Goal: Task Accomplishment & Management: Manage account settings

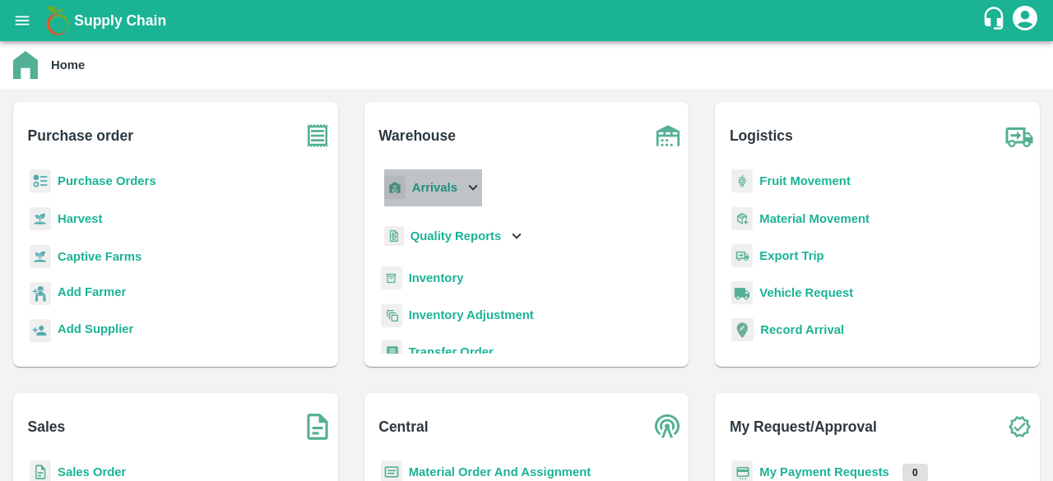
click at [470, 188] on icon at bounding box center [473, 188] width 9 height 6
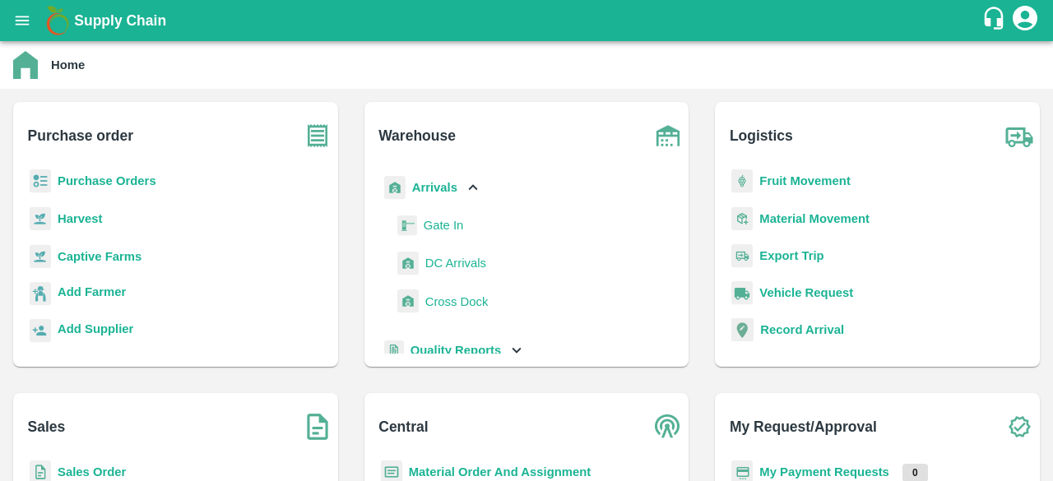
click at [457, 261] on span "DC Arrivals" at bounding box center [455, 263] width 61 height 18
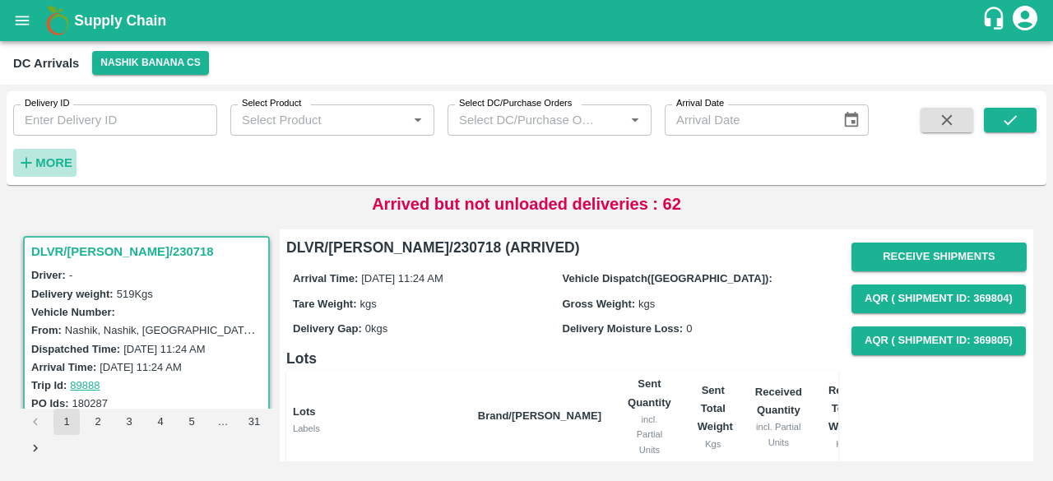
click at [36, 160] on strong "More" at bounding box center [53, 162] width 37 height 13
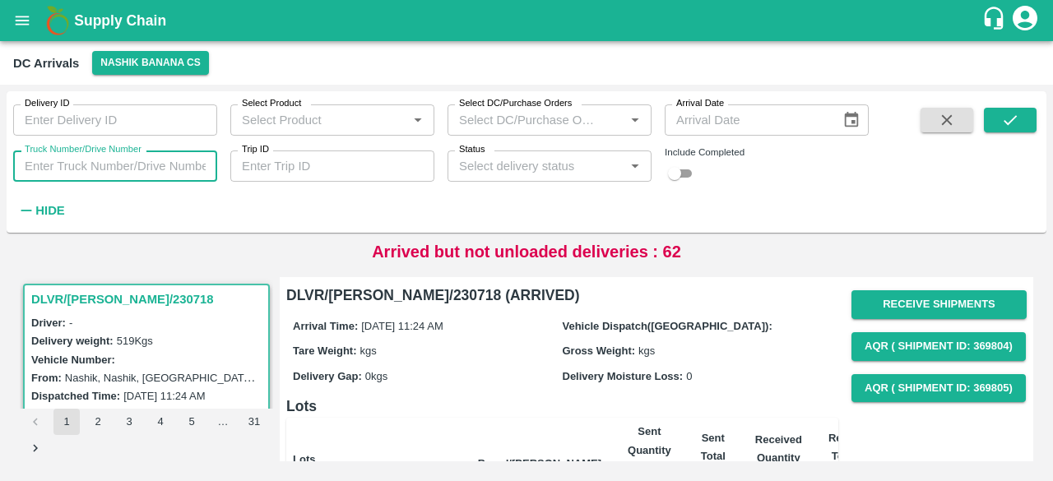
click at [87, 160] on input "Truck Number/Drive Number" at bounding box center [115, 166] width 204 height 31
type input "5653"
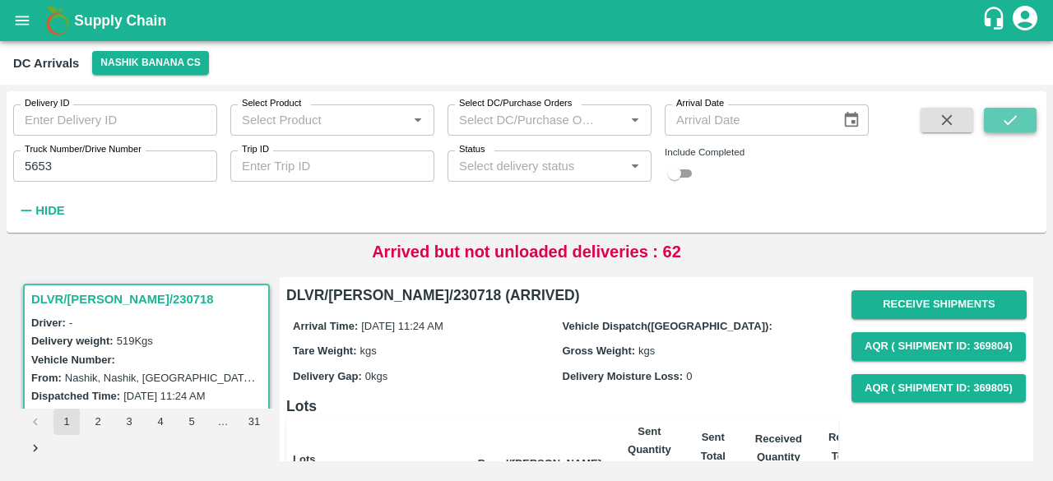
click at [1013, 114] on icon "submit" at bounding box center [1010, 120] width 18 height 18
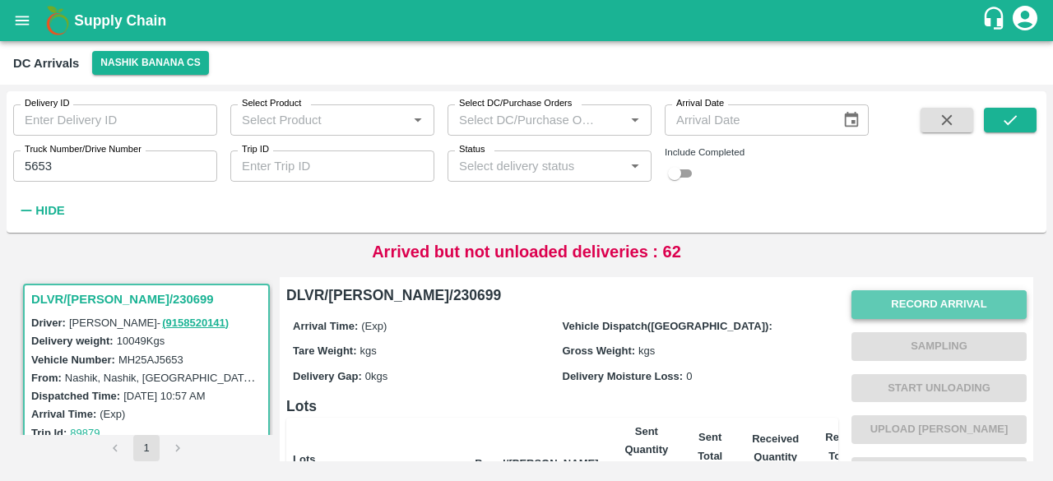
click at [938, 299] on button "Record Arrival" at bounding box center [938, 304] width 175 height 29
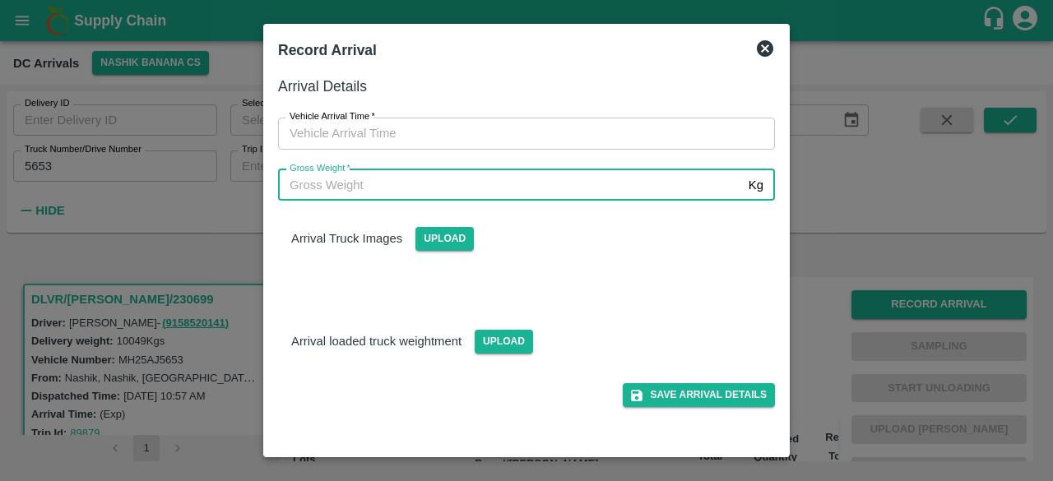
click at [540, 192] on input "Gross Weight   *" at bounding box center [510, 184] width 464 height 31
type input "16905"
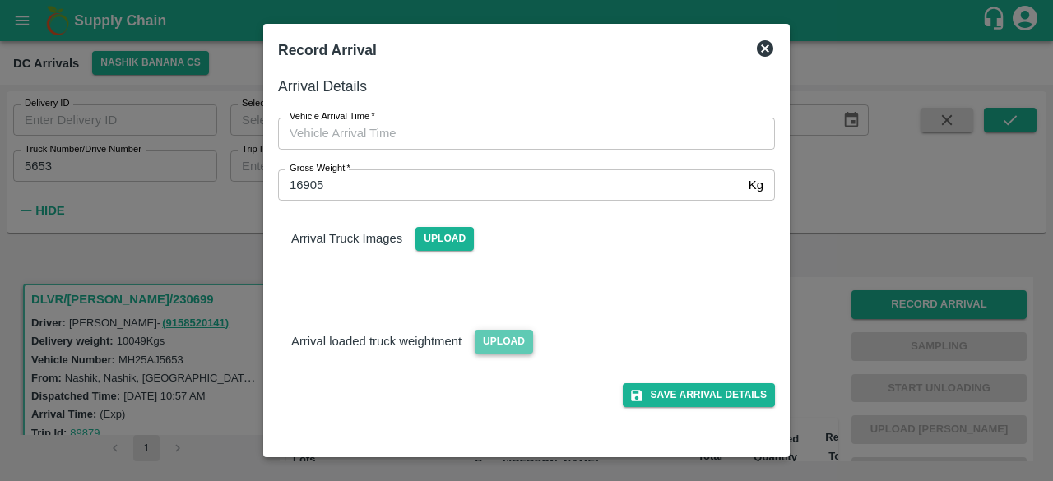
click at [493, 343] on span "Upload" at bounding box center [504, 342] width 58 height 24
click at [0, 0] on input "Upload" at bounding box center [0, 0] width 0 height 0
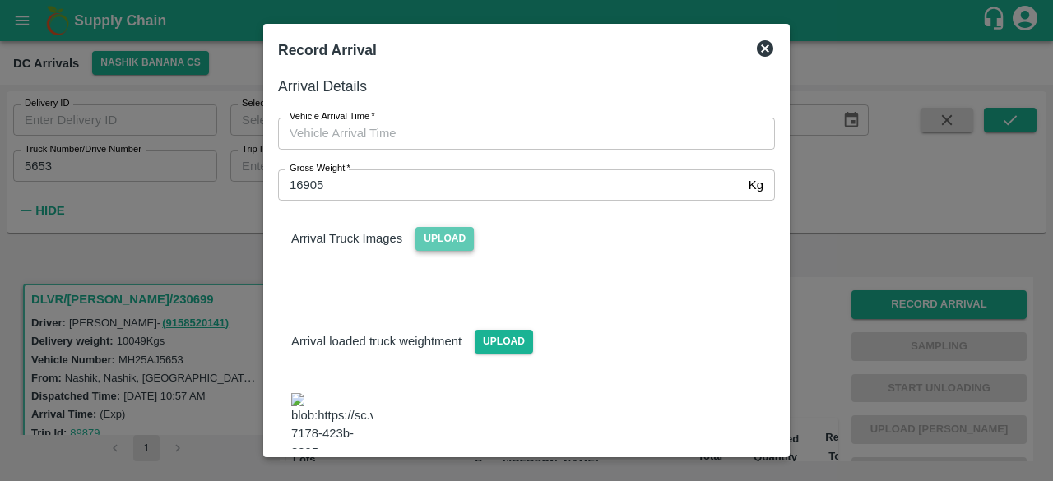
click at [444, 232] on span "Upload" at bounding box center [444, 239] width 58 height 24
click at [0, 0] on input "Upload" at bounding box center [0, 0] width 0 height 0
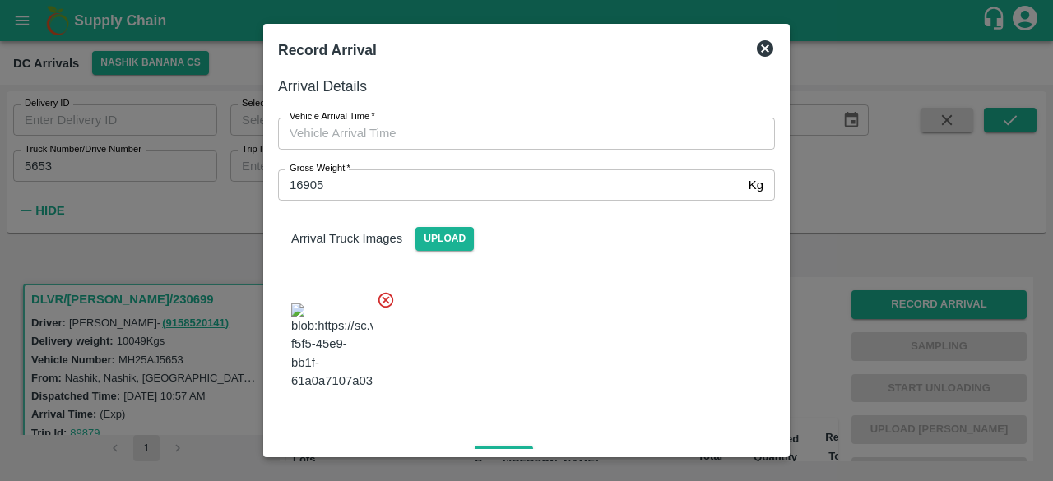
type input "DD/MM/YYYY hh:mm aa"
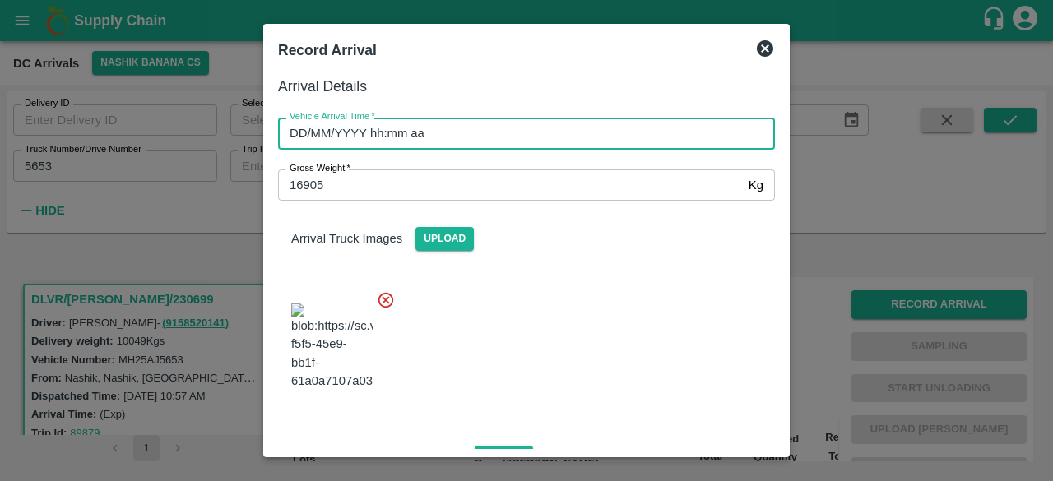
click at [452, 127] on input "DD/MM/YYYY hh:mm aa" at bounding box center [520, 133] width 485 height 31
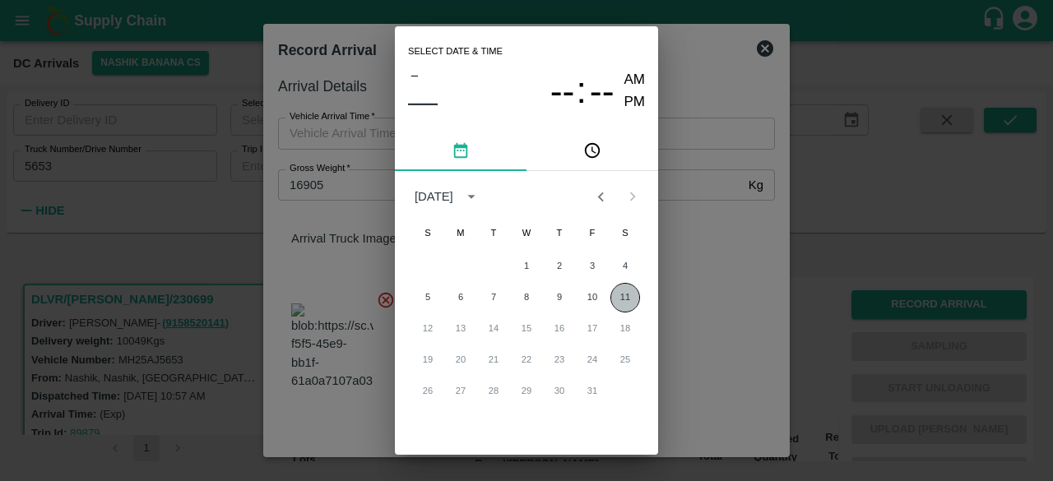
click at [623, 297] on button "11" at bounding box center [625, 298] width 30 height 30
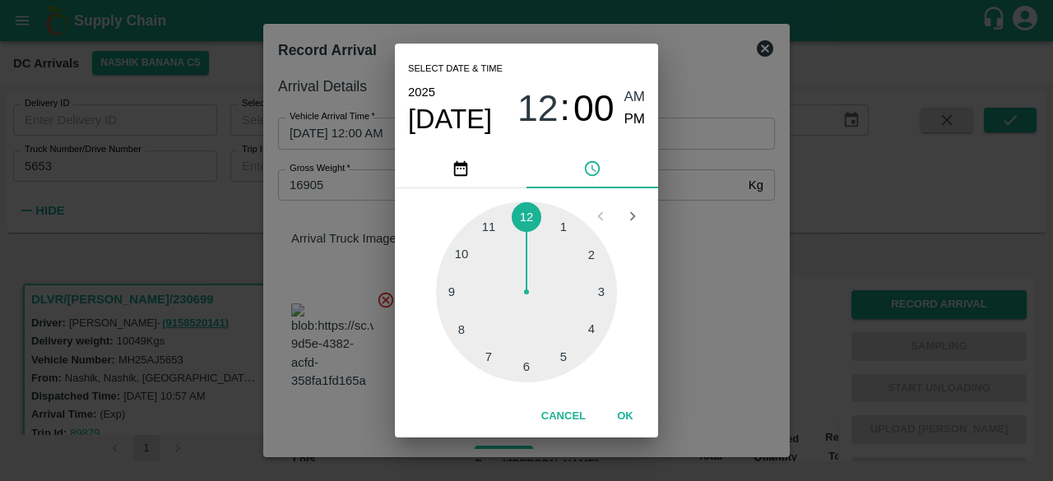
click at [483, 362] on div at bounding box center [526, 292] width 181 height 181
click at [458, 332] on div at bounding box center [526, 292] width 181 height 181
type input "[DATE] 07:40 AM"
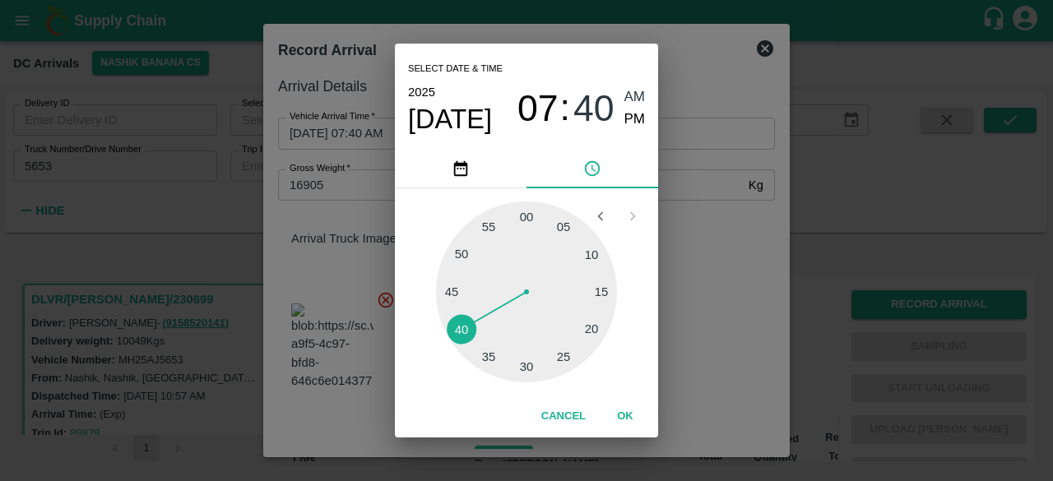
click at [734, 243] on div "Select date & time [DATE] 07 : 40 AM PM 05 10 15 20 25 30 35 40 45 50 55 00 Can…" at bounding box center [526, 240] width 1053 height 481
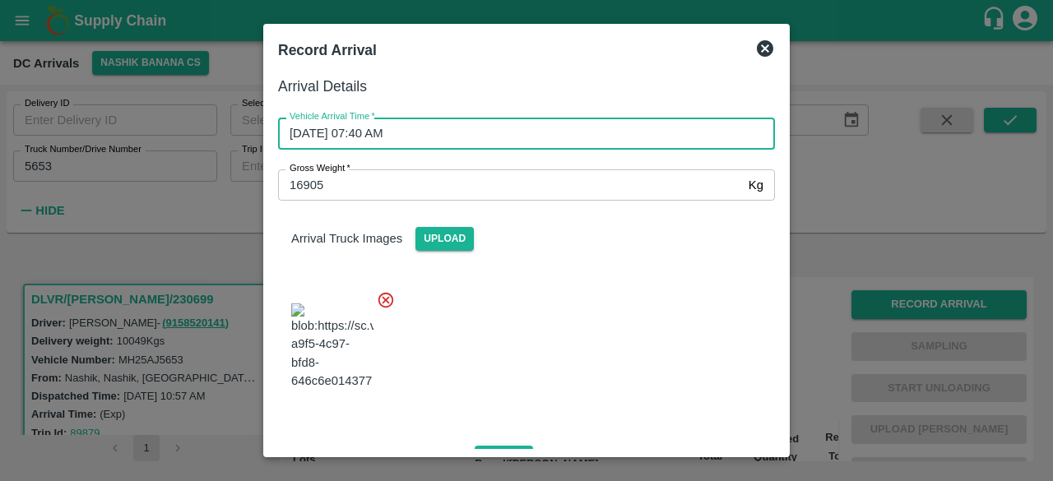
scroll to position [191, 0]
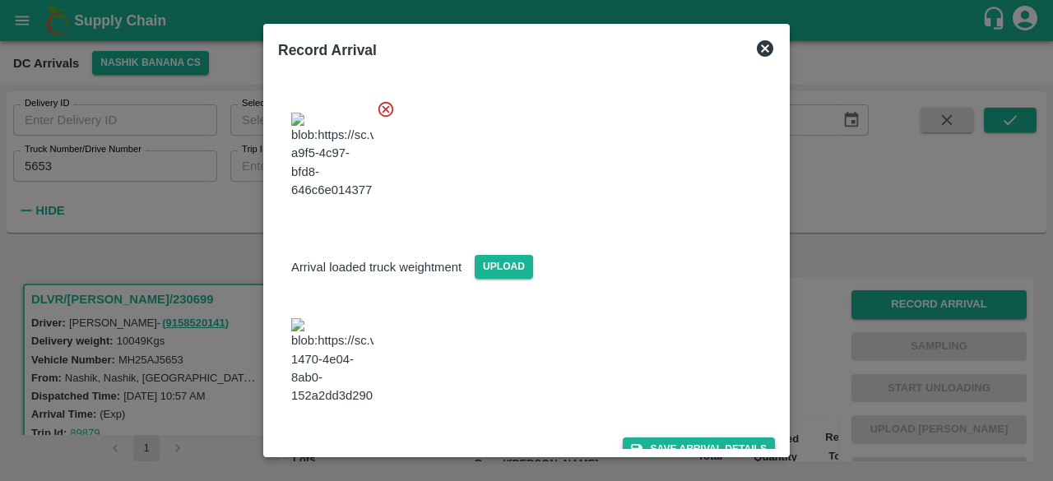
click at [691, 438] on button "Save Arrival Details" at bounding box center [699, 450] width 152 height 24
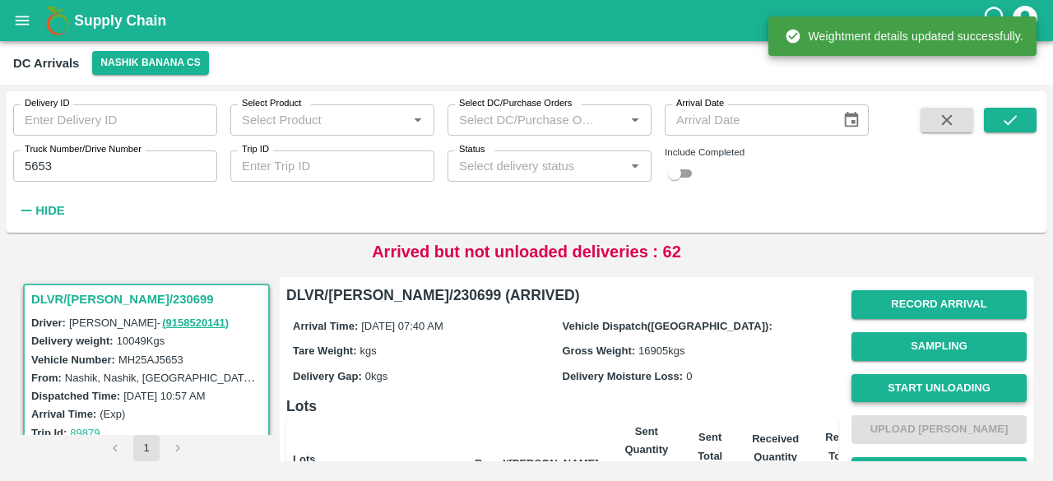
click at [934, 392] on button "Start Unloading" at bounding box center [938, 388] width 175 height 29
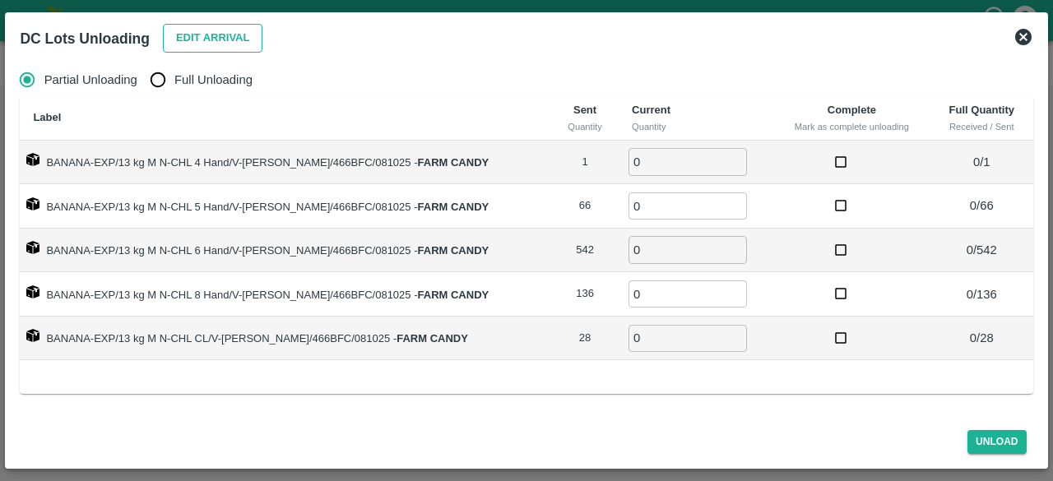
click at [186, 40] on button "Edit Arrival" at bounding box center [213, 38] width 100 height 29
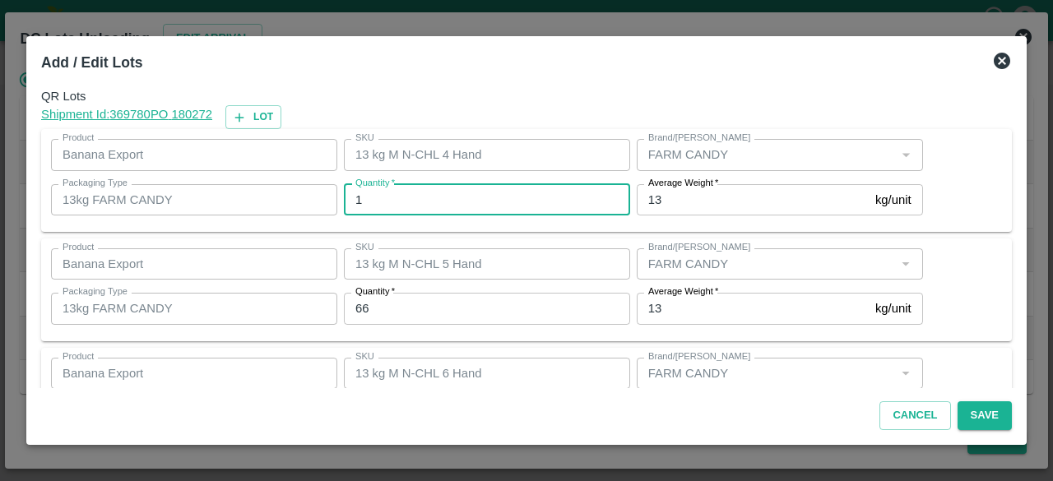
click at [395, 198] on input "1" at bounding box center [487, 199] width 286 height 31
type input "3"
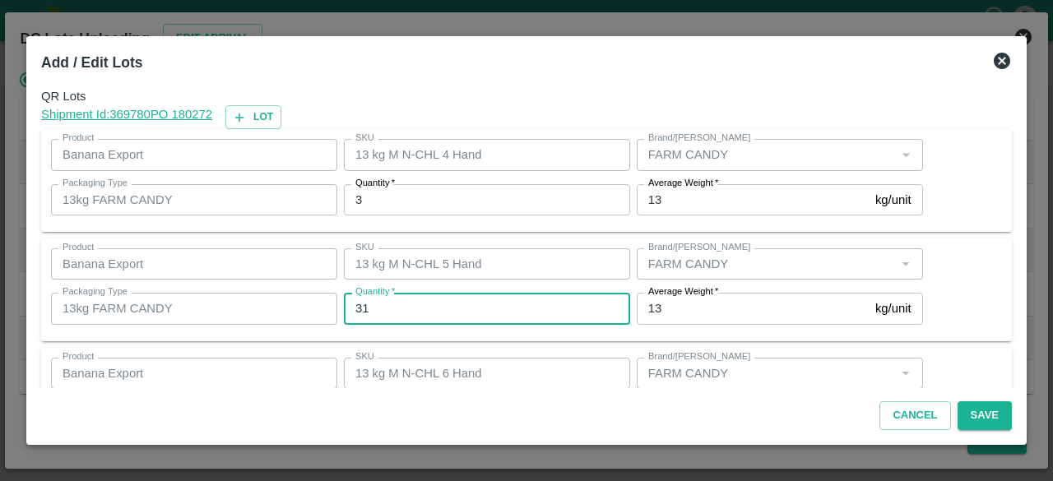
type input "31"
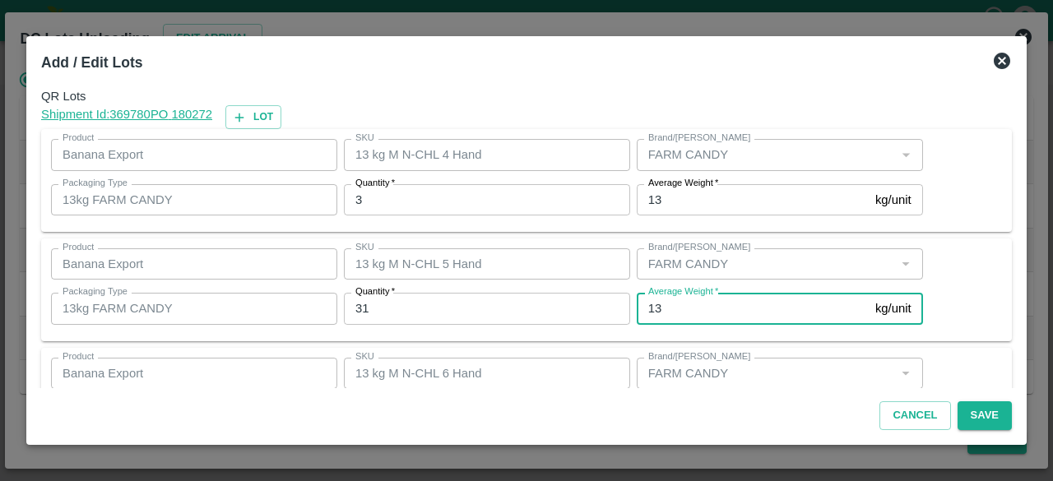
scroll to position [183, 0]
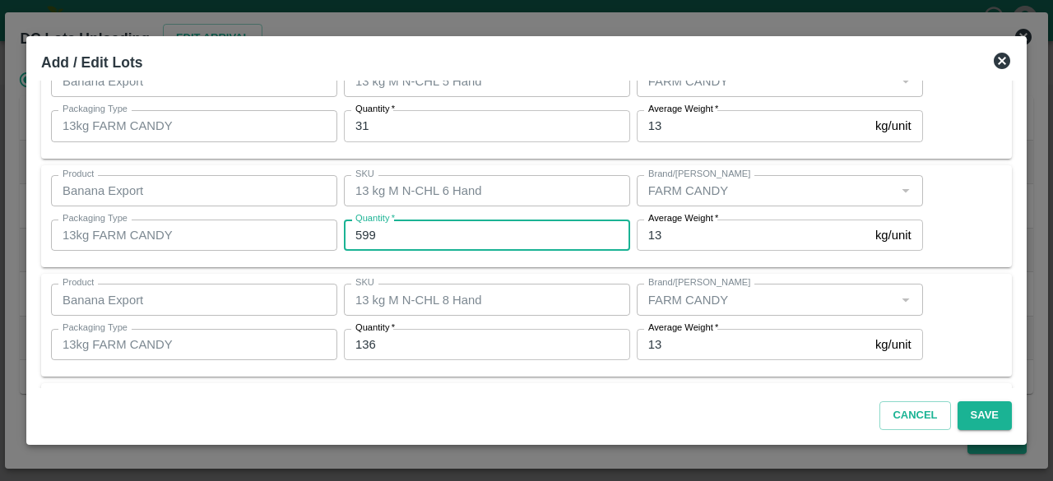
type input "599"
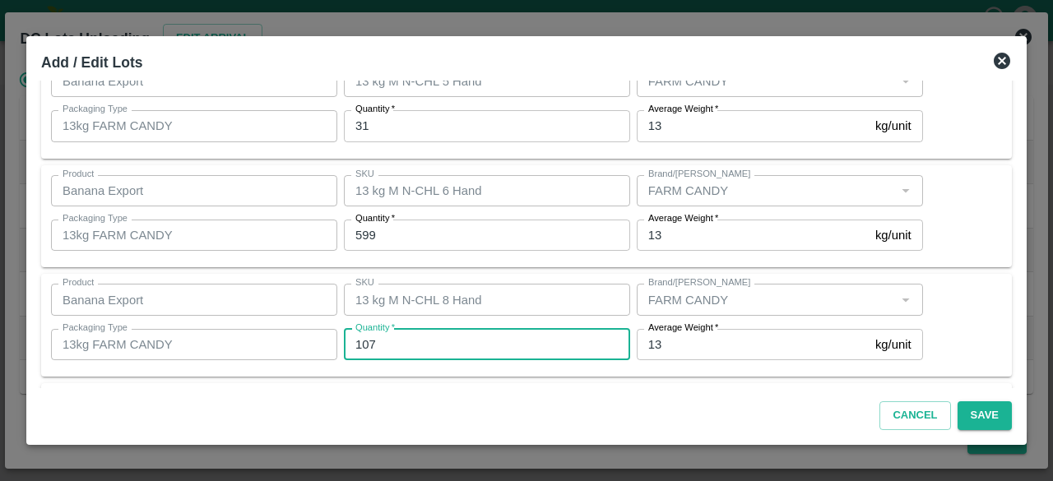
type input "107"
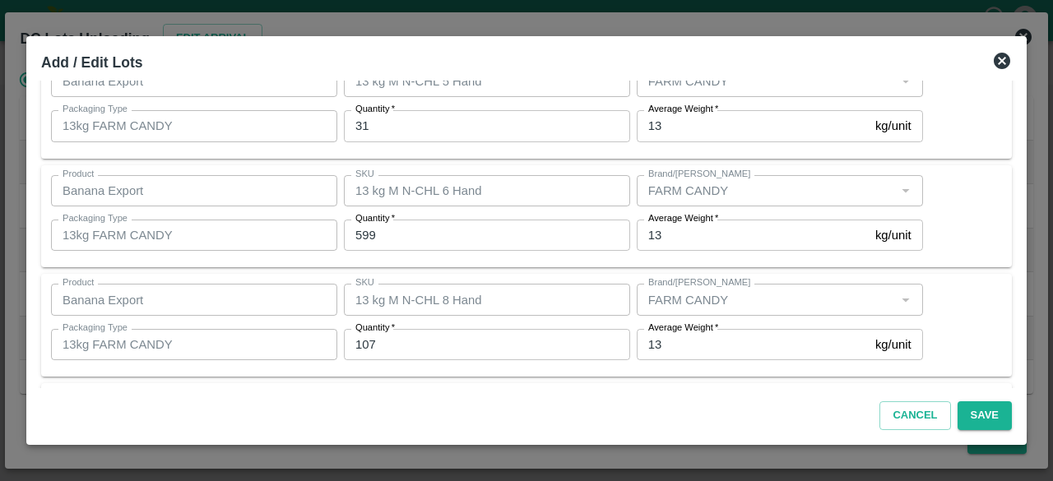
scroll to position [292, 0]
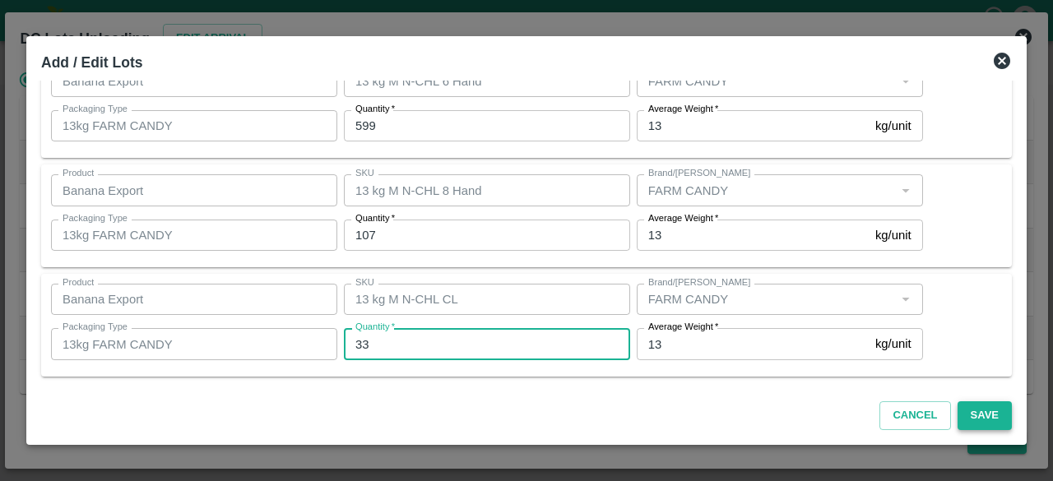
type input "33"
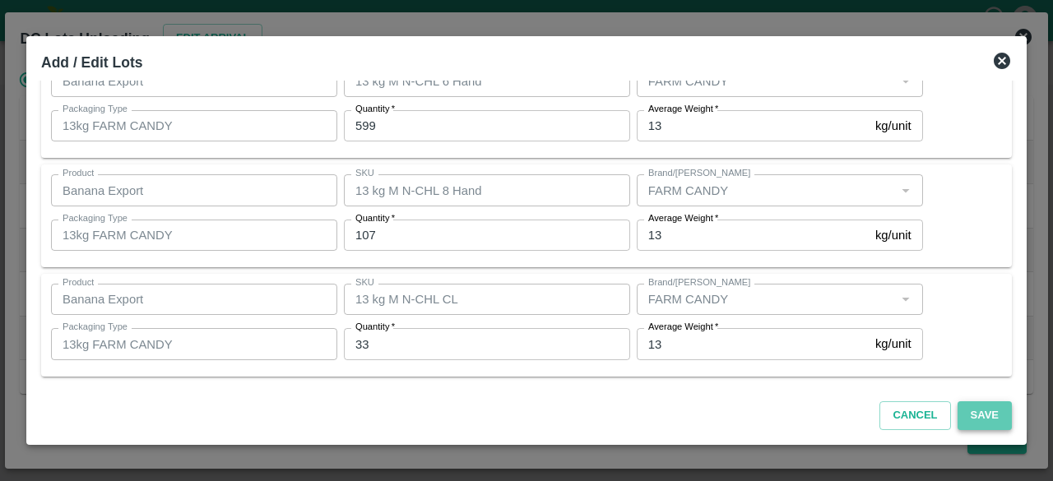
click at [980, 418] on button "Save" at bounding box center [984, 415] width 54 height 29
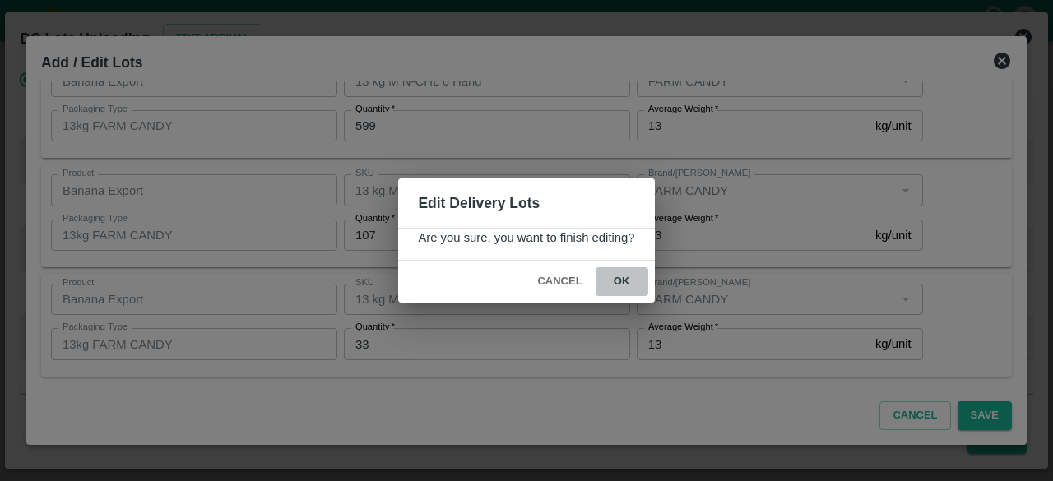
click at [617, 277] on button "ok" at bounding box center [622, 281] width 53 height 29
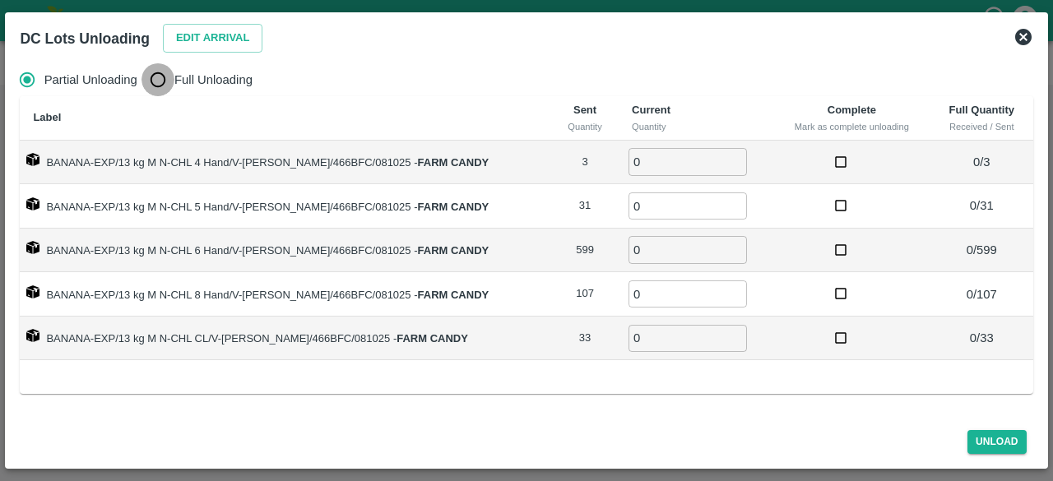
click at [155, 83] on input "Full Unloading" at bounding box center [157, 79] width 33 height 33
radio input "true"
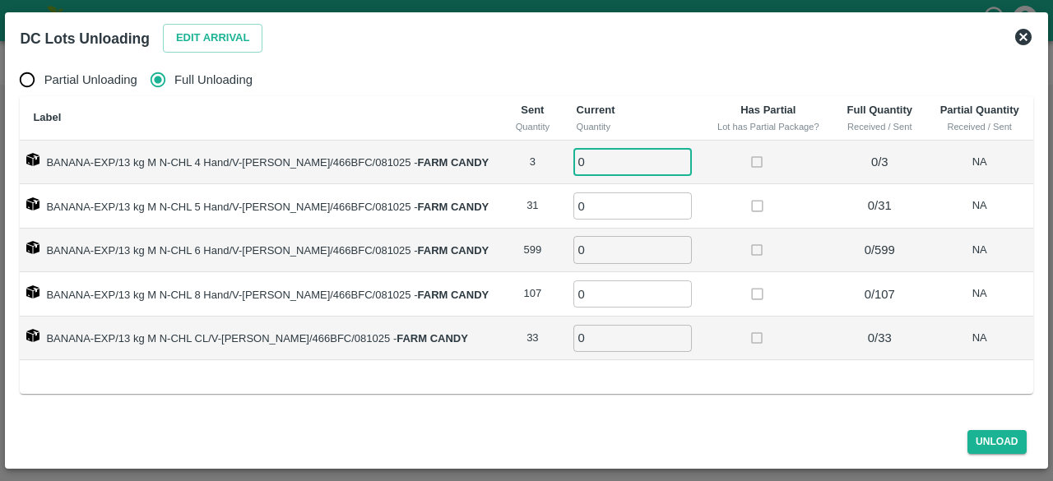
click at [596, 164] on input "0" at bounding box center [632, 161] width 118 height 27
type input "3"
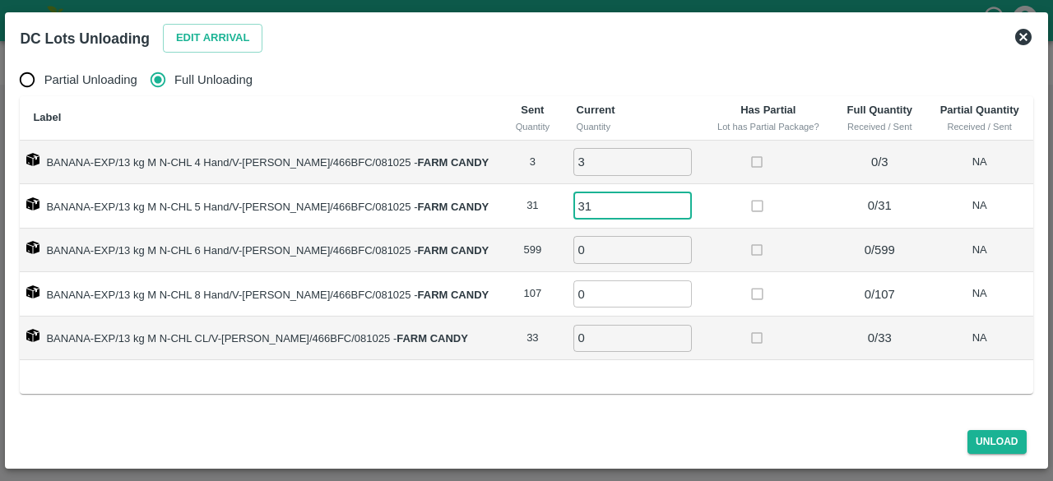
type input "31"
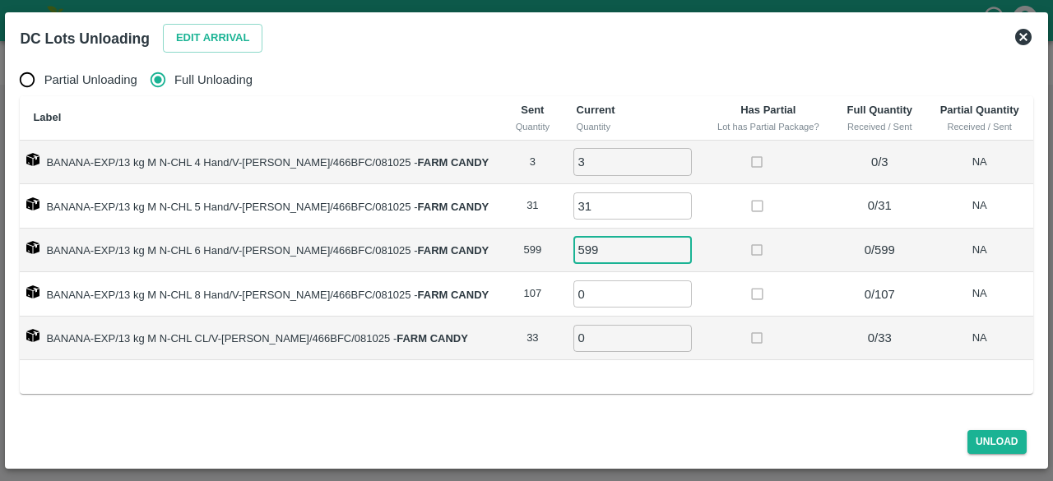
type input "599"
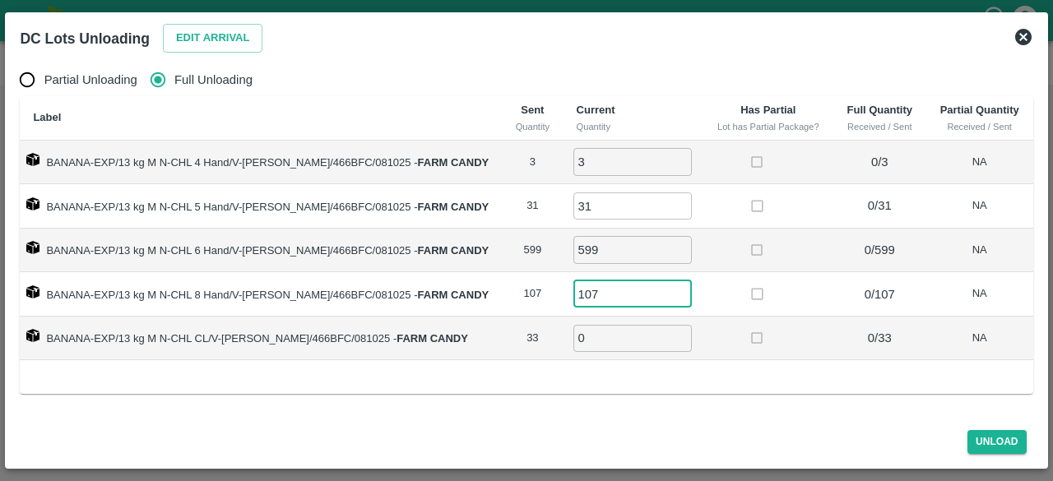
type input "107"
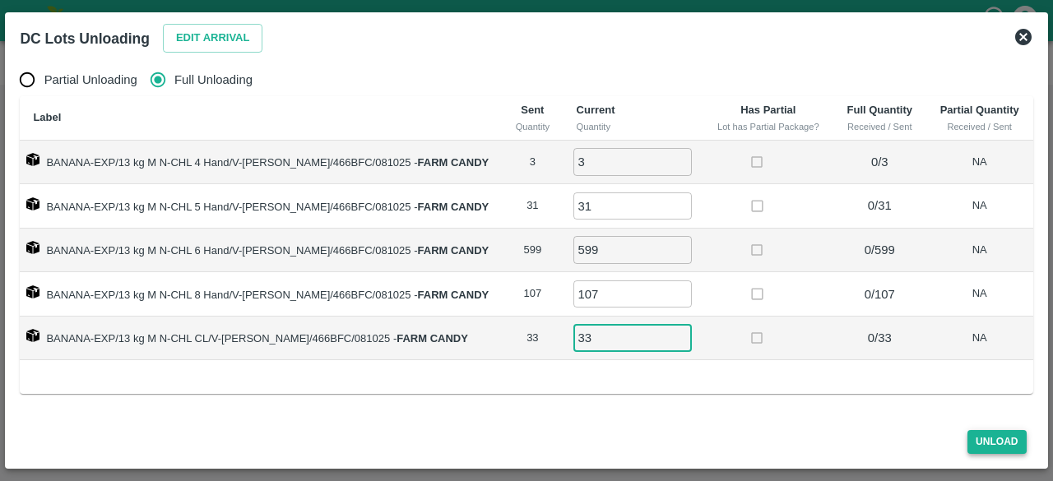
type input "33"
click at [994, 442] on button "Unload" at bounding box center [996, 442] width 59 height 24
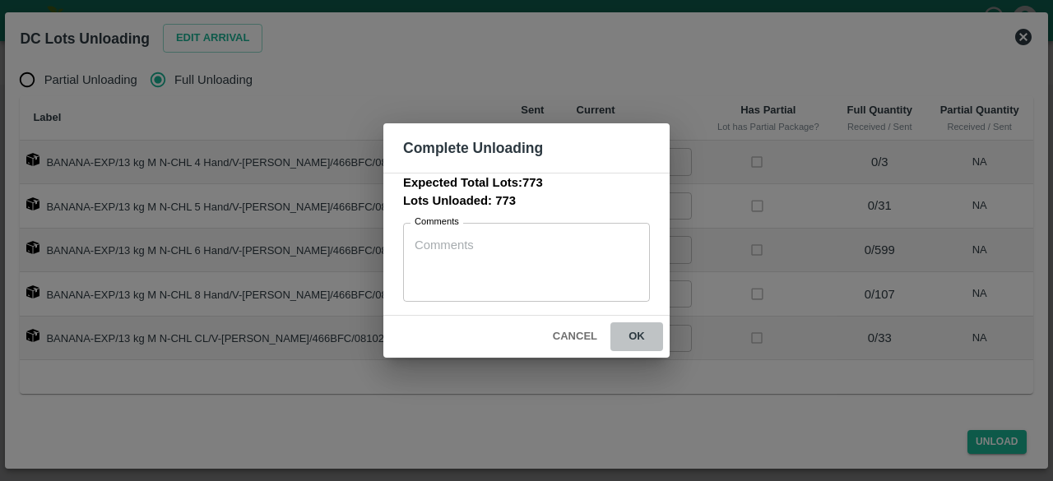
click at [633, 333] on button "ok" at bounding box center [636, 336] width 53 height 29
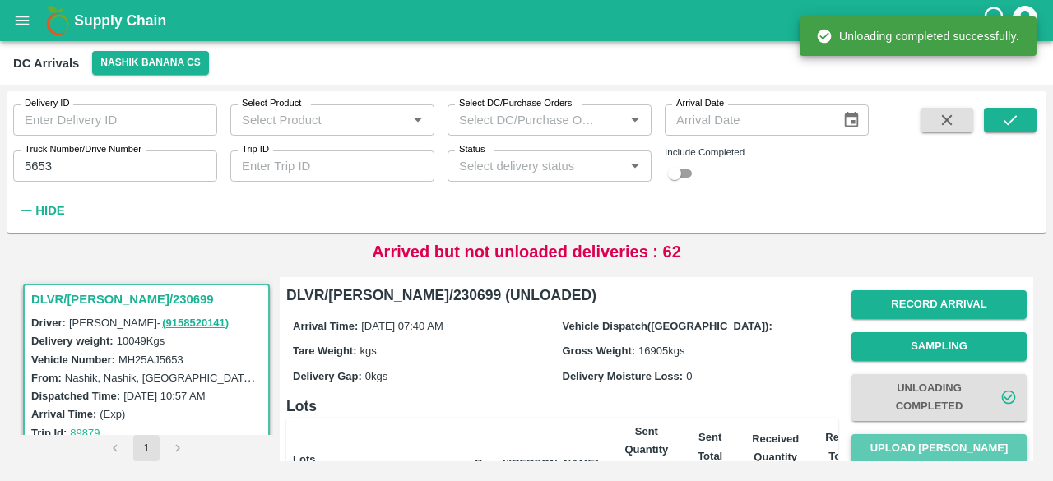
click at [921, 447] on button "Upload [PERSON_NAME]" at bounding box center [938, 448] width 175 height 29
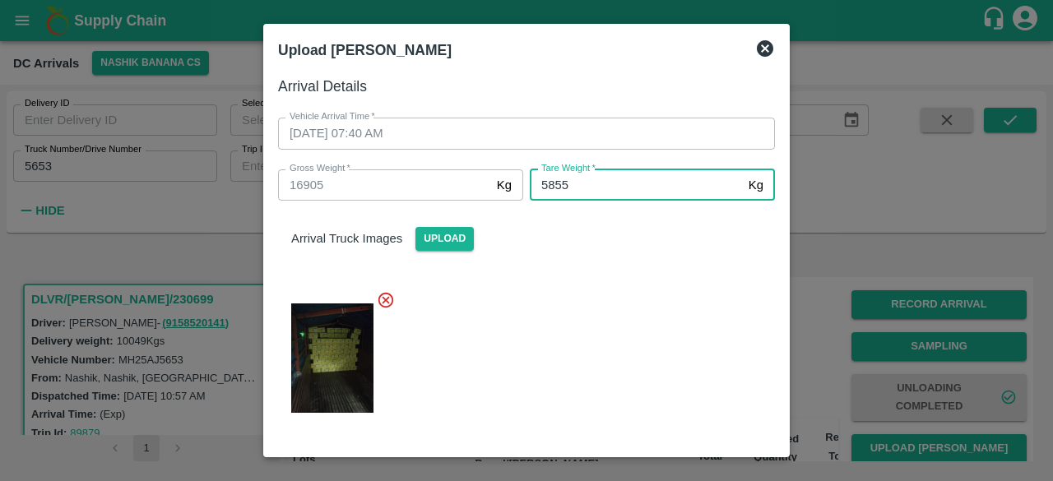
type input "5855"
click at [615, 348] on div at bounding box center [520, 353] width 510 height 152
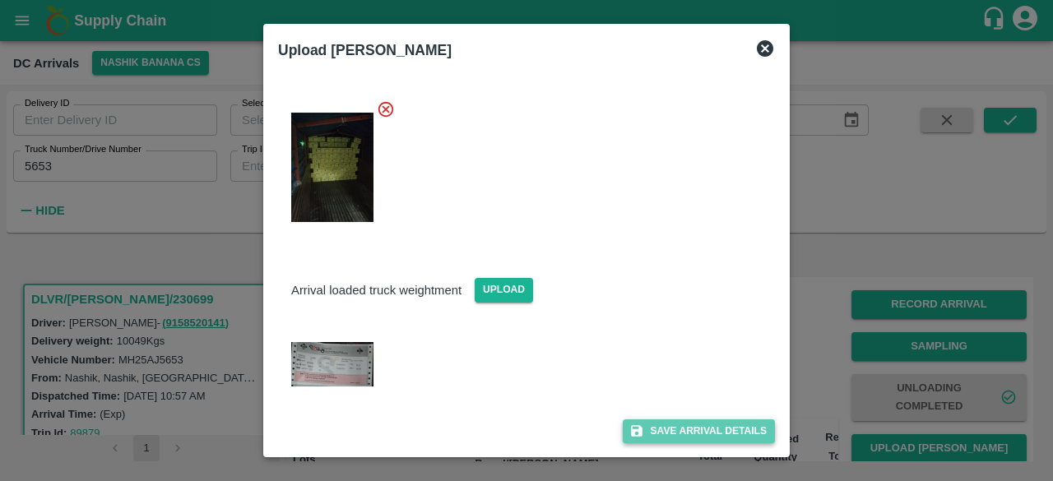
click at [677, 432] on button "Save Arrival Details" at bounding box center [699, 431] width 152 height 24
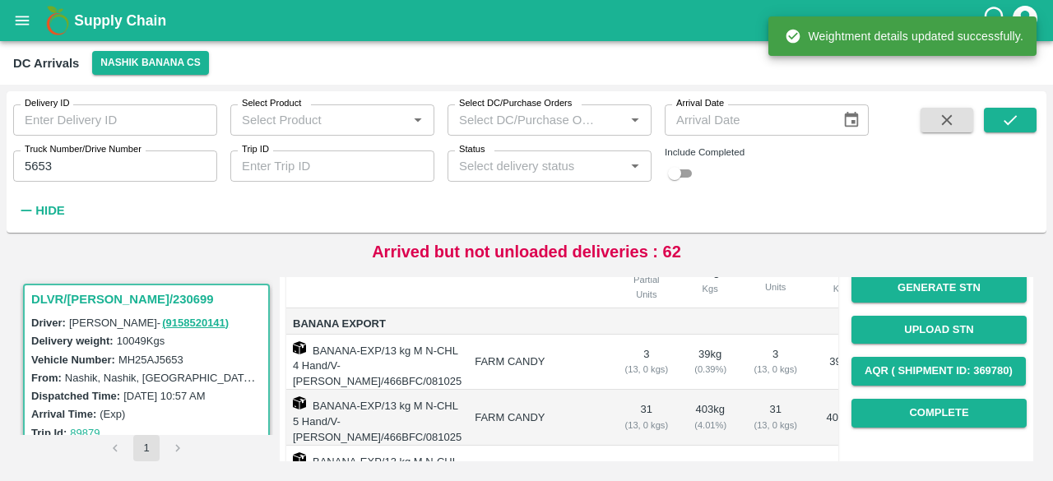
scroll to position [204, 0]
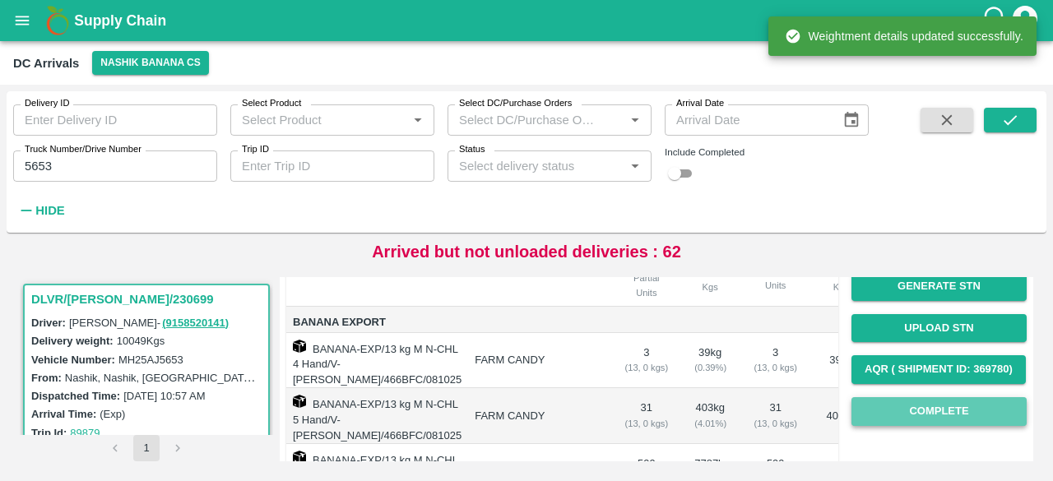
click at [915, 419] on button "Complete" at bounding box center [938, 411] width 175 height 29
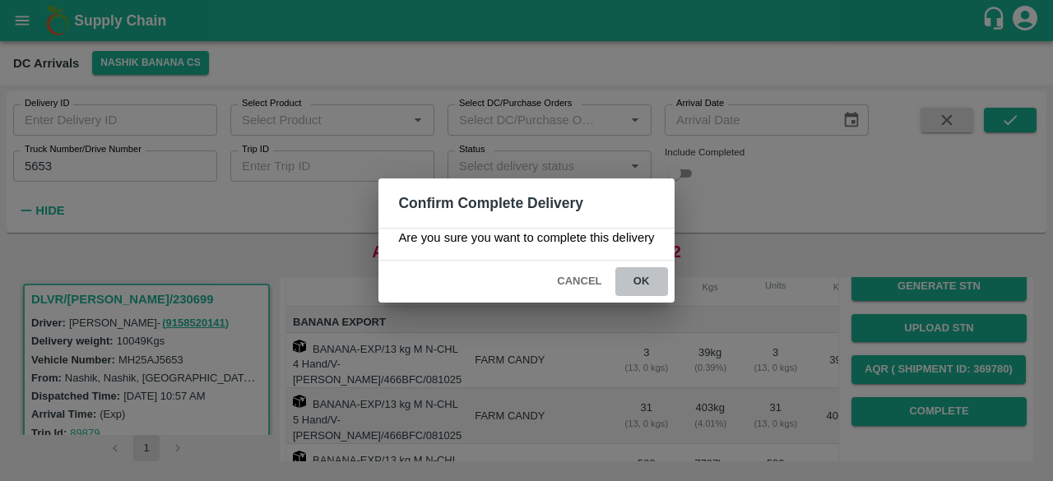
click at [640, 284] on button "ok" at bounding box center [641, 281] width 53 height 29
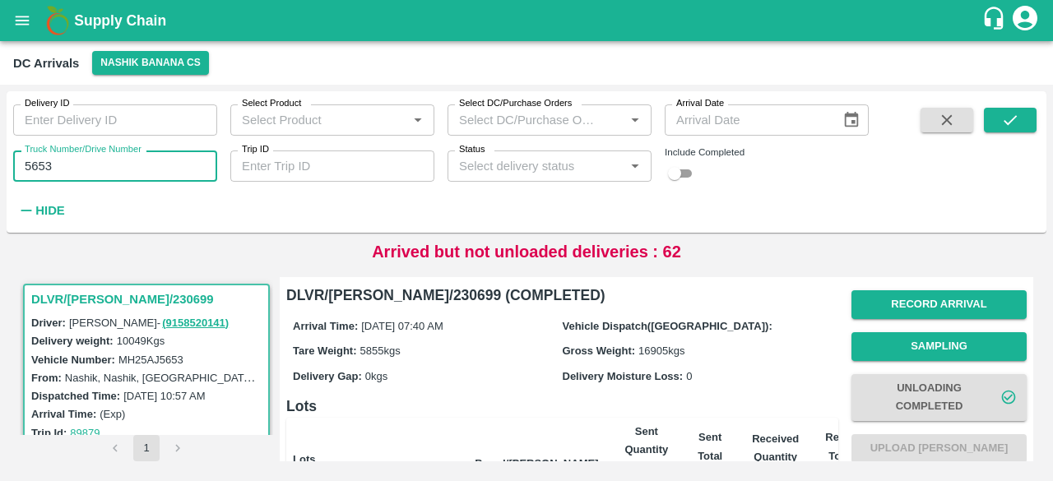
click at [33, 167] on input "5653" at bounding box center [115, 166] width 204 height 31
type input "9551"
click at [1010, 122] on icon "submit" at bounding box center [1009, 120] width 13 height 10
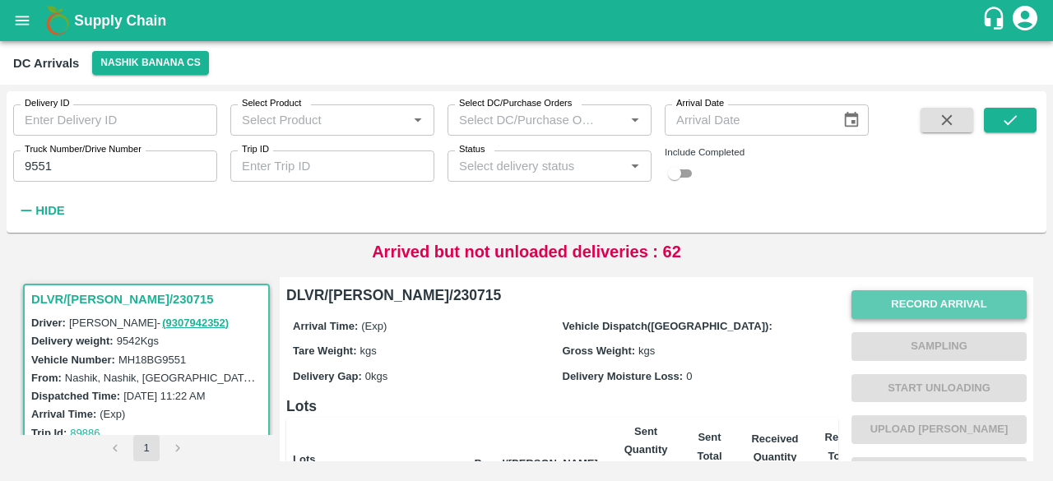
click at [922, 300] on button "Record Arrival" at bounding box center [938, 304] width 175 height 29
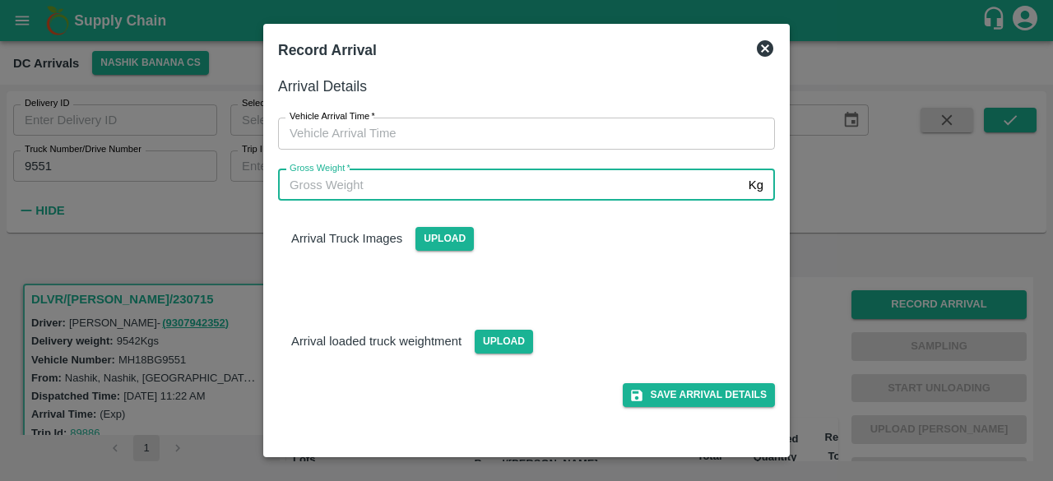
click at [498, 192] on input "Gross Weight   *" at bounding box center [510, 184] width 464 height 31
type input "16795"
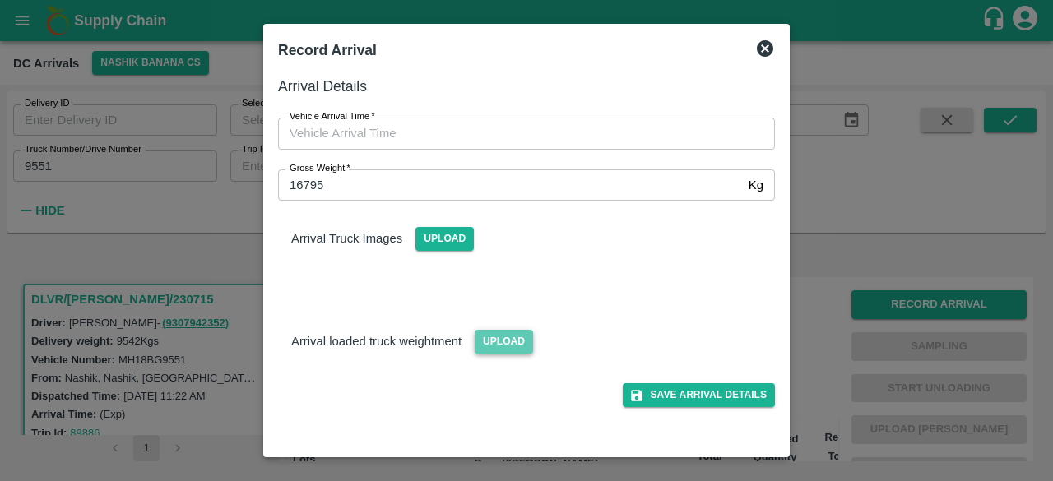
click at [496, 340] on span "Upload" at bounding box center [504, 342] width 58 height 24
click at [0, 0] on input "Upload" at bounding box center [0, 0] width 0 height 0
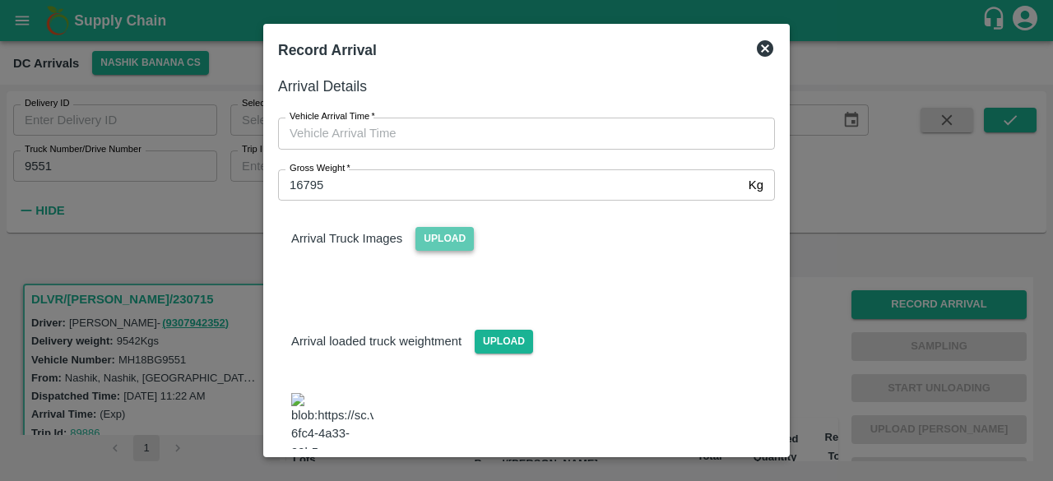
click at [441, 234] on span "Upload" at bounding box center [444, 239] width 58 height 24
click at [0, 0] on input "Upload" at bounding box center [0, 0] width 0 height 0
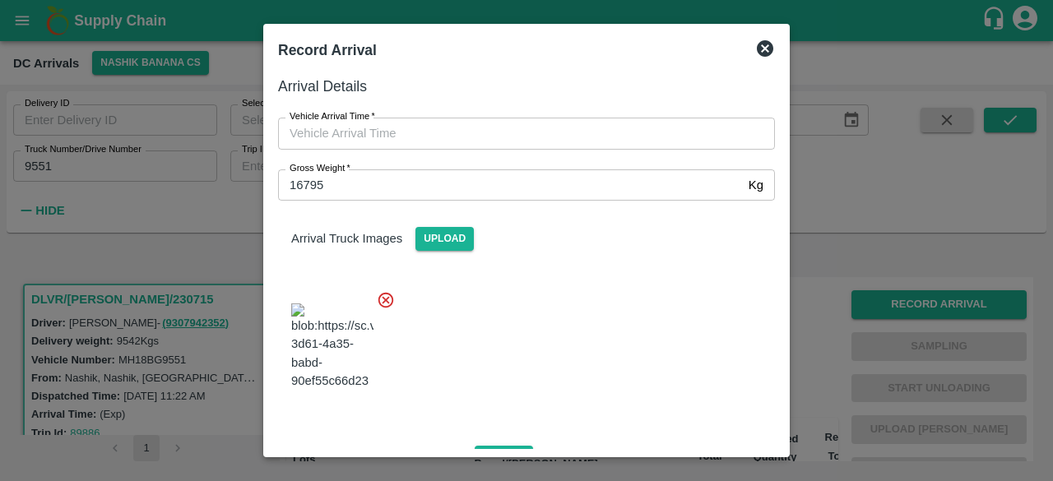
type input "DD/MM/YYYY hh:mm aa"
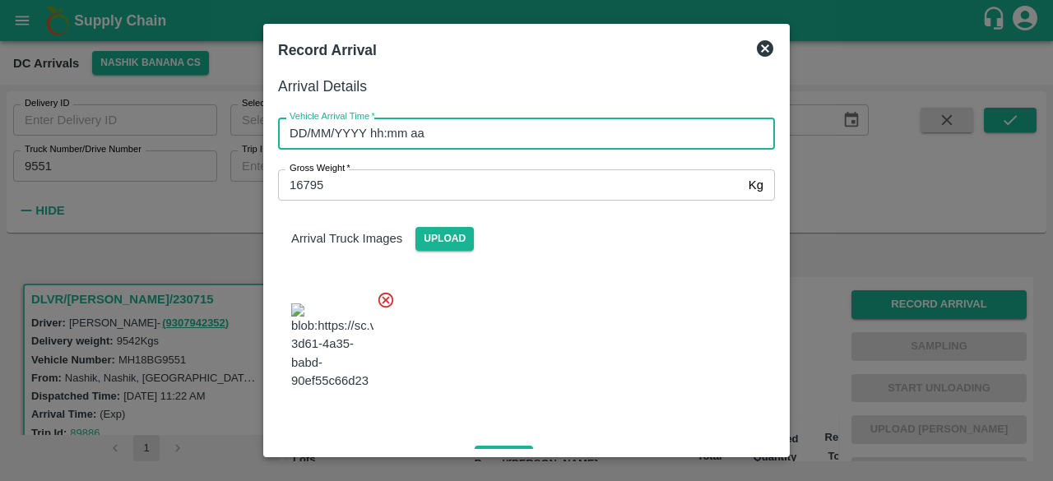
click at [523, 132] on input "DD/MM/YYYY hh:mm aa" at bounding box center [520, 133] width 485 height 31
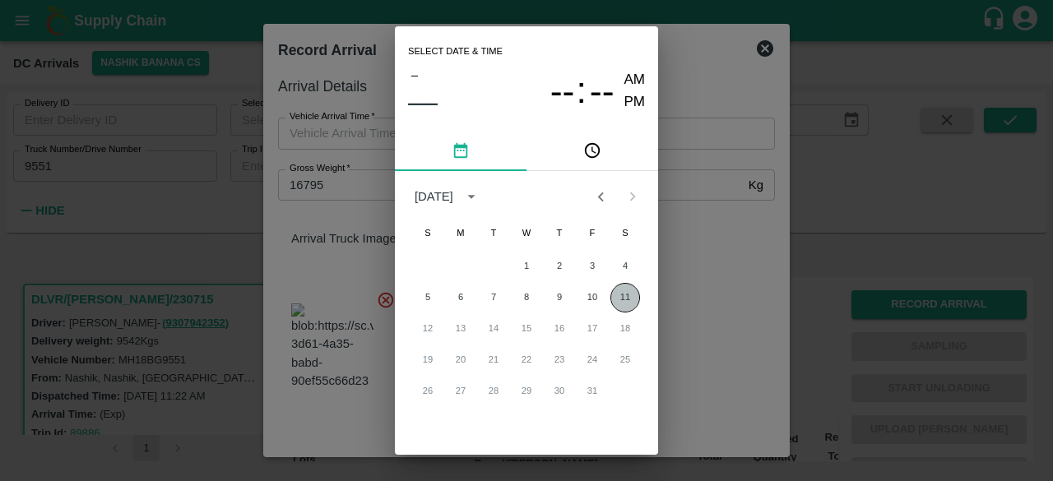
click at [617, 300] on button "11" at bounding box center [625, 298] width 30 height 30
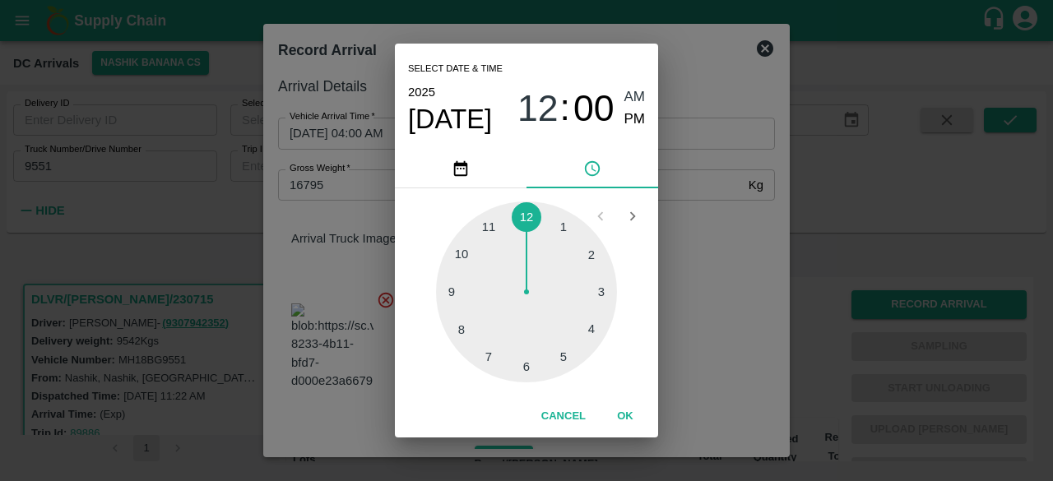
click at [593, 335] on div at bounding box center [526, 292] width 181 height 181
click at [523, 373] on div at bounding box center [526, 292] width 181 height 181
type input "[DATE] 04:30 AM"
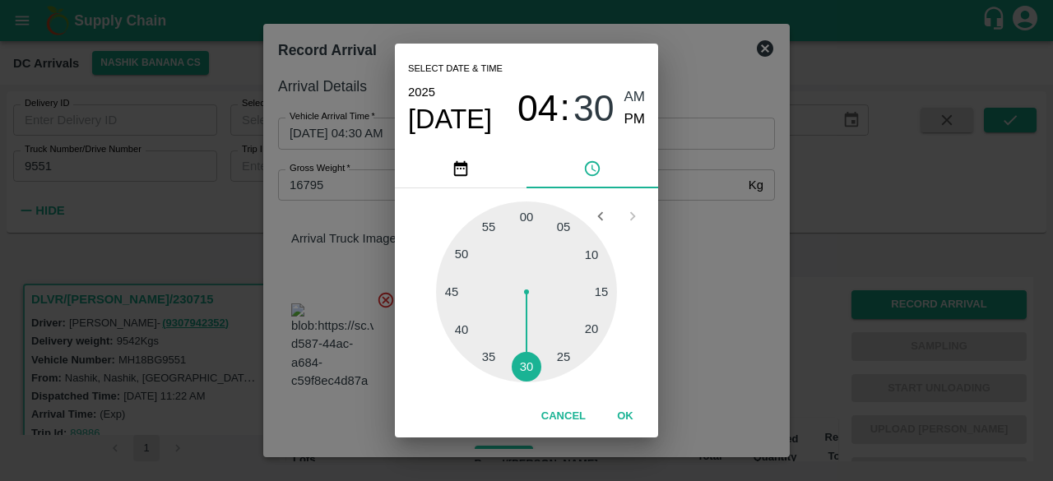
click at [685, 257] on div "Select date & time [DATE] 04 : 30 AM PM 05 10 15 20 25 30 35 40 45 50 55 00 Can…" at bounding box center [526, 240] width 1053 height 481
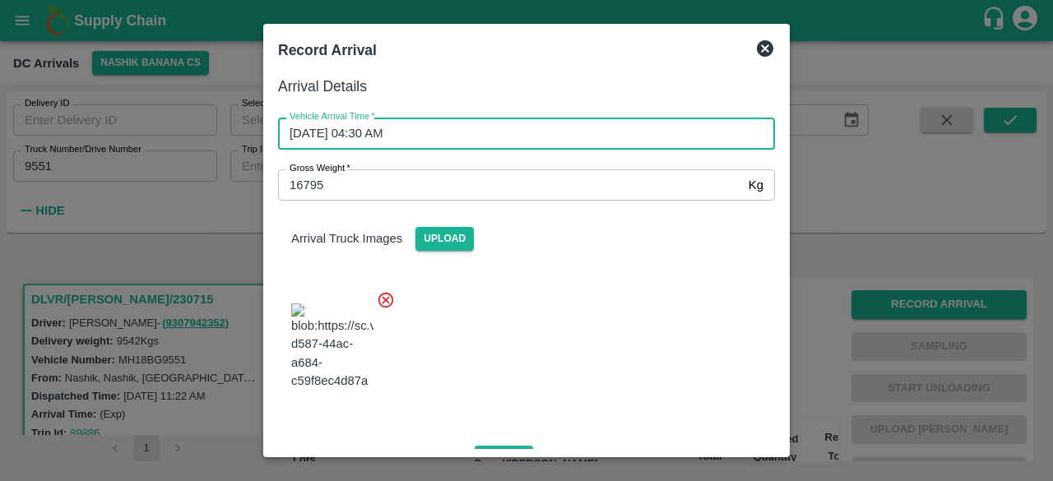
scroll to position [329, 0]
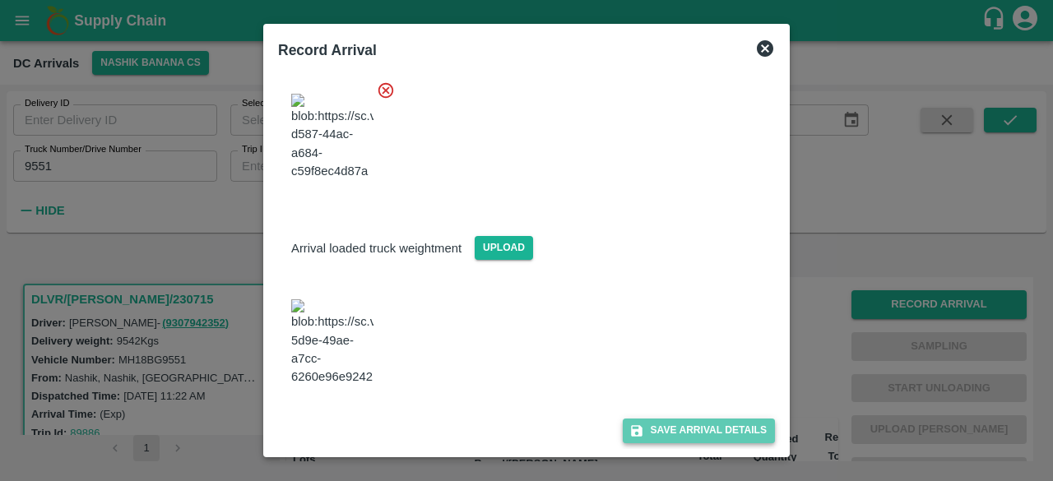
click at [681, 431] on button "Save Arrival Details" at bounding box center [699, 431] width 152 height 24
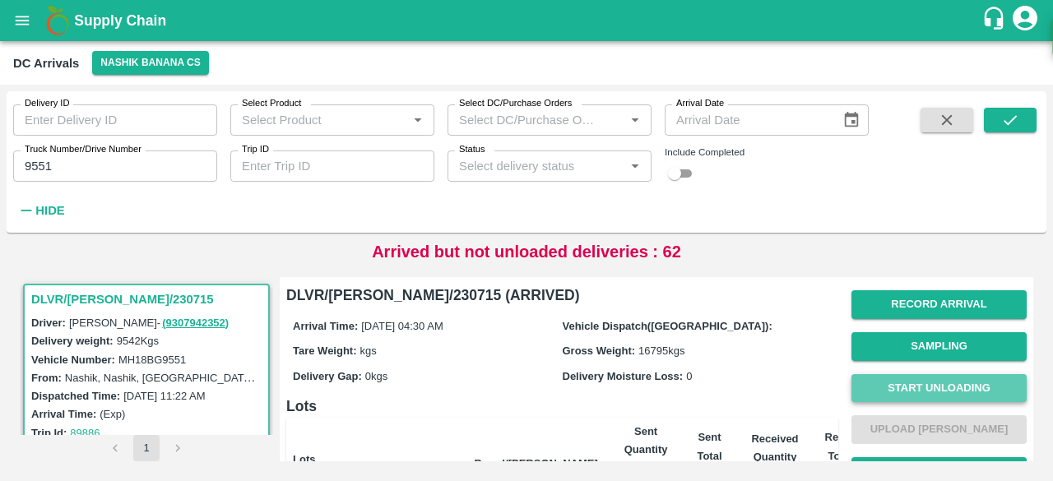
click at [938, 386] on button "Start Unloading" at bounding box center [938, 388] width 175 height 29
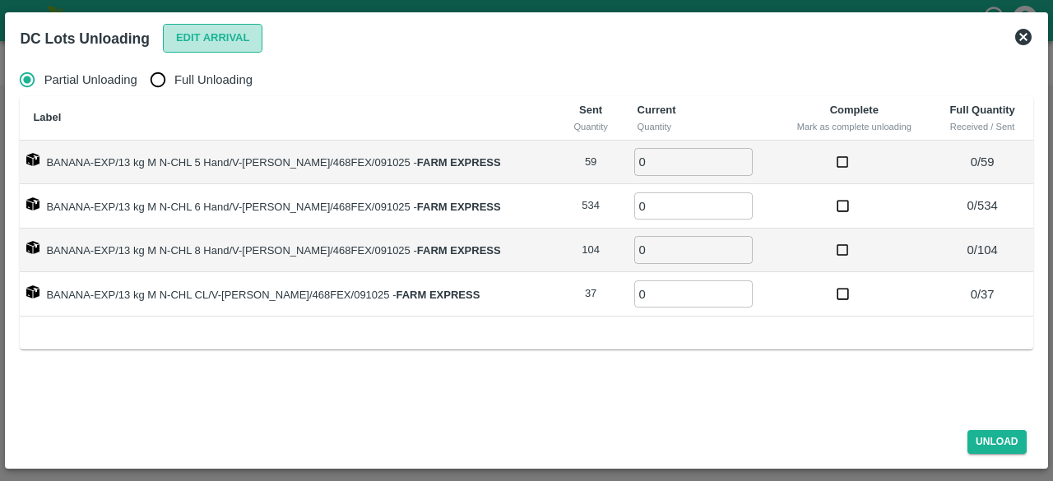
click at [198, 40] on button "Edit Arrival" at bounding box center [213, 38] width 100 height 29
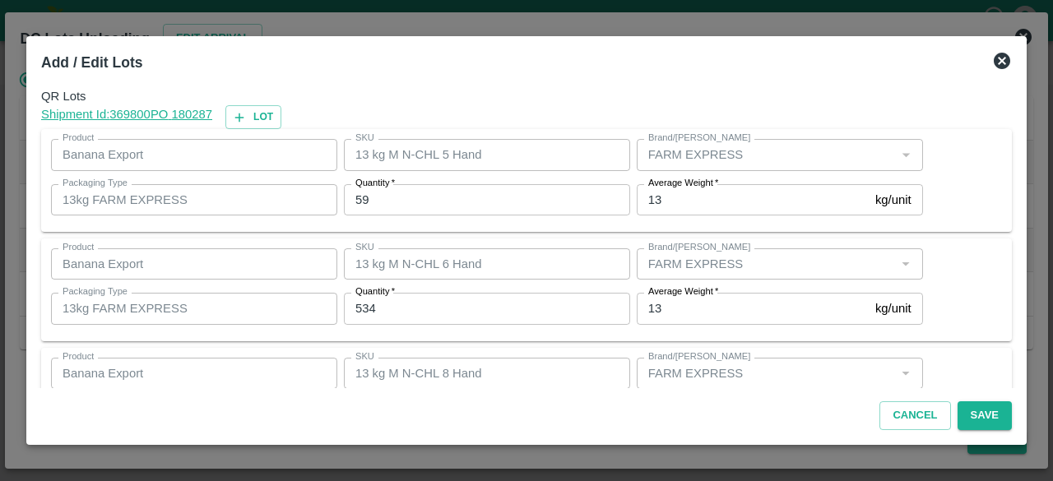
click at [359, 197] on input "59" at bounding box center [487, 199] width 286 height 31
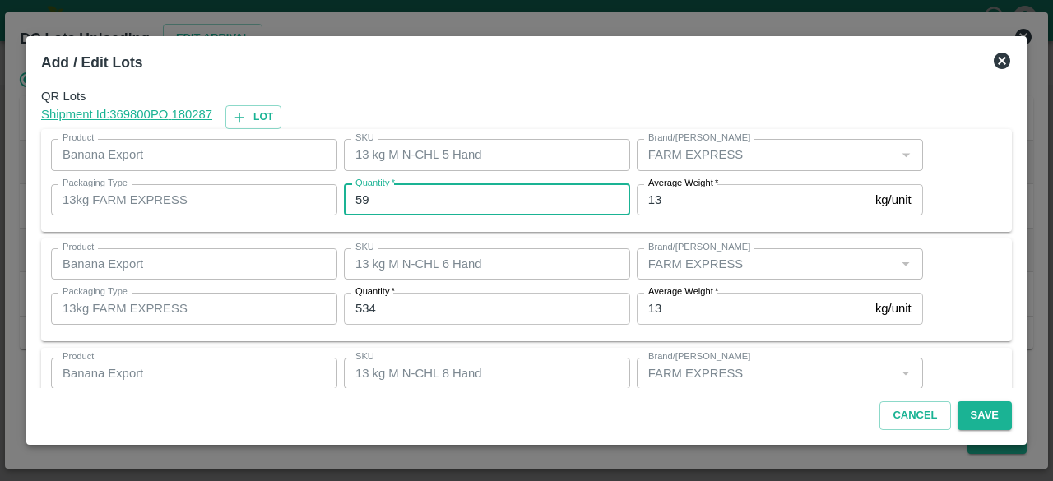
click at [359, 197] on input "59" at bounding box center [487, 199] width 286 height 31
type input "64"
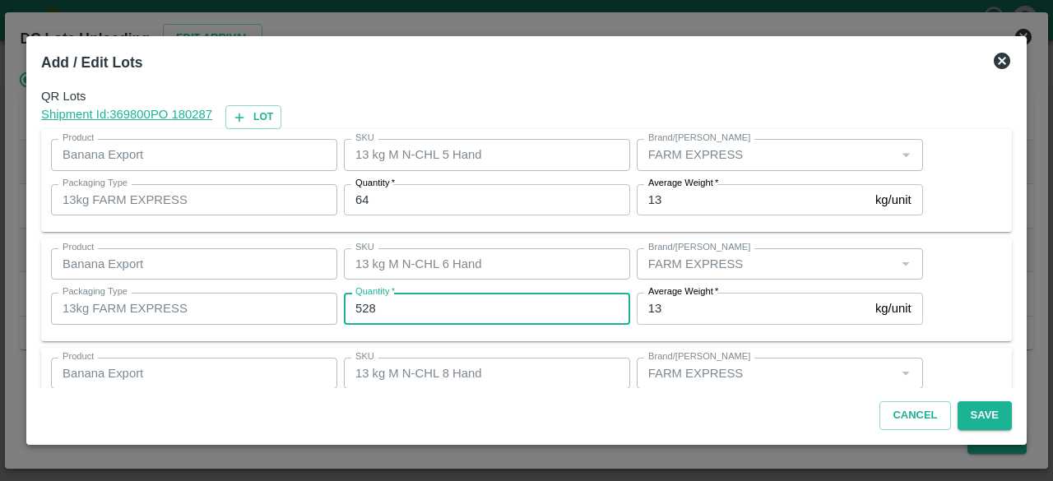
type input "528"
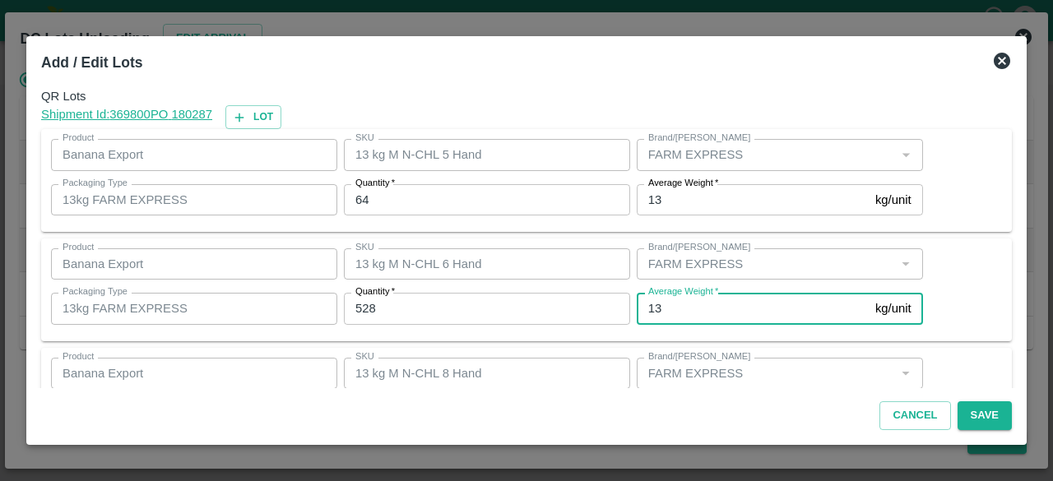
scroll to position [183, 0]
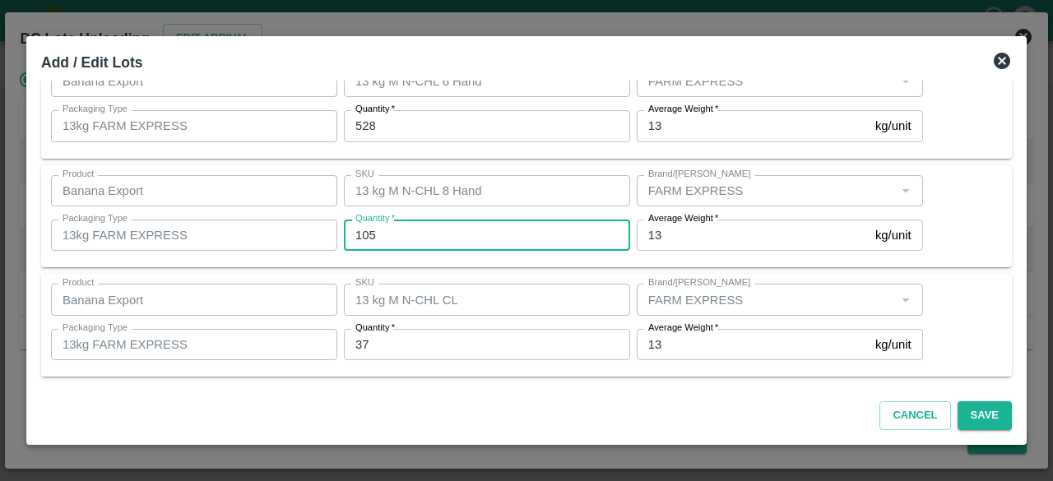
type input "105"
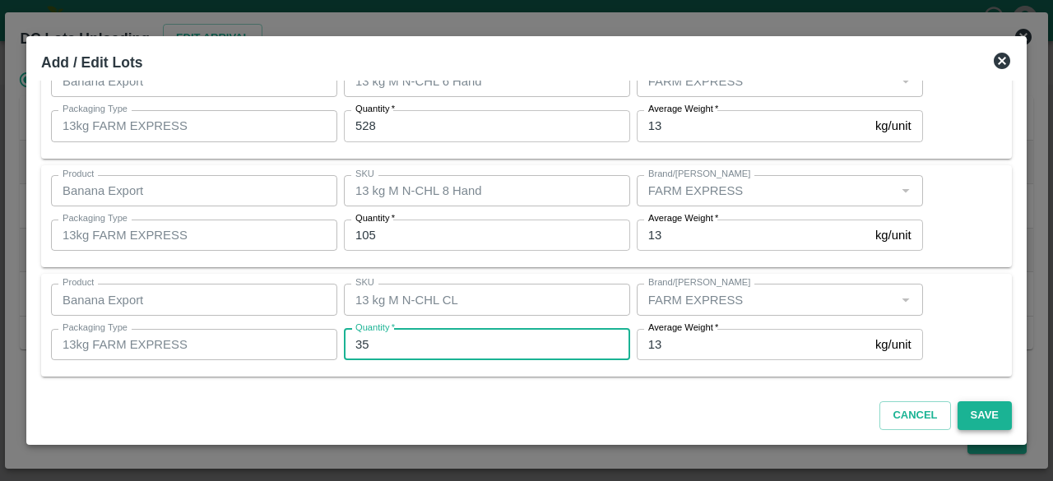
type input "35"
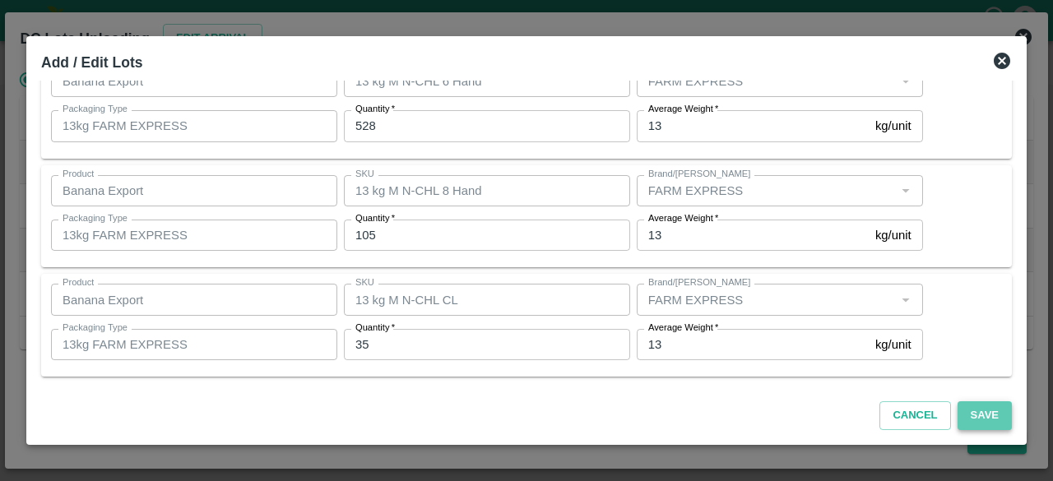
click at [985, 414] on button "Save" at bounding box center [984, 415] width 54 height 29
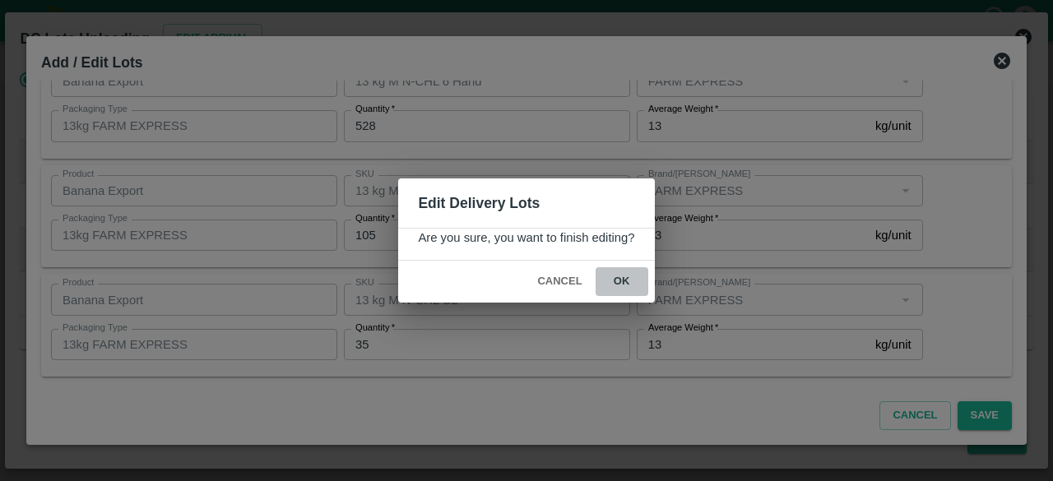
click at [617, 284] on button "ok" at bounding box center [622, 281] width 53 height 29
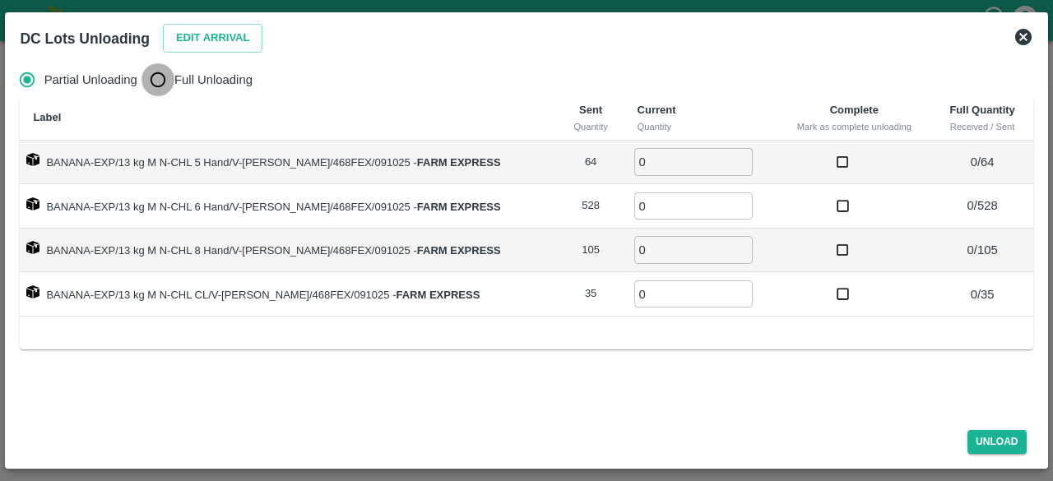
click at [156, 81] on input "Full Unloading" at bounding box center [157, 79] width 33 height 33
radio input "true"
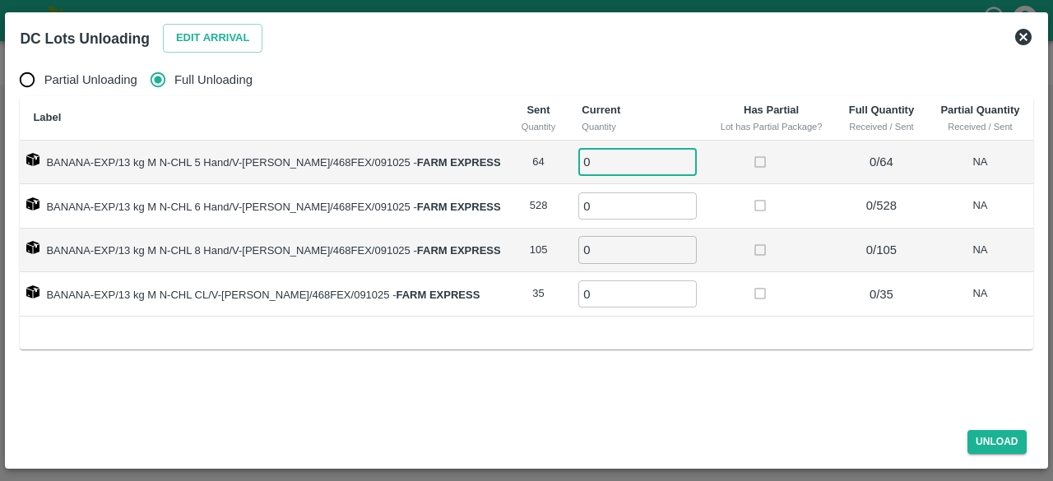
click at [604, 164] on input "0" at bounding box center [637, 161] width 118 height 27
type input "064"
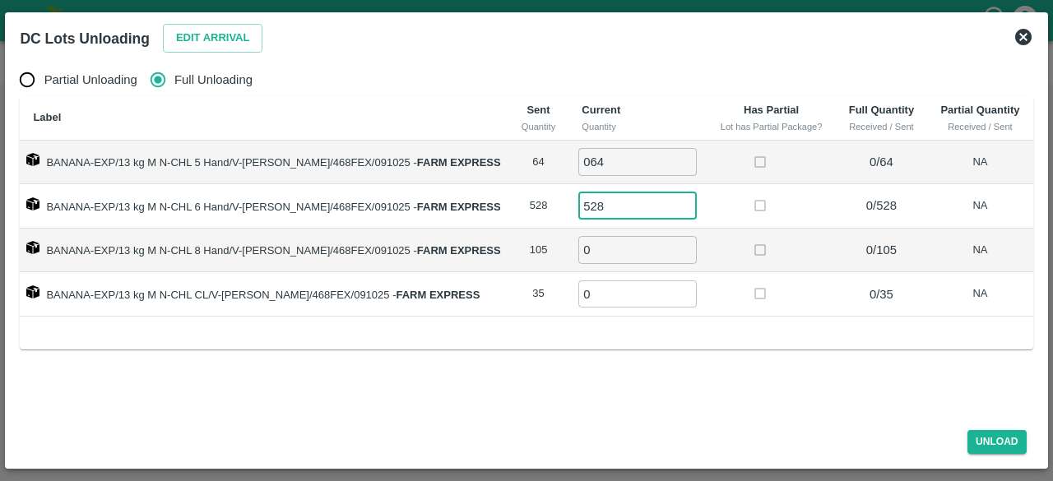
type input "528"
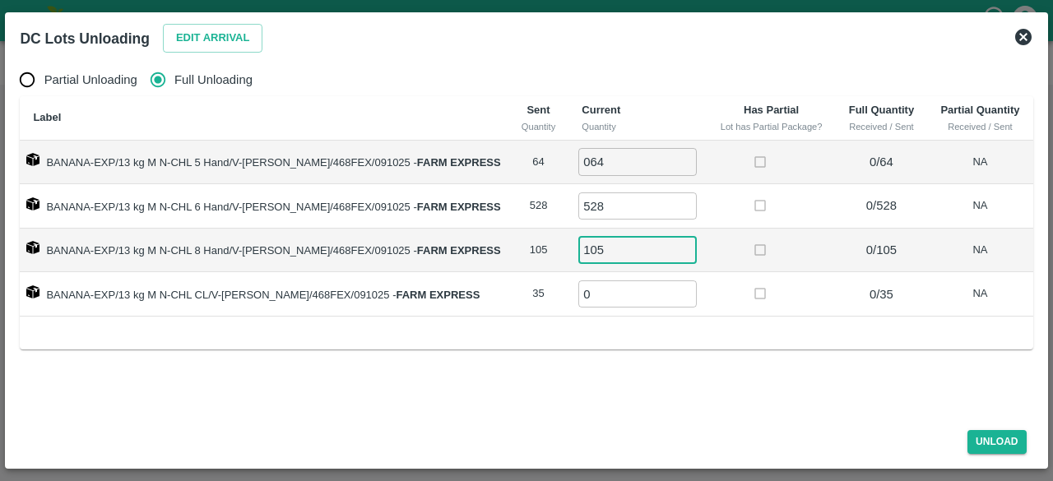
type input "105"
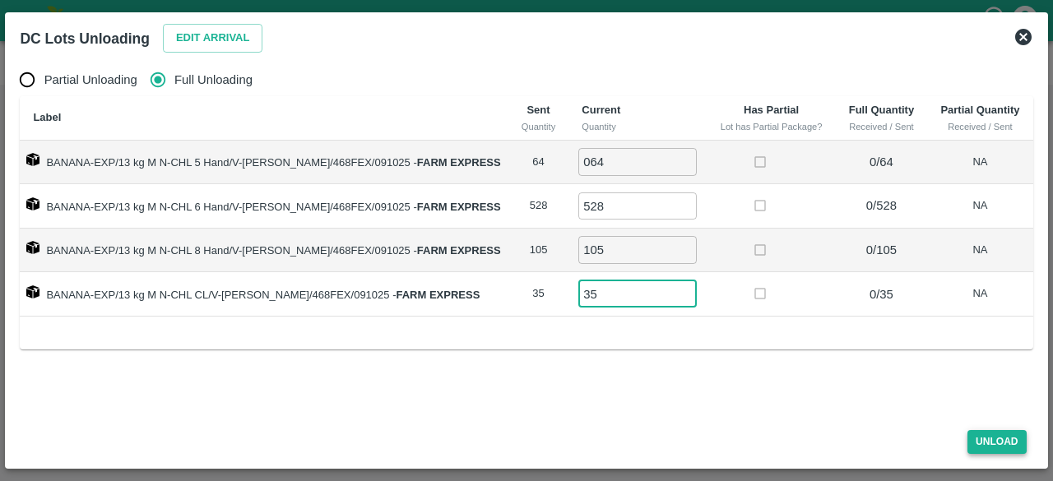
type input "35"
click at [993, 443] on button "Unload" at bounding box center [996, 442] width 59 height 24
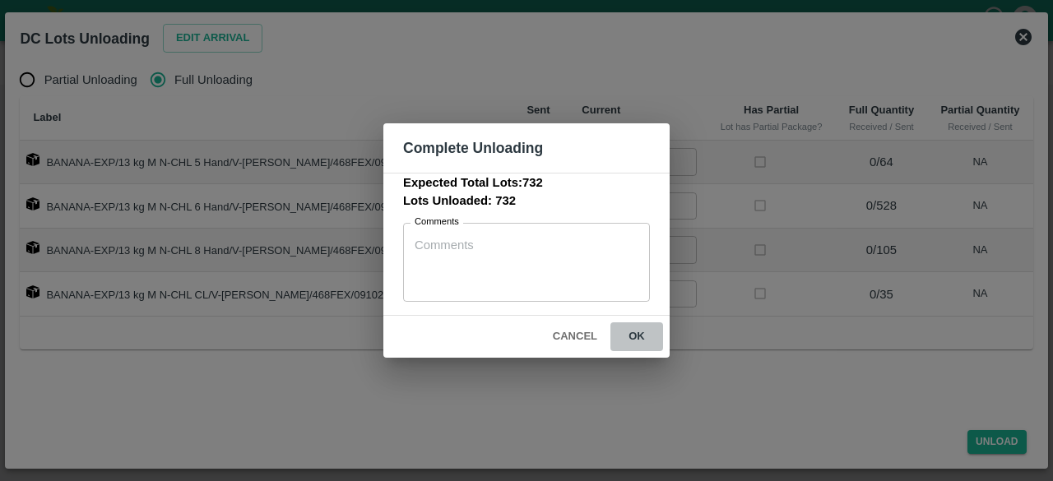
click at [637, 330] on button "ok" at bounding box center [636, 336] width 53 height 29
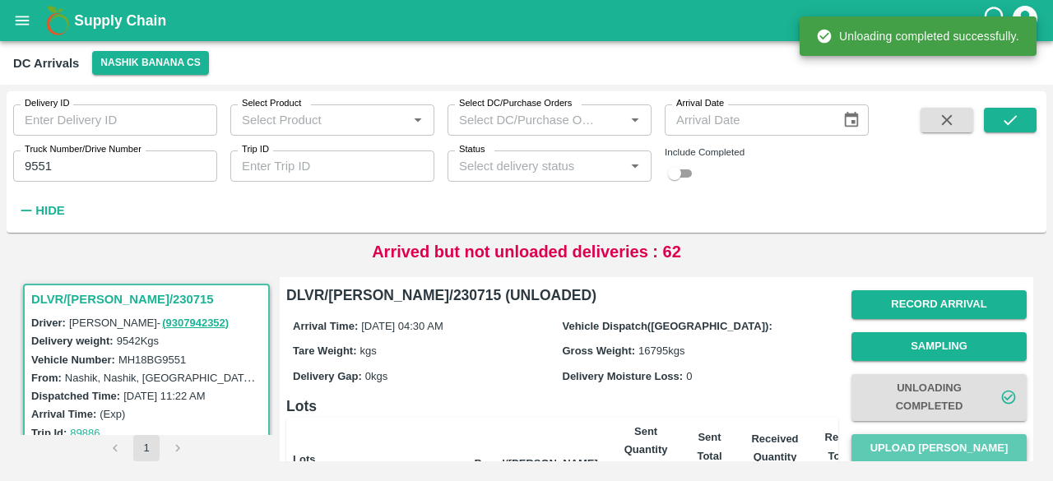
click at [928, 451] on button "Upload [PERSON_NAME]" at bounding box center [938, 448] width 175 height 29
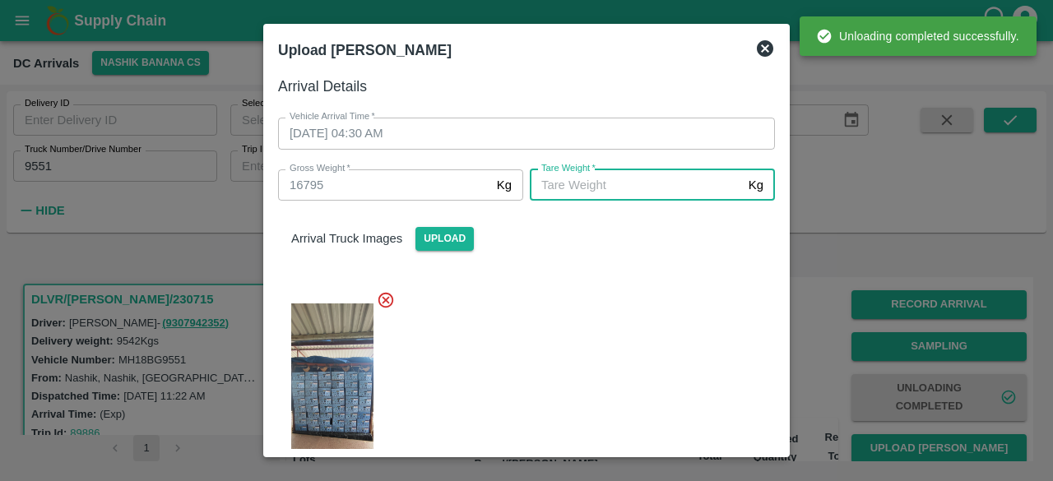
click at [645, 187] on input "[PERSON_NAME]   *" at bounding box center [636, 184] width 212 height 31
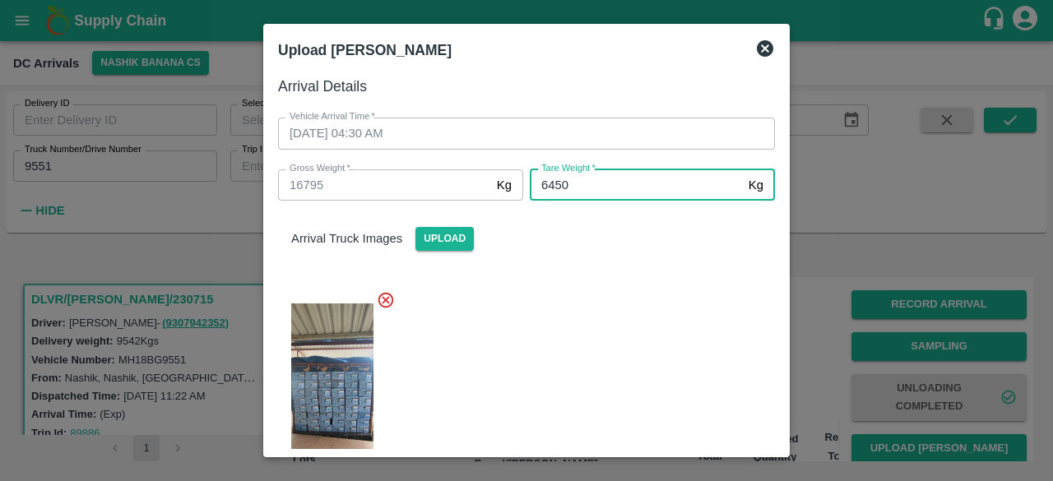
type input "6450"
click at [592, 358] on div at bounding box center [520, 389] width 510 height 225
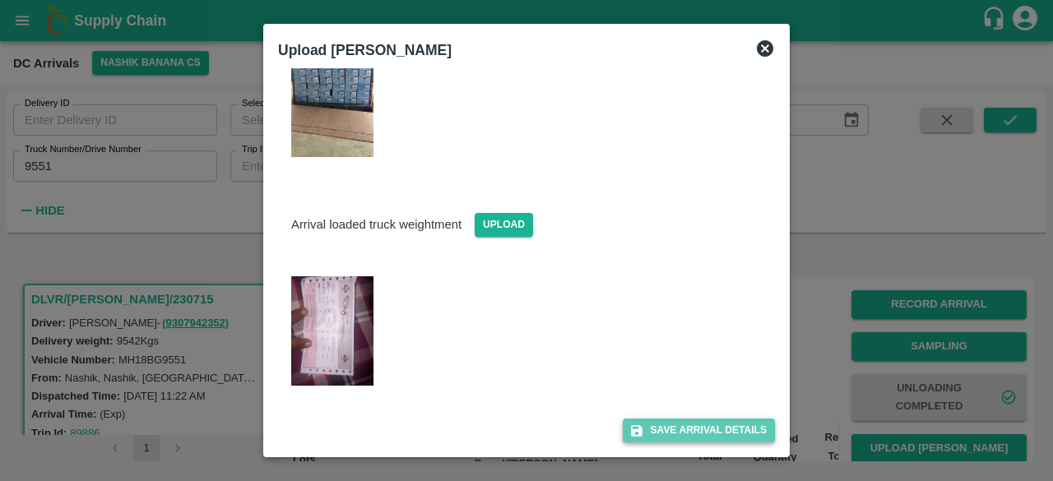
click at [674, 436] on button "Save Arrival Details" at bounding box center [699, 431] width 152 height 24
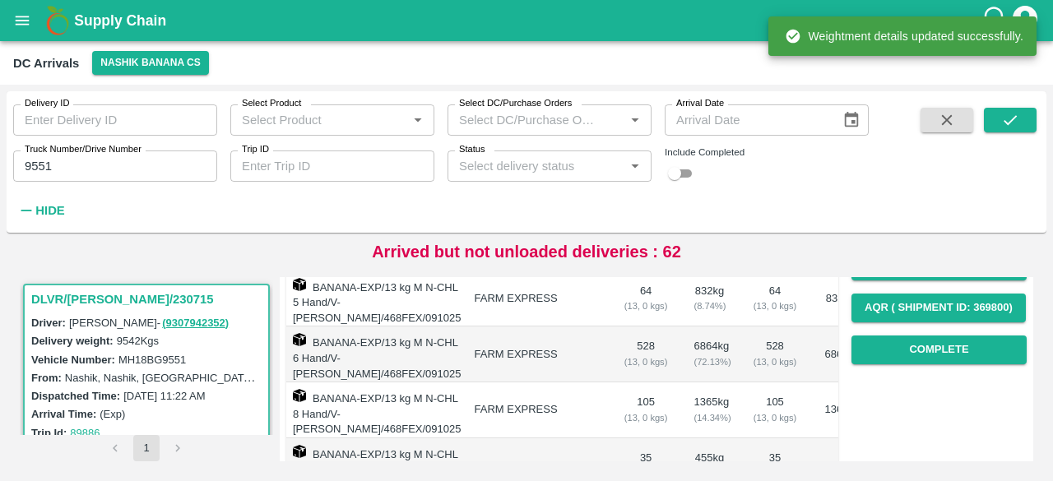
scroll to position [273, 0]
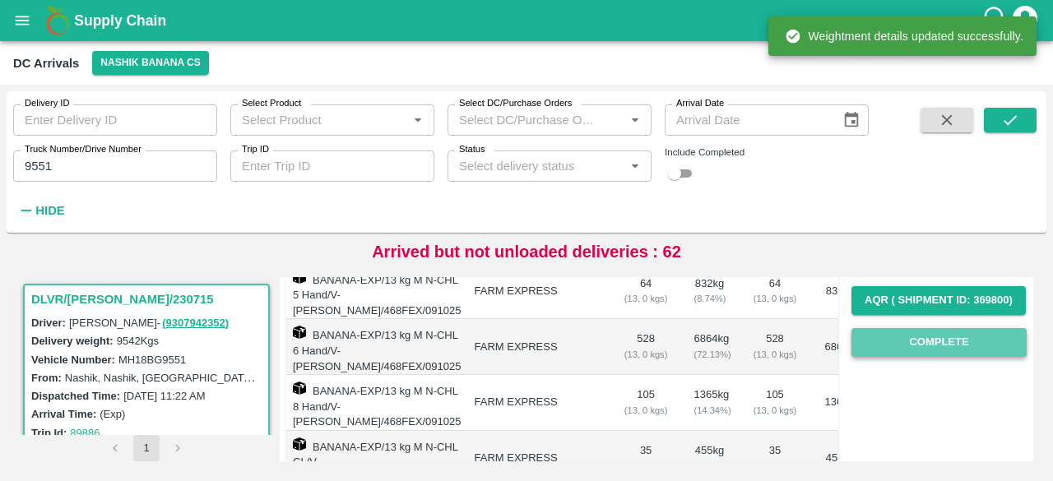
click at [922, 345] on button "Complete" at bounding box center [938, 342] width 175 height 29
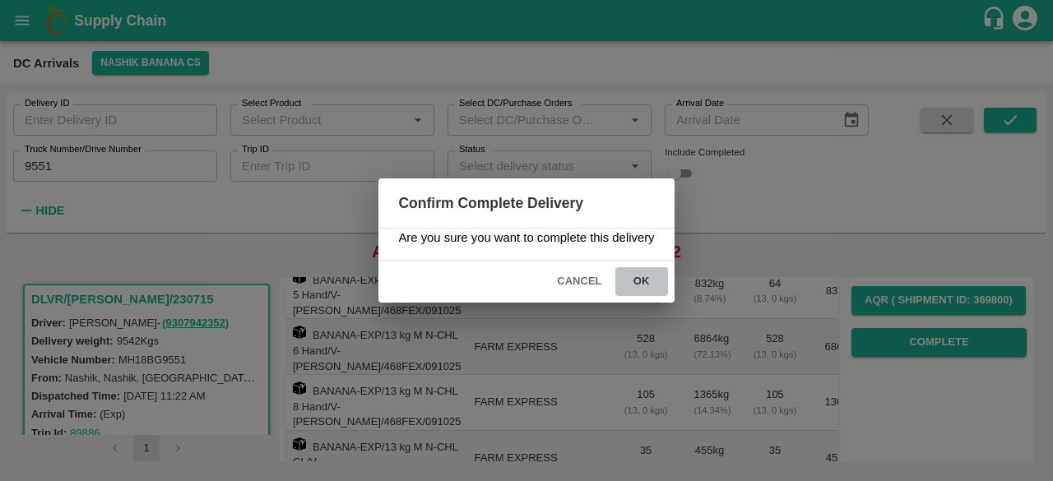
click at [635, 279] on button "ok" at bounding box center [641, 281] width 53 height 29
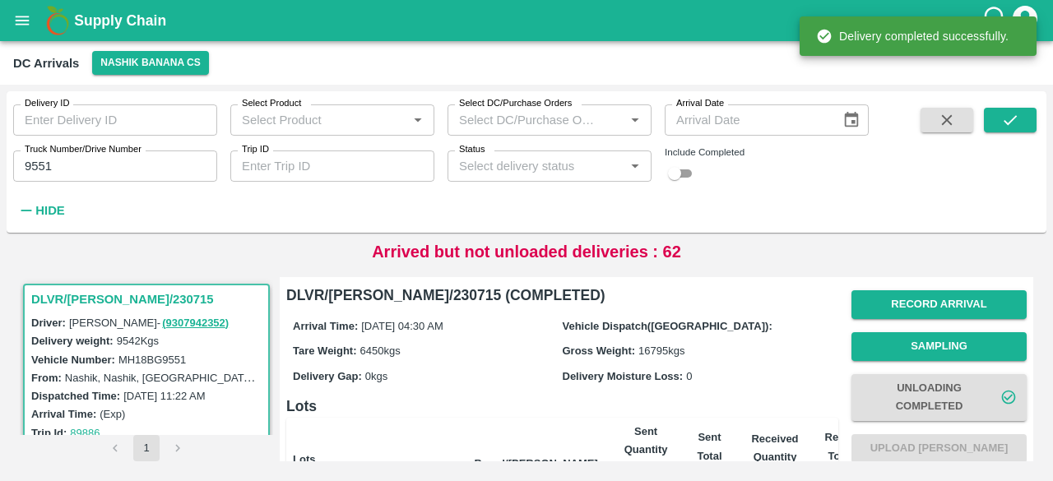
click at [29, 169] on input "9551" at bounding box center [115, 166] width 204 height 31
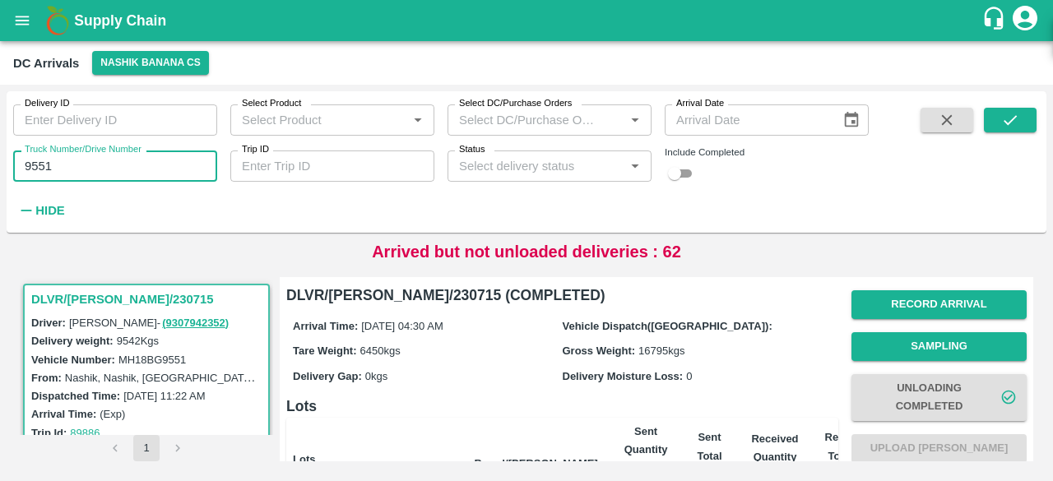
click at [29, 169] on input "9551" at bounding box center [115, 166] width 204 height 31
type input "9839"
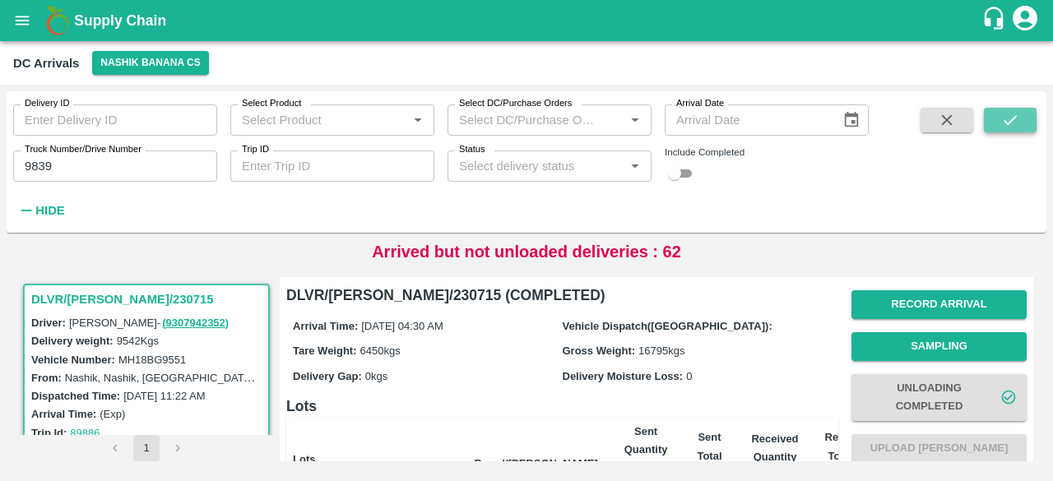
click at [1008, 120] on icon "submit" at bounding box center [1010, 120] width 18 height 18
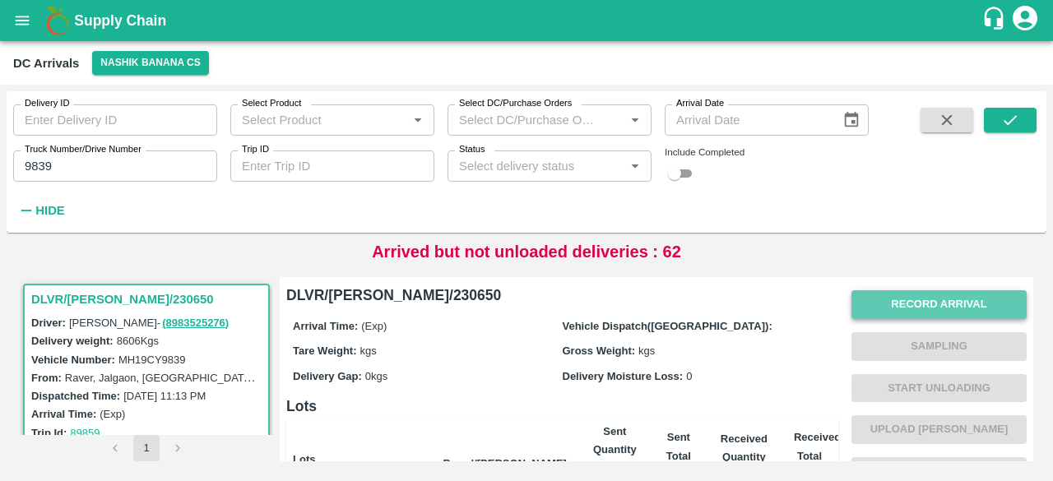
click at [926, 302] on button "Record Arrival" at bounding box center [938, 304] width 175 height 29
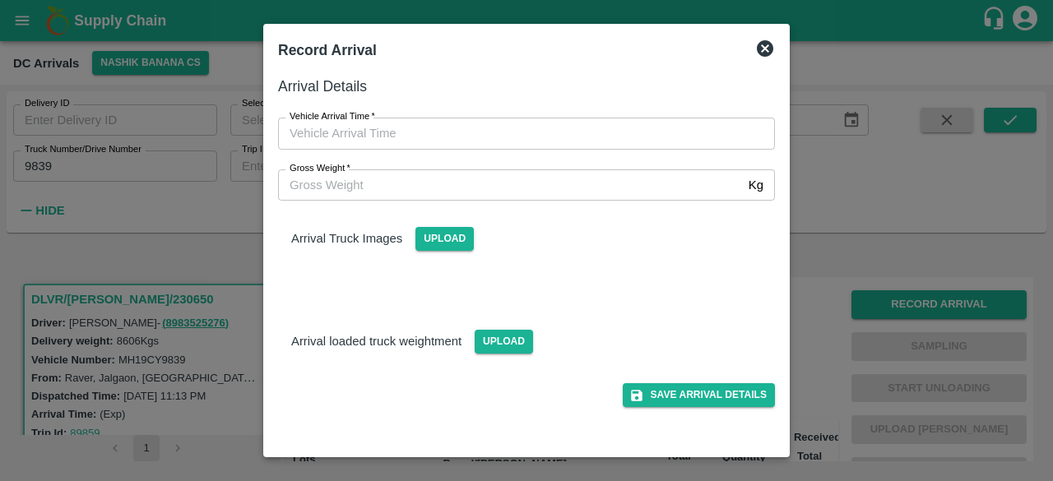
type input "DD/MM/YYYY hh:mm aa"
click at [509, 141] on input "DD/MM/YYYY hh:mm aa" at bounding box center [520, 133] width 485 height 31
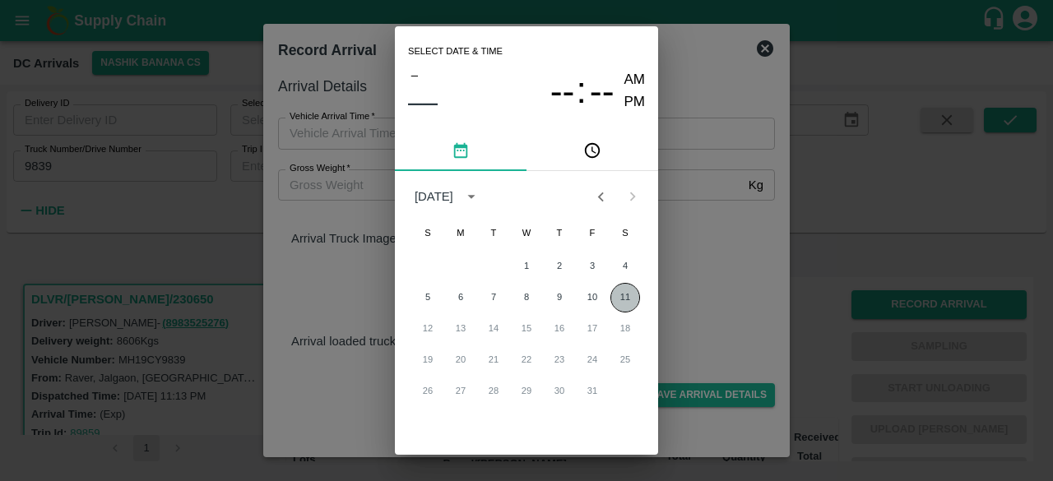
click at [620, 294] on button "11" at bounding box center [625, 298] width 30 height 30
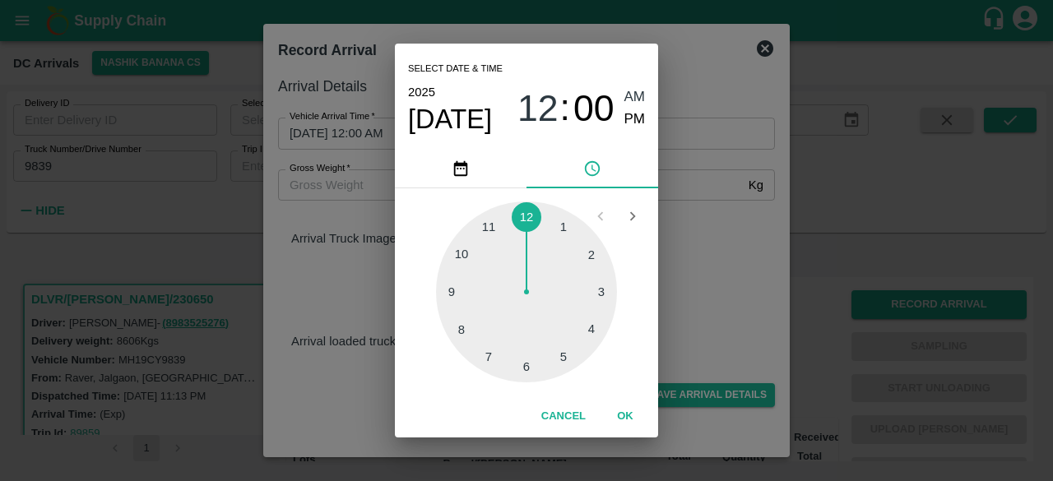
click at [526, 367] on div at bounding box center [526, 292] width 181 height 181
click at [459, 253] on div at bounding box center [526, 292] width 181 height 181
type input "[DATE] 06:50 AM"
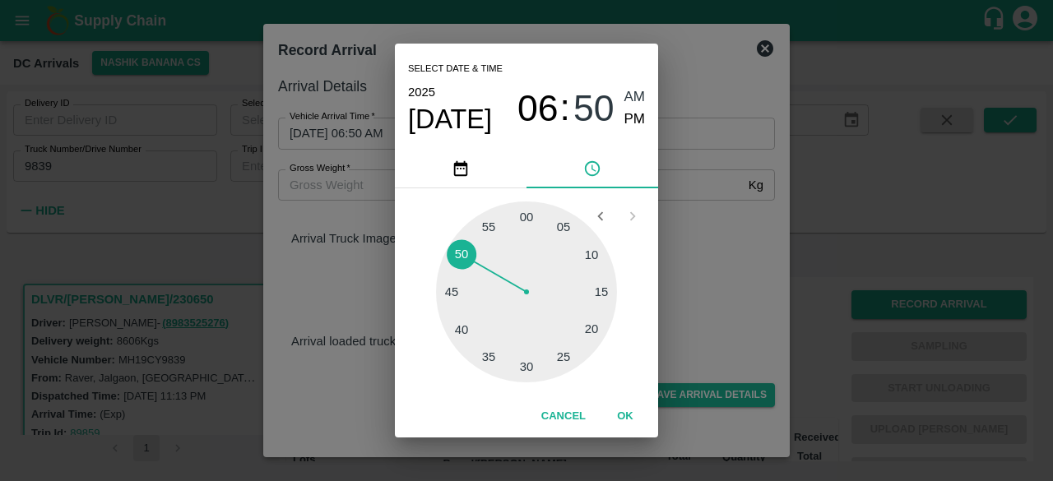
click at [685, 246] on div "Select date & time [DATE] 06 : 50 AM PM 05 10 15 20 25 30 35 40 45 50 55 00 Can…" at bounding box center [526, 240] width 1053 height 481
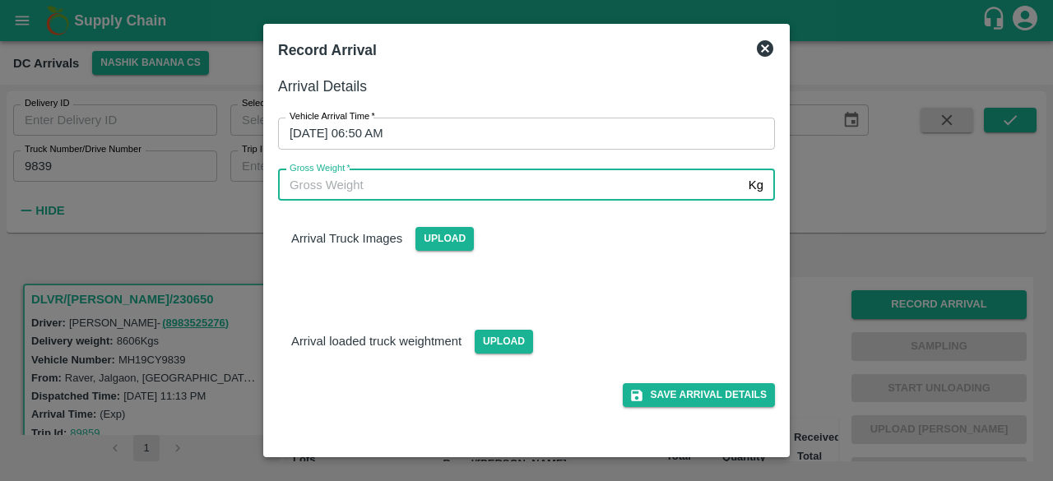
click at [487, 182] on input "Gross Weight   *" at bounding box center [510, 184] width 464 height 31
type input "15250"
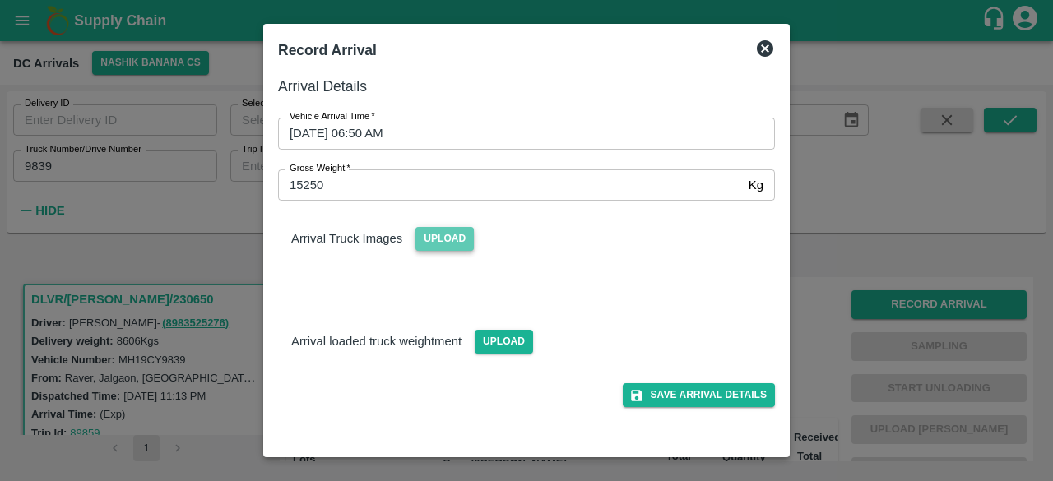
click at [446, 238] on span "Upload" at bounding box center [444, 239] width 58 height 24
click at [0, 0] on input "Upload" at bounding box center [0, 0] width 0 height 0
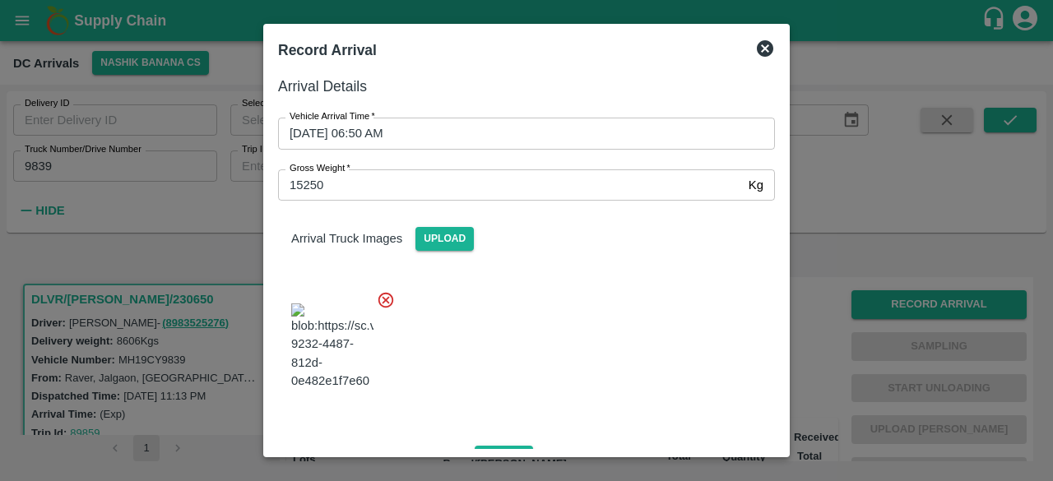
scroll to position [177, 0]
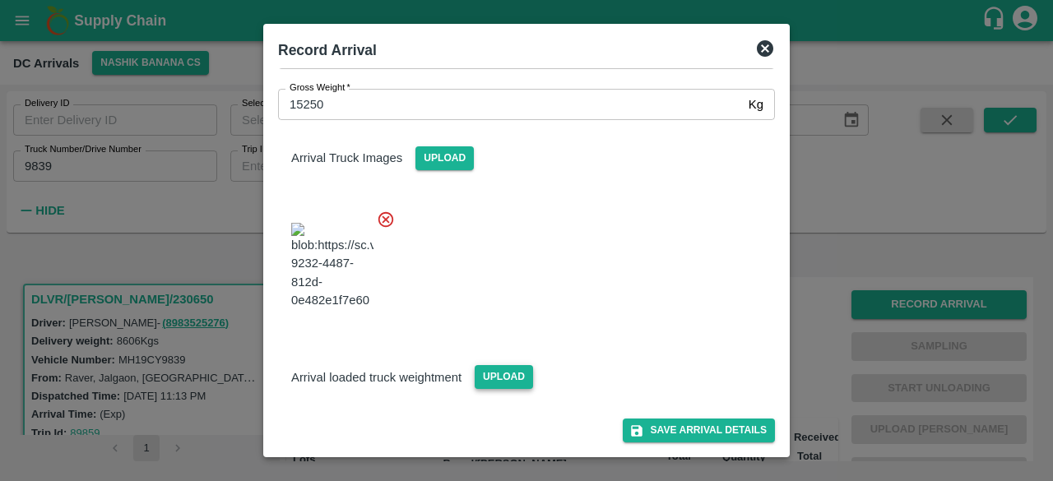
click at [495, 376] on span "Upload" at bounding box center [504, 377] width 58 height 24
click at [0, 0] on input "Upload" at bounding box center [0, 0] width 0 height 0
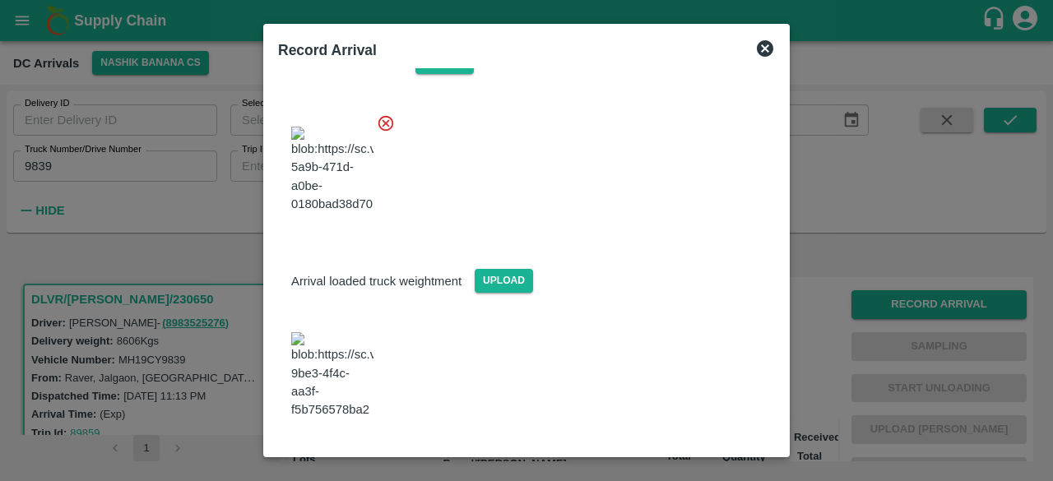
scroll to position [268, 0]
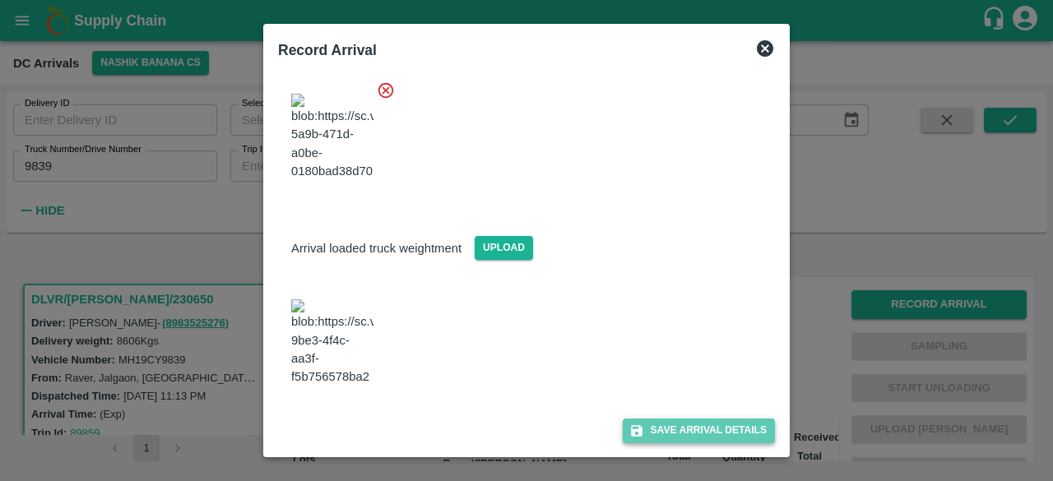
click at [679, 438] on button "Save Arrival Details" at bounding box center [699, 431] width 152 height 24
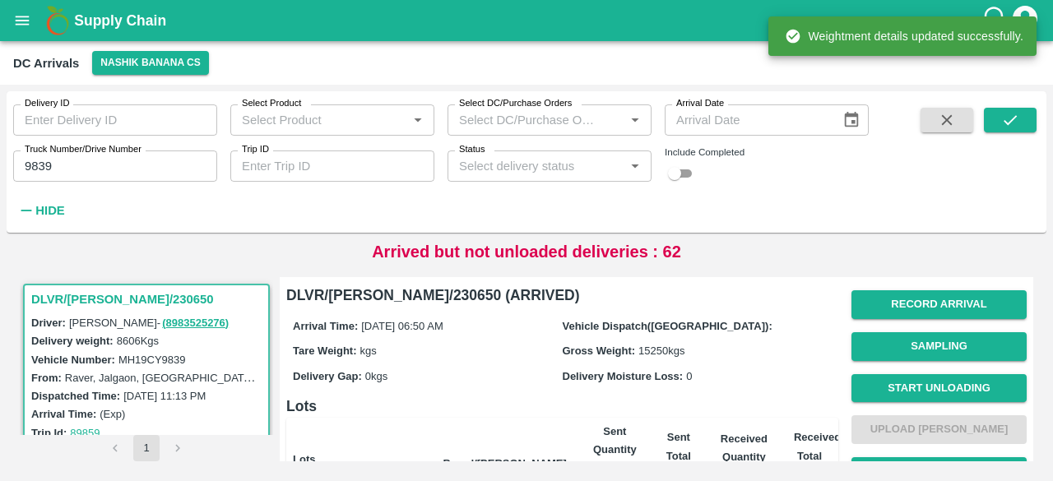
click at [929, 387] on button "Start Unloading" at bounding box center [938, 388] width 175 height 29
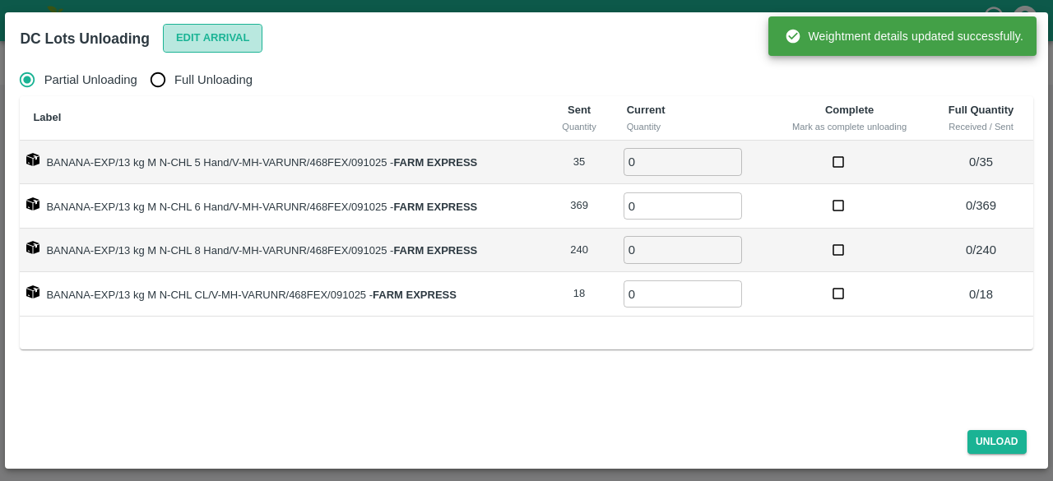
click at [202, 37] on button "Edit Arrival" at bounding box center [213, 38] width 100 height 29
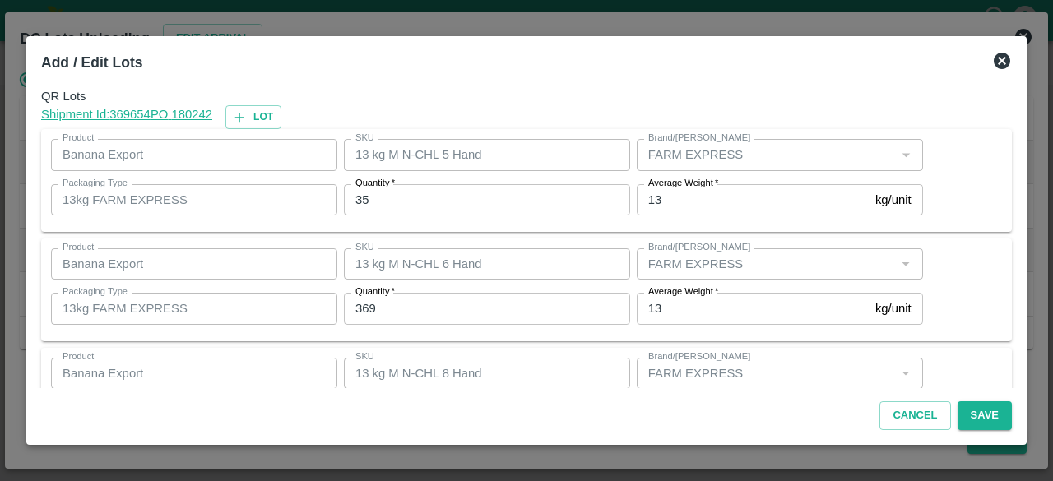
click at [360, 197] on input "35" at bounding box center [487, 199] width 286 height 31
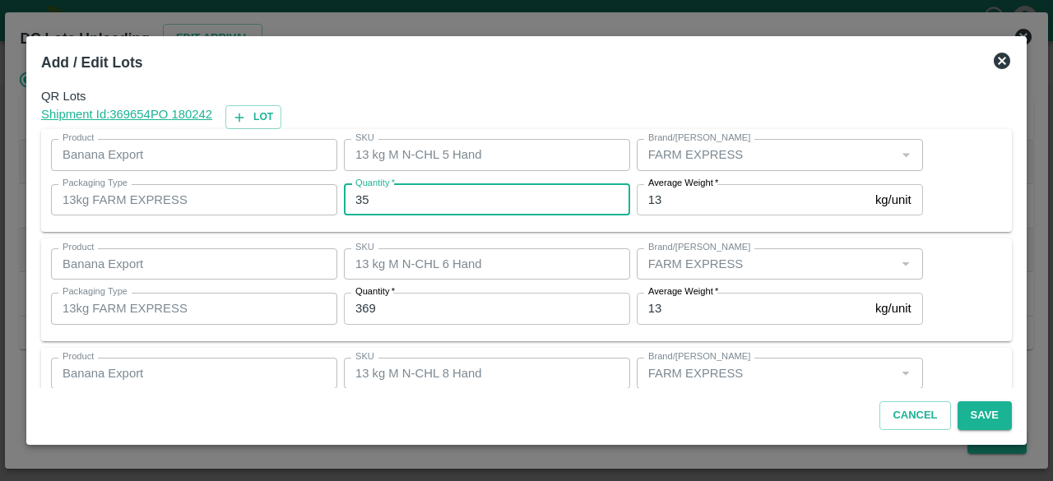
click at [360, 197] on input "35" at bounding box center [487, 199] width 286 height 31
type input "30"
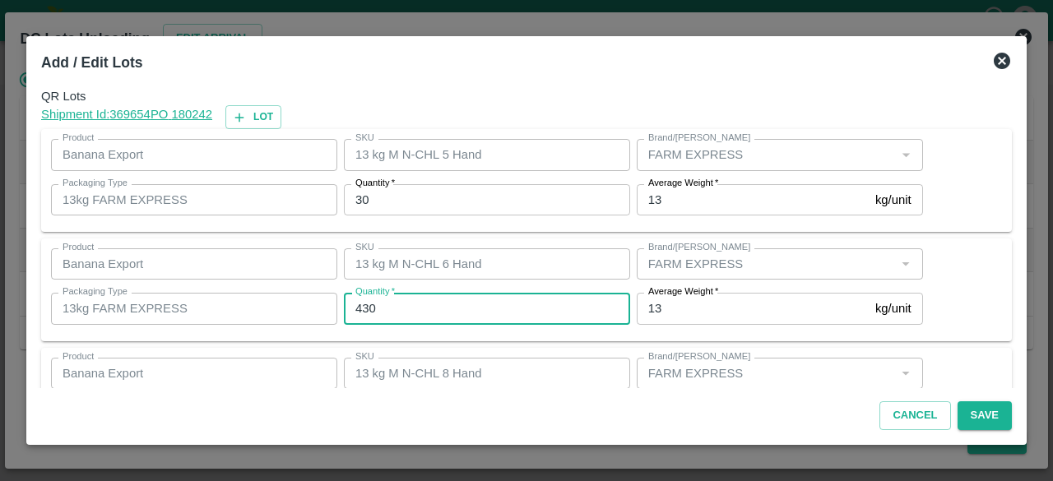
type input "430"
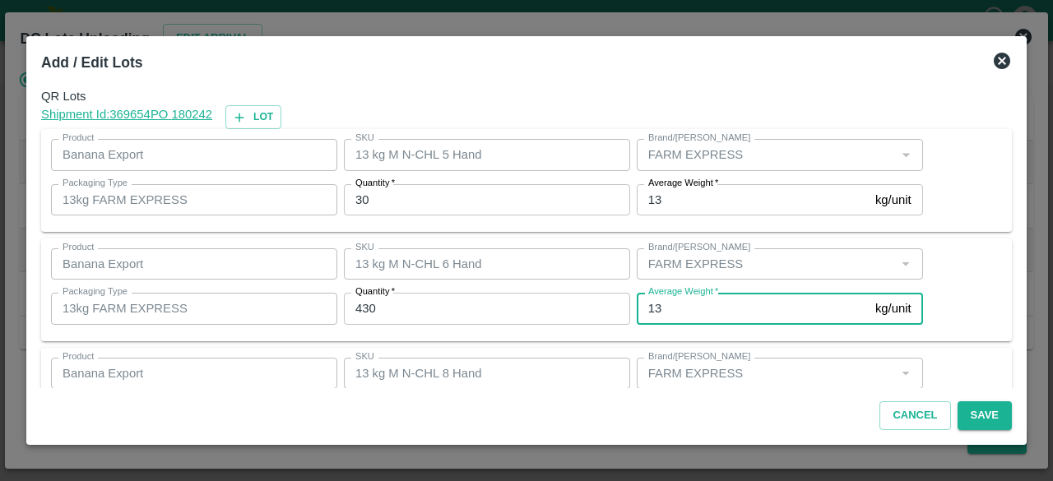
scroll to position [183, 0]
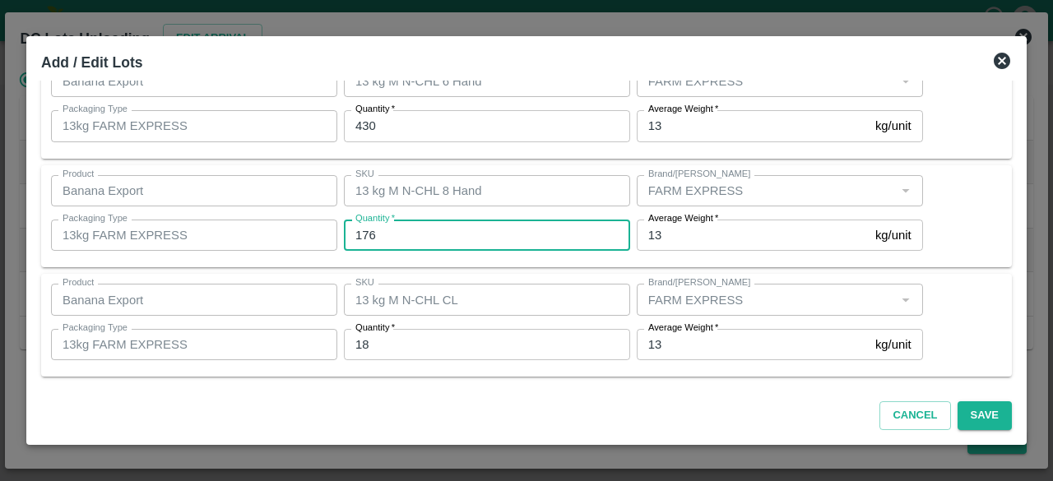
type input "176"
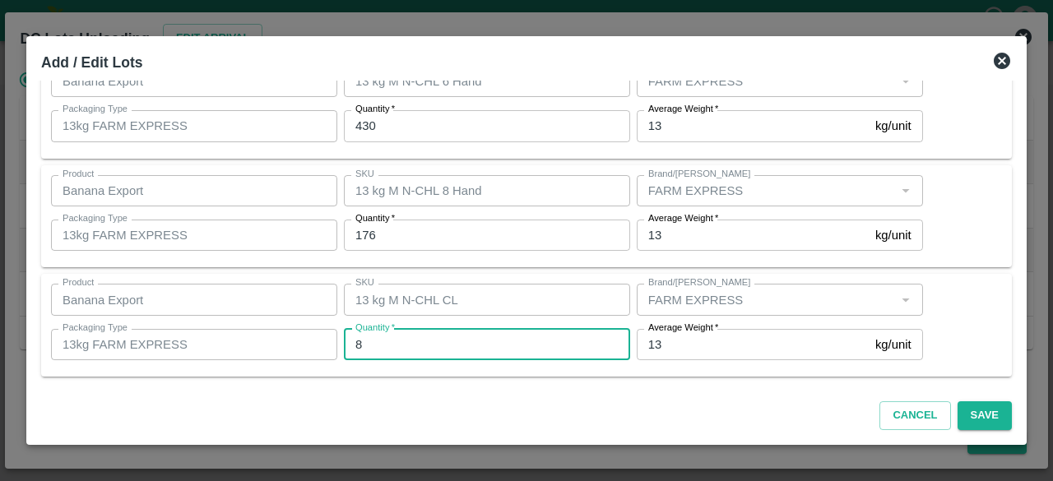
type input "8"
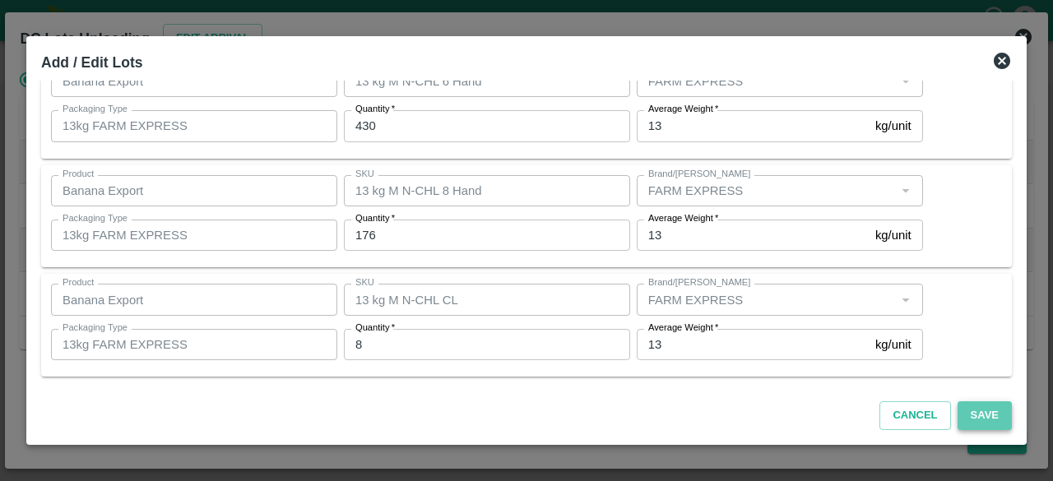
click at [979, 412] on button "Save" at bounding box center [984, 415] width 54 height 29
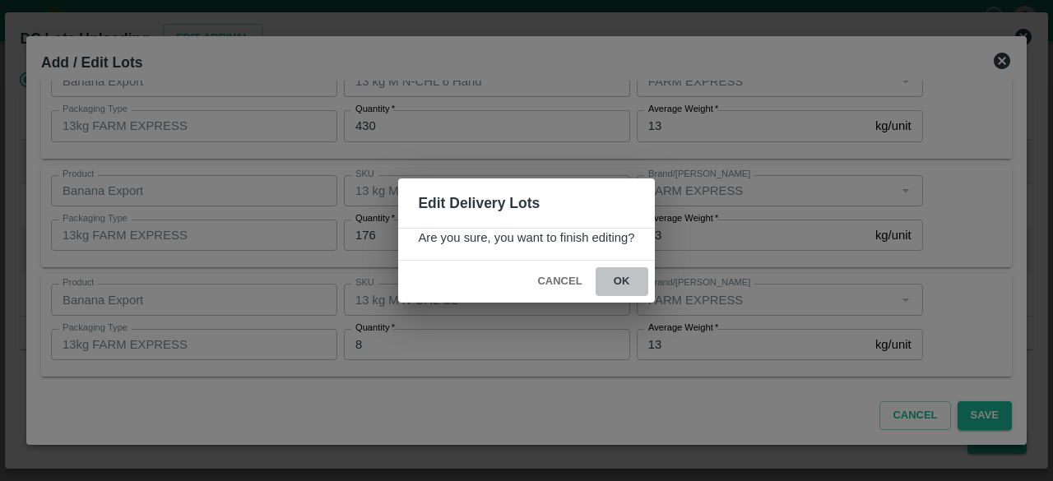
click at [619, 278] on button "ok" at bounding box center [622, 281] width 53 height 29
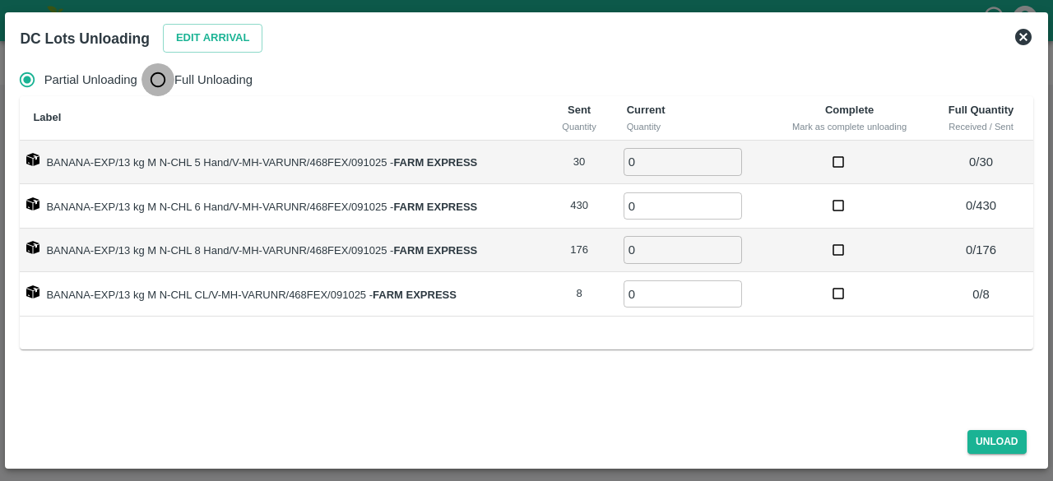
click at [153, 81] on input "Full Unloading" at bounding box center [157, 79] width 33 height 33
radio input "true"
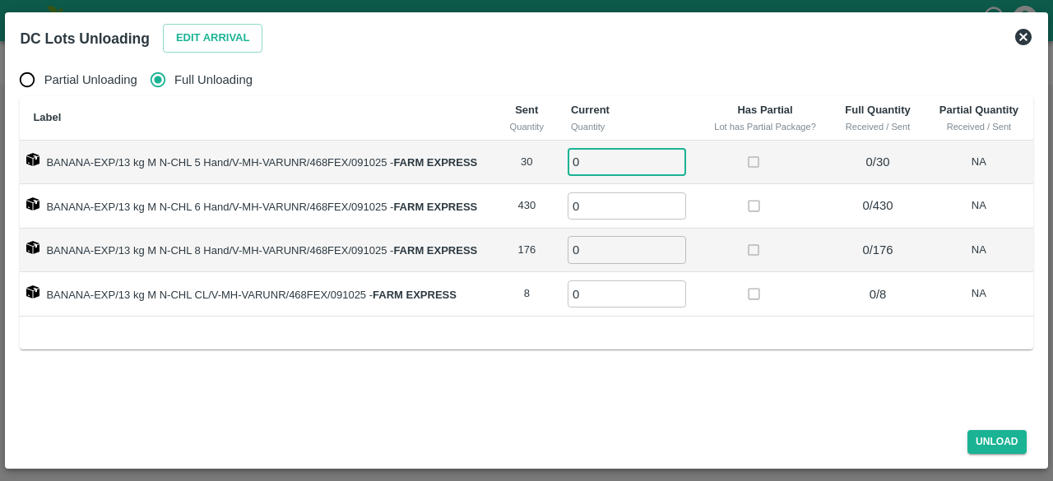
click at [604, 165] on input "0" at bounding box center [627, 161] width 118 height 27
type input "30"
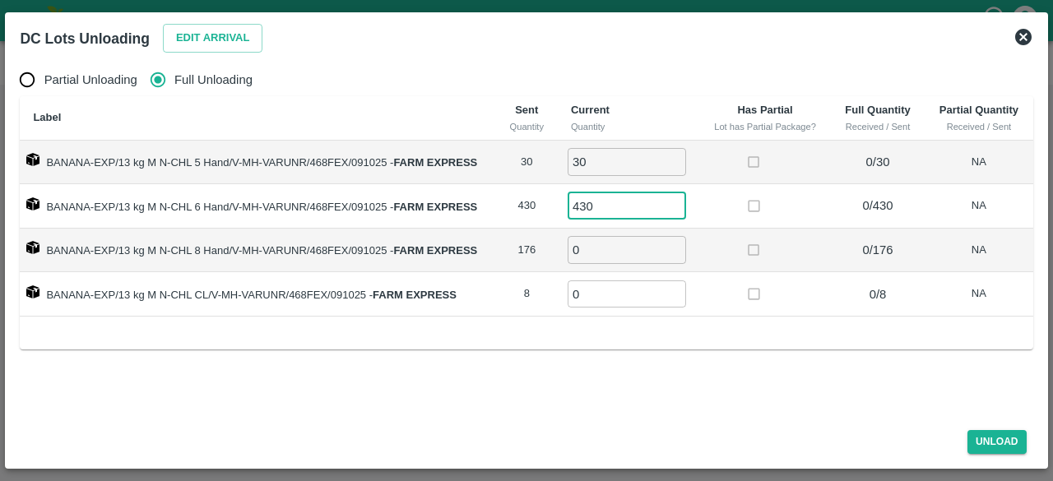
type input "430"
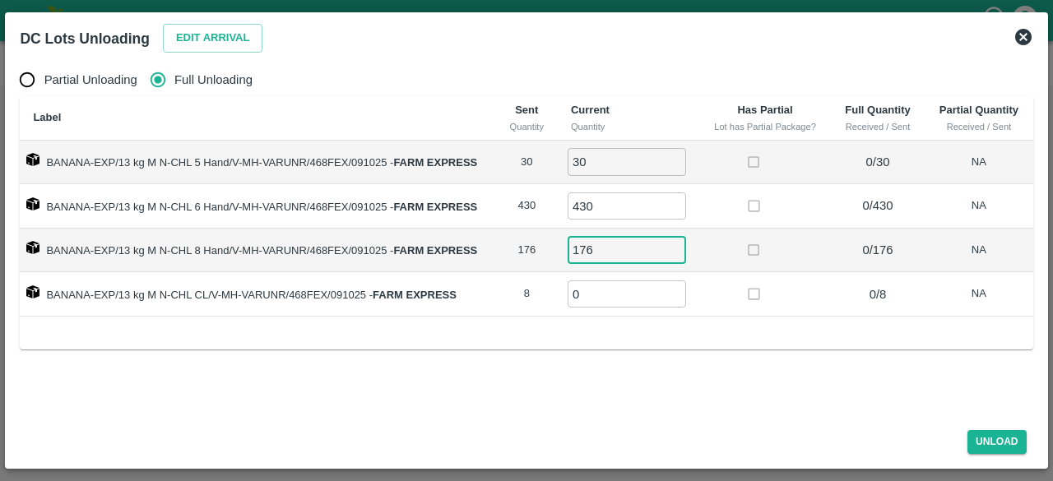
type input "176"
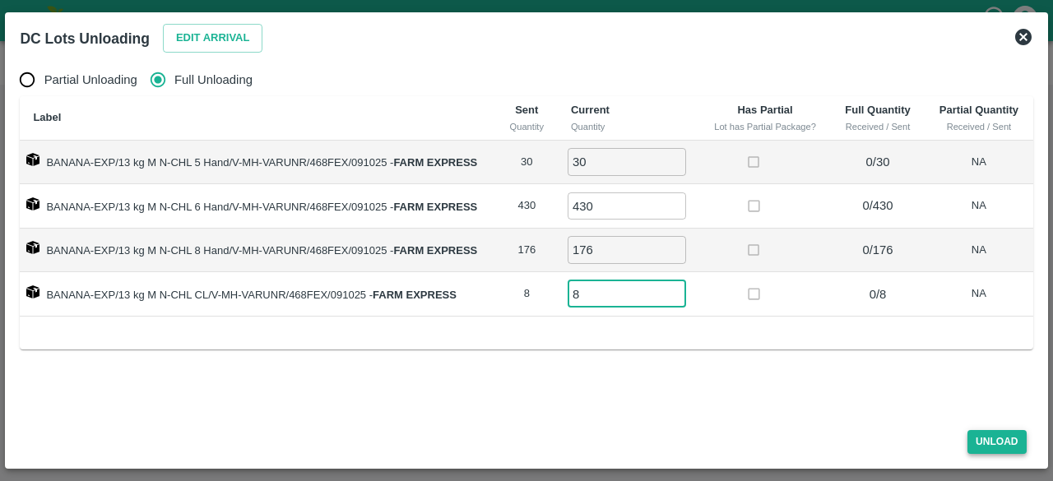
type input "8"
click at [995, 439] on button "Unload" at bounding box center [996, 442] width 59 height 24
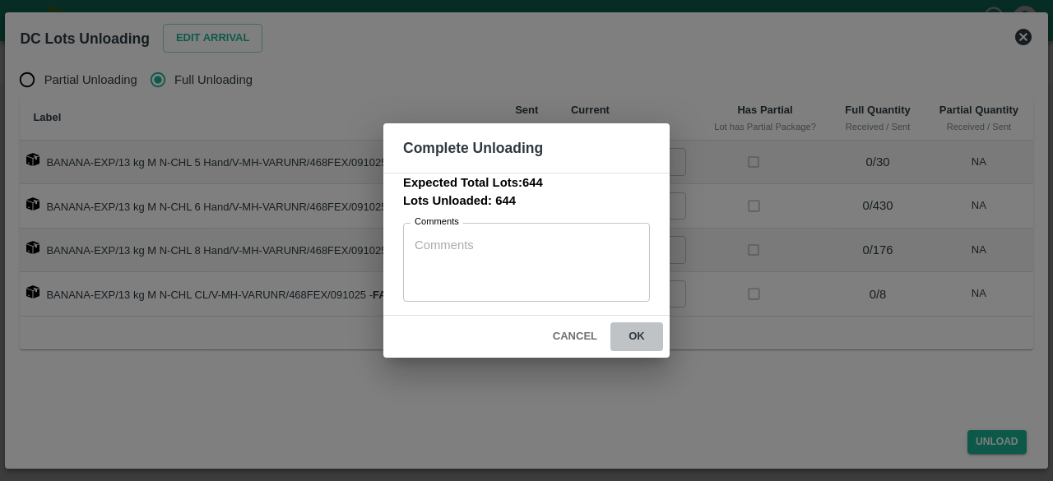
click at [635, 325] on button "ok" at bounding box center [636, 336] width 53 height 29
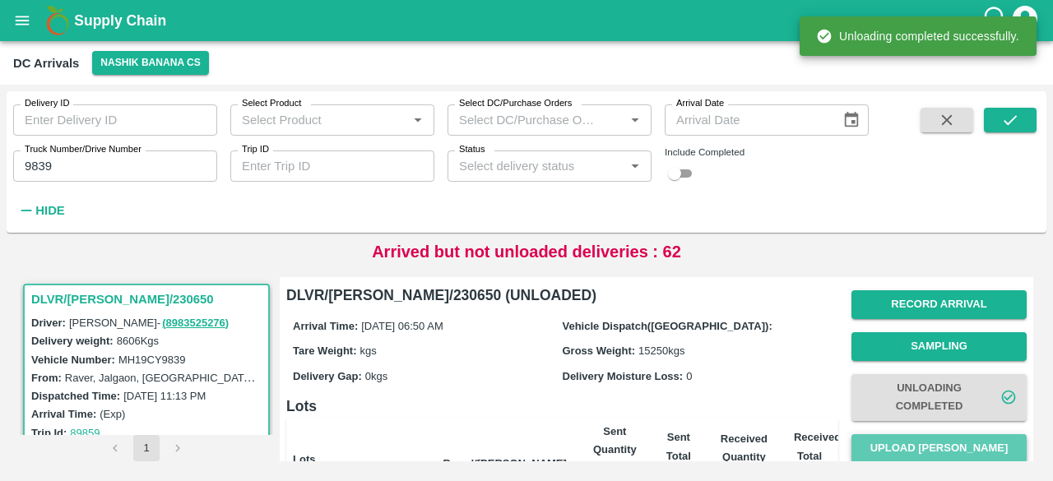
click at [931, 447] on button "Upload [PERSON_NAME]" at bounding box center [938, 448] width 175 height 29
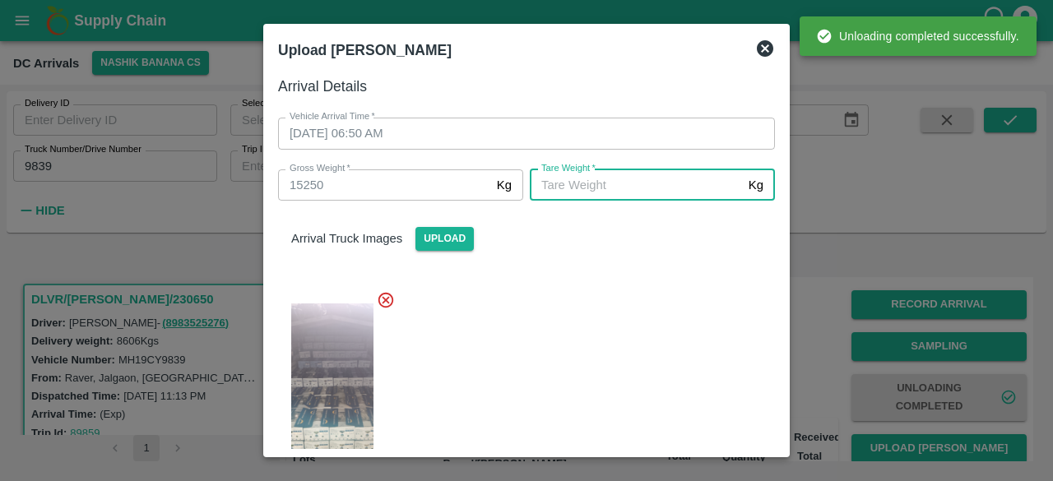
click at [591, 187] on input "[PERSON_NAME]   *" at bounding box center [636, 184] width 212 height 31
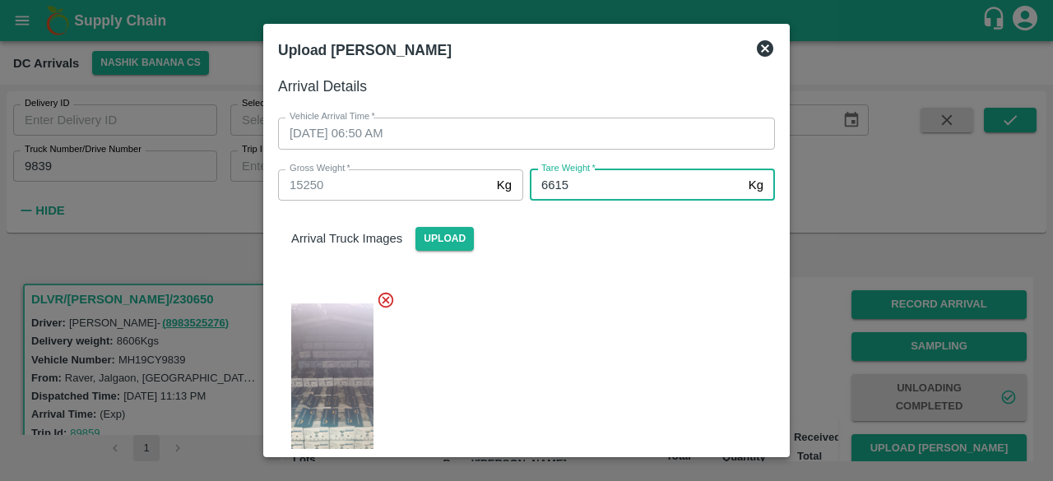
type input "6615"
click at [605, 329] on div at bounding box center [520, 389] width 510 height 225
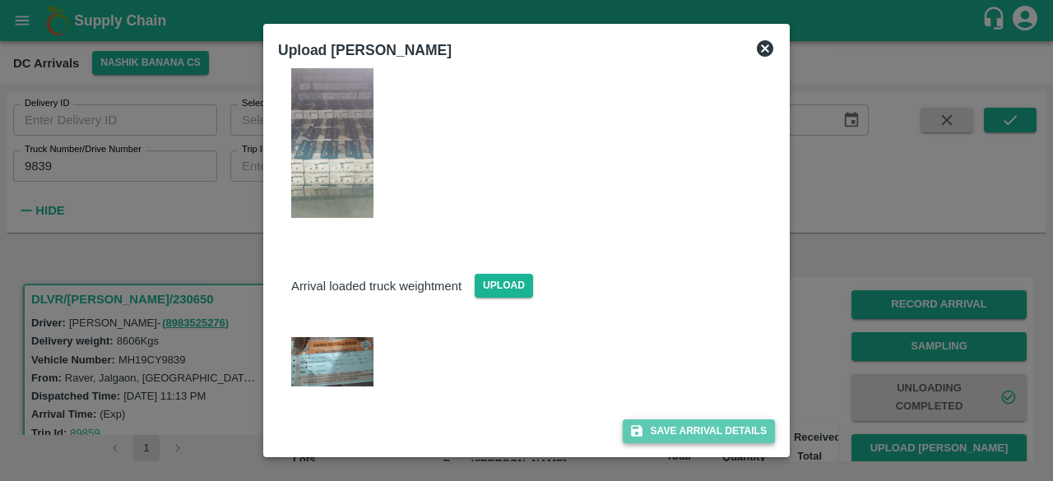
click at [698, 430] on button "Save Arrival Details" at bounding box center [699, 431] width 152 height 24
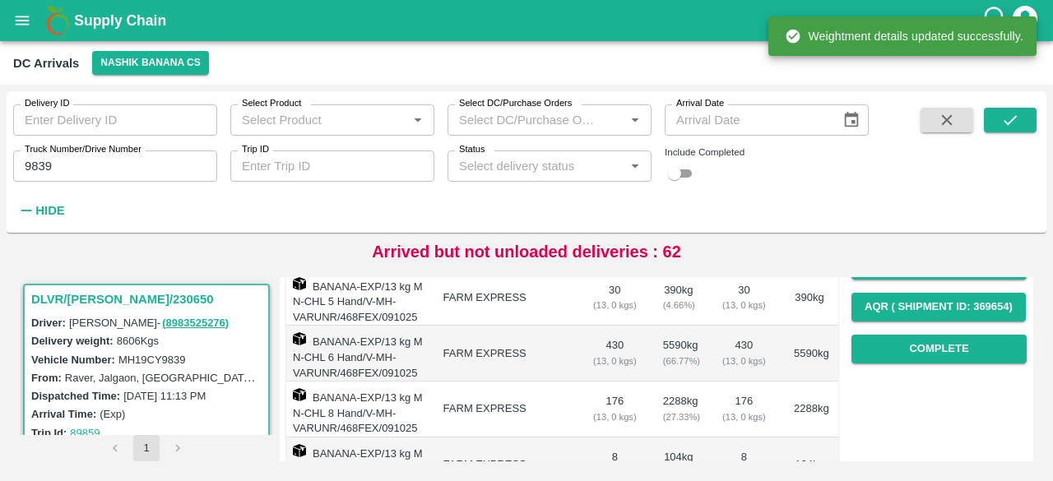
scroll to position [267, 0]
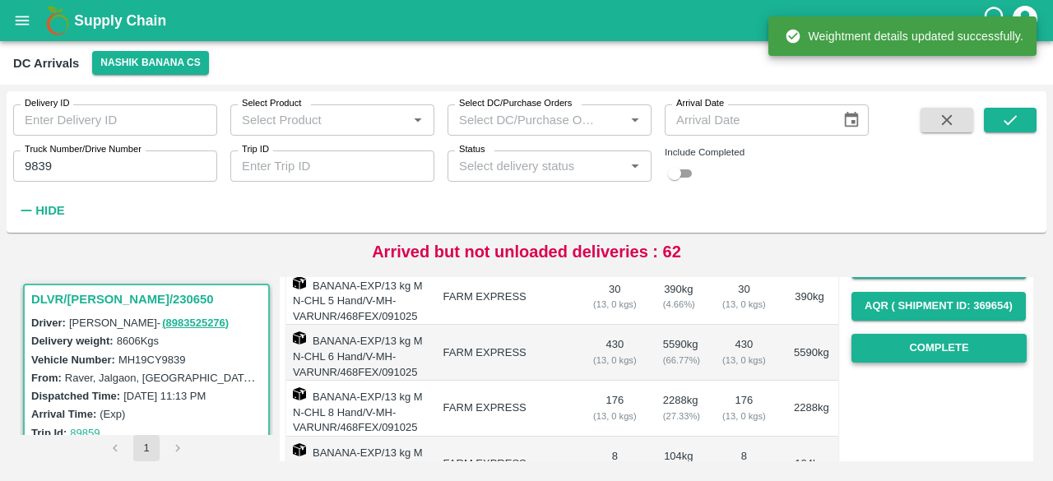
click at [919, 353] on button "Complete" at bounding box center [938, 348] width 175 height 29
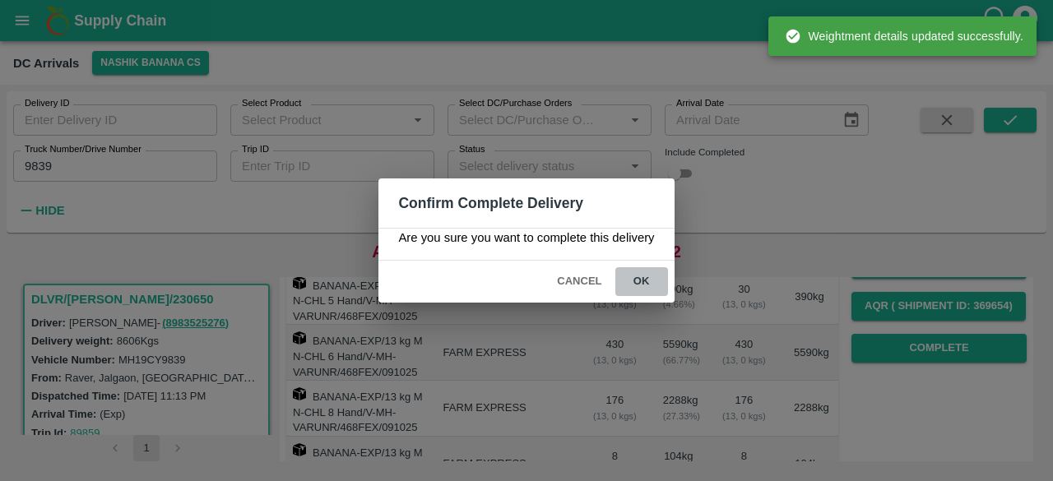
click at [633, 279] on button "ok" at bounding box center [641, 281] width 53 height 29
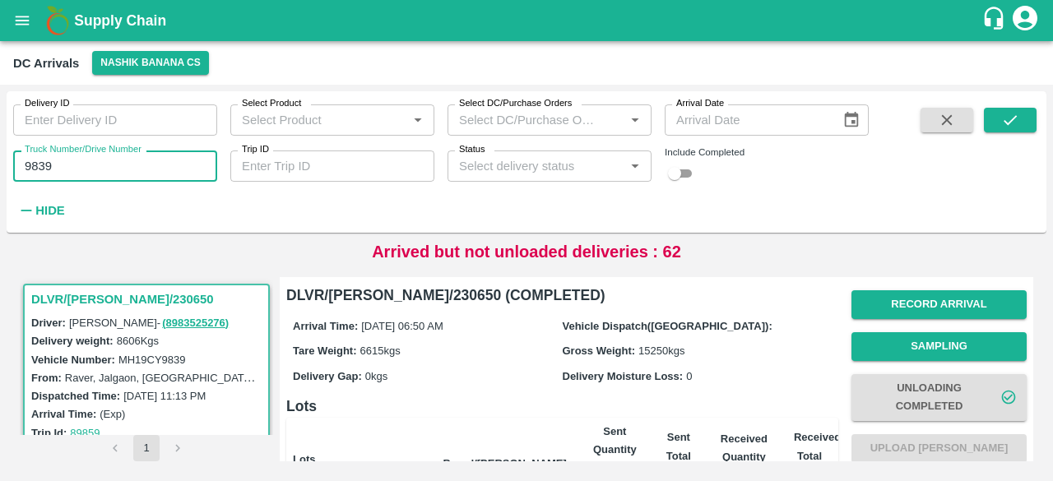
click at [37, 169] on input "9839" at bounding box center [115, 166] width 204 height 31
type input "4684"
click at [1007, 114] on icon "submit" at bounding box center [1010, 120] width 18 height 18
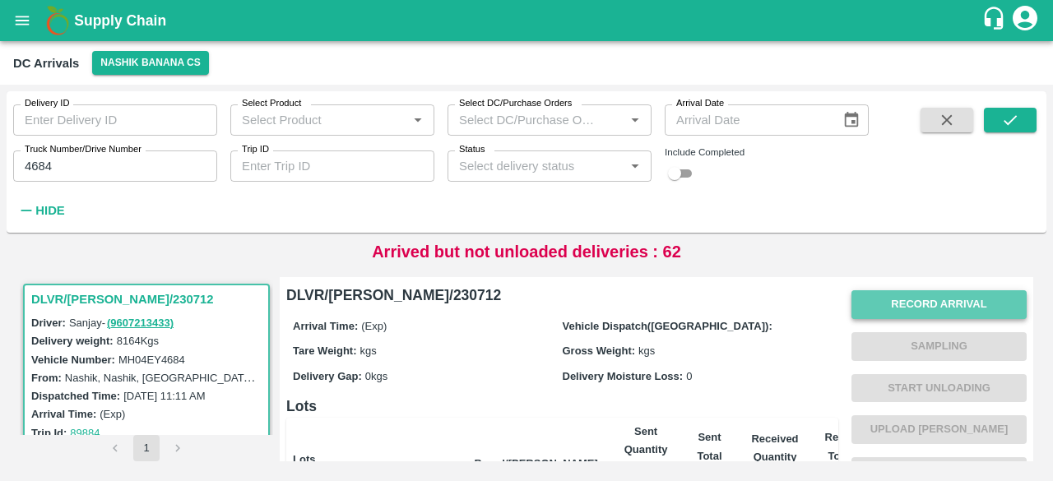
click at [934, 304] on button "Record Arrival" at bounding box center [938, 304] width 175 height 29
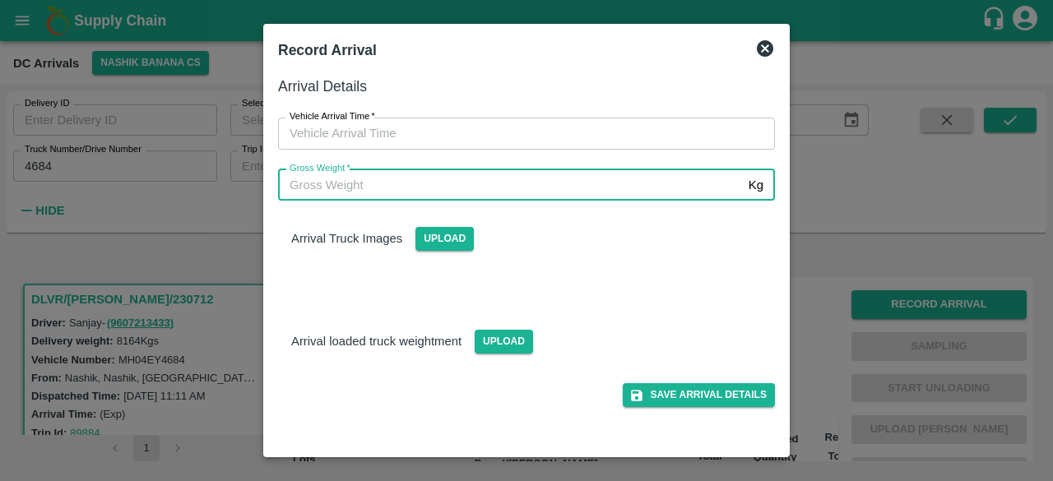
click at [424, 192] on input "Gross Weight   *" at bounding box center [510, 184] width 464 height 31
type input "14285"
type input "DD/MM/YYYY hh:mm aa"
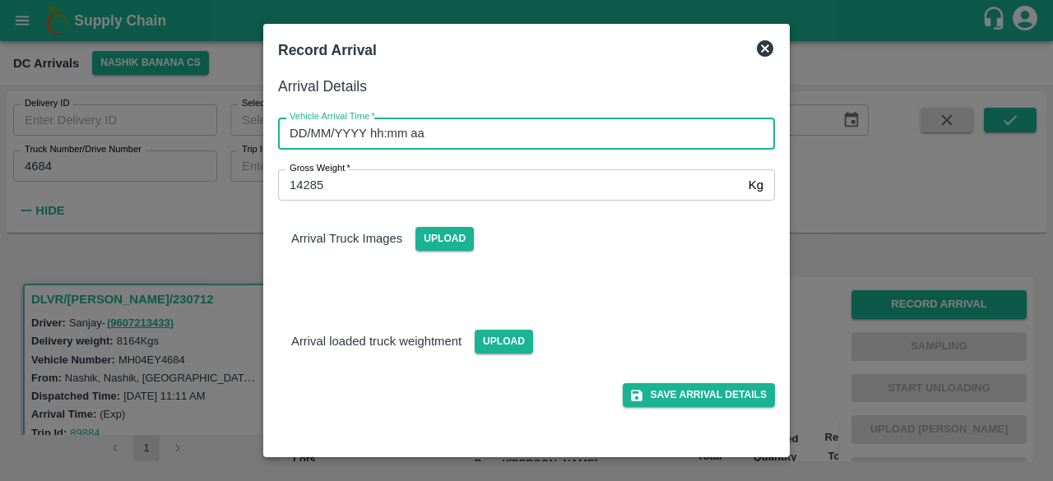
click at [424, 132] on input "DD/MM/YYYY hh:mm aa" at bounding box center [520, 133] width 485 height 31
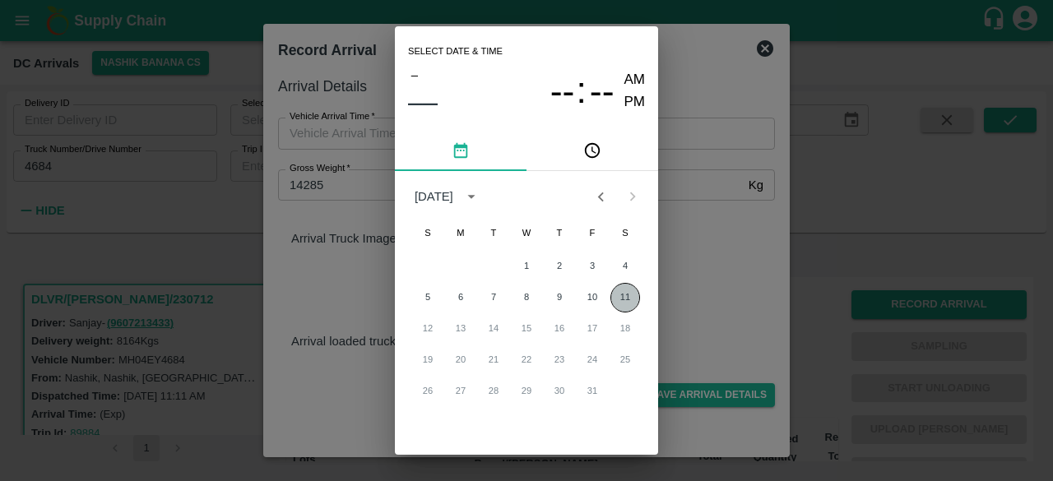
click at [619, 295] on button "11" at bounding box center [625, 298] width 30 height 30
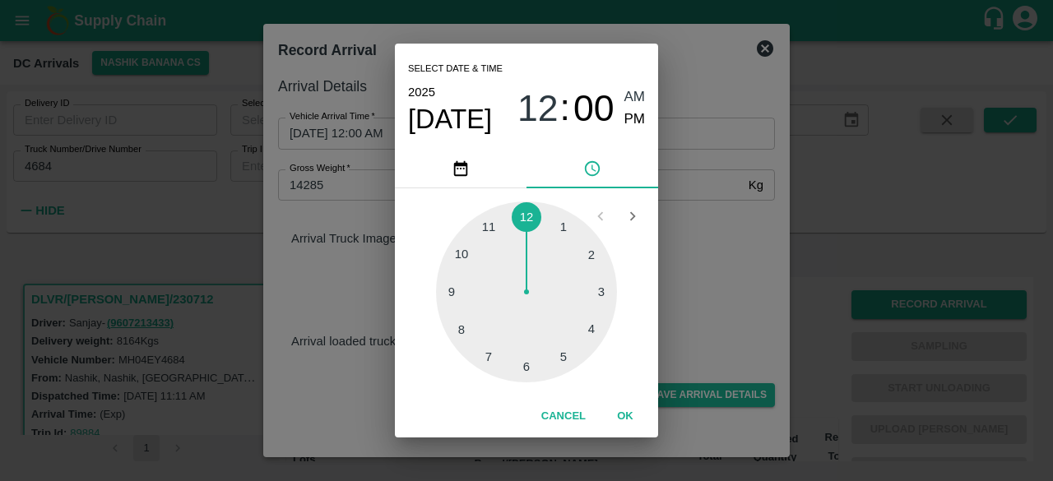
click at [569, 363] on div at bounding box center [526, 292] width 181 height 181
click at [461, 256] on div at bounding box center [526, 292] width 181 height 181
type input "[DATE] 05:50 AM"
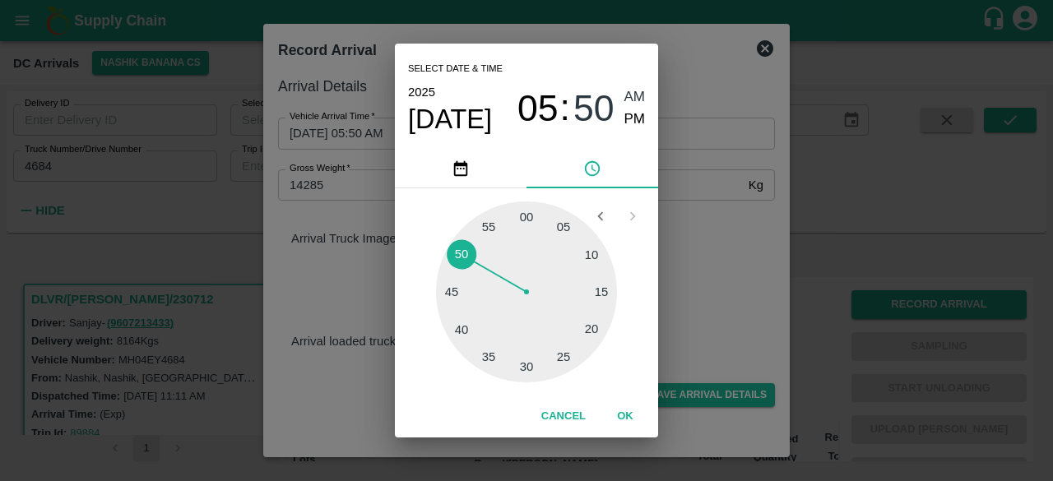
click at [691, 257] on div "Select date & time [DATE] 05 : 50 AM PM 05 10 15 20 25 30 35 40 45 50 55 00 Can…" at bounding box center [526, 240] width 1053 height 481
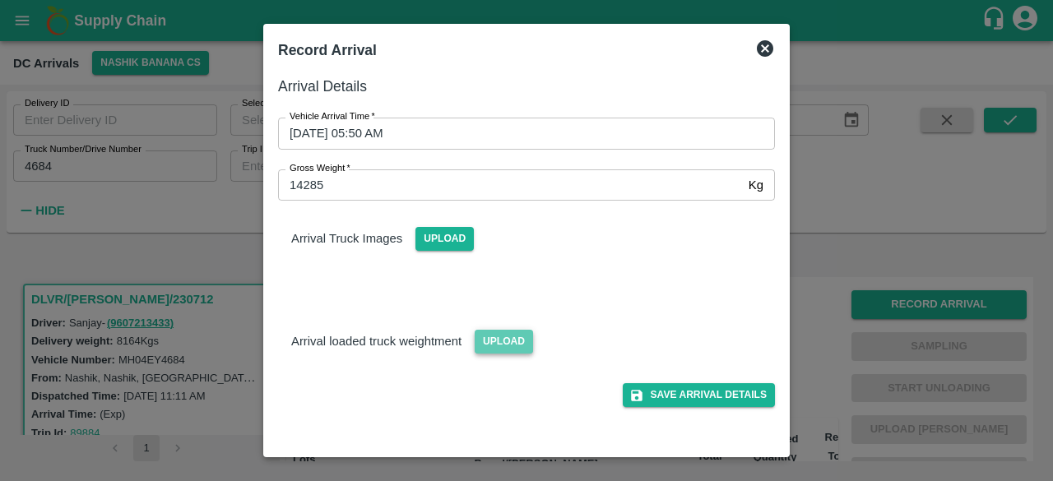
click at [496, 343] on span "Upload" at bounding box center [504, 342] width 58 height 24
click at [0, 0] on input "Upload" at bounding box center [0, 0] width 0 height 0
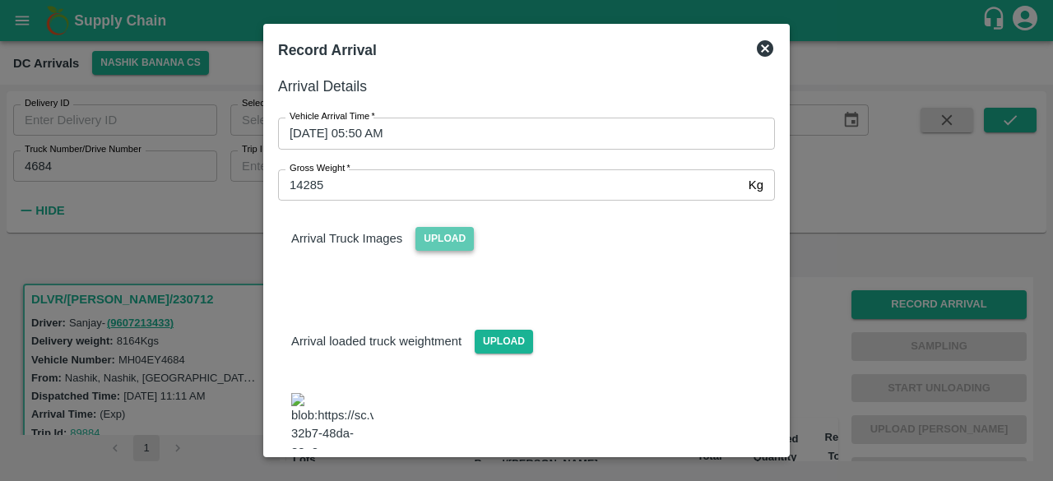
click at [442, 233] on span "Upload" at bounding box center [444, 239] width 58 height 24
click at [0, 0] on input "Upload" at bounding box center [0, 0] width 0 height 0
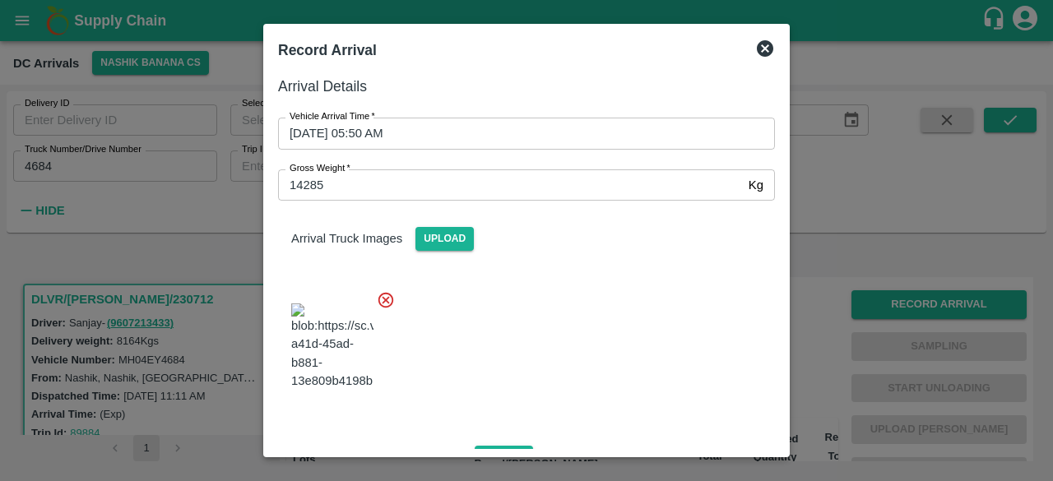
scroll to position [266, 0]
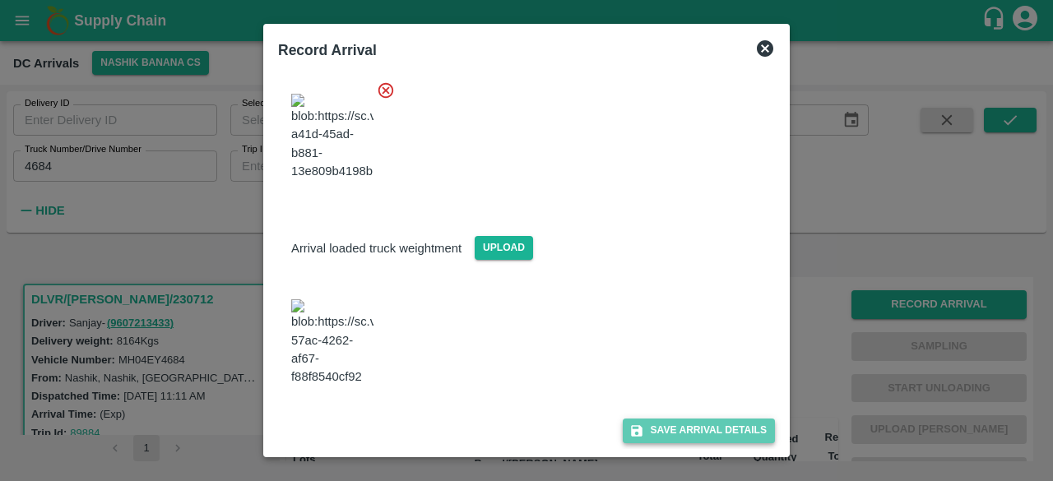
click at [689, 428] on button "Save Arrival Details" at bounding box center [699, 431] width 152 height 24
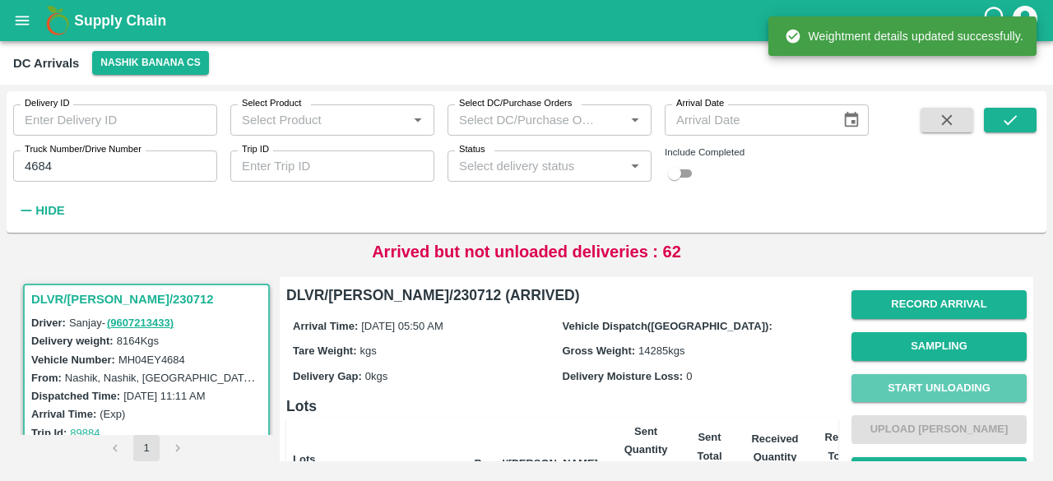
click at [933, 378] on button "Start Unloading" at bounding box center [938, 388] width 175 height 29
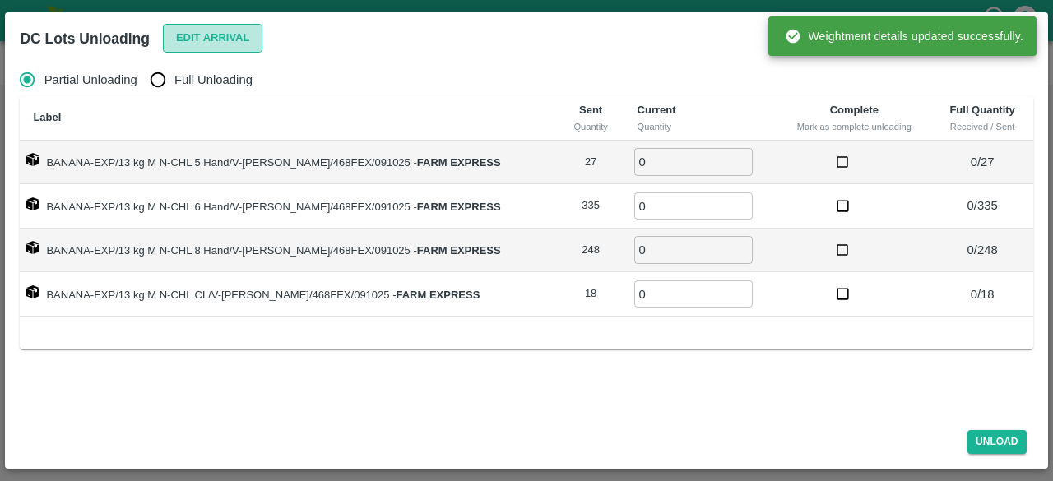
click at [188, 40] on button "Edit Arrival" at bounding box center [213, 38] width 100 height 29
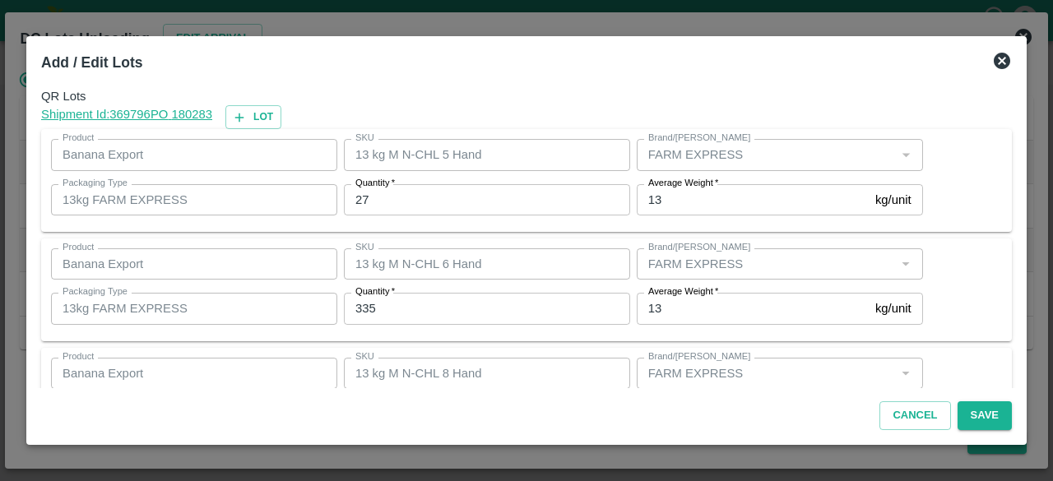
click at [359, 198] on input "27" at bounding box center [487, 199] width 286 height 31
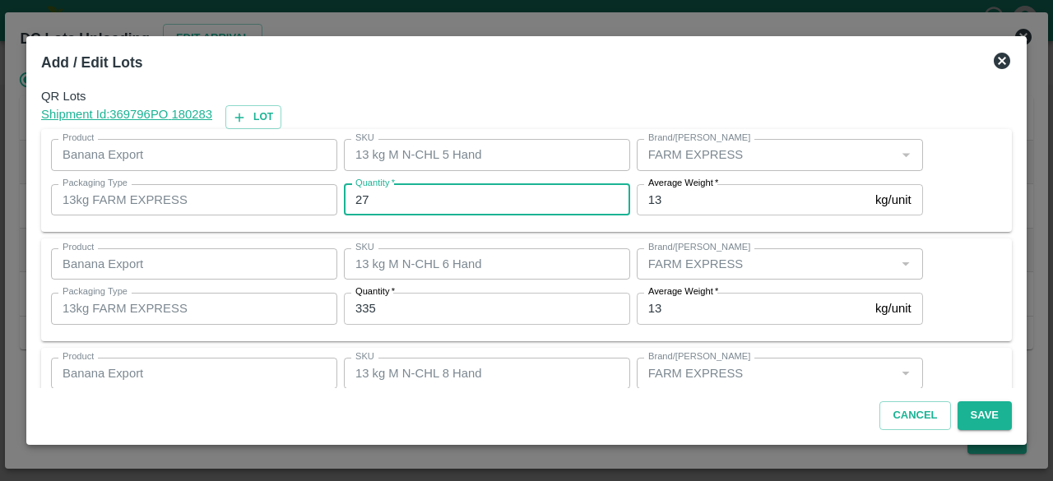
click at [359, 198] on input "27" at bounding box center [487, 199] width 286 height 31
type input "15"
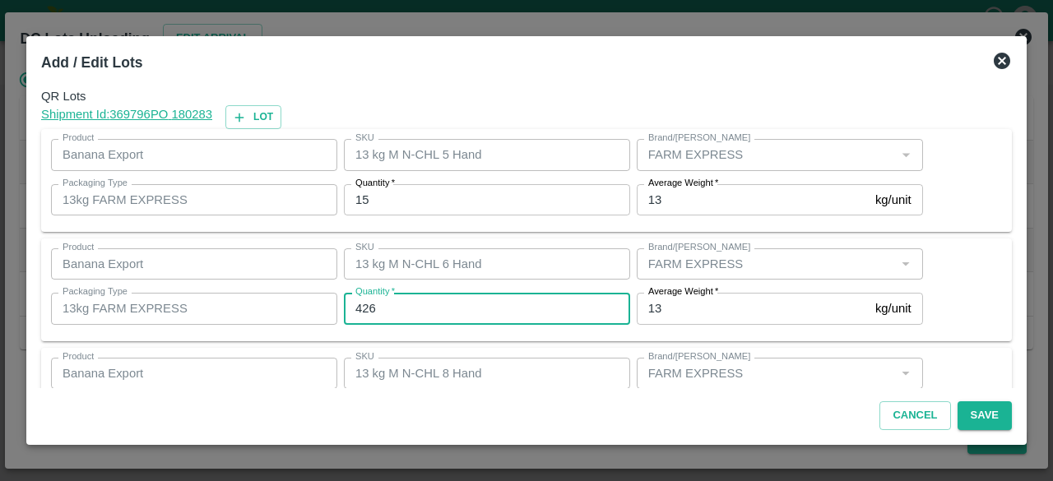
type input "426"
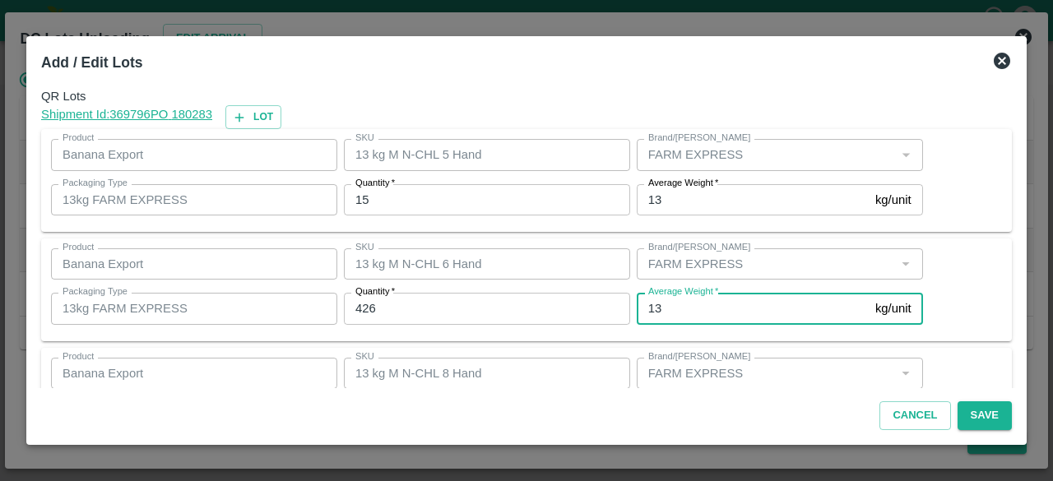
scroll to position [183, 0]
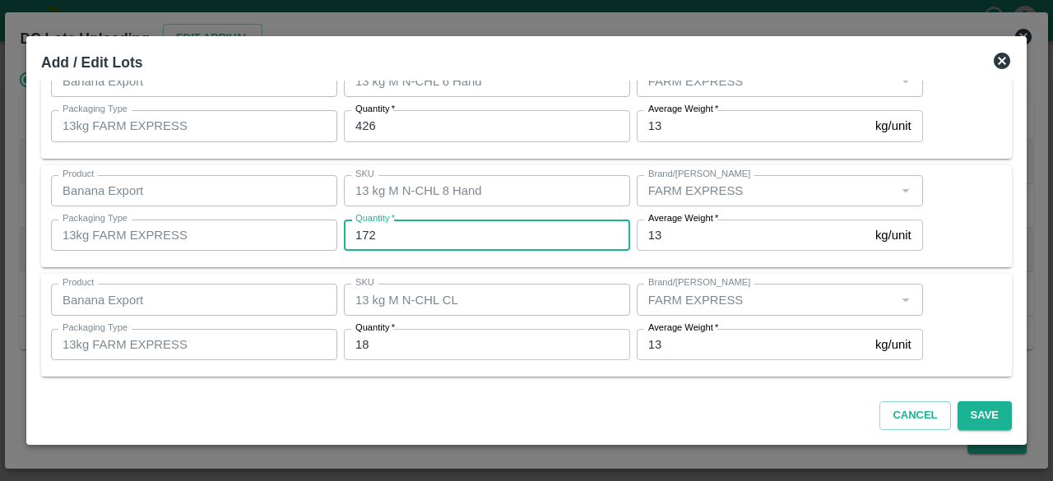
type input "172"
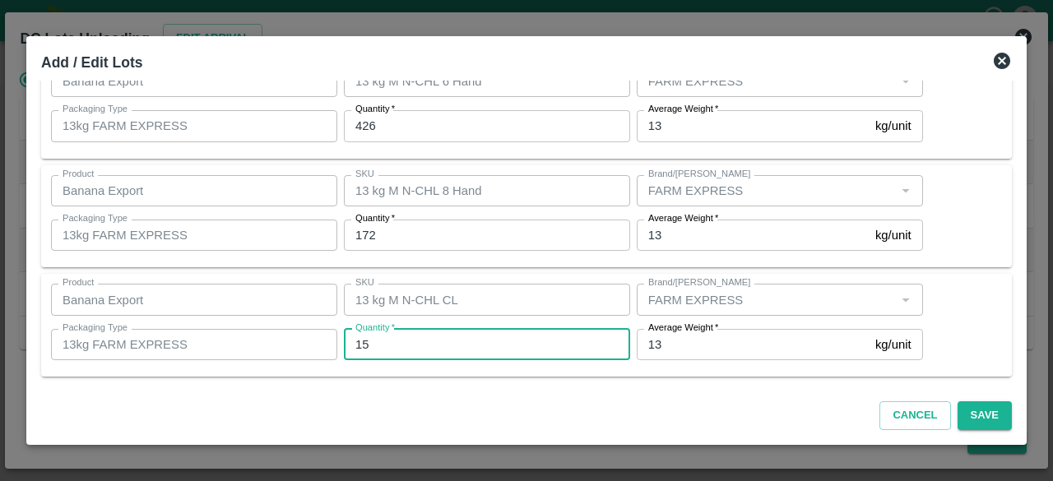
type input "15"
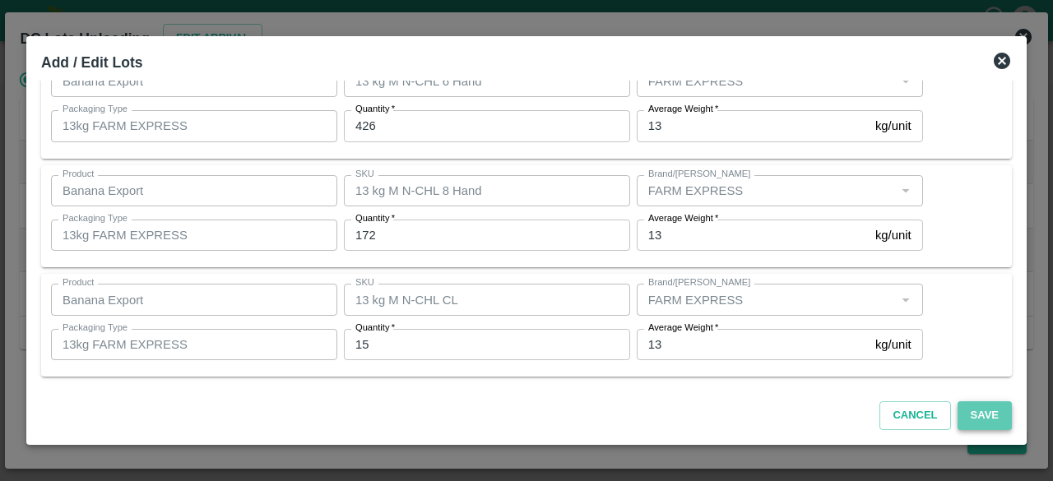
click at [982, 410] on button "Save" at bounding box center [984, 415] width 54 height 29
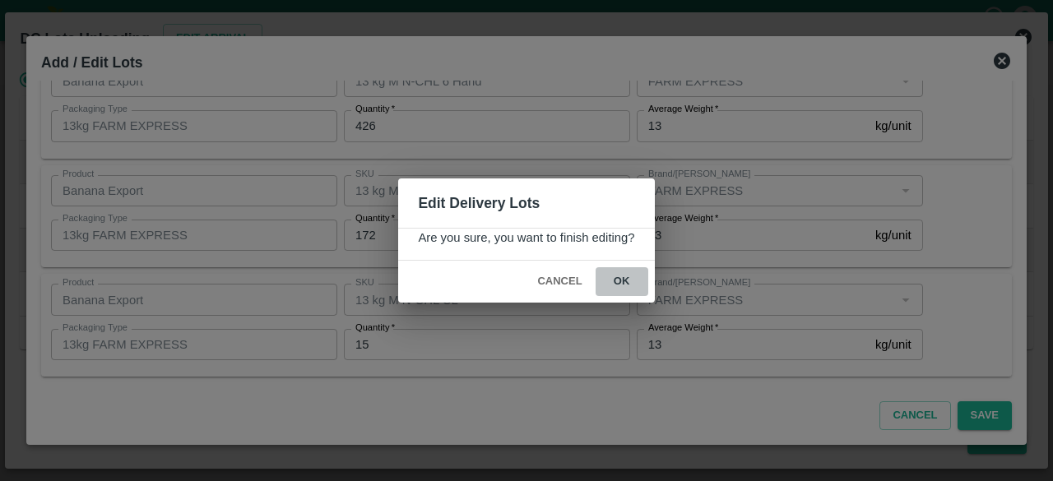
click at [621, 278] on button "ok" at bounding box center [622, 281] width 53 height 29
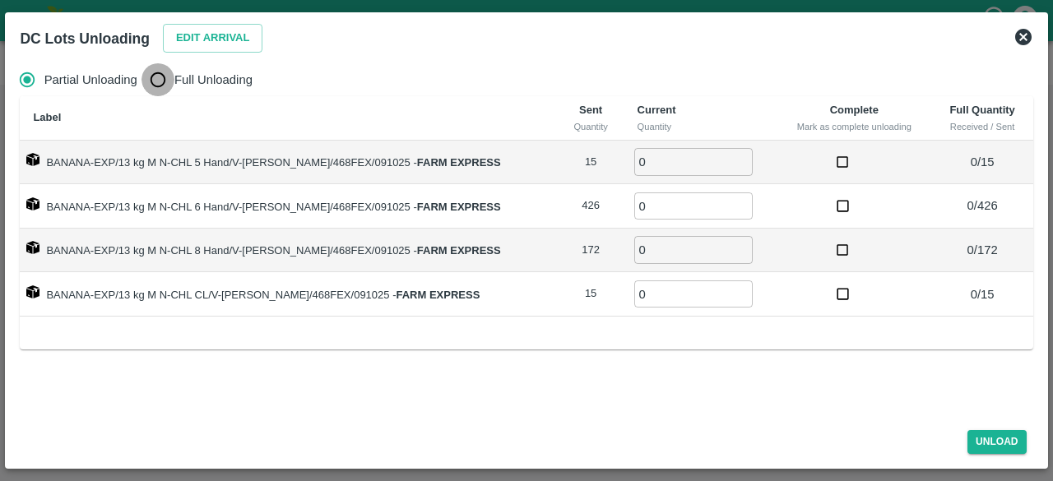
click at [155, 81] on input "Full Unloading" at bounding box center [157, 79] width 33 height 33
radio input "true"
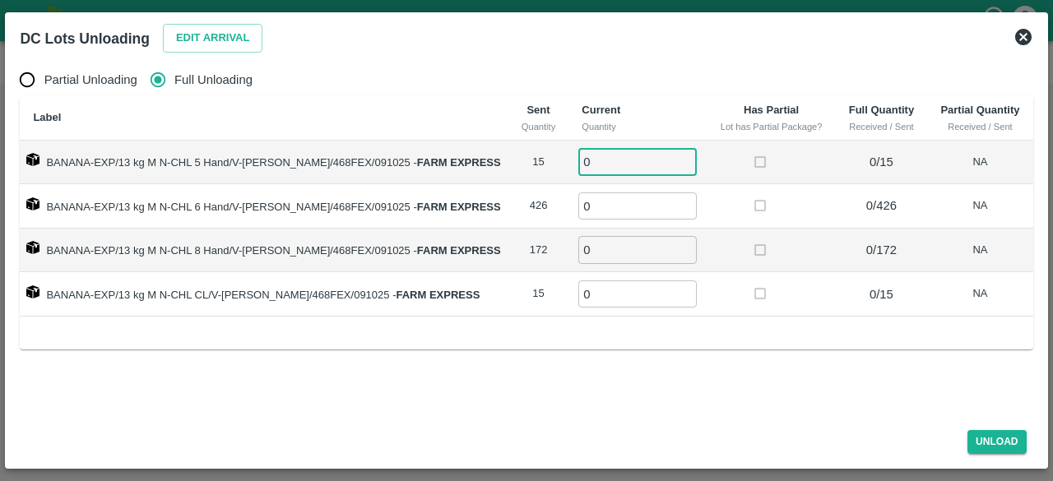
click at [600, 160] on input "0" at bounding box center [637, 161] width 118 height 27
type input "015"
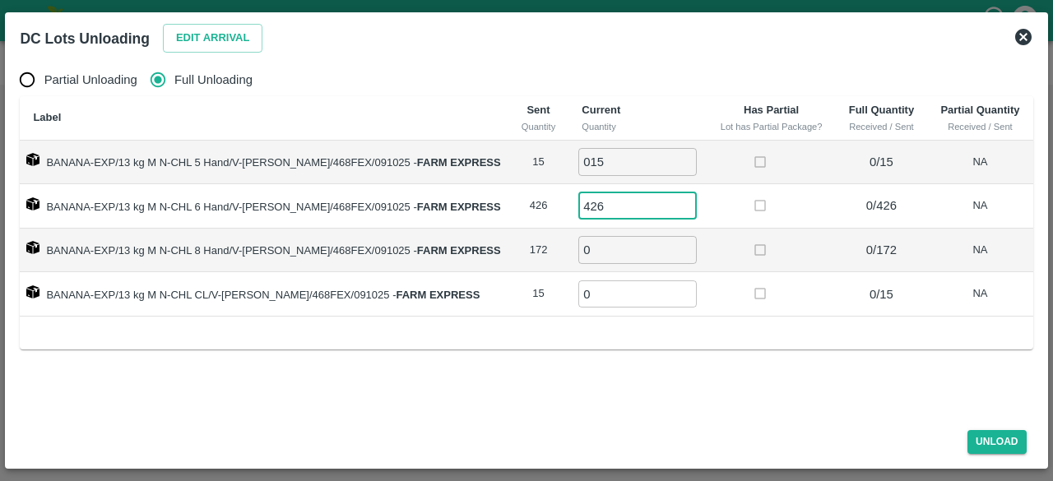
type input "426"
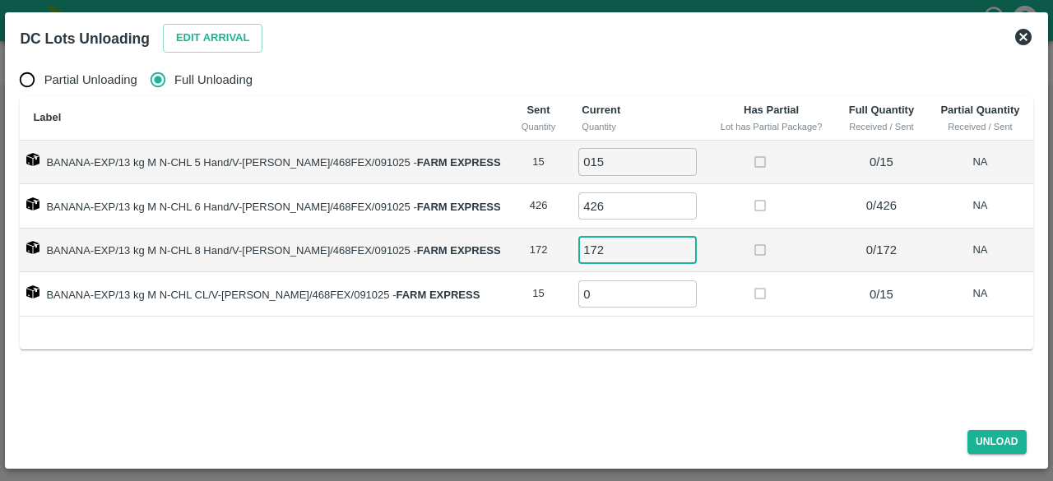
type input "172"
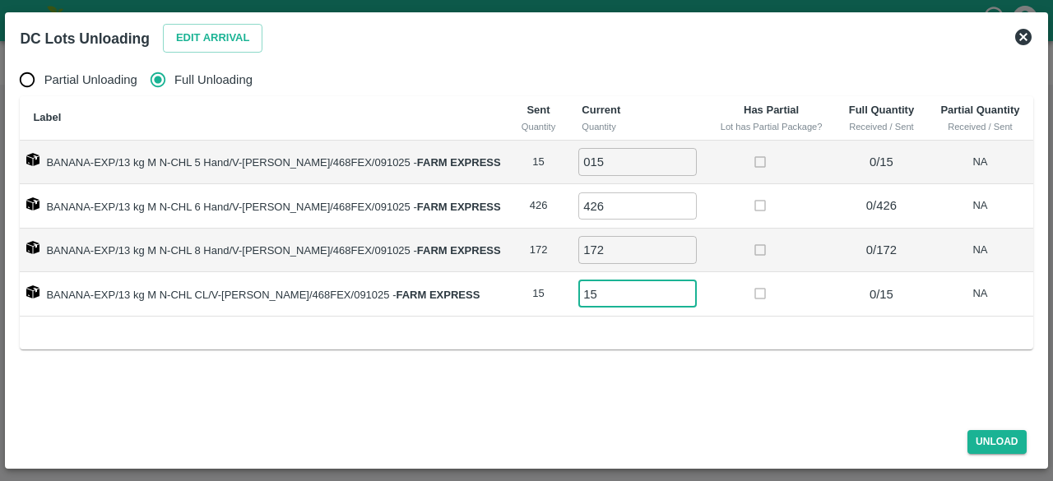
type input "15"
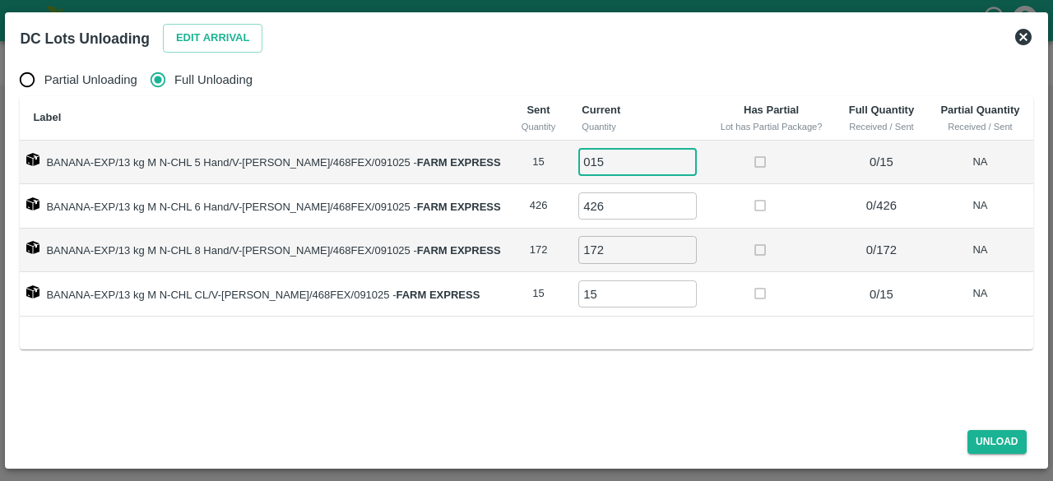
click at [578, 160] on input "015" at bounding box center [637, 161] width 118 height 27
type input "15"
click at [994, 437] on button "Unload" at bounding box center [996, 442] width 59 height 24
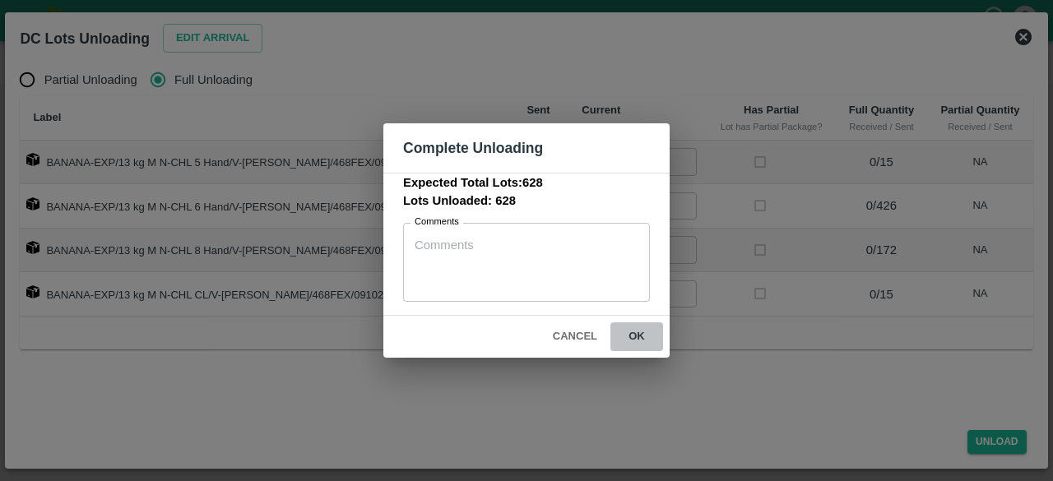
click at [637, 333] on button "ok" at bounding box center [636, 336] width 53 height 29
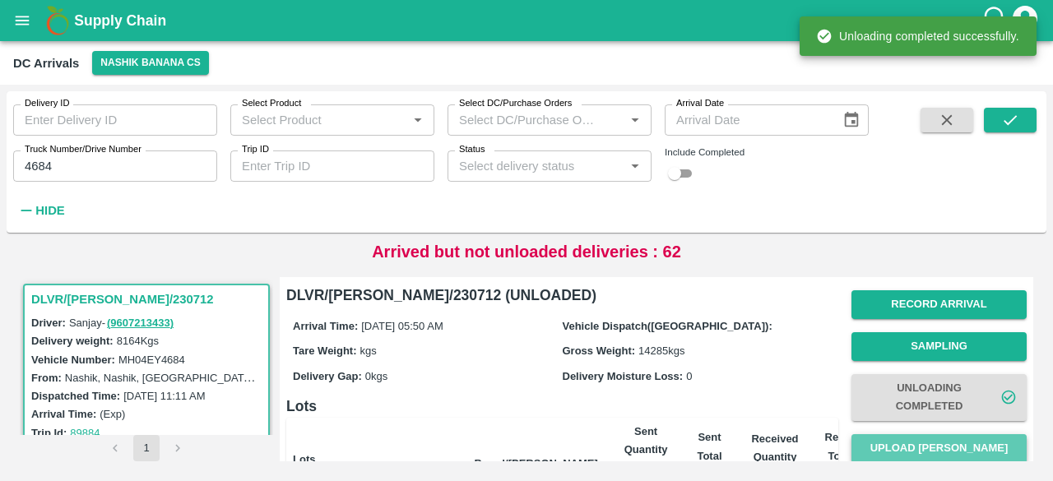
click at [915, 448] on button "Upload [PERSON_NAME]" at bounding box center [938, 448] width 175 height 29
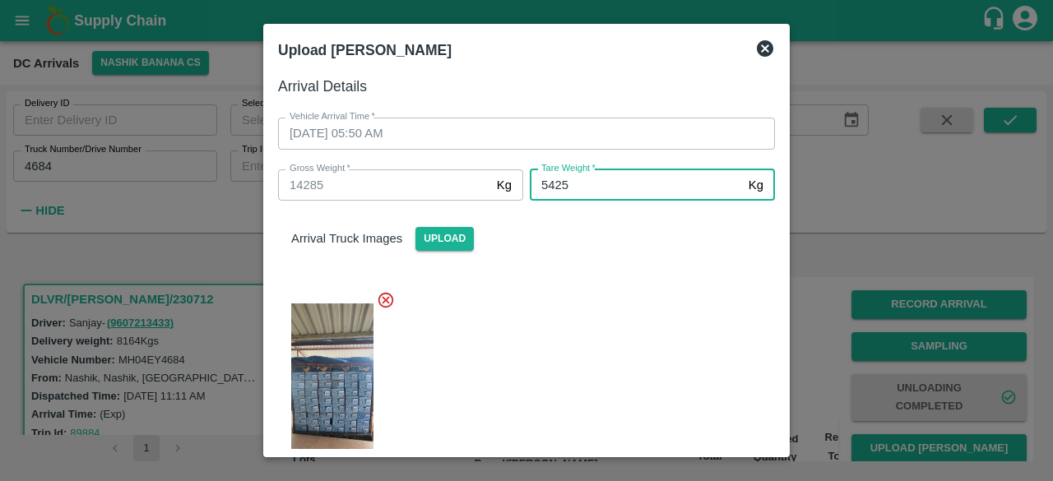
type input "5425"
click at [635, 326] on div at bounding box center [520, 389] width 510 height 225
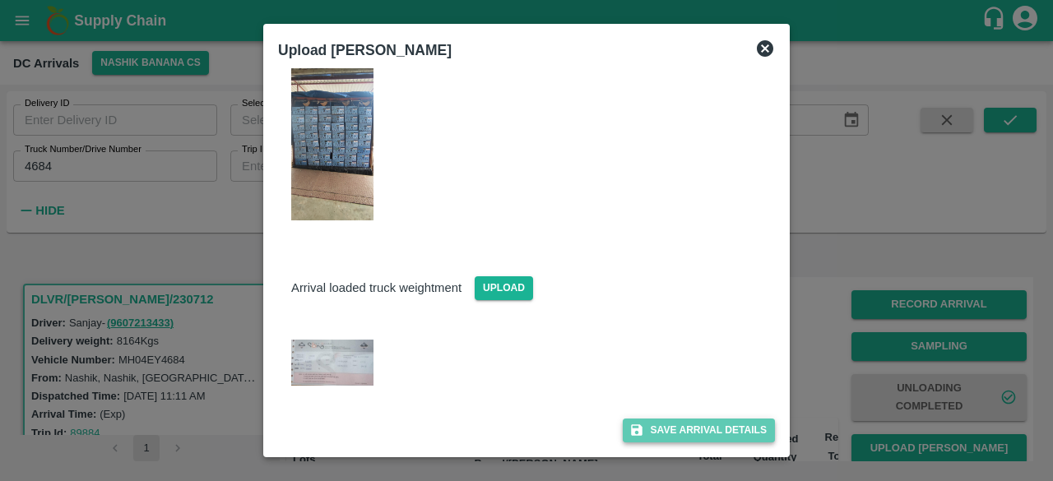
click at [688, 430] on button "Save Arrival Details" at bounding box center [699, 431] width 152 height 24
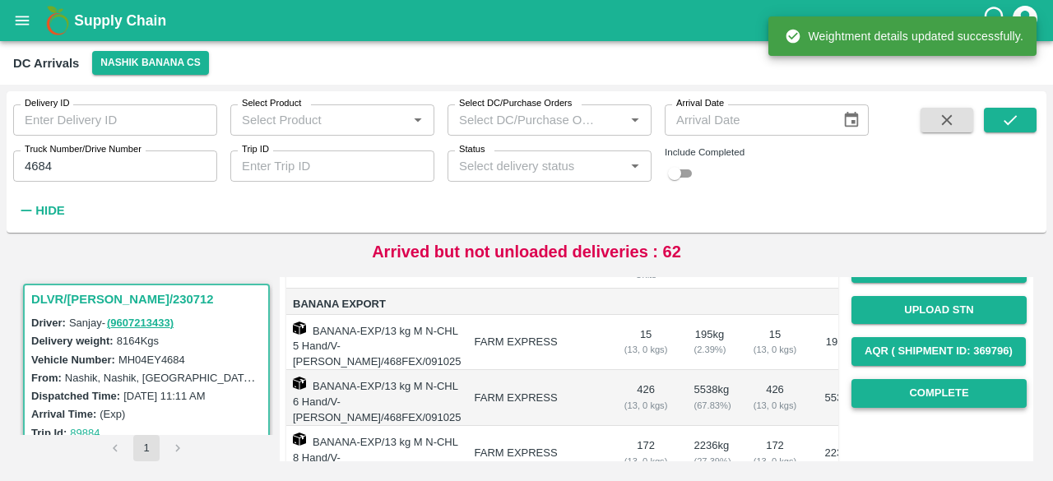
scroll to position [224, 0]
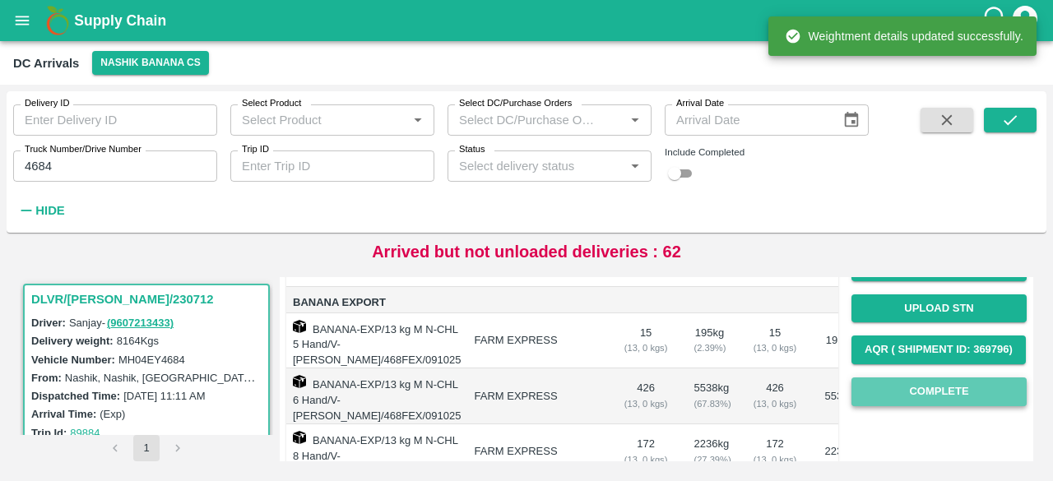
click at [934, 387] on button "Complete" at bounding box center [938, 392] width 175 height 29
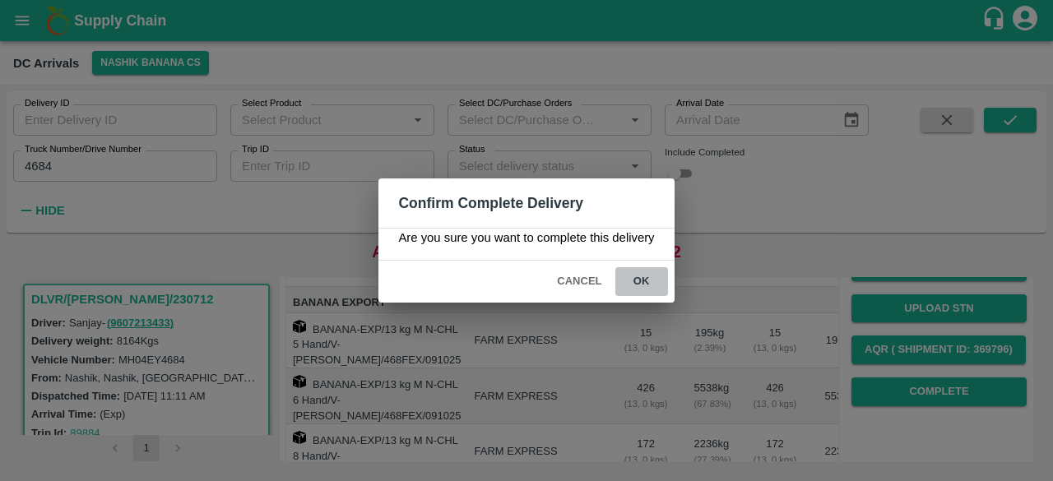
drag, startPoint x: 642, startPoint y: 277, endPoint x: 633, endPoint y: 282, distance: 10.3
click at [633, 282] on button "ok" at bounding box center [641, 281] width 53 height 29
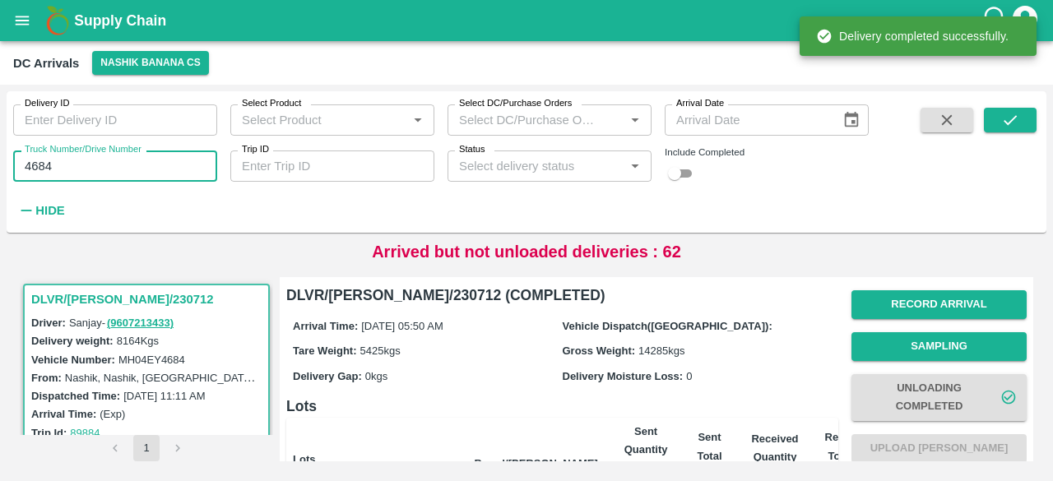
click at [36, 165] on input "4684" at bounding box center [115, 166] width 204 height 31
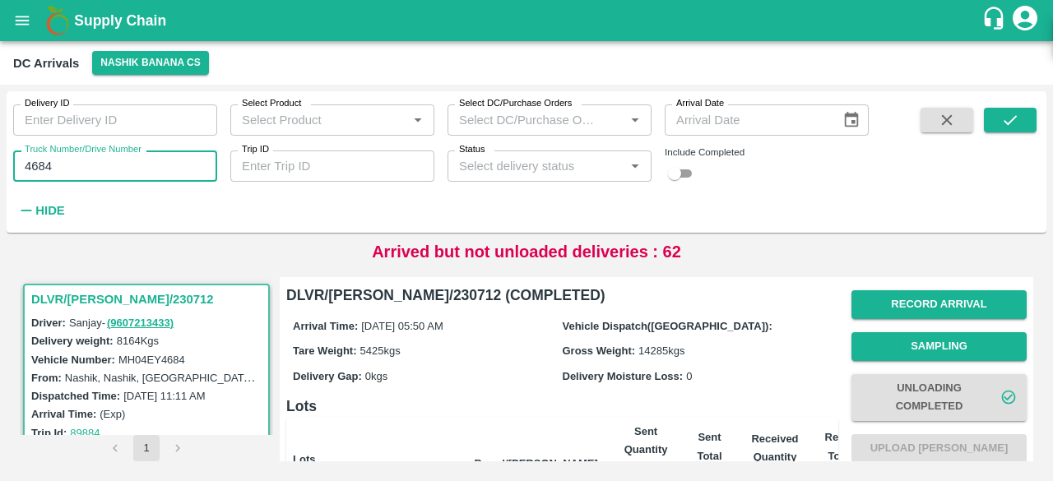
click at [36, 165] on input "4684" at bounding box center [115, 166] width 204 height 31
type input "6199"
click at [1012, 108] on button "submit" at bounding box center [1010, 120] width 53 height 25
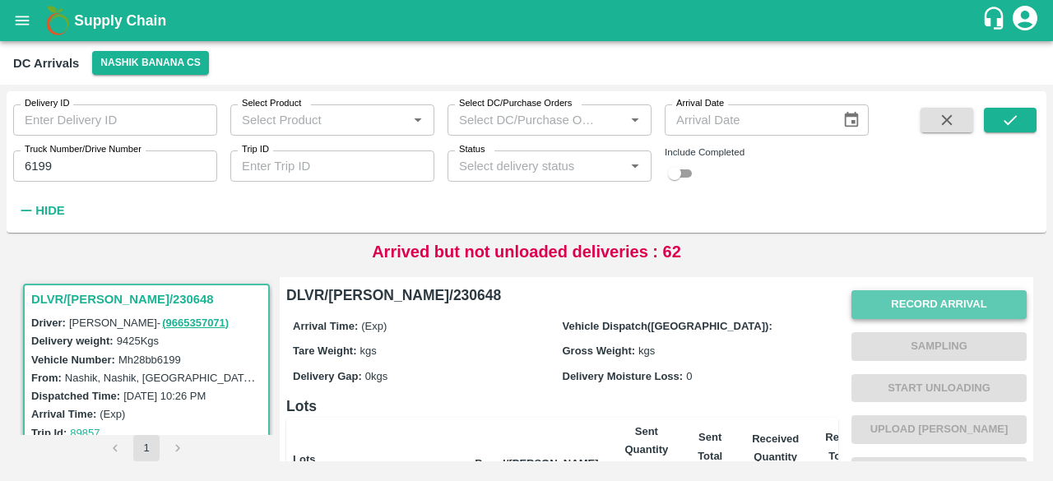
click at [916, 299] on button "Record Arrival" at bounding box center [938, 304] width 175 height 29
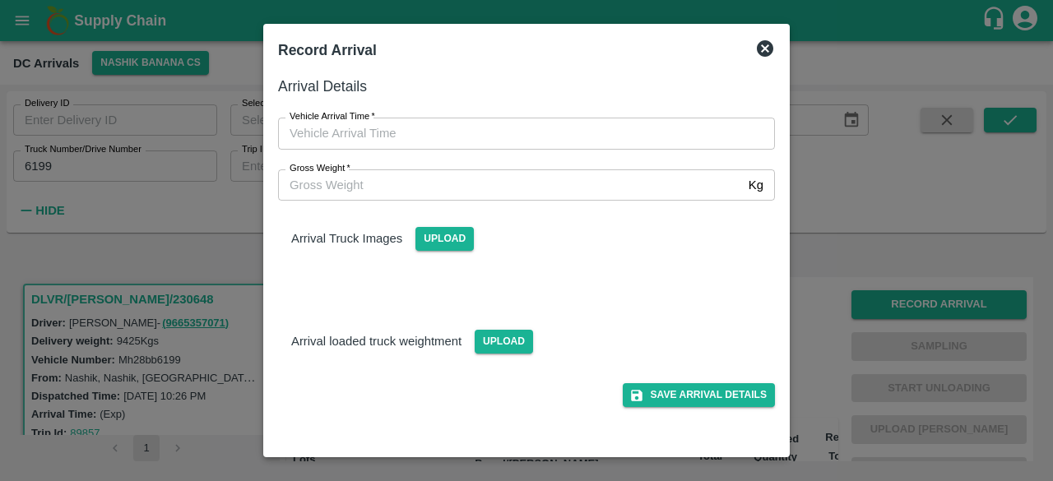
type input "DD/MM/YYYY hh:mm aa"
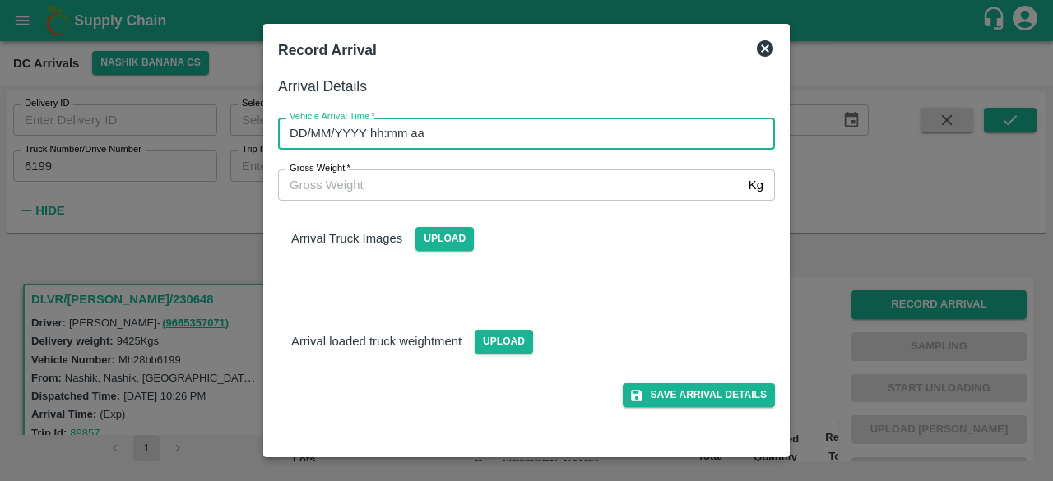
click at [532, 134] on input "DD/MM/YYYY hh:mm aa" at bounding box center [520, 133] width 485 height 31
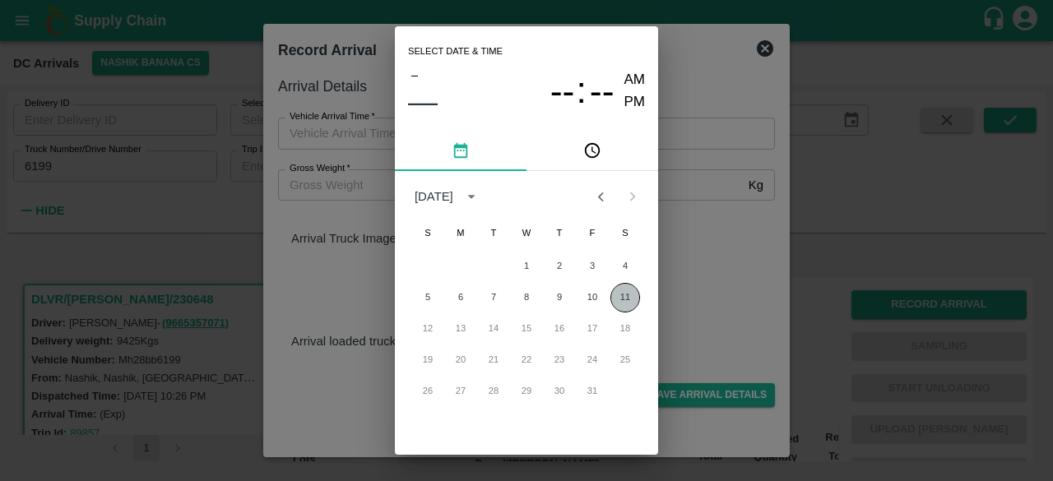
click at [625, 294] on button "11" at bounding box center [625, 298] width 30 height 30
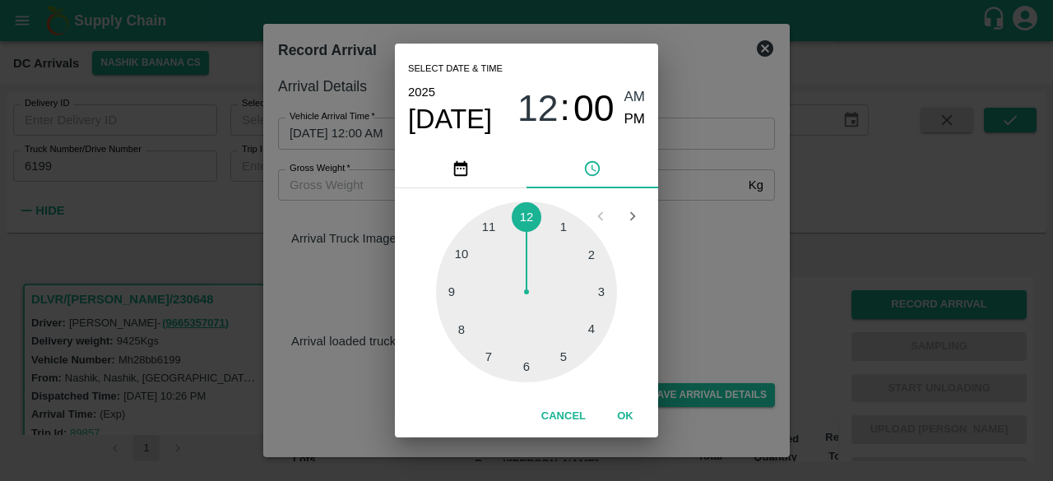
click at [527, 366] on div at bounding box center [526, 292] width 181 height 181
click at [591, 335] on div at bounding box center [526, 292] width 181 height 181
type input "[DATE] 06:21 AM"
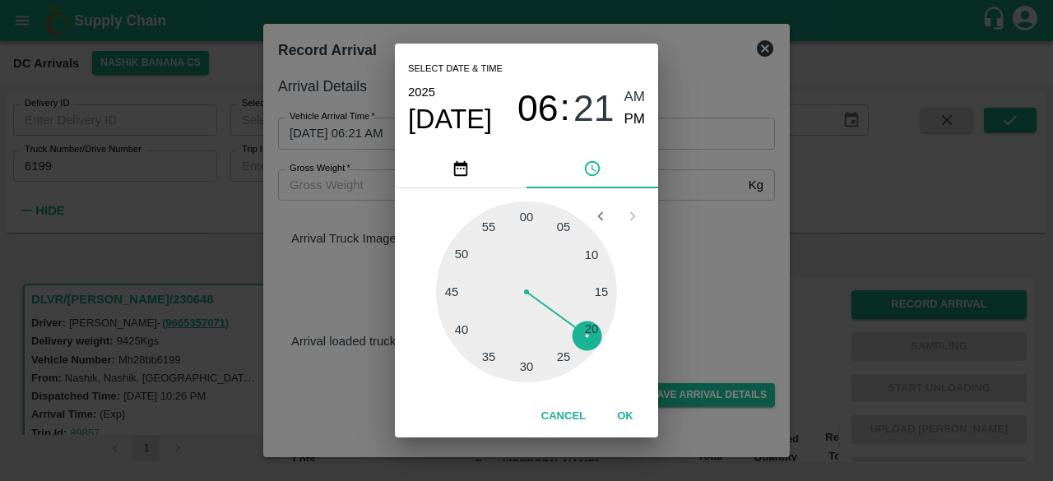
click at [702, 304] on div "Select date & time [DATE] 06 : 21 AM PM 05 10 15 20 25 30 35 40 45 50 55 00 Can…" at bounding box center [526, 240] width 1053 height 481
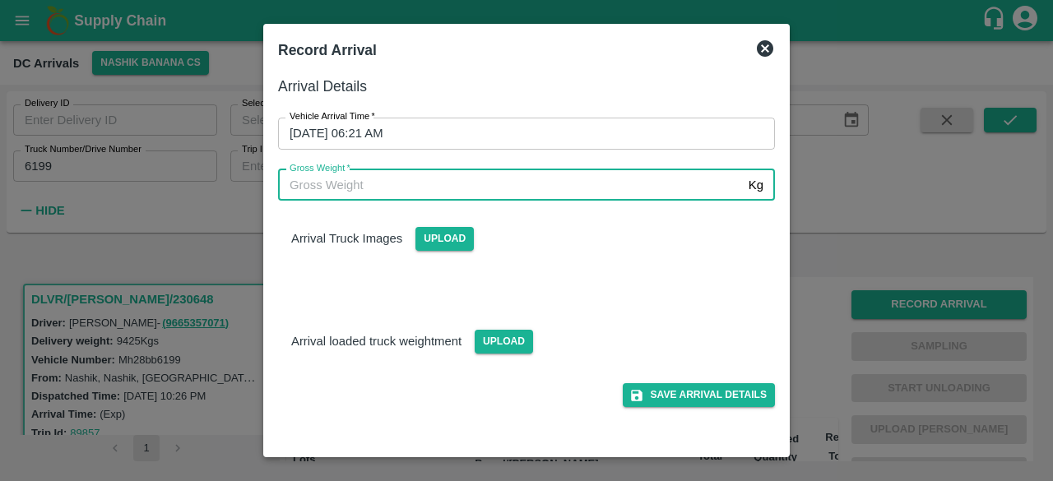
click at [327, 188] on input "Gross Weight   *" at bounding box center [510, 184] width 464 height 31
type input "16200"
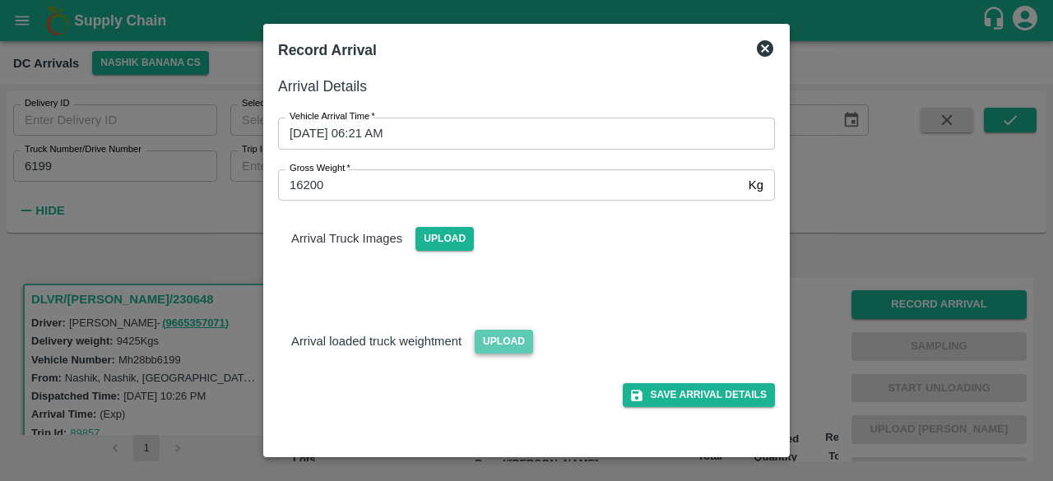
click at [505, 350] on span "Upload" at bounding box center [504, 342] width 58 height 24
click at [0, 0] on input "Upload" at bounding box center [0, 0] width 0 height 0
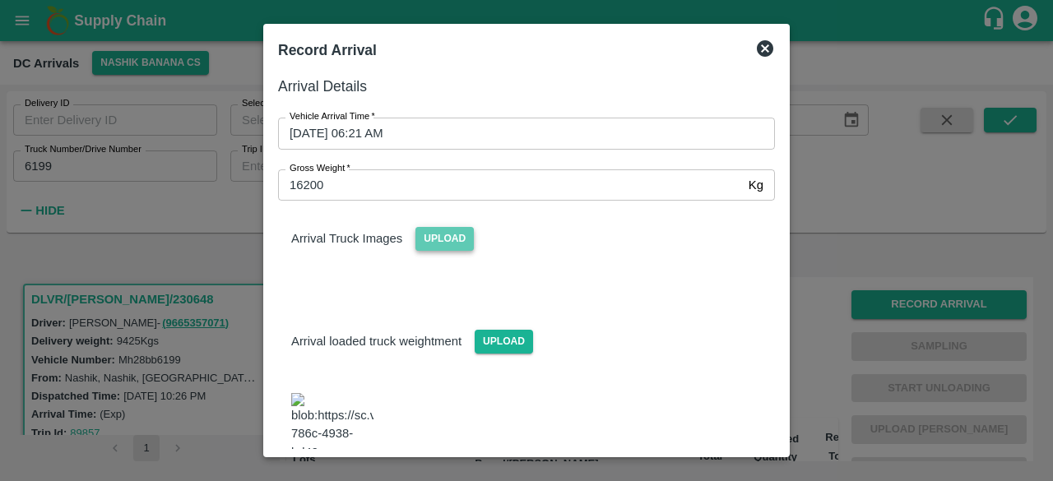
click at [447, 239] on span "Upload" at bounding box center [444, 239] width 58 height 24
click at [0, 0] on input "Upload" at bounding box center [0, 0] width 0 height 0
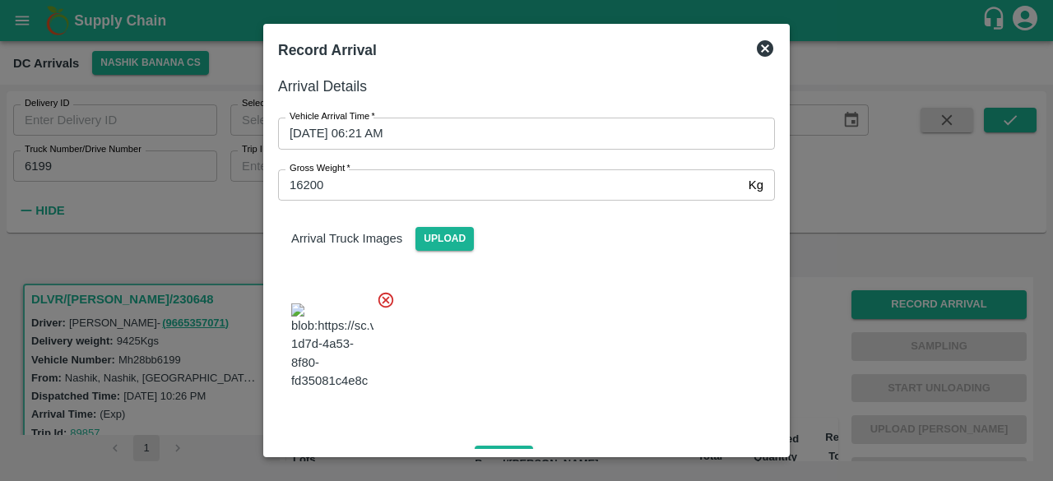
scroll to position [257, 0]
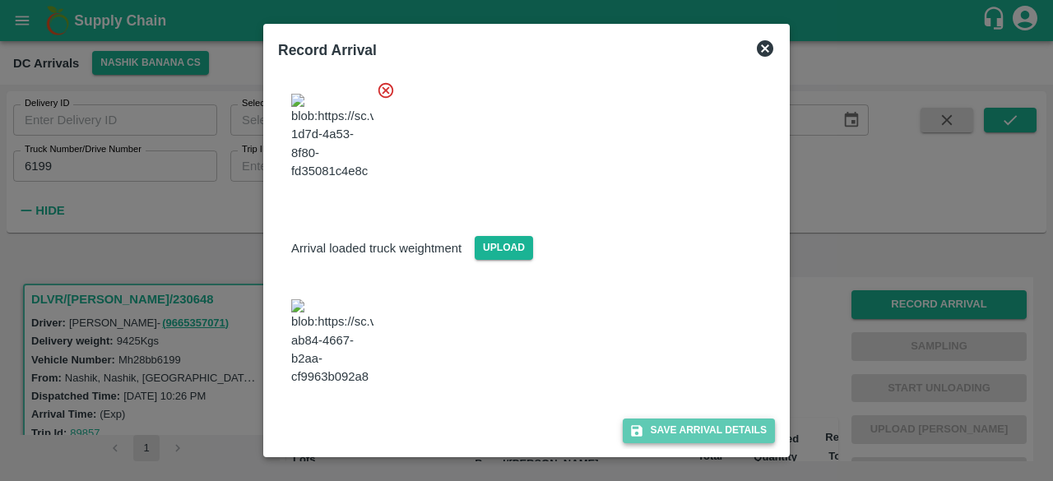
click at [676, 431] on button "Save Arrival Details" at bounding box center [699, 431] width 152 height 24
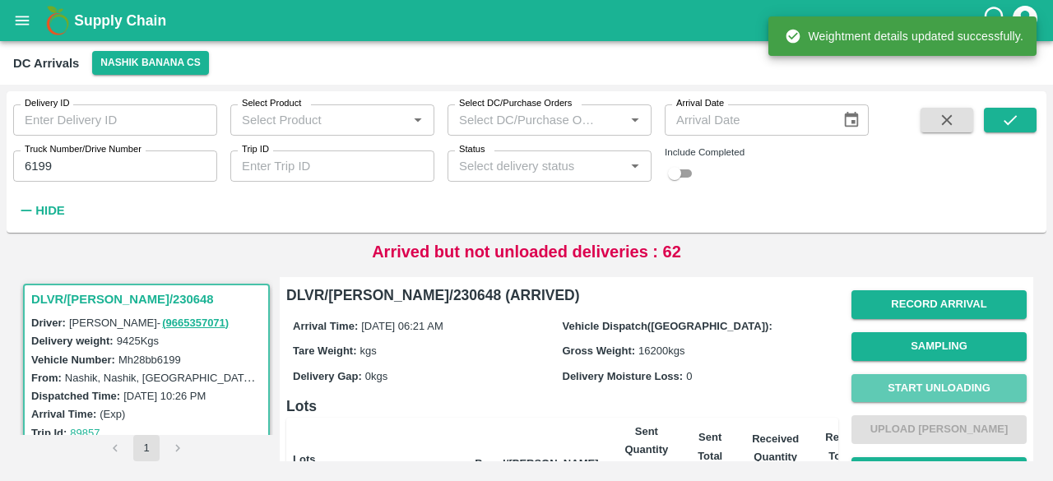
click at [930, 389] on button "Start Unloading" at bounding box center [938, 388] width 175 height 29
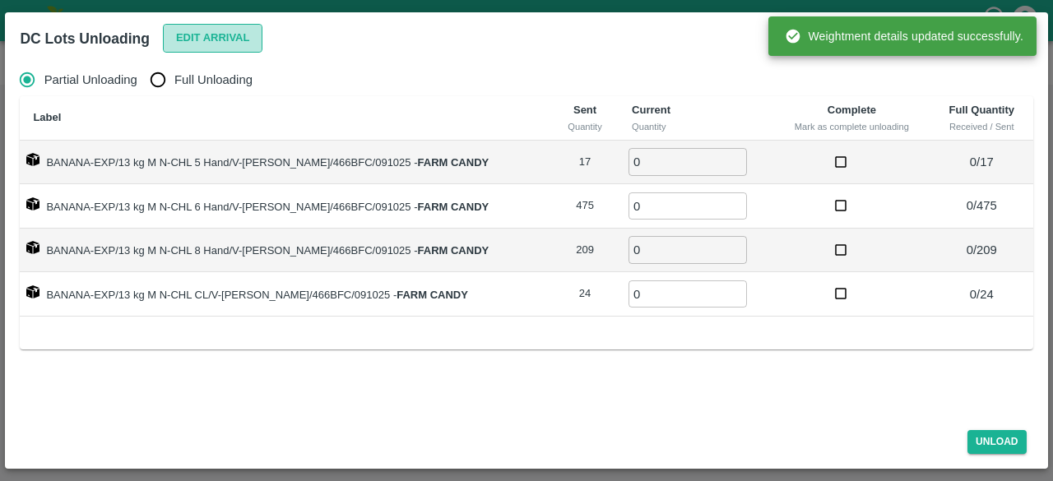
click at [202, 40] on button "Edit Arrival" at bounding box center [213, 38] width 100 height 29
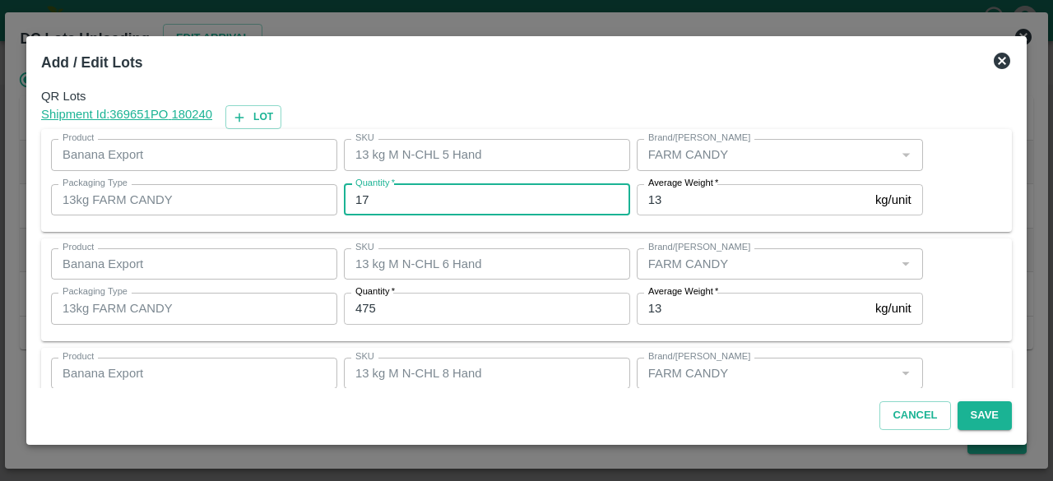
click at [358, 197] on input "17" at bounding box center [487, 199] width 286 height 31
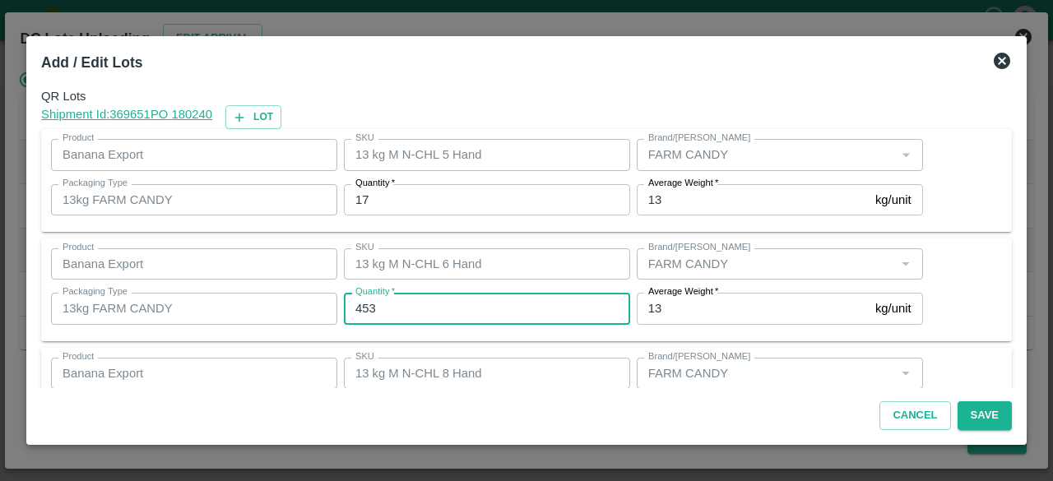
type input "453"
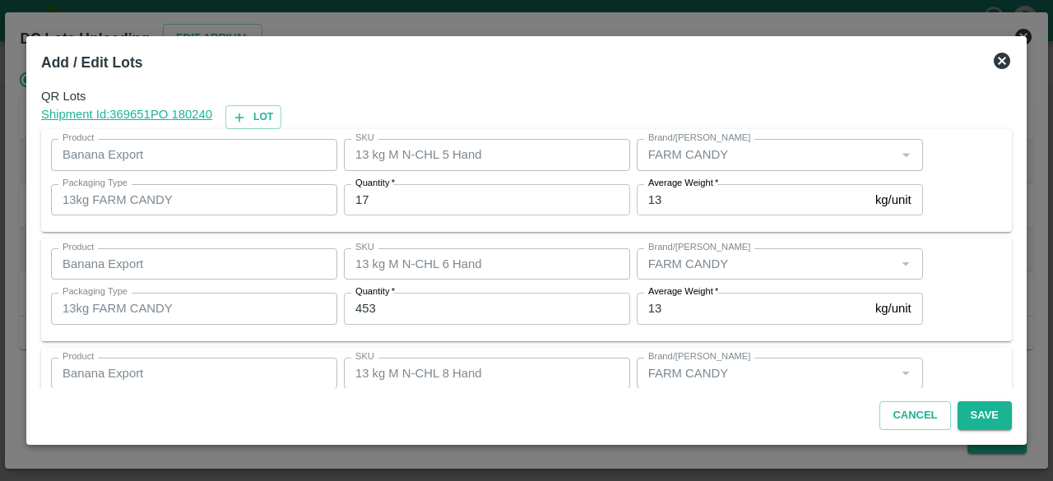
scroll to position [183, 0]
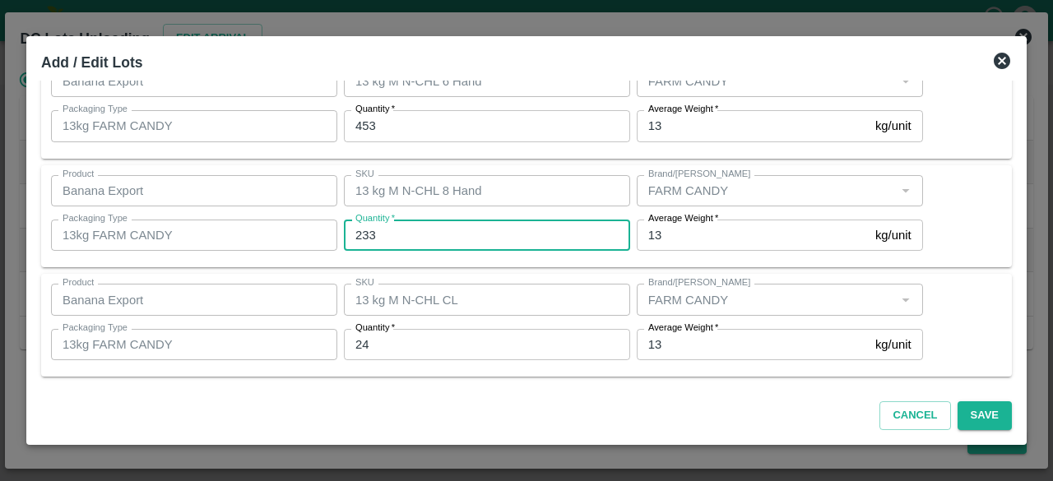
type input "233"
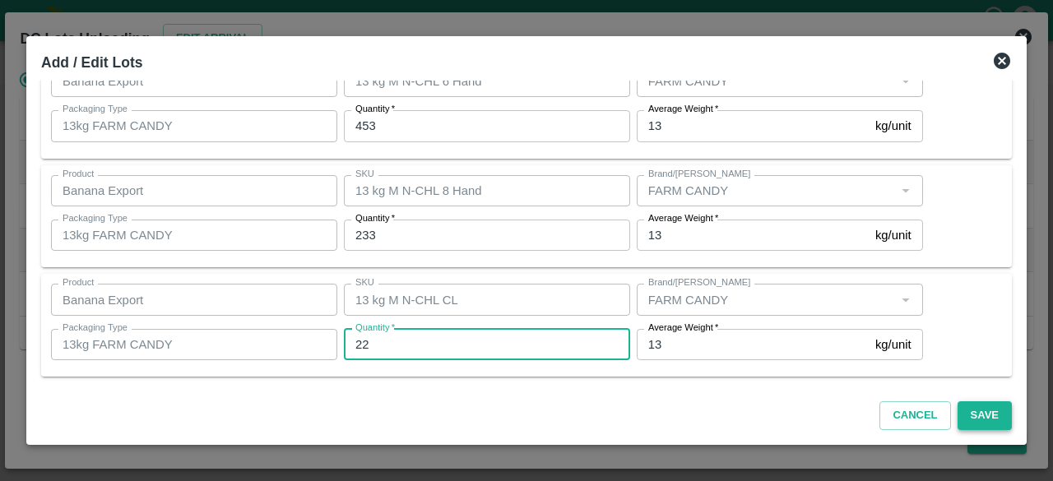
type input "22"
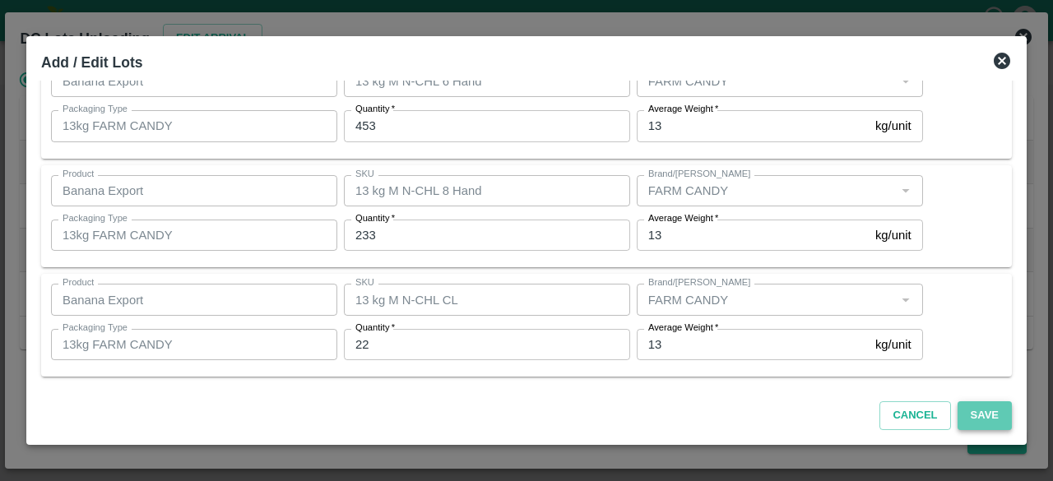
click at [979, 417] on button "Save" at bounding box center [984, 415] width 54 height 29
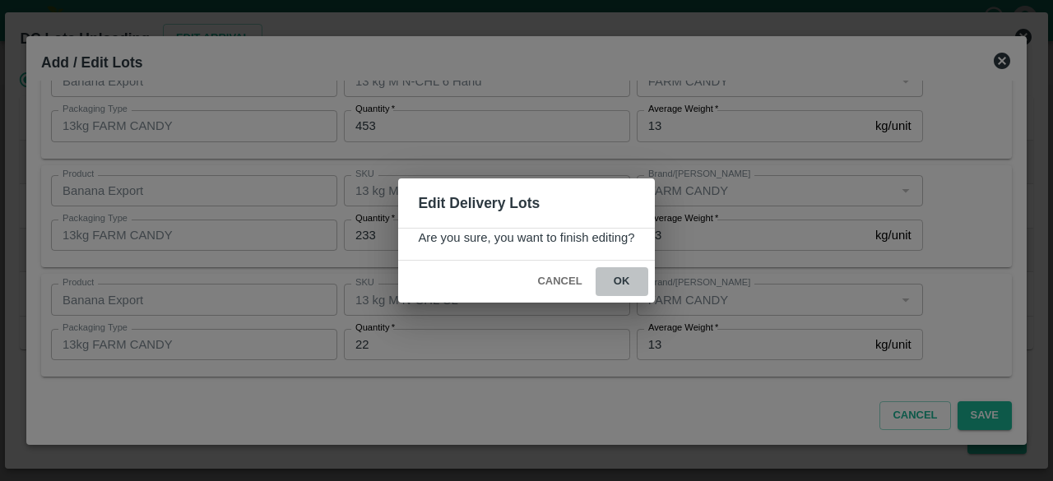
click at [618, 279] on button "ok" at bounding box center [622, 281] width 53 height 29
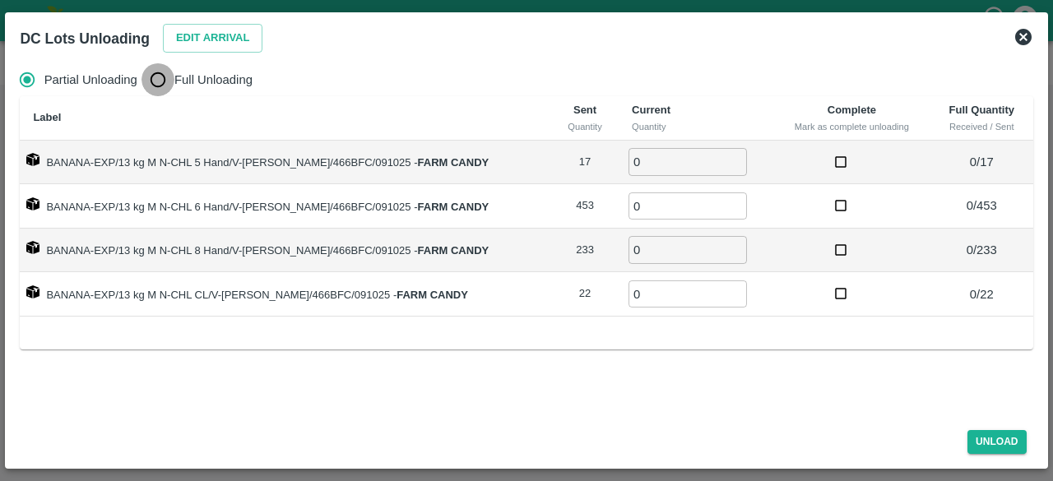
click at [154, 78] on input "Full Unloading" at bounding box center [157, 79] width 33 height 33
radio input "true"
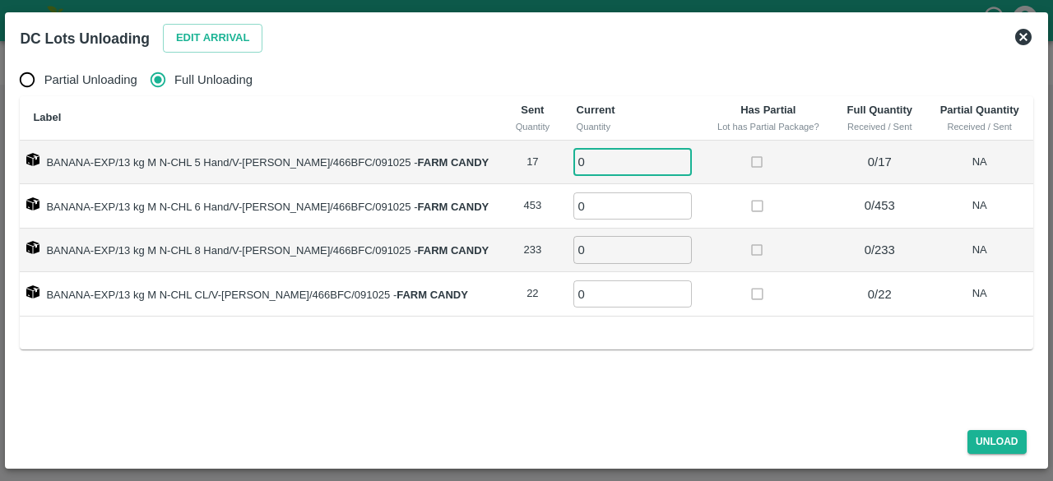
click at [638, 160] on input "0" at bounding box center [632, 161] width 118 height 27
type input "17"
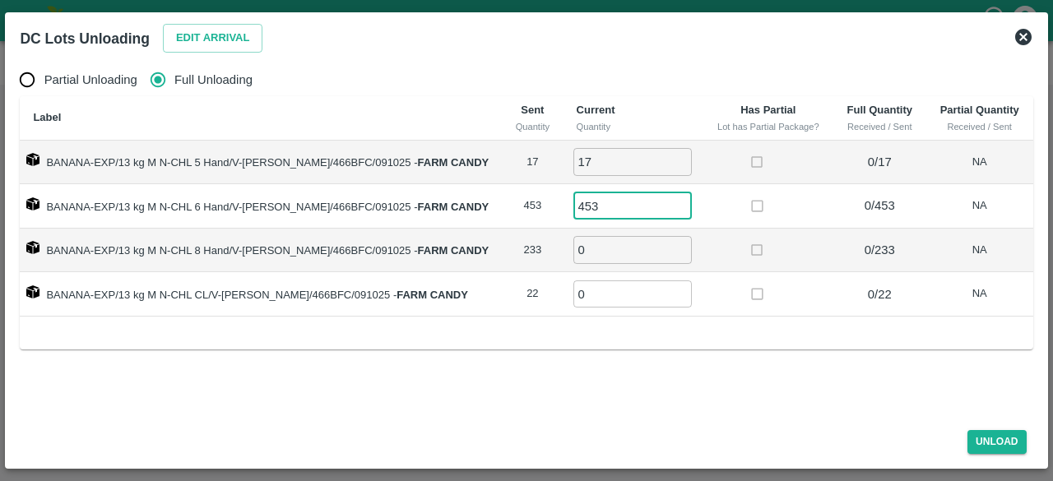
type input "453"
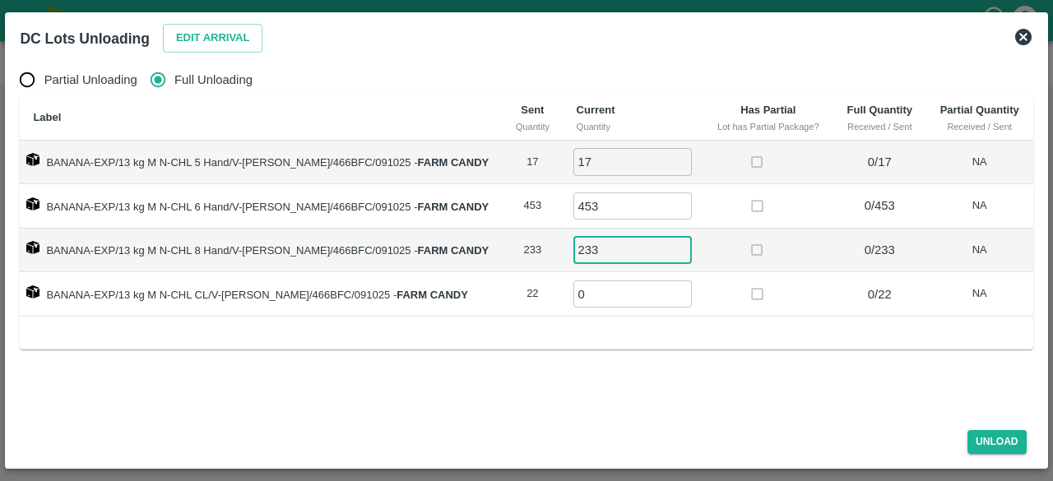
type input "233"
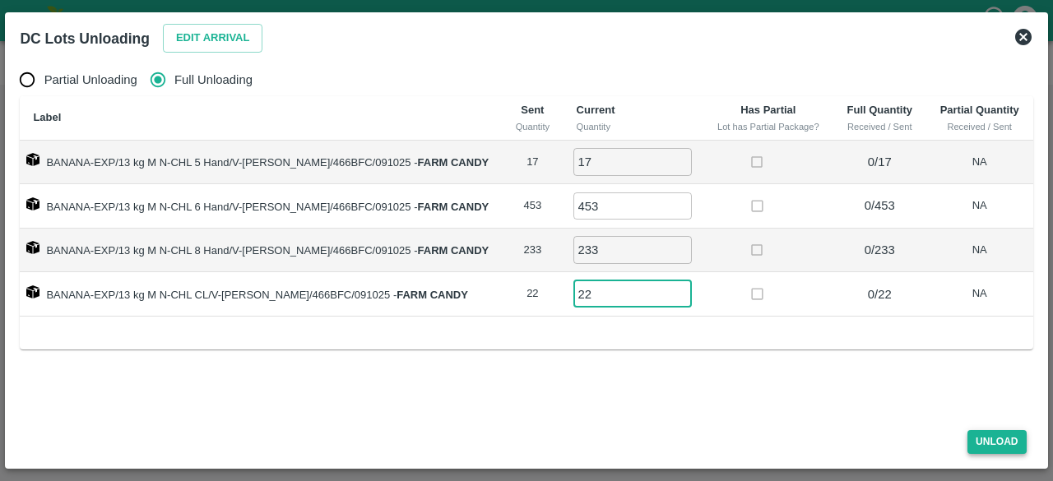
type input "22"
click at [990, 443] on button "Unload" at bounding box center [996, 442] width 59 height 24
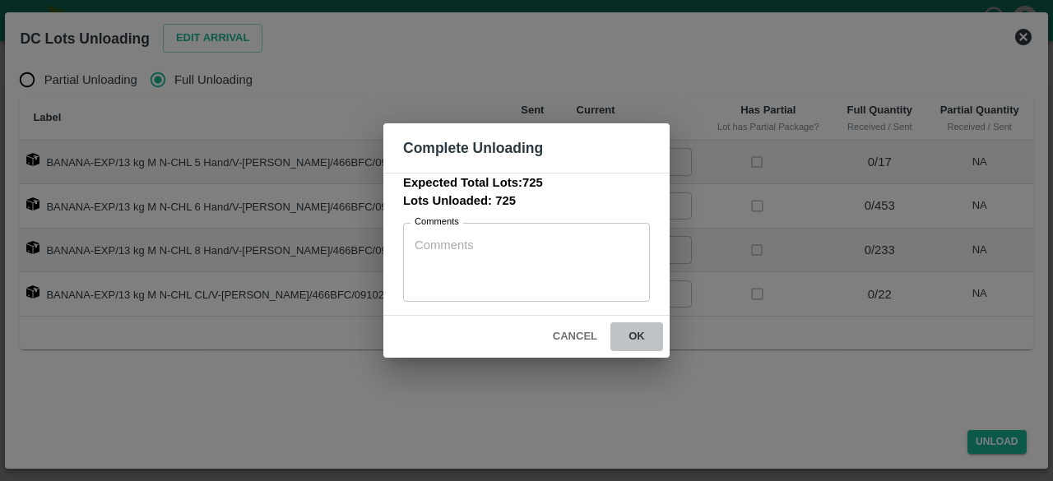
click at [637, 337] on button "ok" at bounding box center [636, 336] width 53 height 29
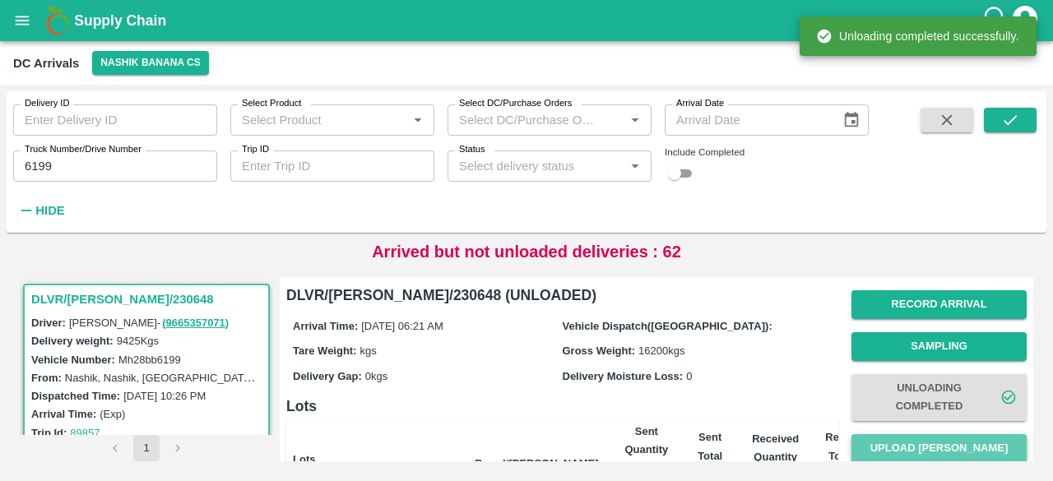
click at [922, 446] on button "Upload [PERSON_NAME]" at bounding box center [938, 448] width 175 height 29
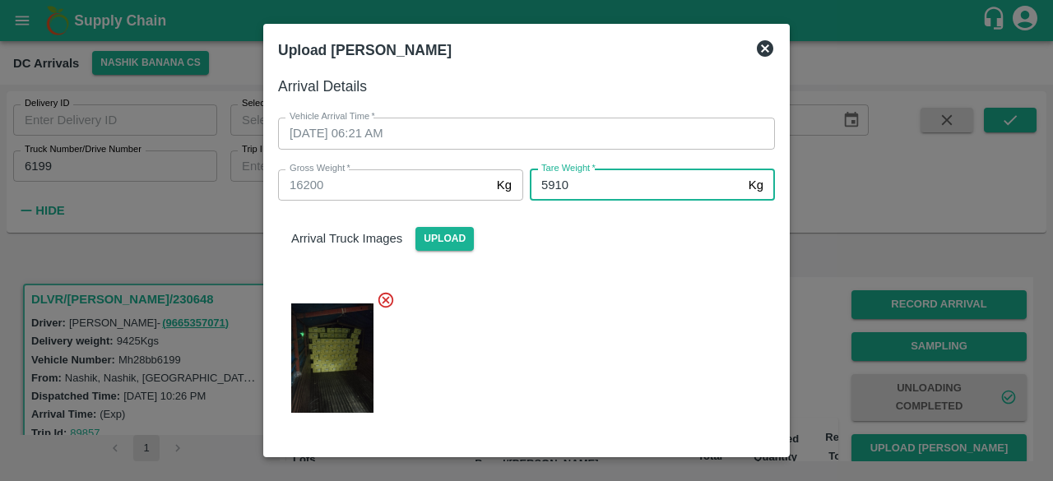
type input "5910"
click at [689, 356] on div at bounding box center [520, 353] width 510 height 152
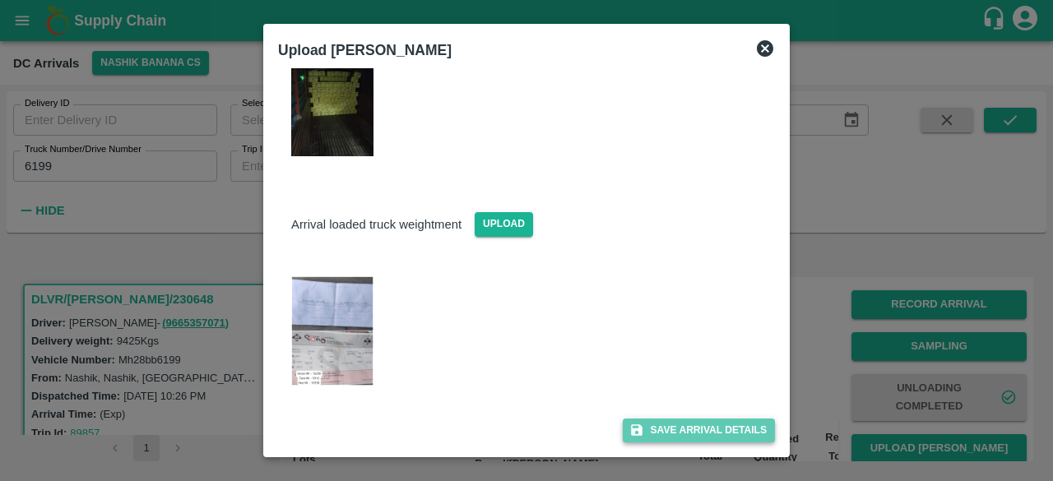
click at [694, 432] on button "Save Arrival Details" at bounding box center [699, 431] width 152 height 24
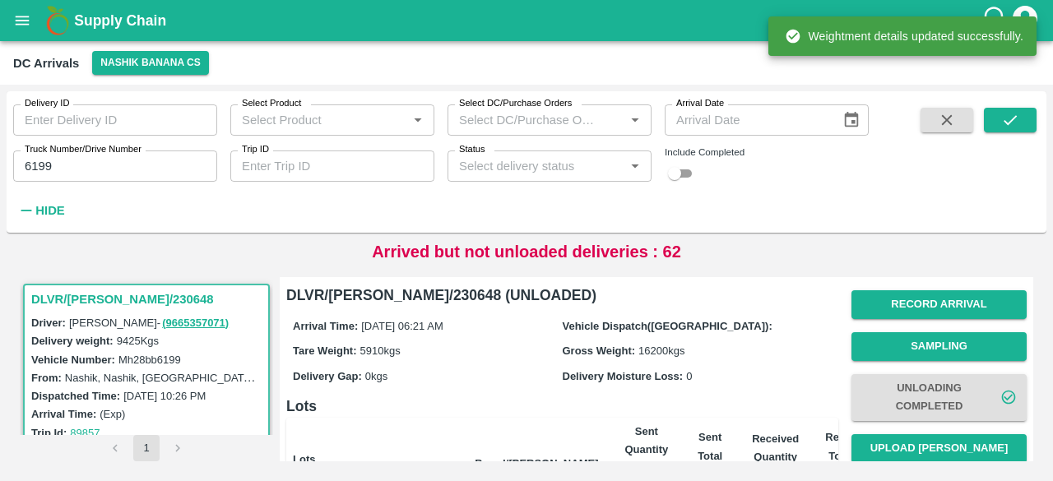
scroll to position [181, 0]
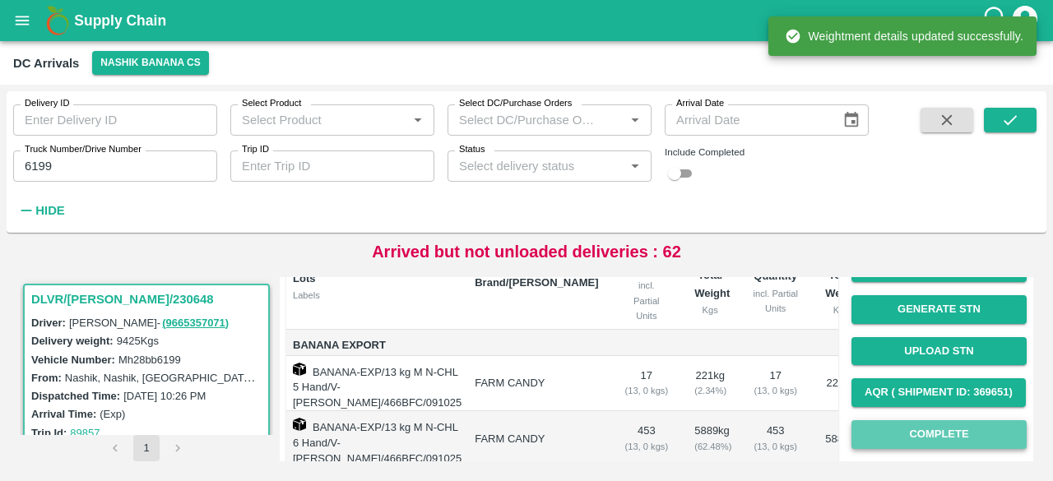
click at [925, 437] on button "Complete" at bounding box center [938, 434] width 175 height 29
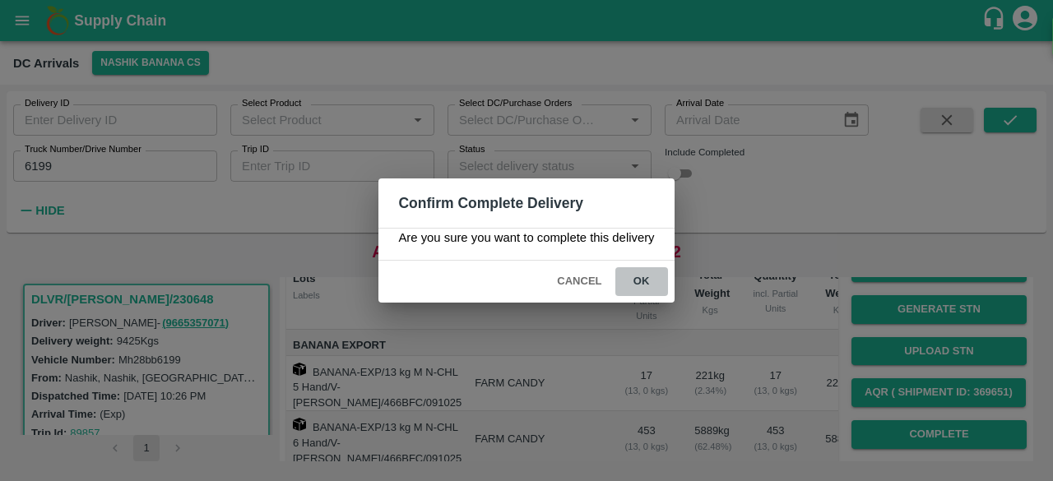
click at [640, 276] on button "ok" at bounding box center [641, 281] width 53 height 29
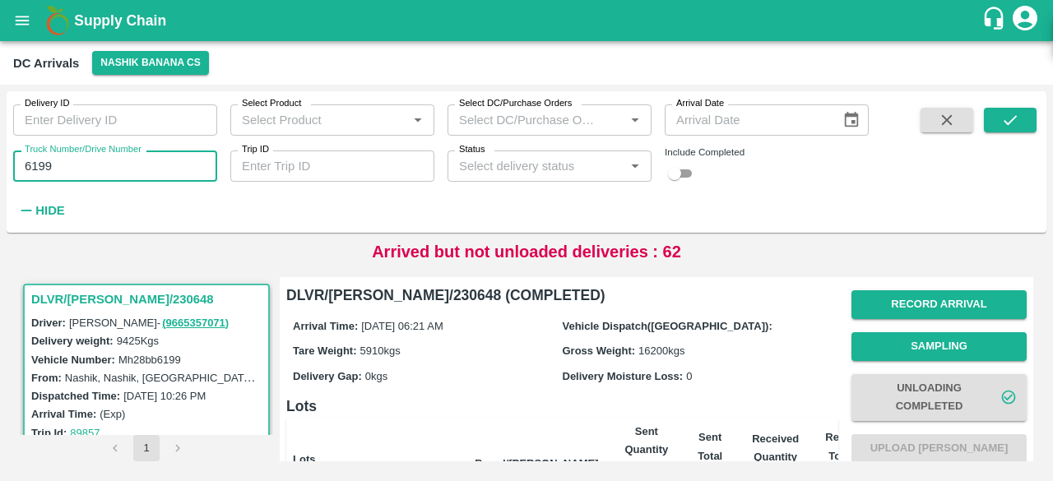
click at [26, 166] on input "6199" at bounding box center [115, 166] width 204 height 31
type input "3586"
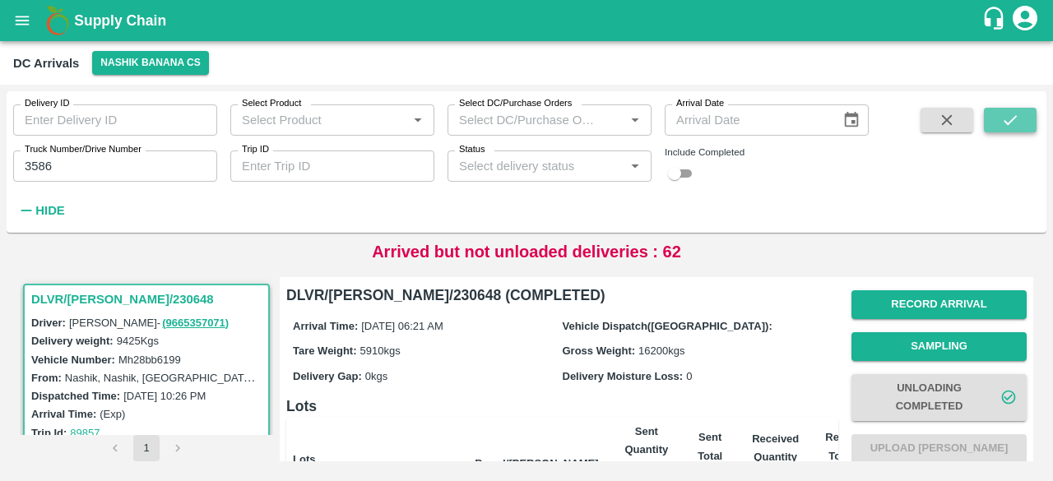
click at [1008, 121] on icon "submit" at bounding box center [1010, 120] width 18 height 18
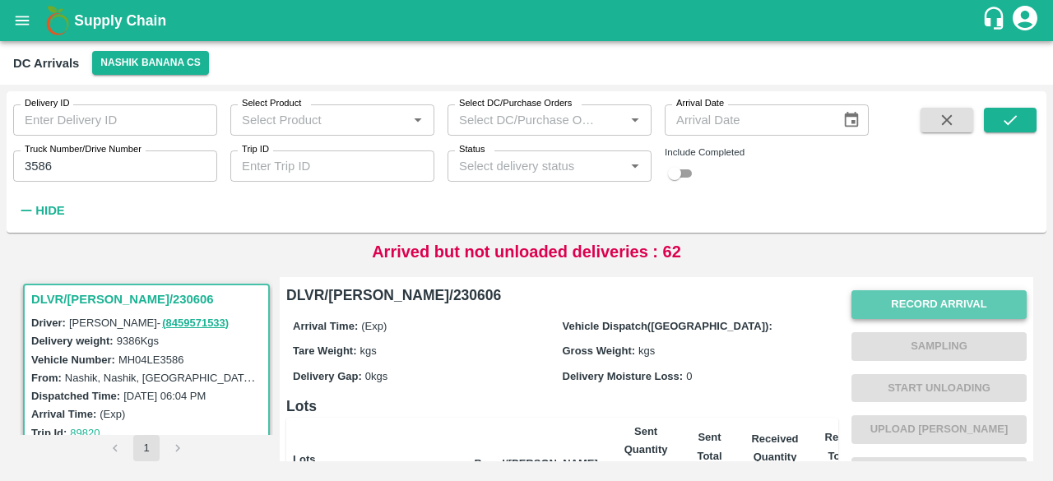
click at [925, 305] on button "Record Arrival" at bounding box center [938, 304] width 175 height 29
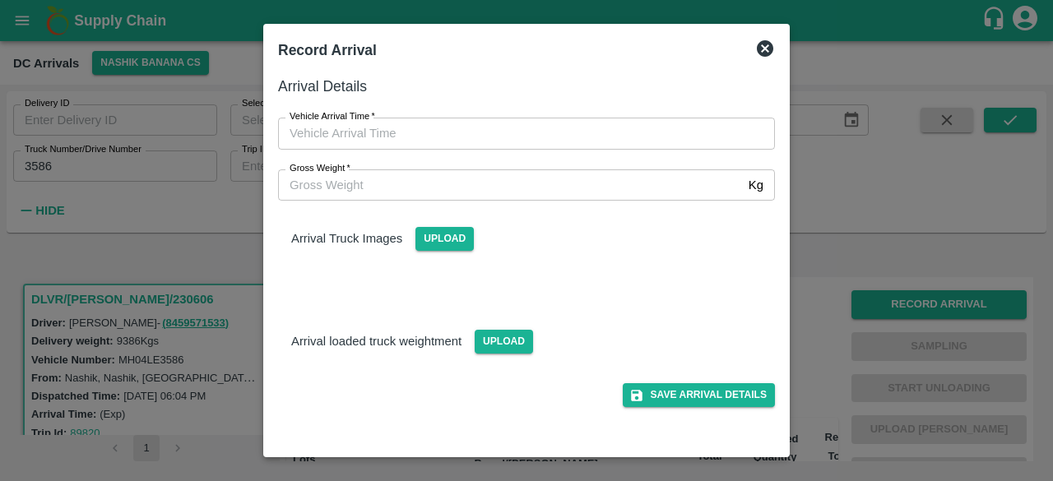
type input "DD/MM/YYYY hh:mm aa"
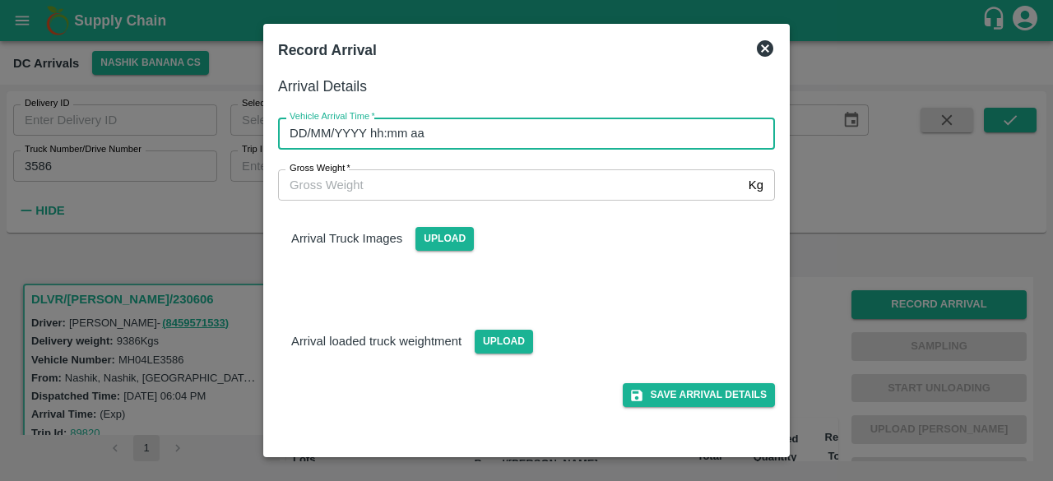
click at [562, 140] on input "DD/MM/YYYY hh:mm aa" at bounding box center [520, 133] width 485 height 31
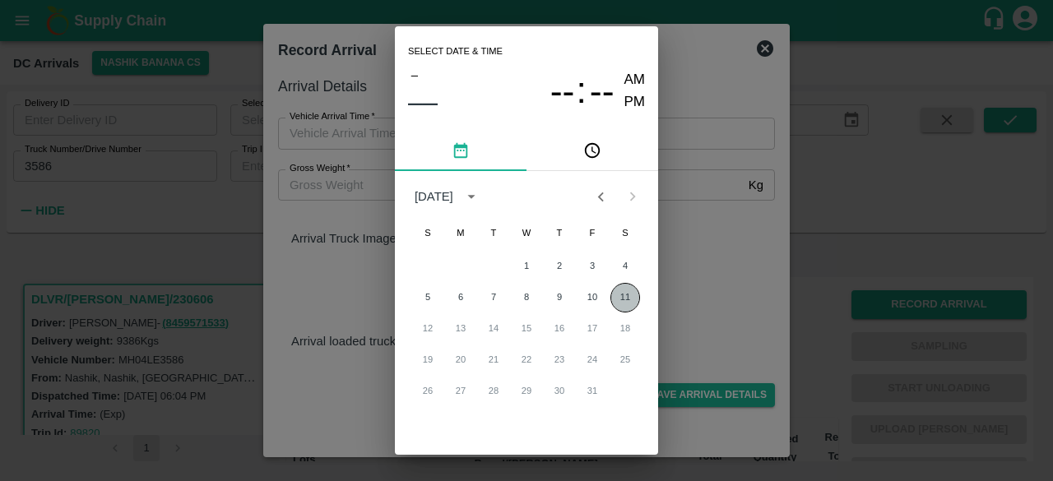
click at [621, 299] on button "11" at bounding box center [625, 298] width 30 height 30
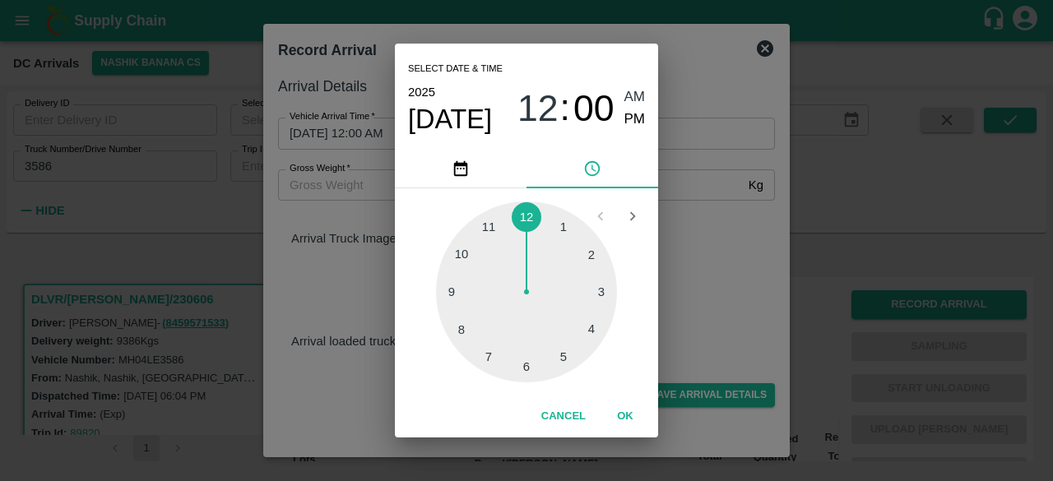
click at [592, 330] on div at bounding box center [526, 292] width 181 height 181
click at [559, 225] on div at bounding box center [526, 292] width 181 height 181
type input "[DATE] 04:04 AM"
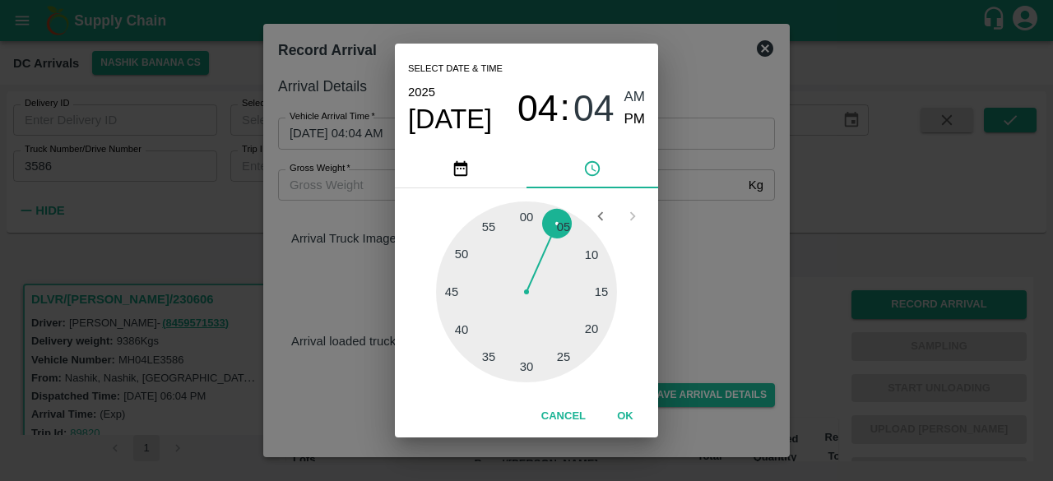
click at [684, 231] on div "Select date & time [DATE] 04 : 04 AM PM 05 10 15 20 25 30 35 40 45 50 55 00 Can…" at bounding box center [526, 240] width 1053 height 481
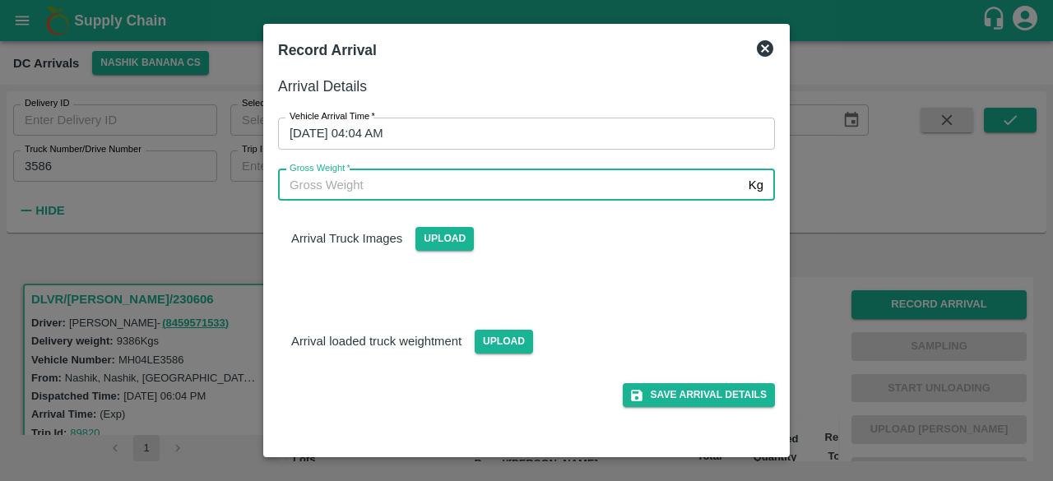
click at [365, 189] on input "Gross Weight   *" at bounding box center [510, 184] width 464 height 31
type input "16010"
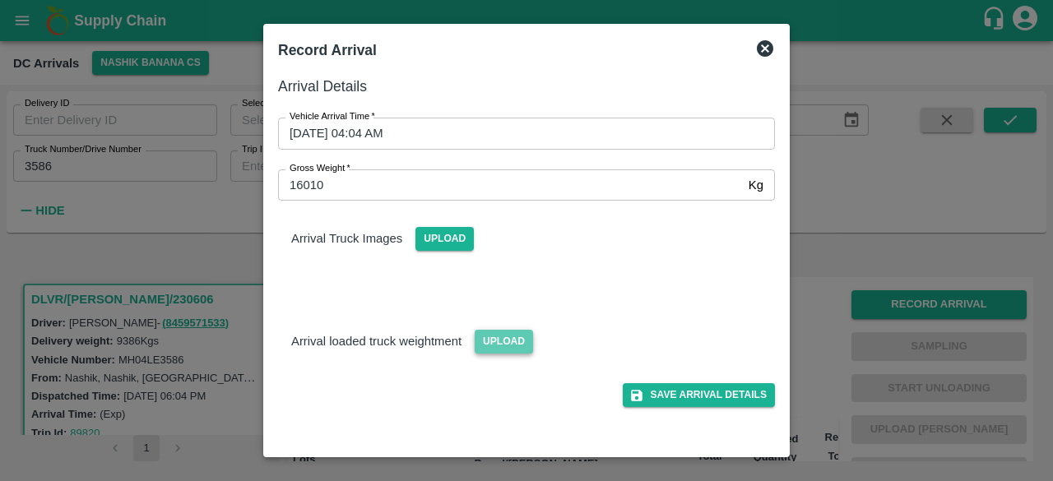
click at [499, 343] on span "Upload" at bounding box center [504, 342] width 58 height 24
click at [0, 0] on input "Upload" at bounding box center [0, 0] width 0 height 0
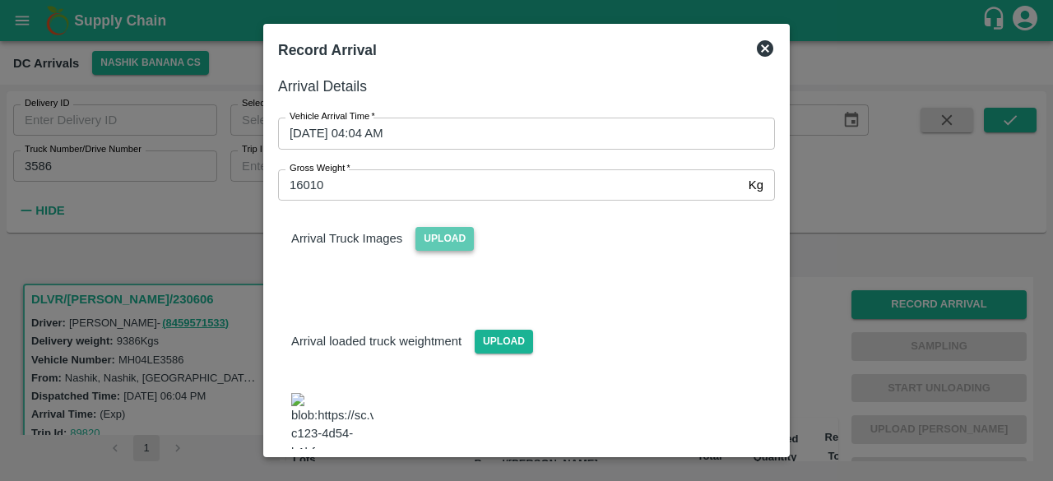
click at [441, 234] on span "Upload" at bounding box center [444, 239] width 58 height 24
click at [0, 0] on input "Upload" at bounding box center [0, 0] width 0 height 0
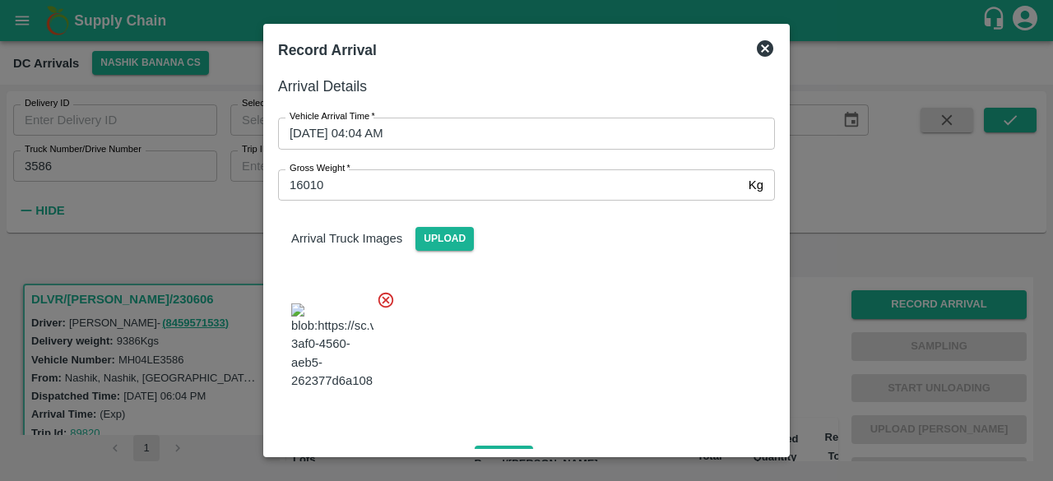
scroll to position [365, 0]
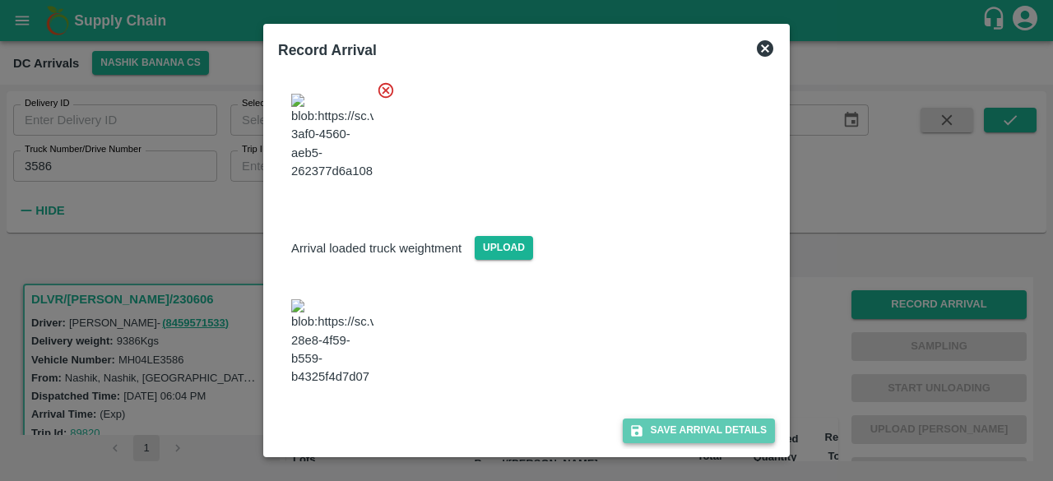
click at [696, 427] on button "Save Arrival Details" at bounding box center [699, 431] width 152 height 24
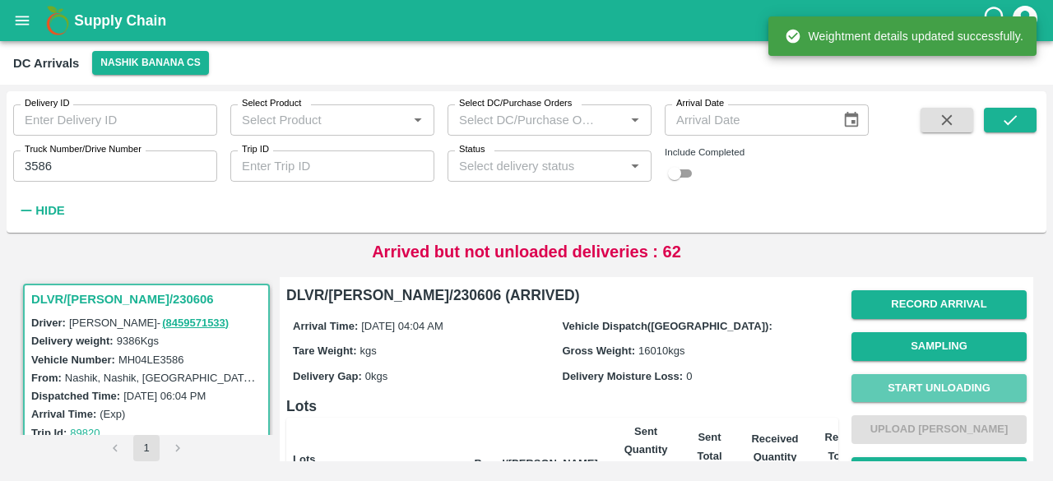
click at [936, 387] on button "Start Unloading" at bounding box center [938, 388] width 175 height 29
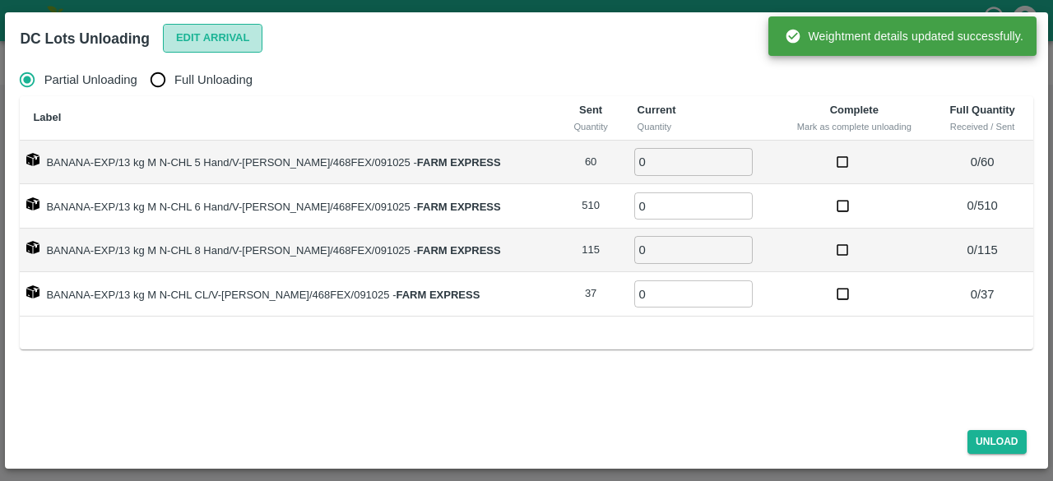
click at [201, 35] on button "Edit Arrival" at bounding box center [213, 38] width 100 height 29
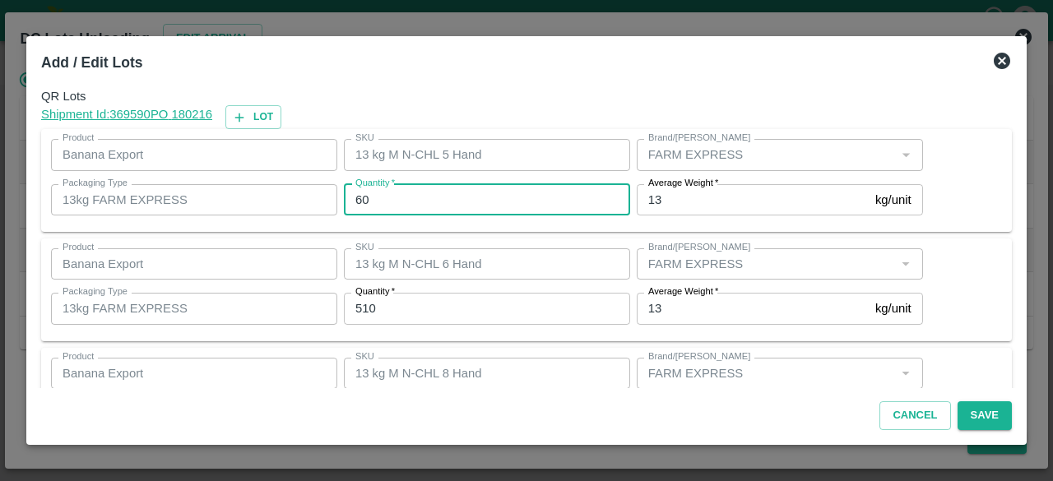
click at [359, 198] on input "60" at bounding box center [487, 199] width 286 height 31
type input "57"
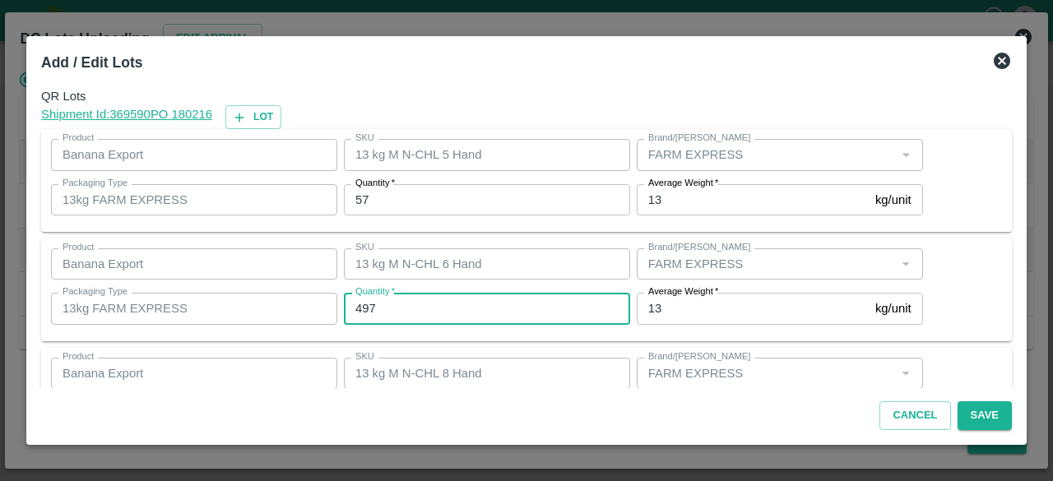
type input "497"
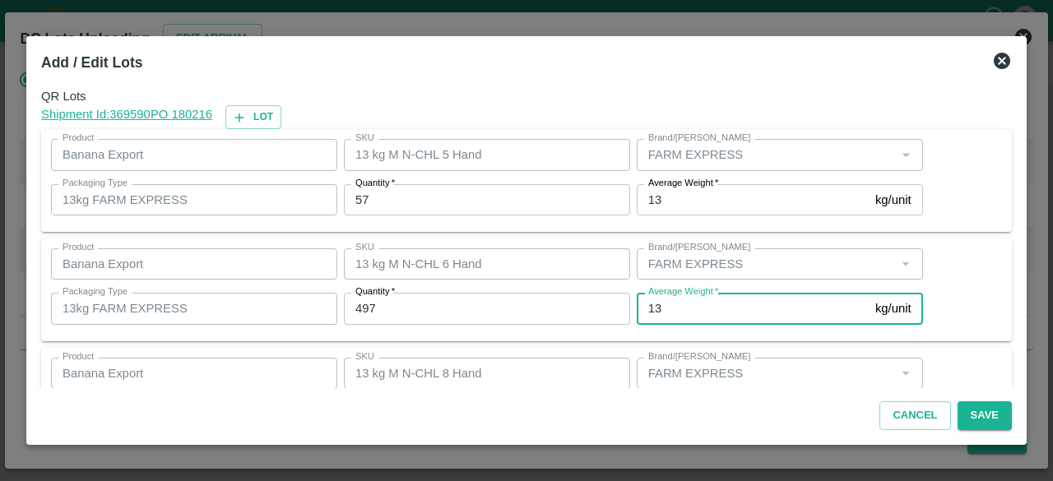
scroll to position [183, 0]
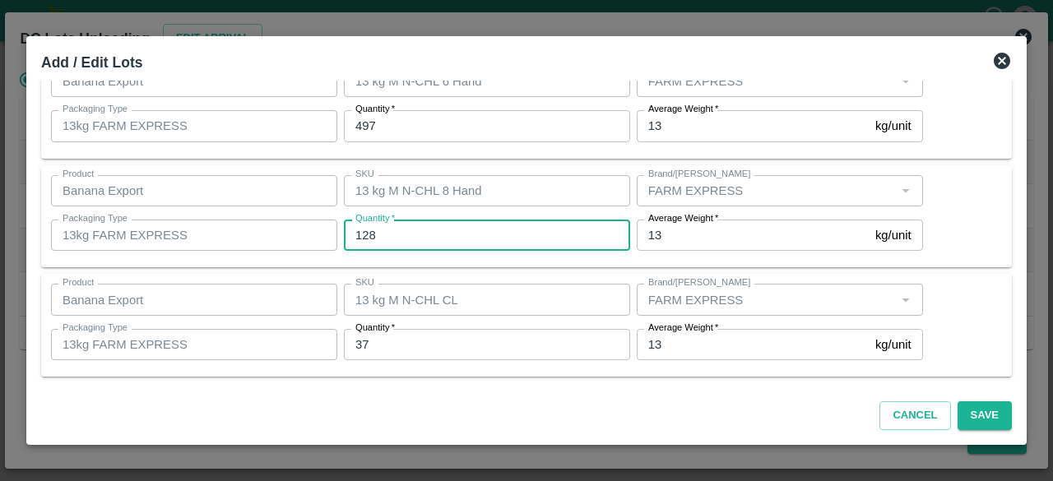
type input "128"
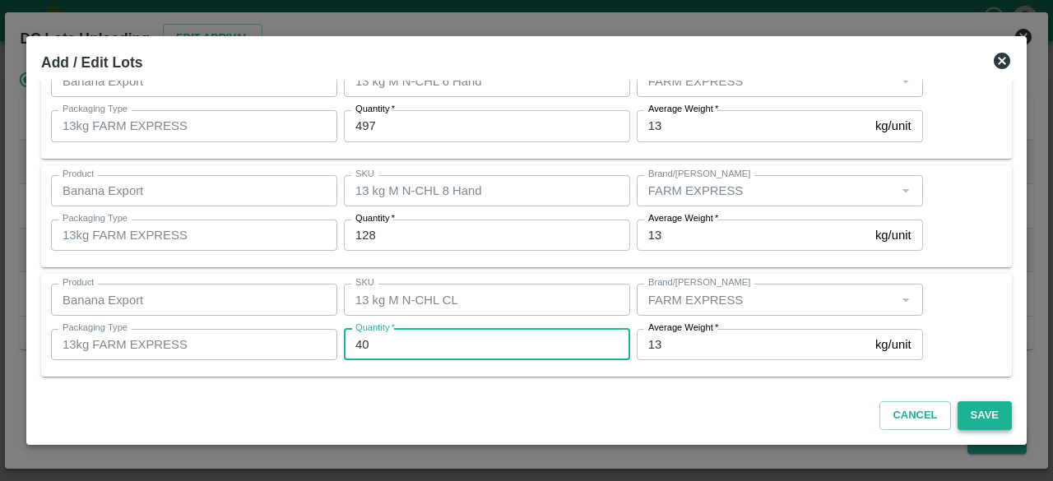
type input "40"
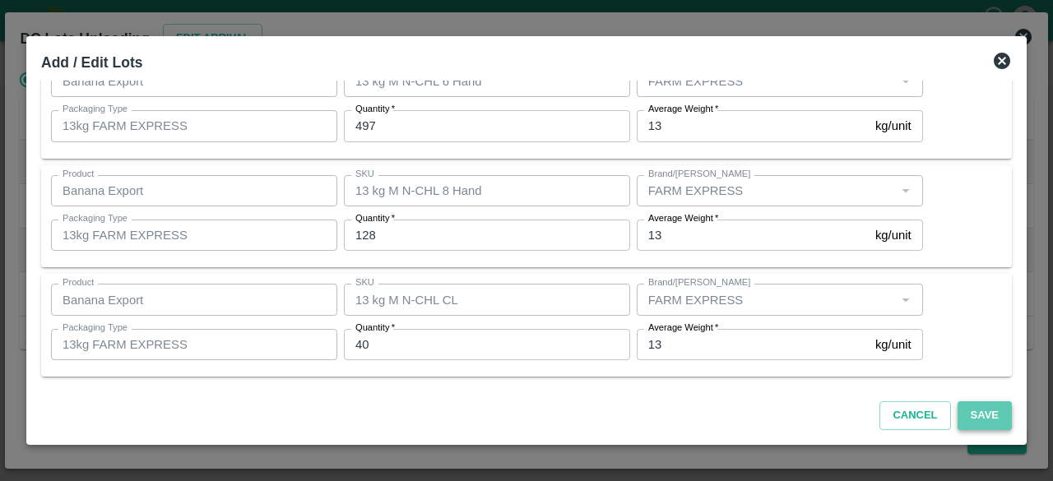
click at [986, 412] on button "Save" at bounding box center [984, 415] width 54 height 29
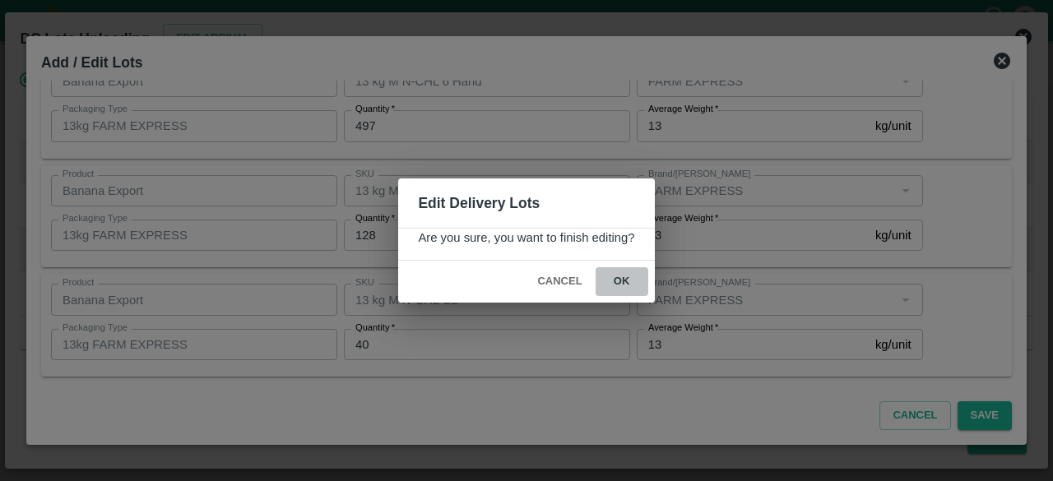
click at [620, 278] on button "ok" at bounding box center [622, 281] width 53 height 29
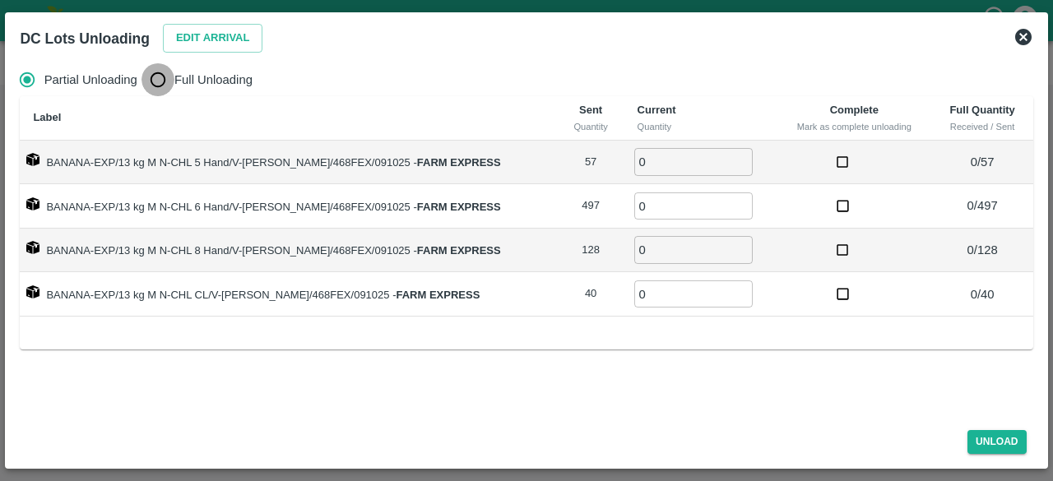
click at [160, 76] on input "Full Unloading" at bounding box center [157, 79] width 33 height 33
radio input "true"
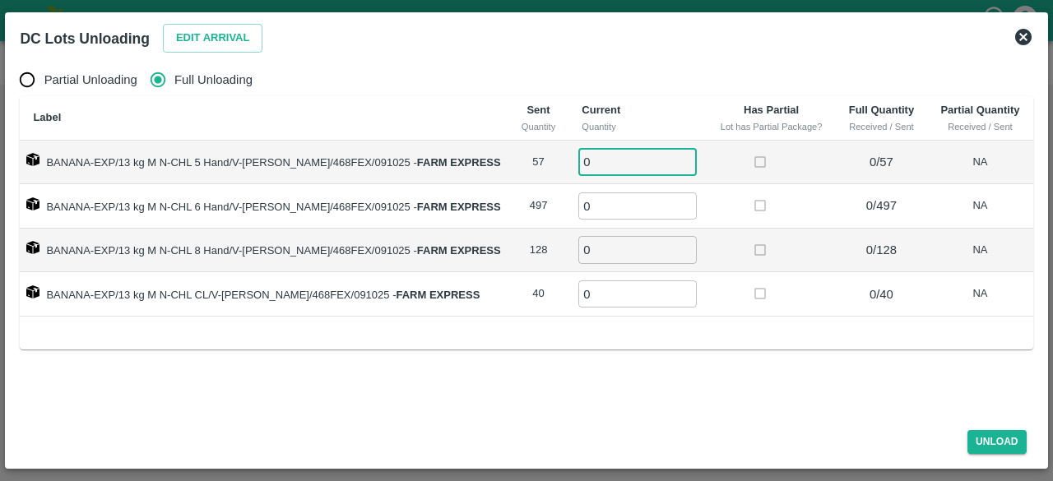
click at [602, 159] on input "0" at bounding box center [637, 161] width 118 height 27
type input "057"
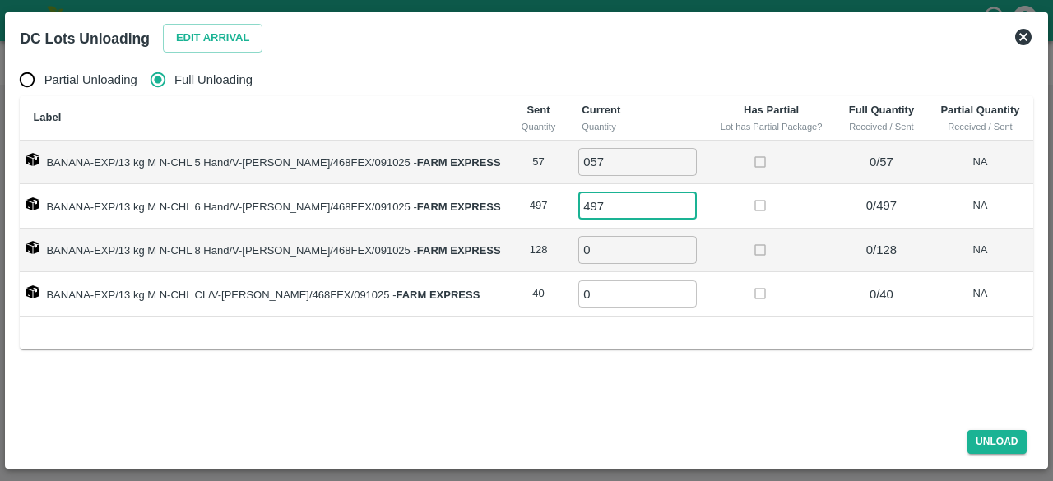
type input "497"
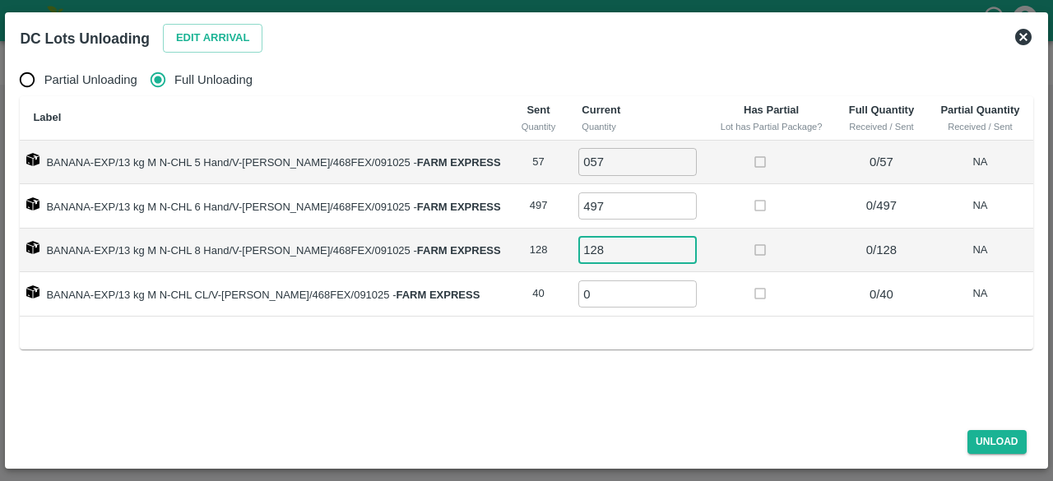
type input "128"
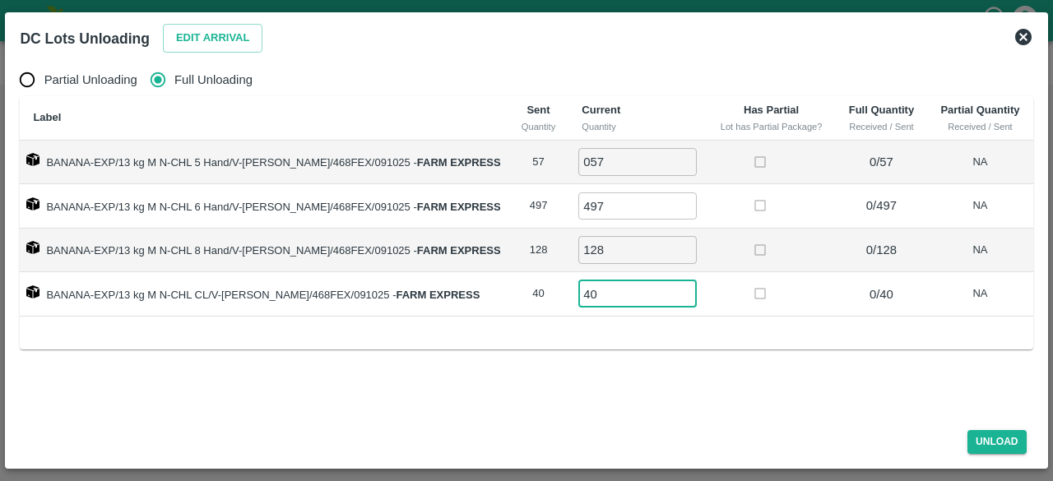
type input "40"
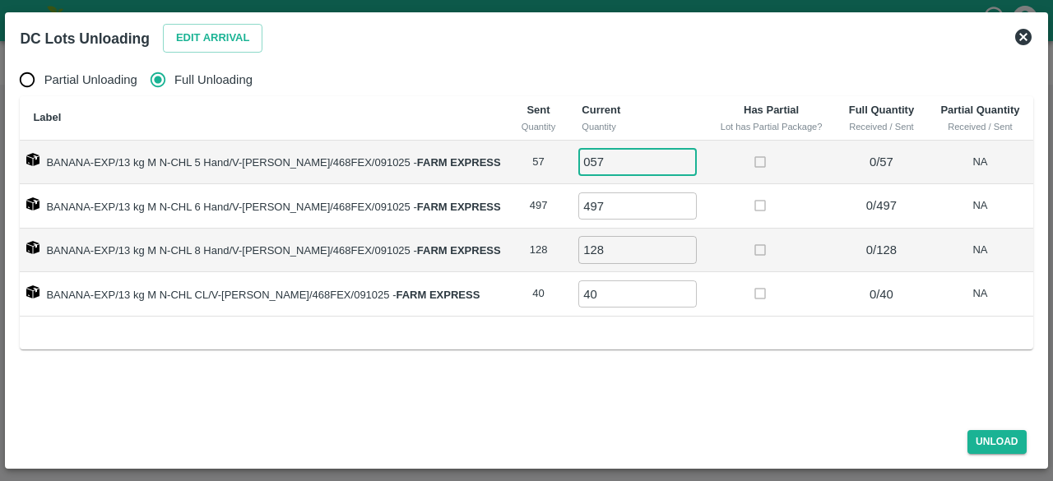
click at [578, 160] on input "057" at bounding box center [637, 161] width 118 height 27
type input "57"
click at [994, 443] on button "Unload" at bounding box center [996, 442] width 59 height 24
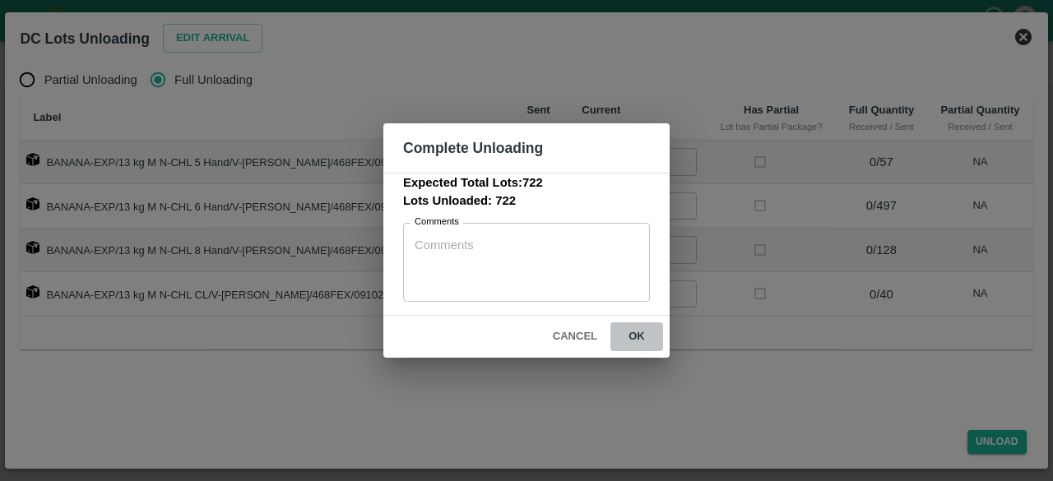
click at [636, 333] on button "ok" at bounding box center [636, 336] width 53 height 29
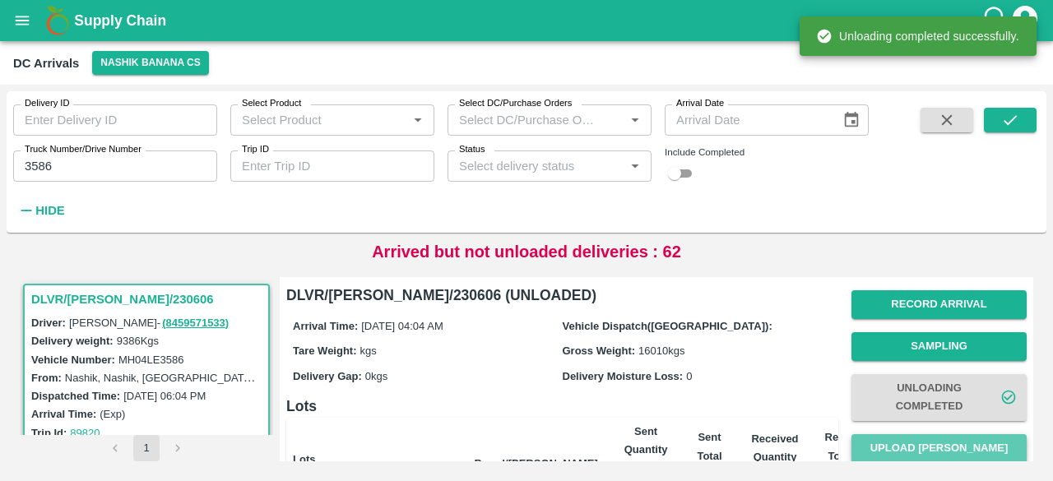
click at [929, 447] on button "Upload [PERSON_NAME]" at bounding box center [938, 448] width 175 height 29
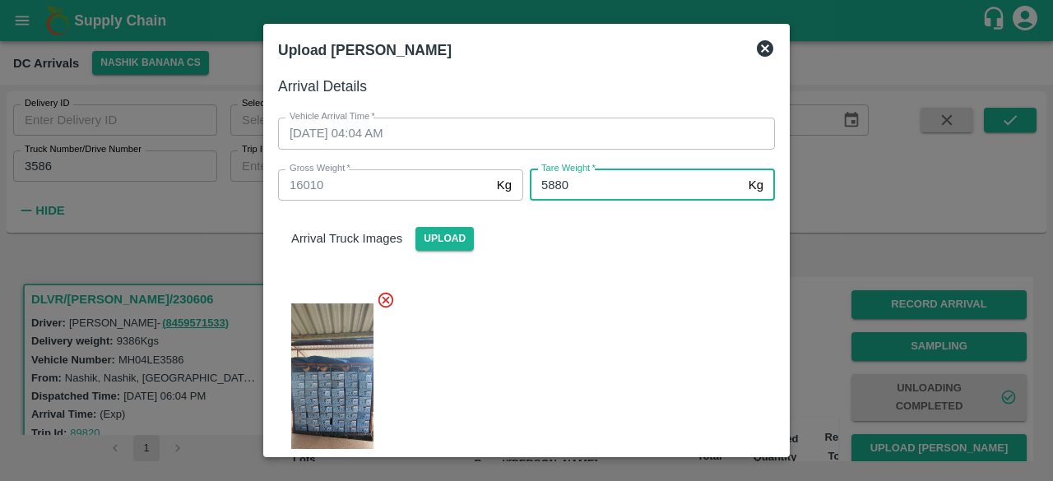
type input "5880"
click at [591, 323] on div at bounding box center [520, 389] width 510 height 225
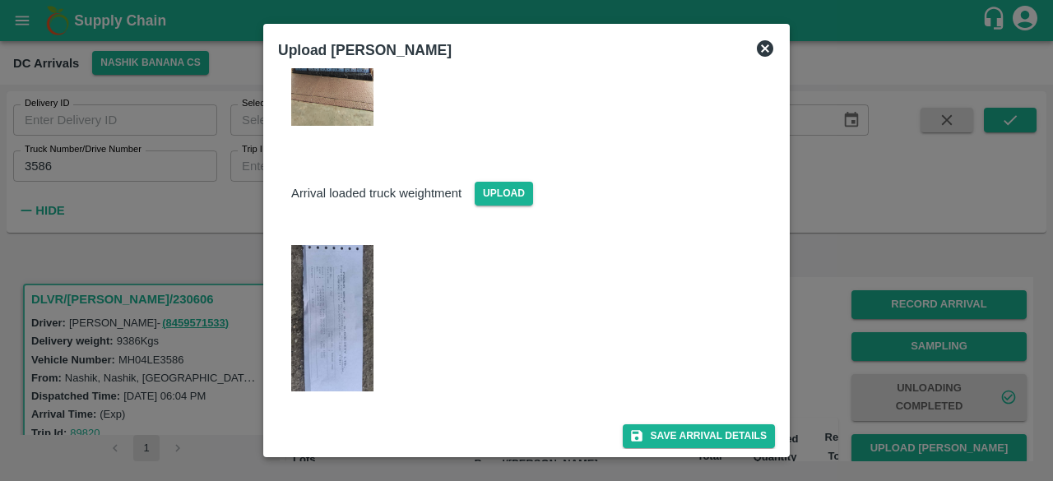
scroll to position [365, 0]
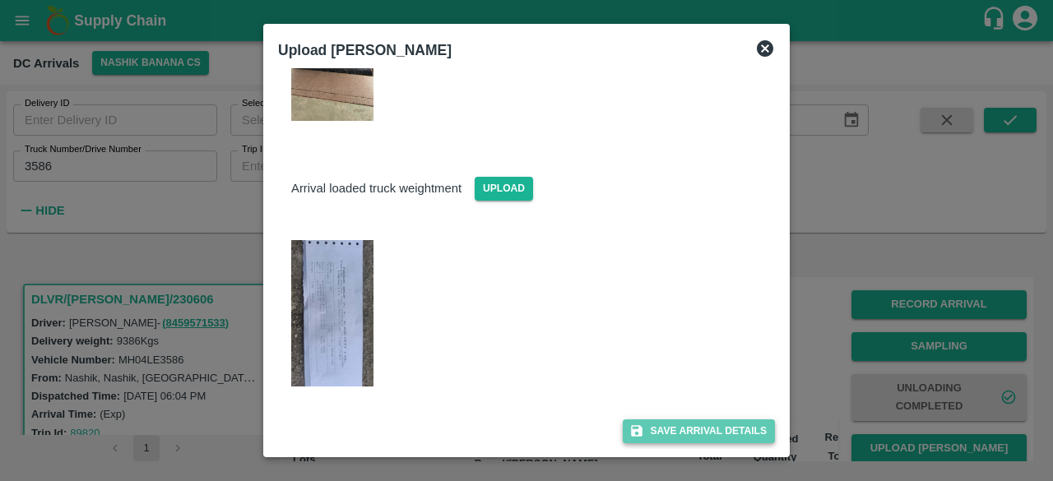
click at [674, 432] on button "Save Arrival Details" at bounding box center [699, 431] width 152 height 24
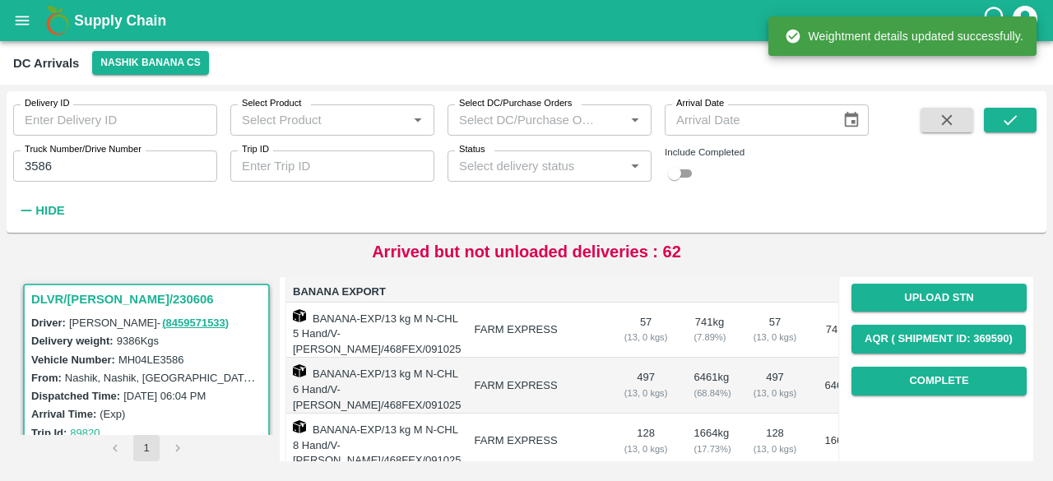
scroll to position [235, 0]
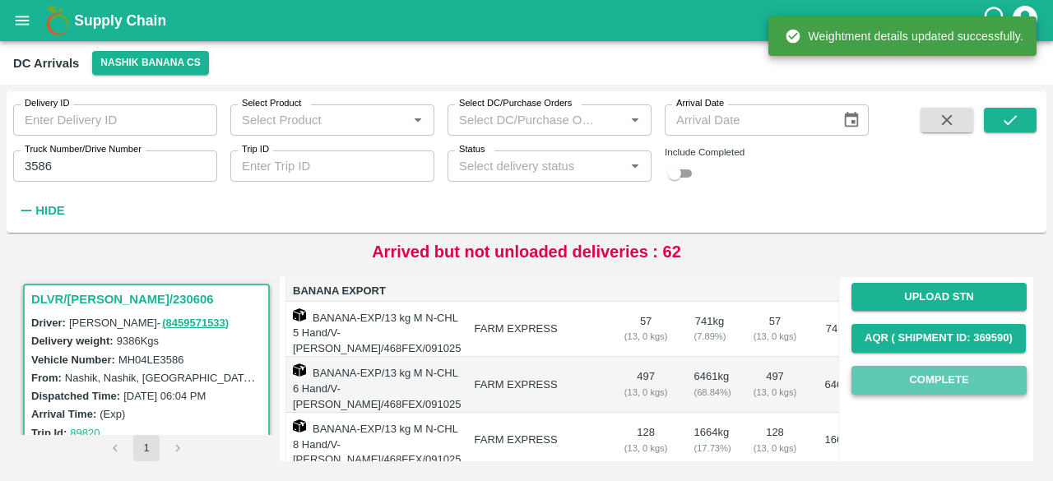
click at [930, 387] on button "Complete" at bounding box center [938, 380] width 175 height 29
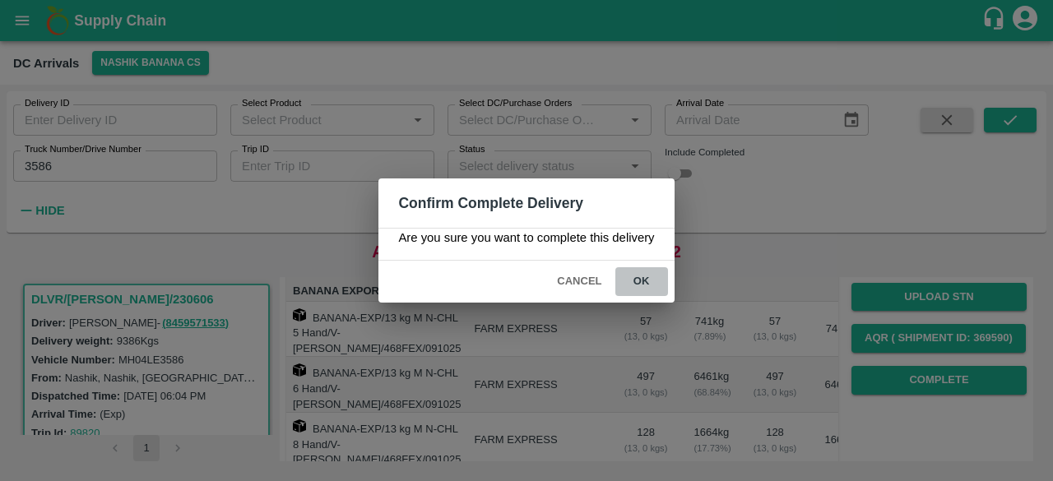
click at [641, 285] on button "ok" at bounding box center [641, 281] width 53 height 29
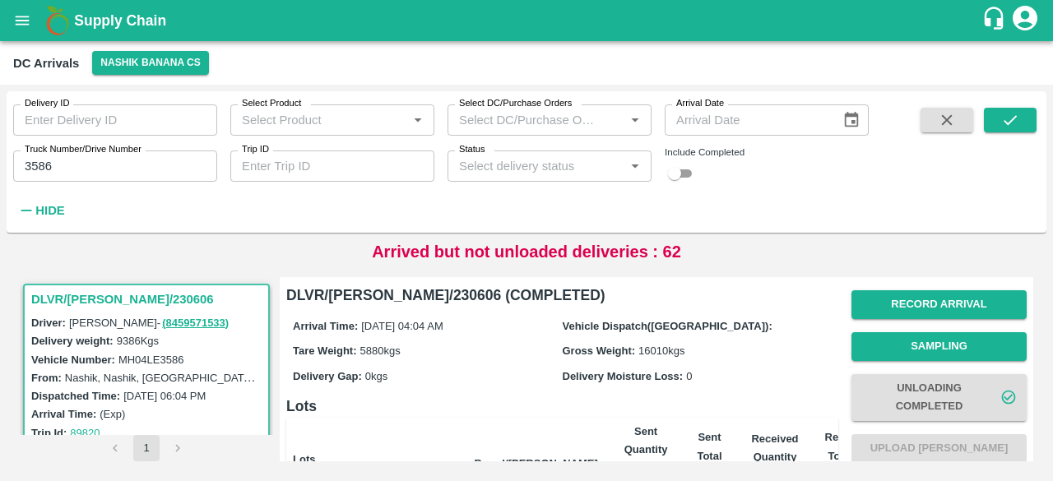
click at [698, 337] on div "Arrival Time: [DATE] 04:04 AM Vehicle Dispatch([GEOGRAPHIC_DATA]): Tare Weight:…" at bounding box center [562, 351] width 552 height 88
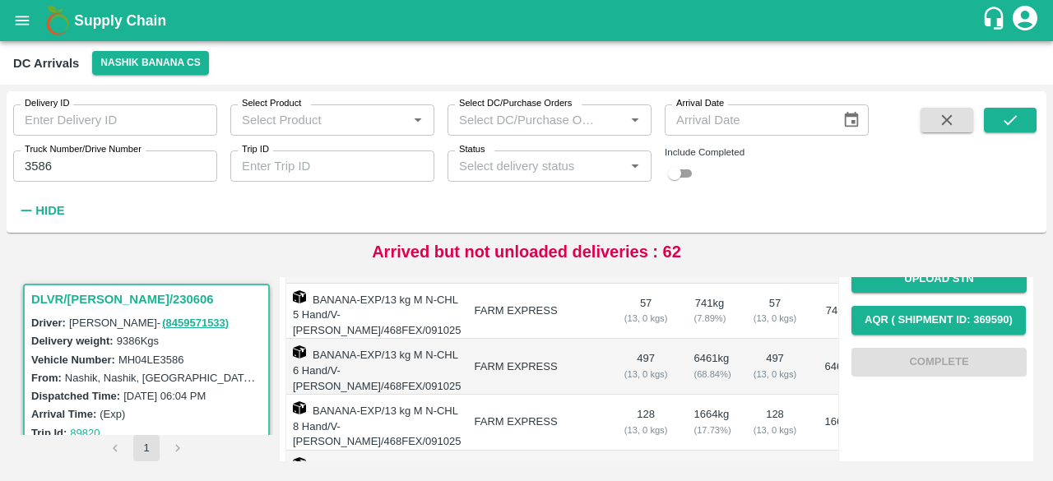
scroll to position [360, 0]
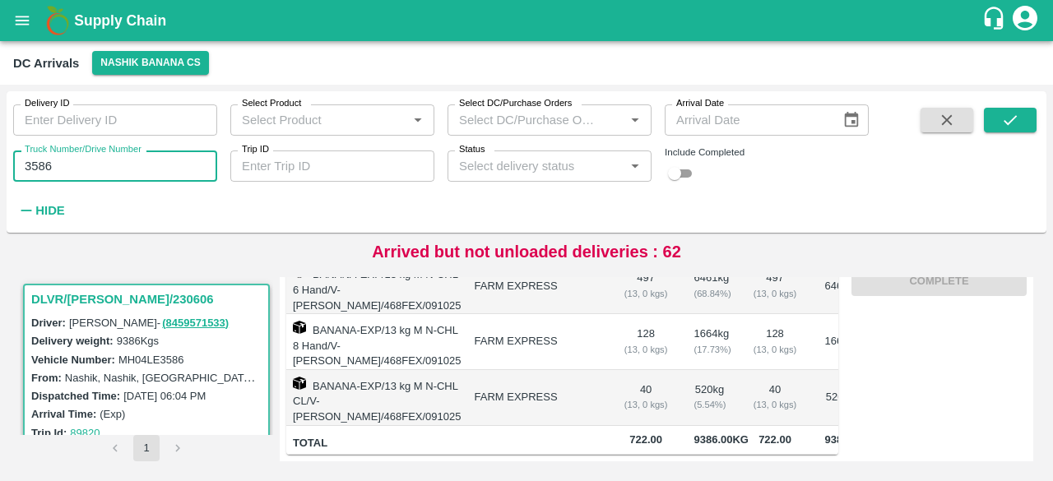
click at [32, 167] on input "3586" at bounding box center [115, 166] width 204 height 31
click at [1011, 118] on icon "submit" at bounding box center [1010, 120] width 18 height 18
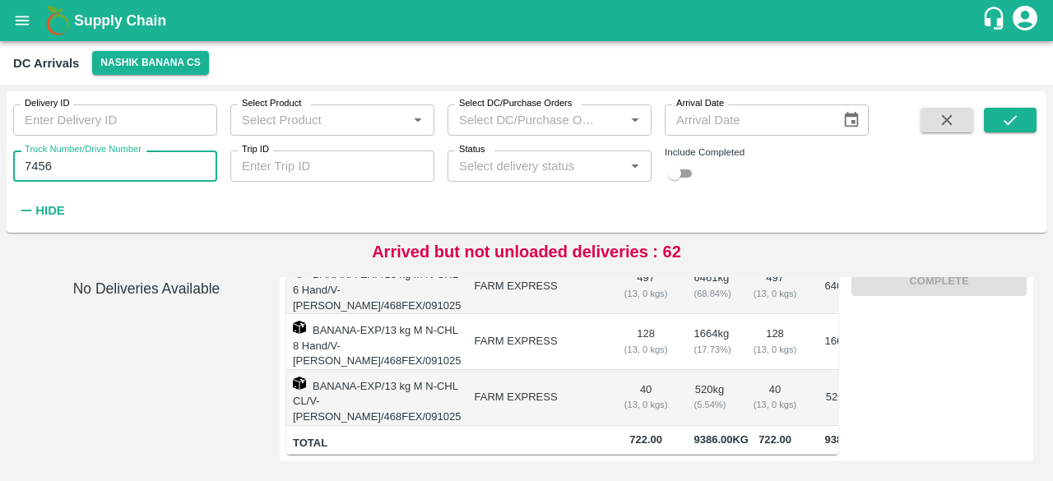
click at [59, 168] on input "7456" at bounding box center [115, 166] width 204 height 31
type input "7546"
click at [1008, 123] on icon "submit" at bounding box center [1010, 120] width 18 height 18
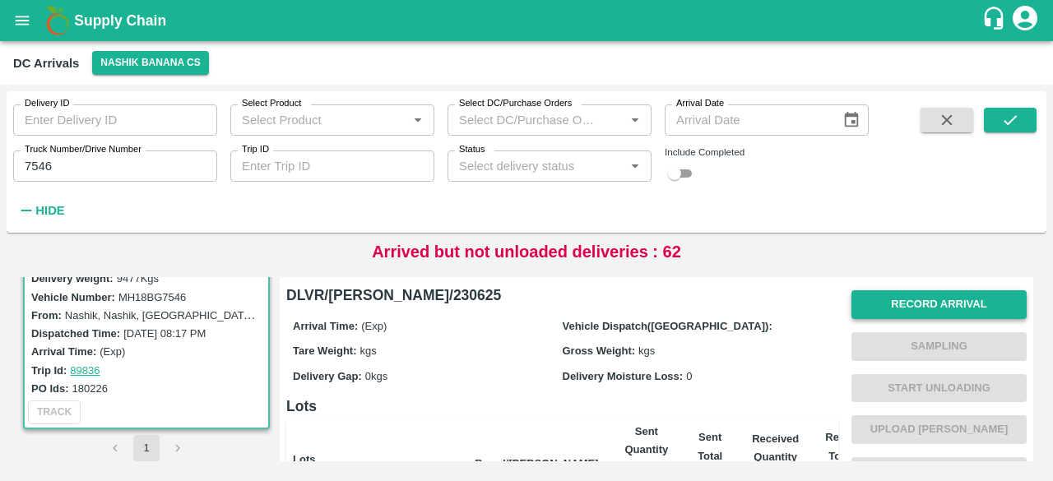
click at [933, 297] on button "Record Arrival" at bounding box center [938, 304] width 175 height 29
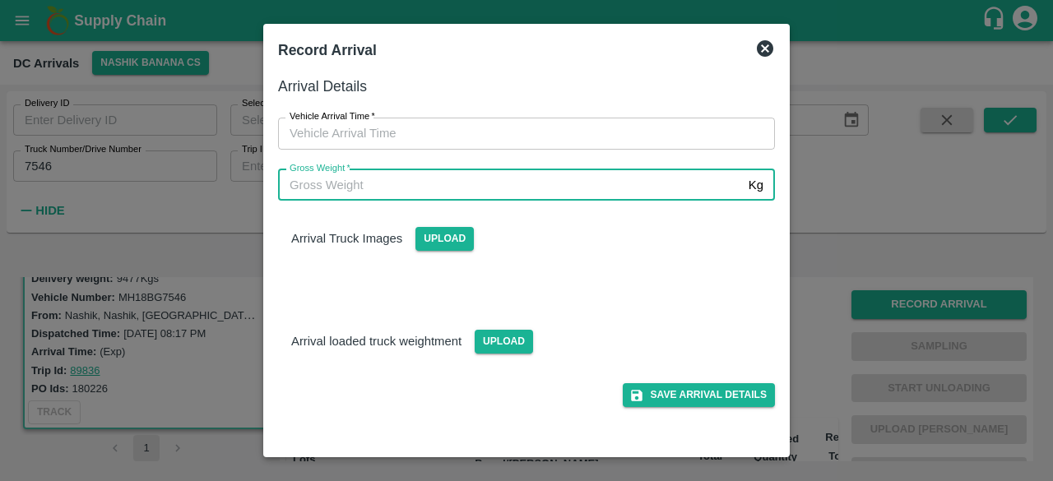
click at [571, 174] on input "Gross Weight   *" at bounding box center [510, 184] width 464 height 31
type input "16045"
type input "DD/MM/YYYY hh:mm aa"
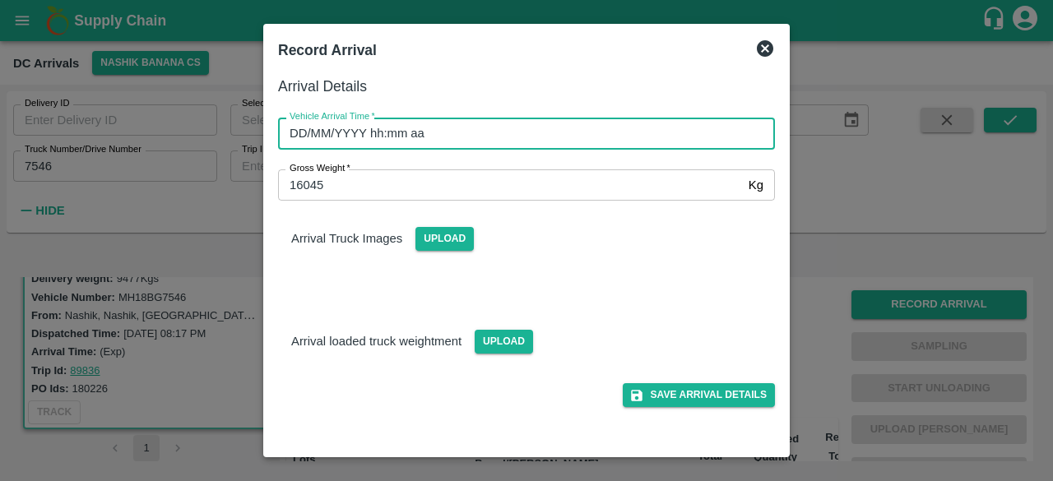
click at [565, 132] on input "DD/MM/YYYY hh:mm aa" at bounding box center [520, 133] width 485 height 31
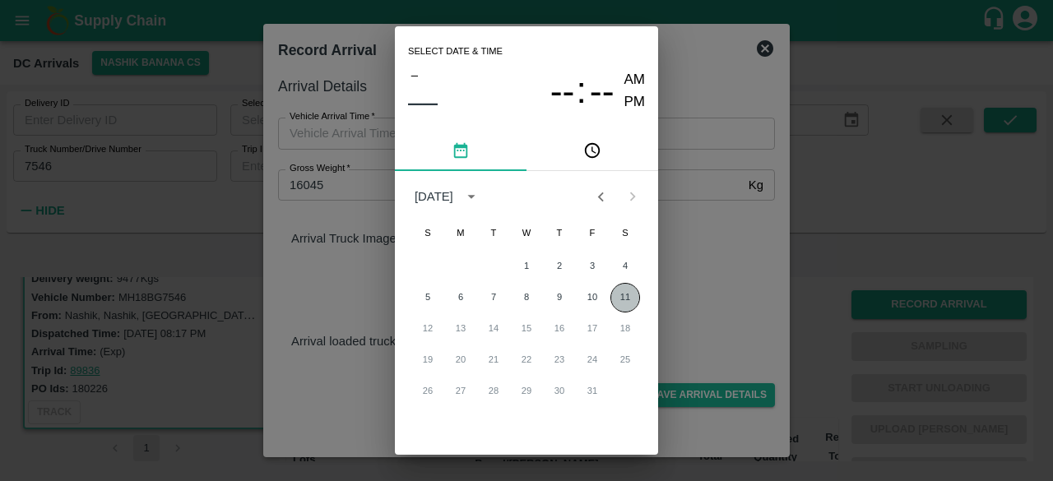
click at [619, 300] on button "11" at bounding box center [625, 298] width 30 height 30
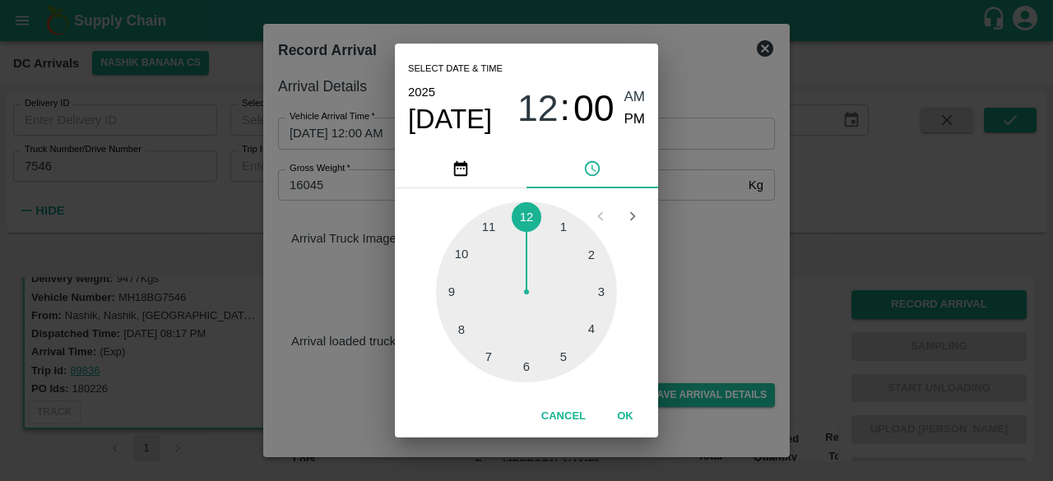
click at [591, 327] on div at bounding box center [526, 292] width 181 height 181
click at [492, 227] on div at bounding box center [526, 292] width 181 height 181
type input "[DATE] 04:55 AM"
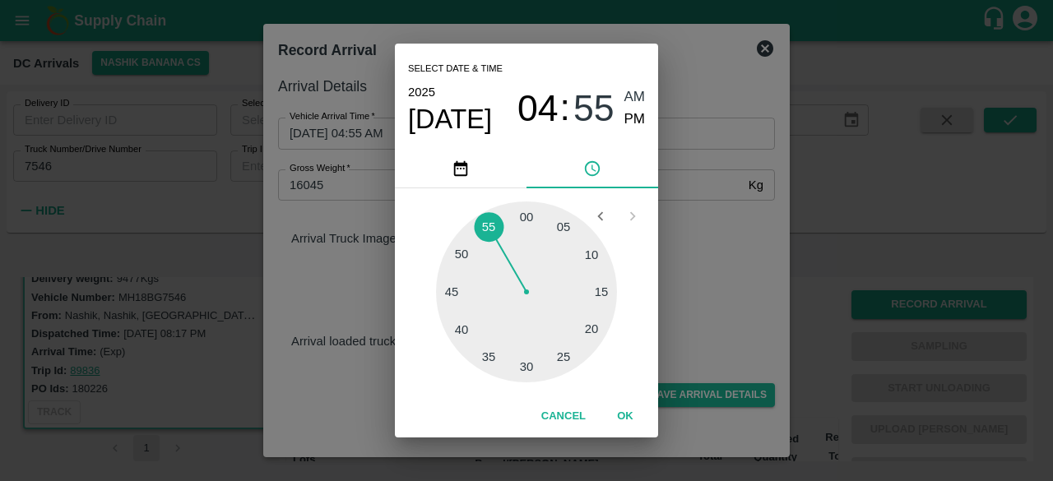
click at [681, 220] on div "Select date & time [DATE] 04 : 55 AM PM 05 10 15 20 25 30 35 40 45 50 55 00 Can…" at bounding box center [526, 240] width 1053 height 481
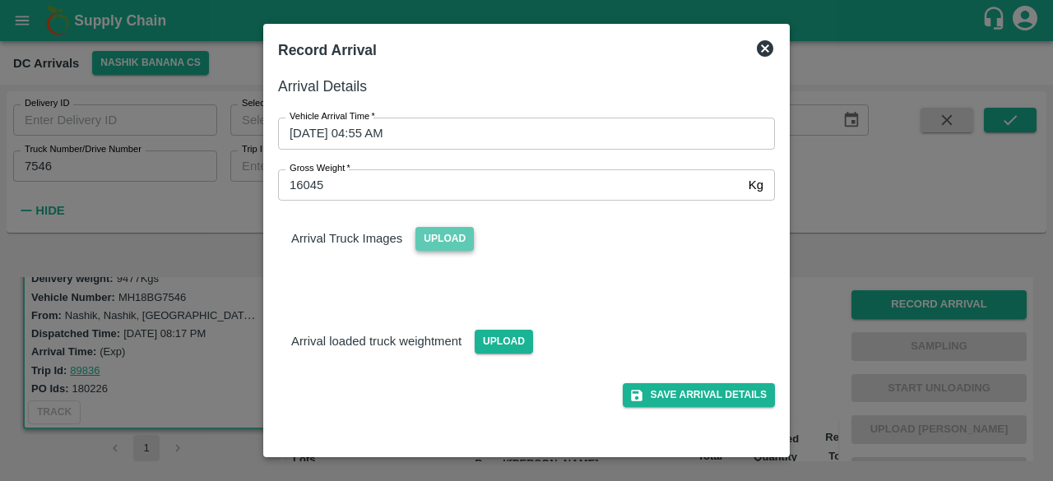
click at [444, 239] on span "Upload" at bounding box center [444, 239] width 58 height 24
click at [0, 0] on input "Upload" at bounding box center [0, 0] width 0 height 0
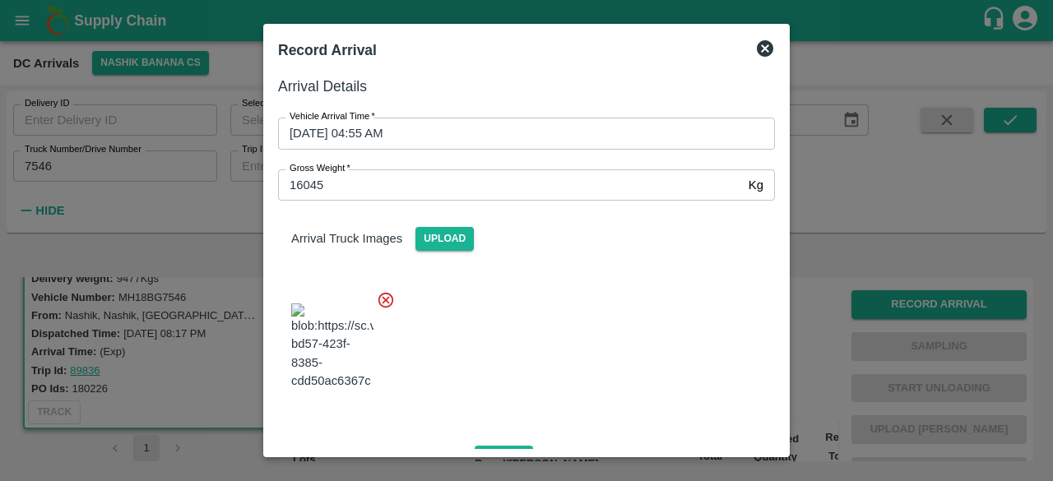
scroll to position [104, 0]
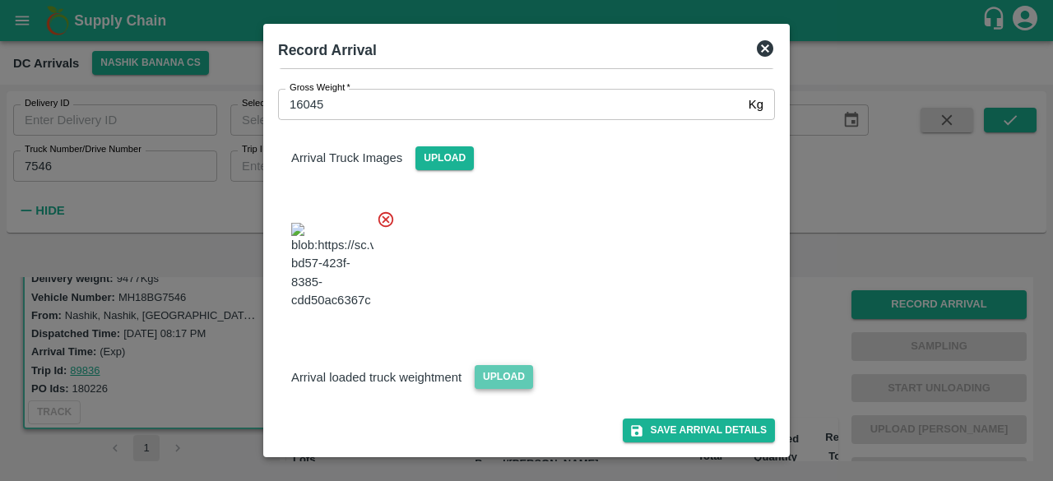
click at [496, 372] on span "Upload" at bounding box center [504, 377] width 58 height 24
click at [0, 0] on input "Upload" at bounding box center [0, 0] width 0 height 0
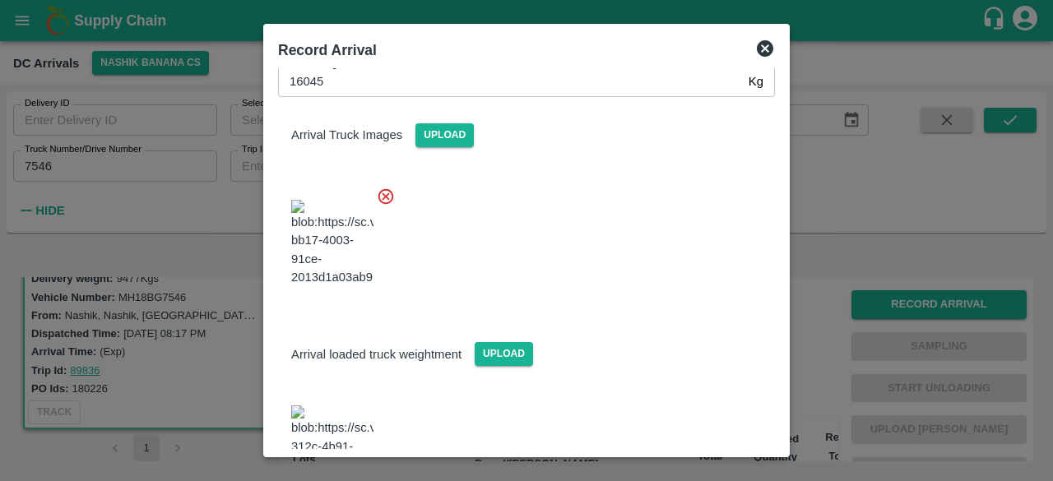
scroll to position [177, 0]
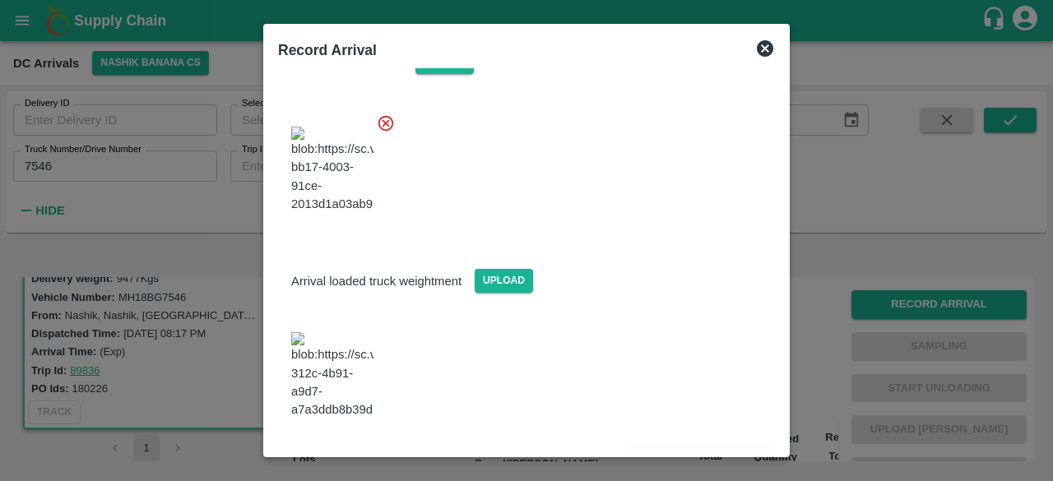
click at [675, 452] on button "Save Arrival Details" at bounding box center [699, 464] width 152 height 24
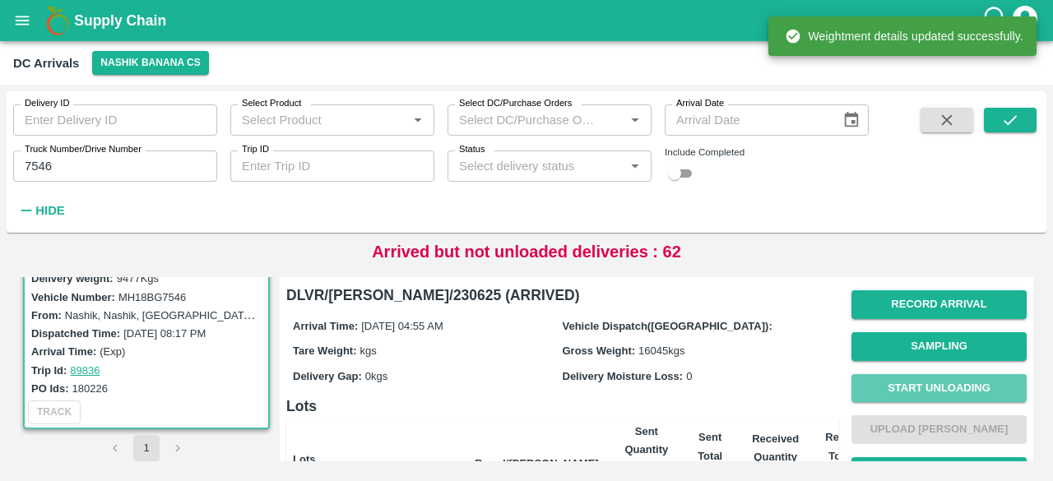
click at [929, 386] on button "Start Unloading" at bounding box center [938, 388] width 175 height 29
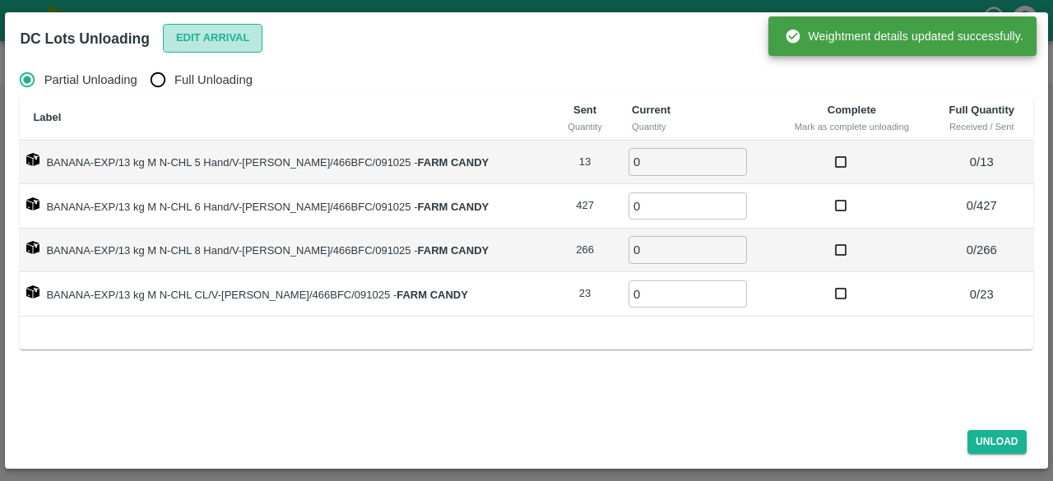
click at [209, 32] on button "Edit Arrival" at bounding box center [213, 38] width 100 height 29
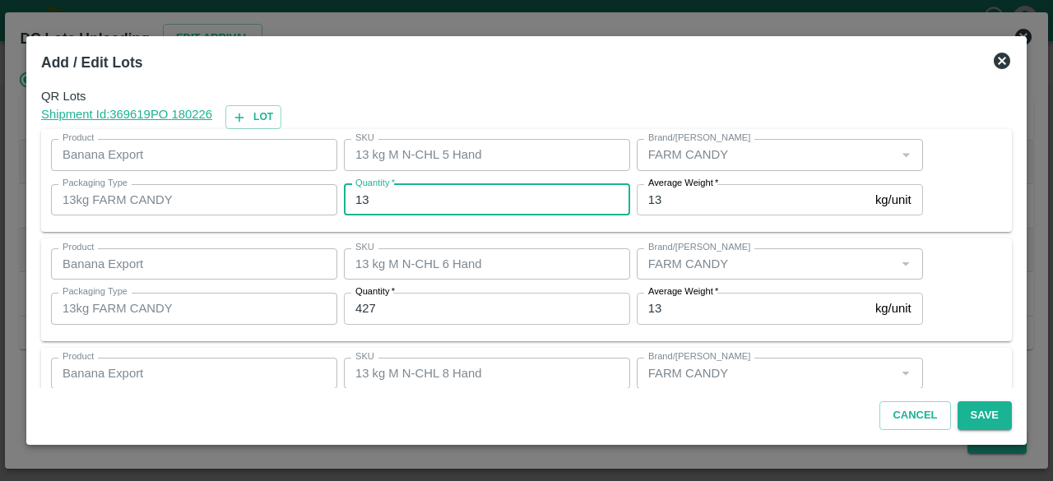
click at [357, 197] on input "13" at bounding box center [487, 199] width 286 height 31
type input "3"
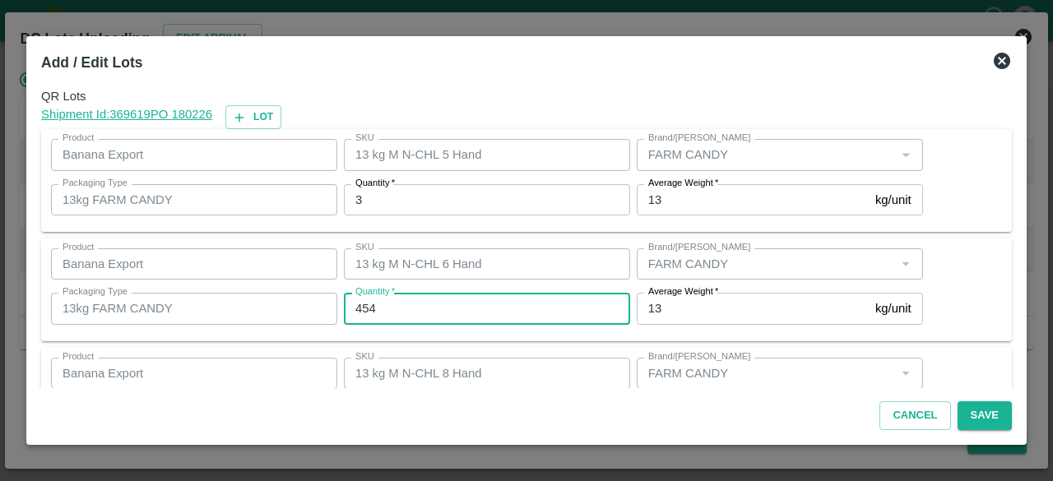
type input "454"
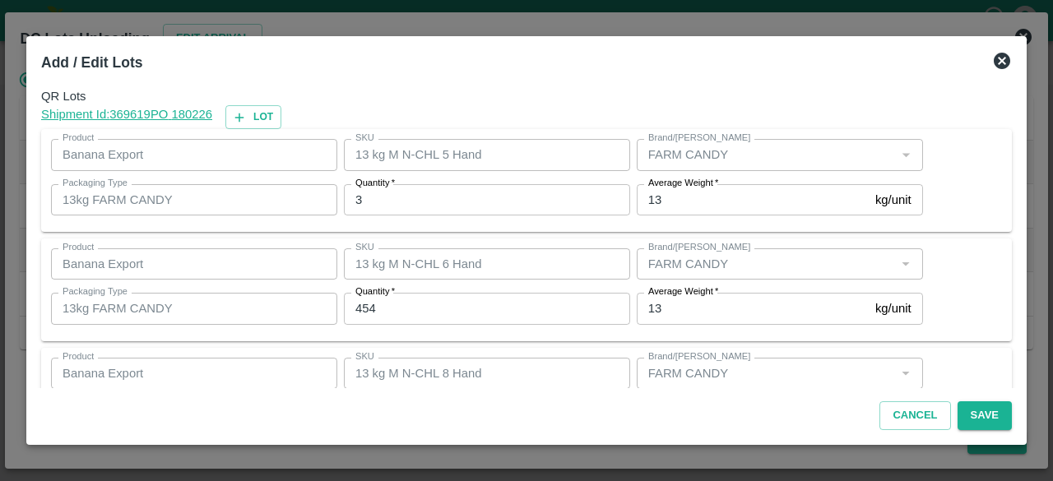
scroll to position [183, 0]
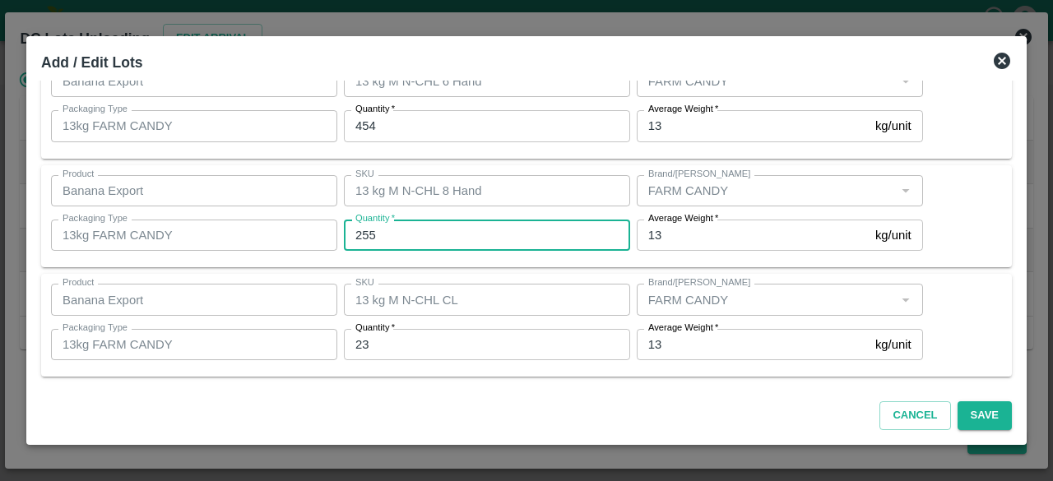
type input "255"
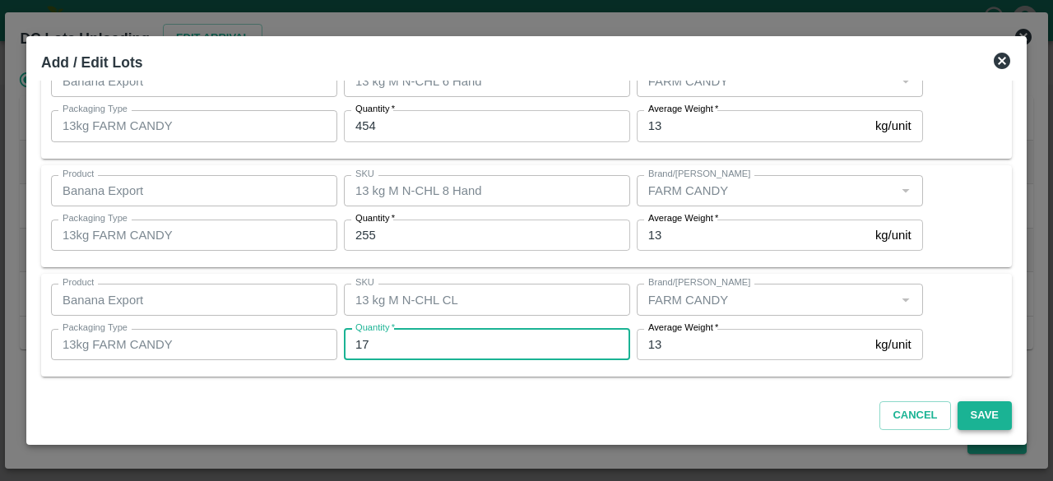
type input "17"
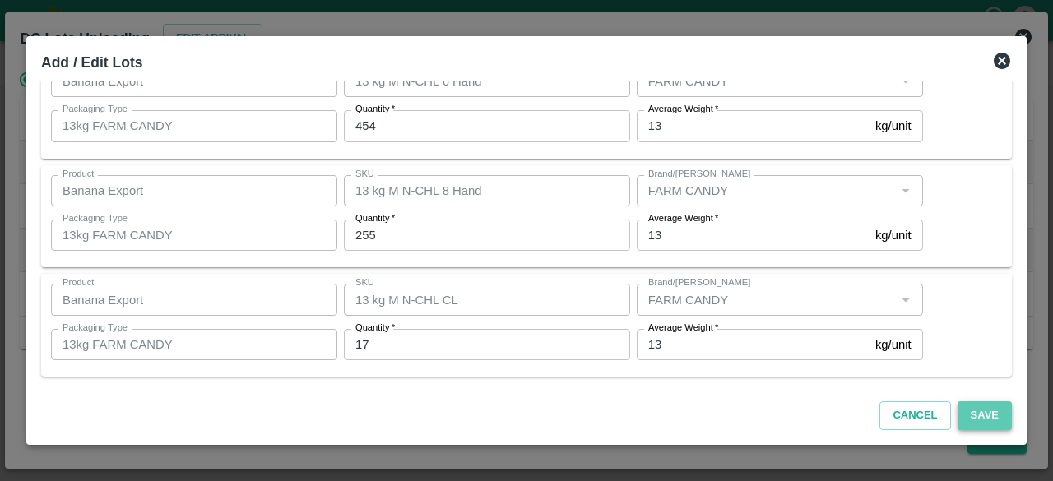
click at [984, 410] on button "Save" at bounding box center [984, 415] width 54 height 29
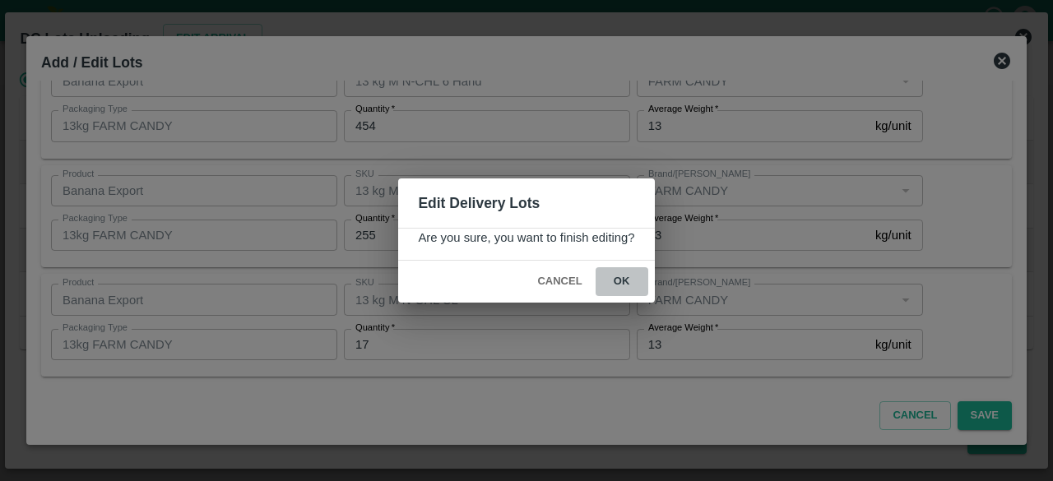
click at [622, 277] on button "ok" at bounding box center [622, 281] width 53 height 29
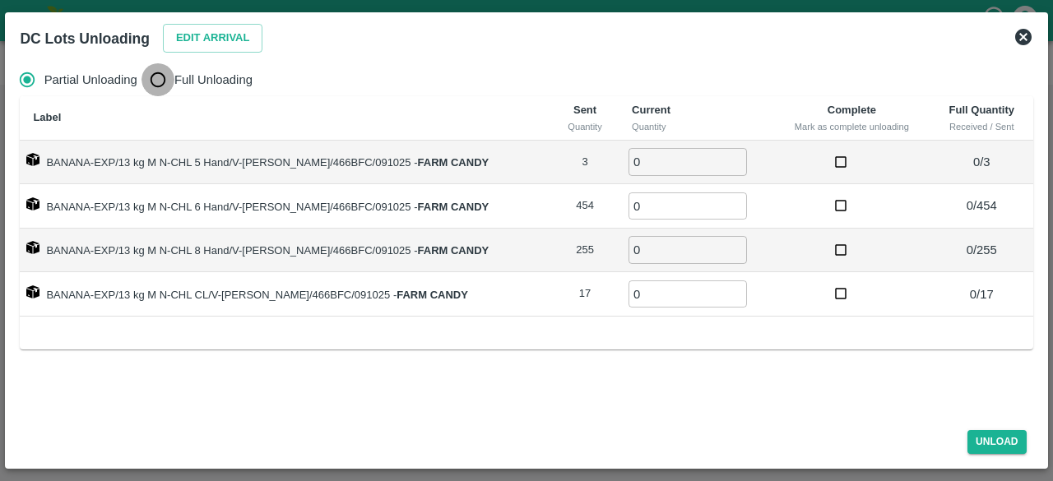
click at [166, 86] on input "Full Unloading" at bounding box center [157, 79] width 33 height 33
radio input "true"
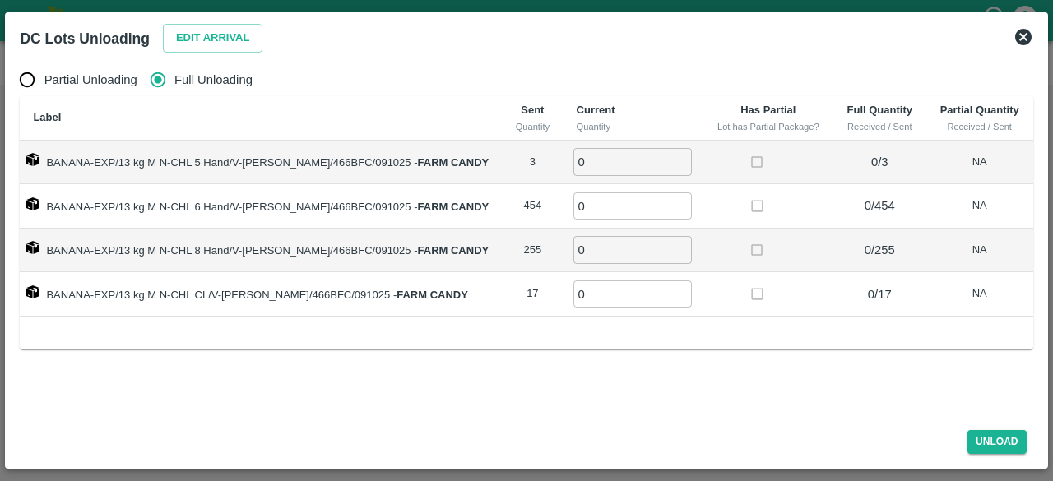
click at [602, 160] on input "0" at bounding box center [632, 161] width 118 height 27
type input "3"
type input "454"
type input "255"
type input "17"
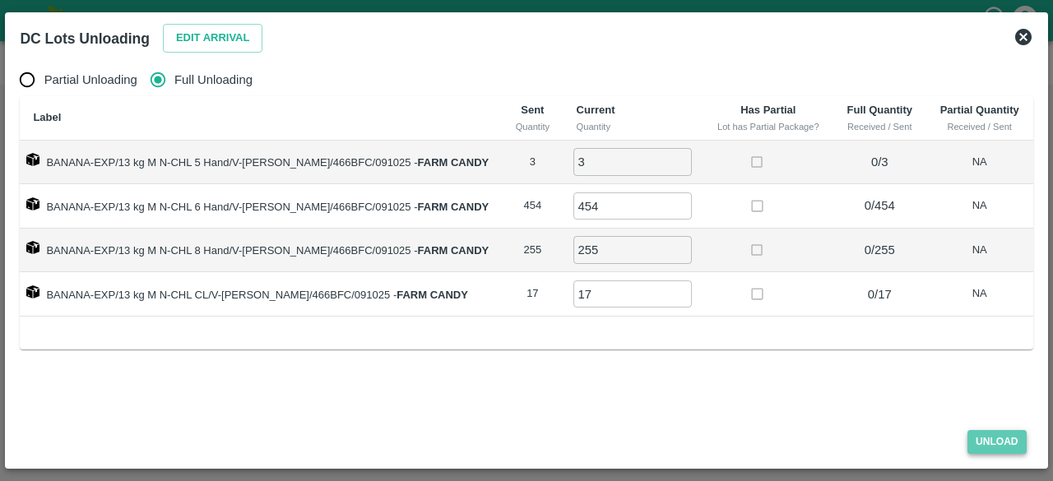
click at [994, 445] on button "Unload" at bounding box center [996, 442] width 59 height 24
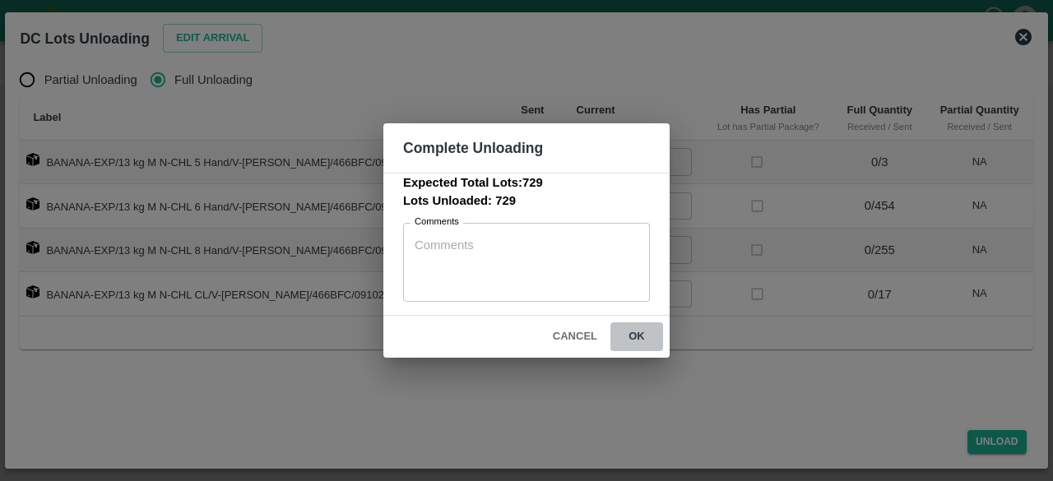
click at [634, 333] on button "ok" at bounding box center [636, 336] width 53 height 29
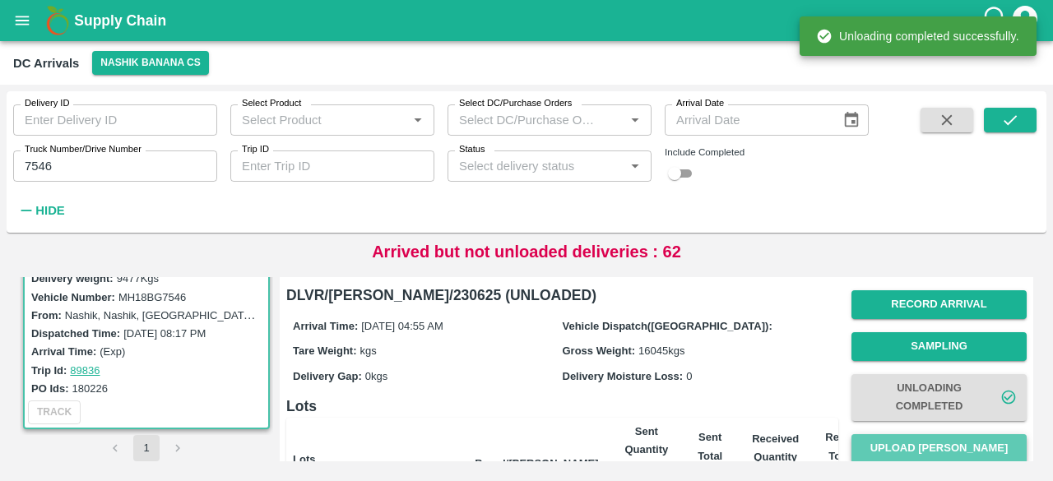
click at [929, 450] on button "Upload [PERSON_NAME]" at bounding box center [938, 448] width 175 height 29
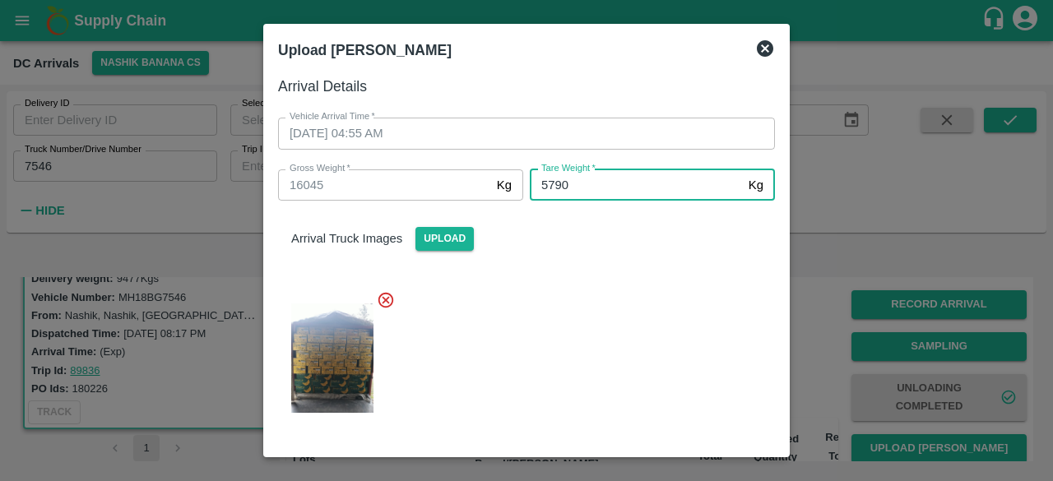
type input "5790"
click at [588, 299] on div at bounding box center [520, 353] width 510 height 152
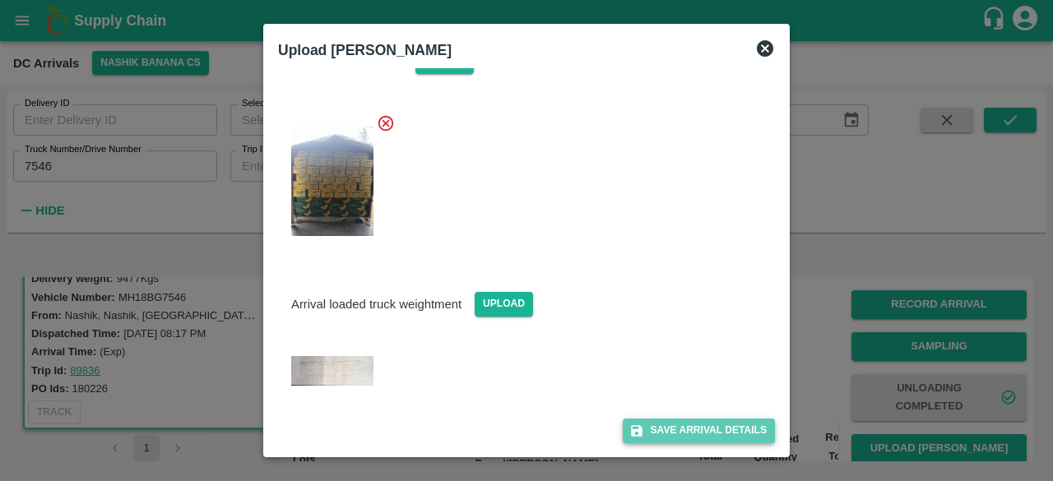
click at [684, 428] on button "Save Arrival Details" at bounding box center [699, 431] width 152 height 24
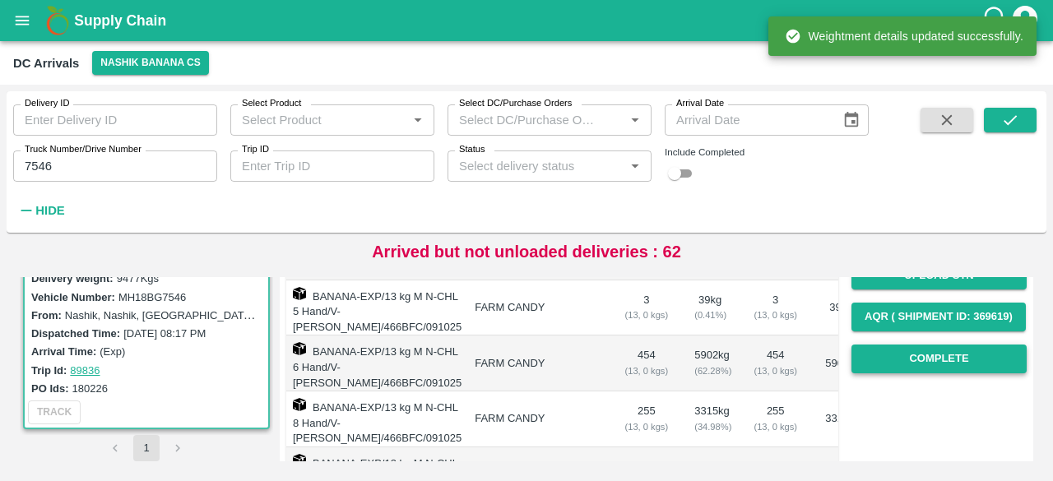
scroll to position [258, 0]
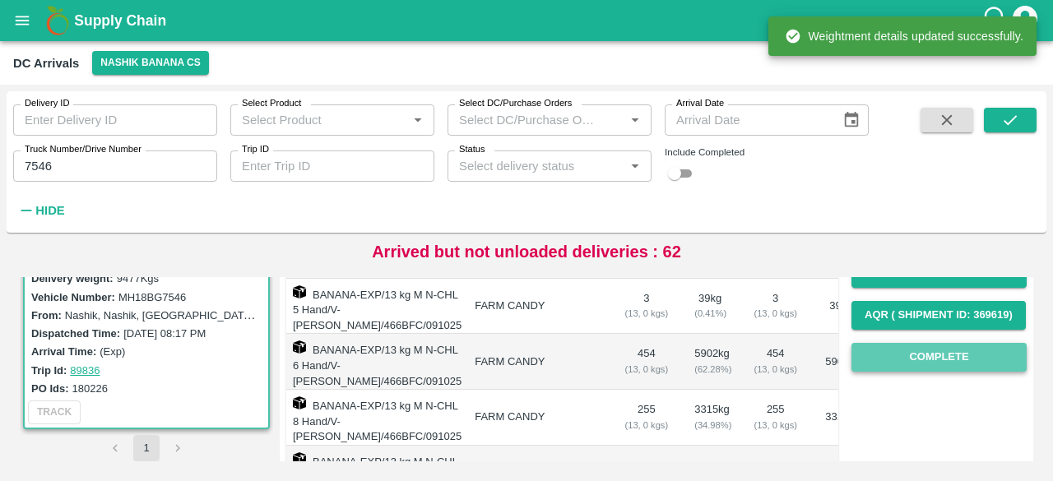
click at [934, 359] on button "Complete" at bounding box center [938, 357] width 175 height 29
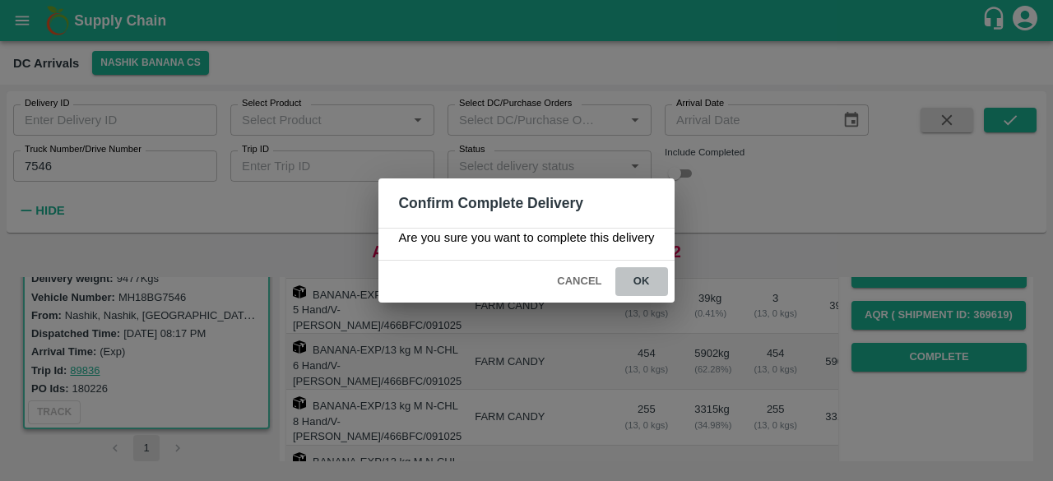
click at [637, 280] on button "ok" at bounding box center [641, 281] width 53 height 29
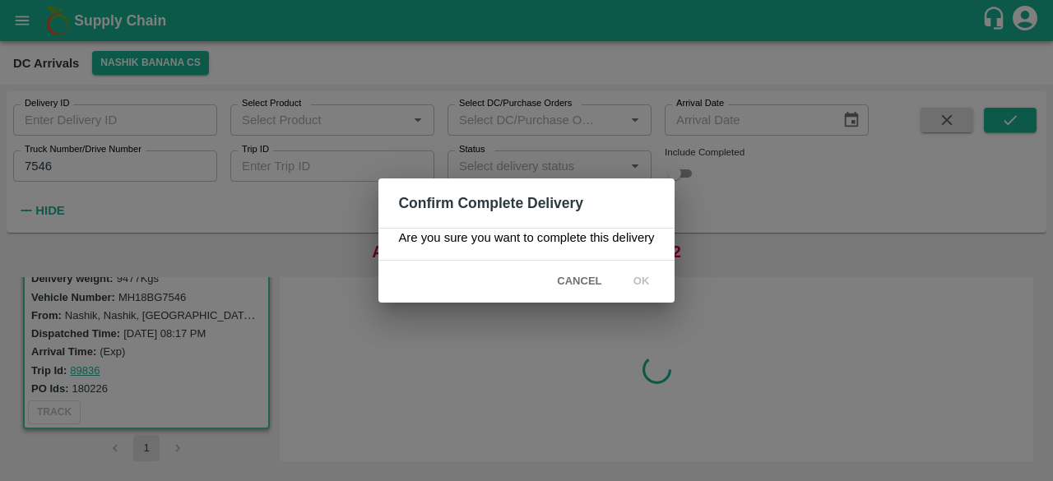
scroll to position [0, 0]
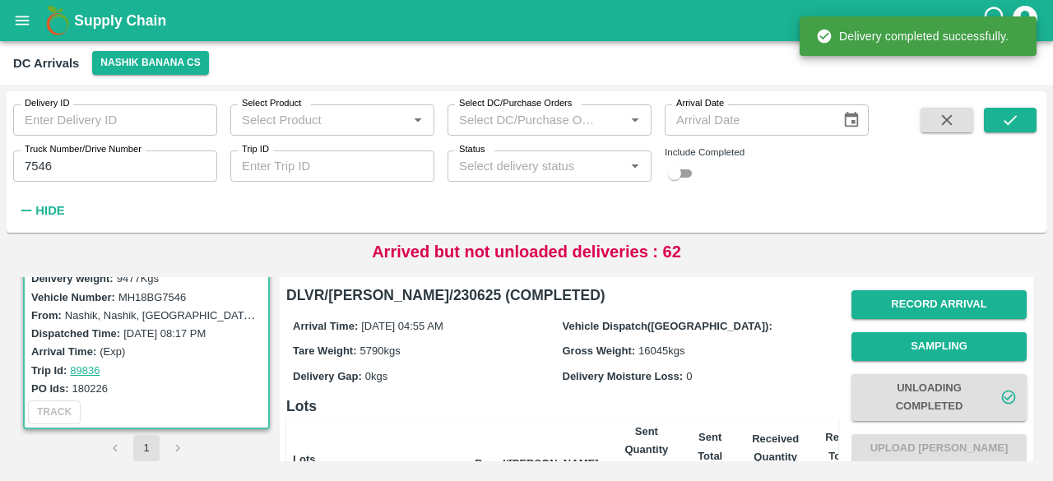
click at [36, 167] on input "7546" at bounding box center [115, 166] width 204 height 31
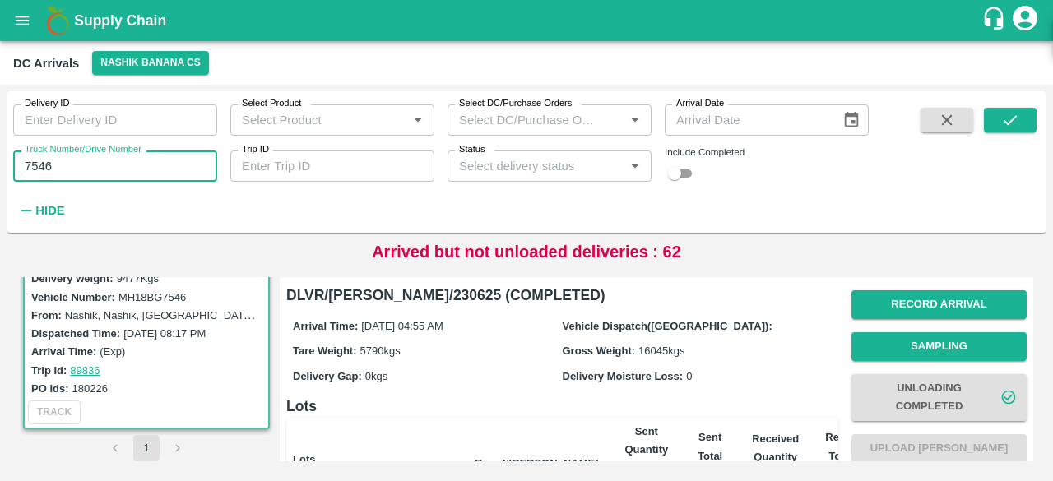
click at [36, 167] on input "7546" at bounding box center [115, 166] width 204 height 31
type input "9073"
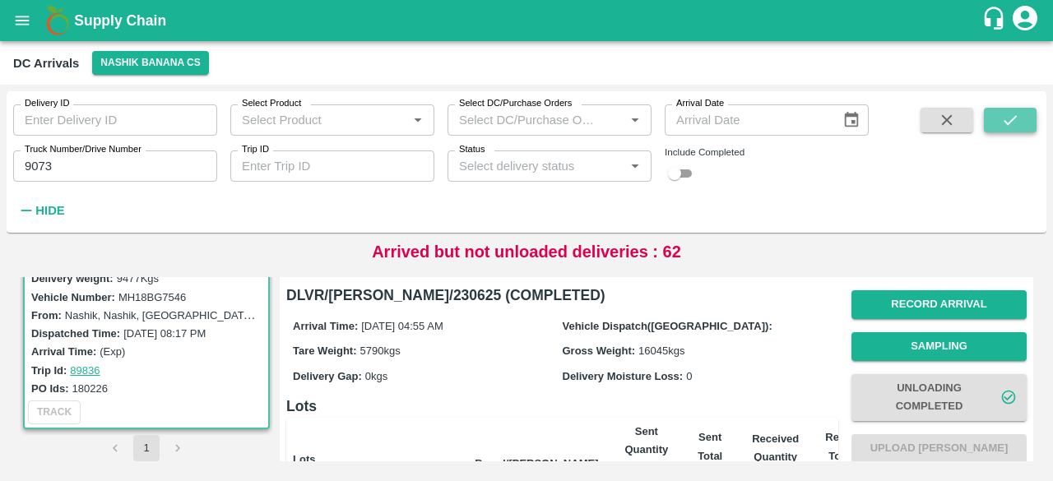
click at [1008, 124] on icon "submit" at bounding box center [1009, 120] width 13 height 10
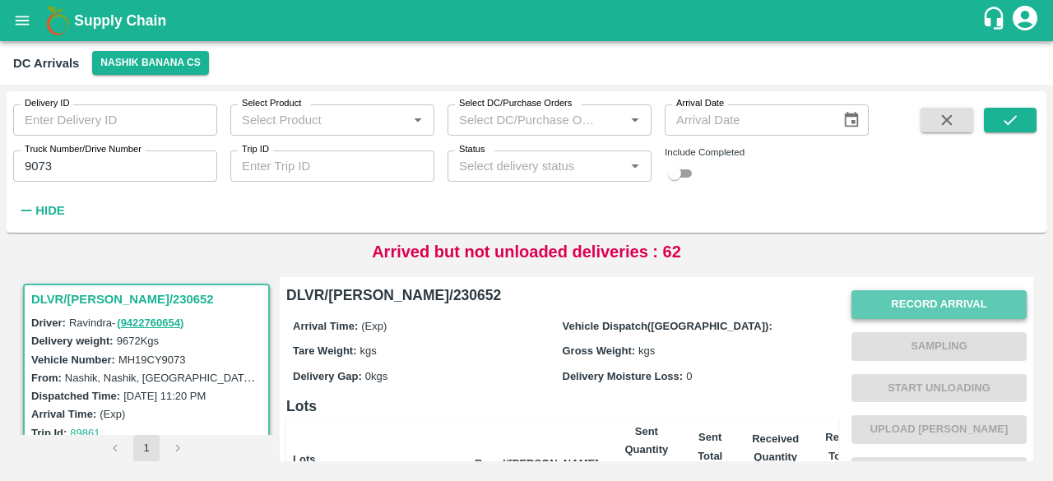
click at [921, 306] on button "Record Arrival" at bounding box center [938, 304] width 175 height 29
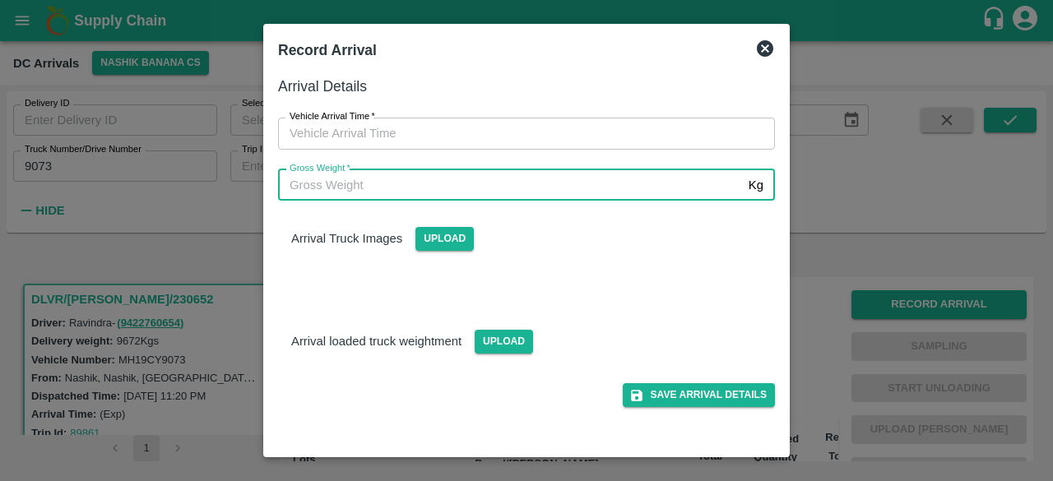
click at [540, 189] on input "Gross Weight   *" at bounding box center [510, 184] width 464 height 31
type input "16135"
type input "DD/MM/YYYY hh:mm aa"
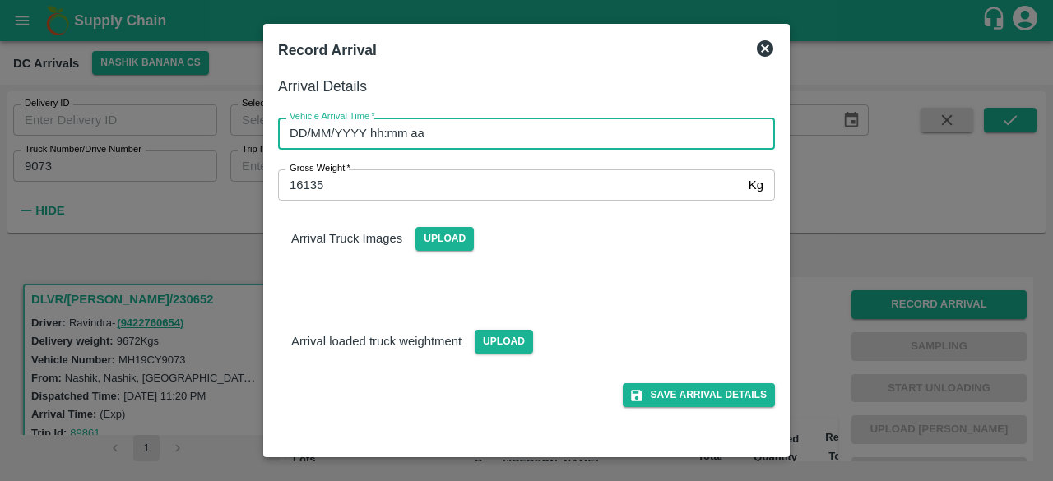
click at [494, 132] on input "DD/MM/YYYY hh:mm aa" at bounding box center [520, 133] width 485 height 31
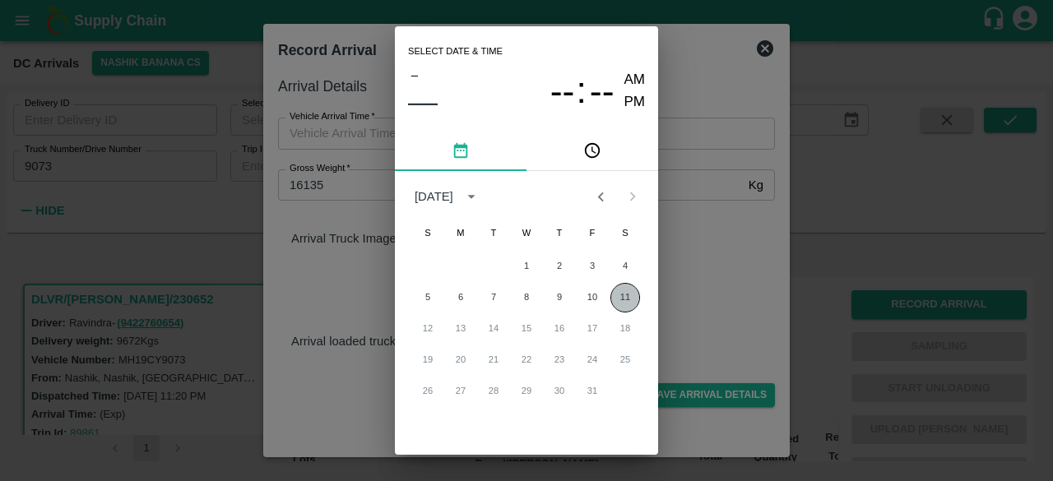
click at [623, 294] on button "11" at bounding box center [625, 298] width 30 height 30
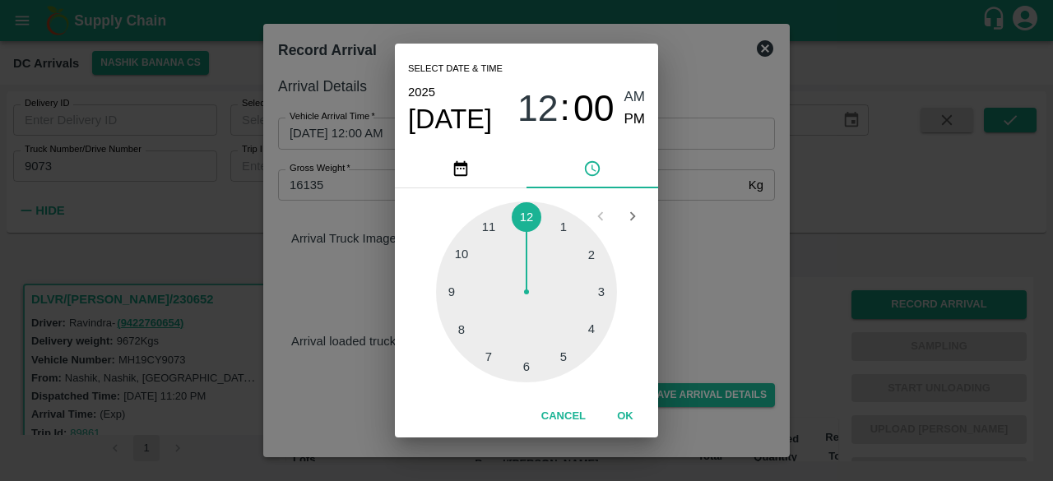
click at [485, 356] on div at bounding box center [526, 292] width 181 height 181
click at [528, 368] on div at bounding box center [526, 292] width 181 height 181
type input "[DATE] 07:30 AM"
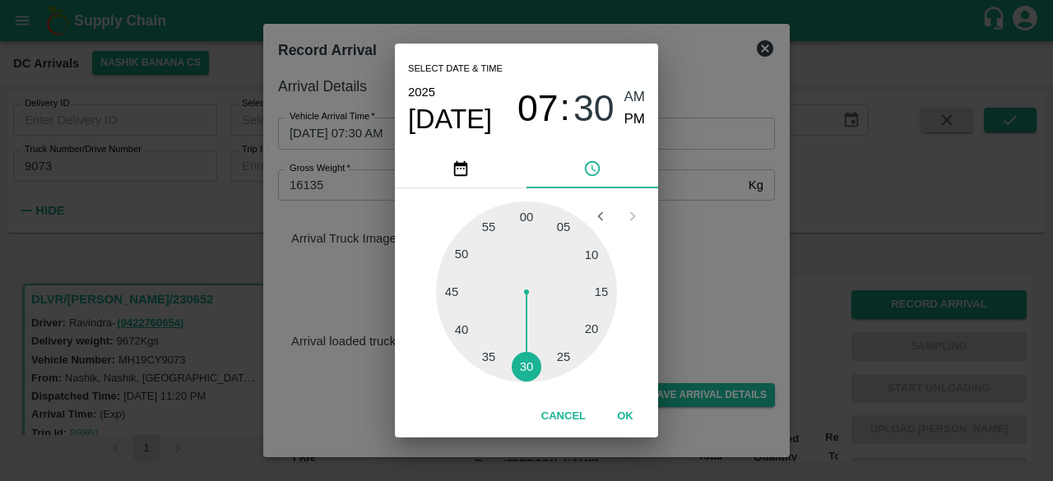
click at [709, 253] on div "Select date & time [DATE] 07 : 30 AM PM 05 10 15 20 25 30 35 40 45 50 55 00 Can…" at bounding box center [526, 240] width 1053 height 481
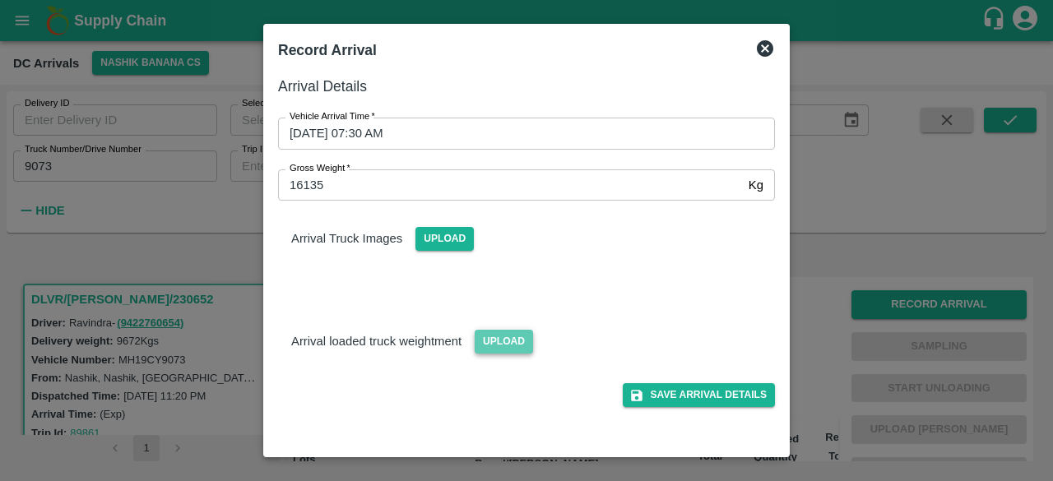
click at [502, 341] on span "Upload" at bounding box center [504, 342] width 58 height 24
click at [0, 0] on input "Upload" at bounding box center [0, 0] width 0 height 0
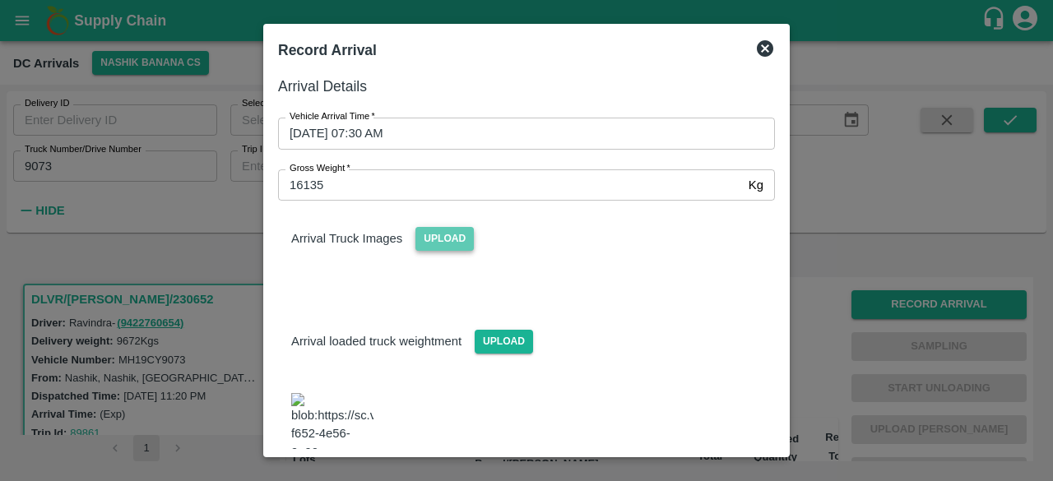
click at [439, 238] on span "Upload" at bounding box center [444, 239] width 58 height 24
click at [0, 0] on input "Upload" at bounding box center [0, 0] width 0 height 0
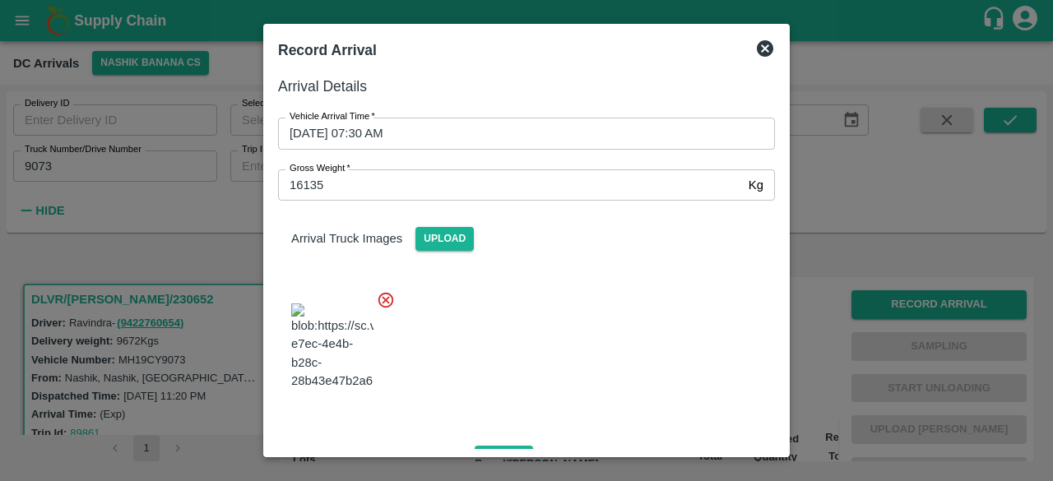
scroll to position [181, 0]
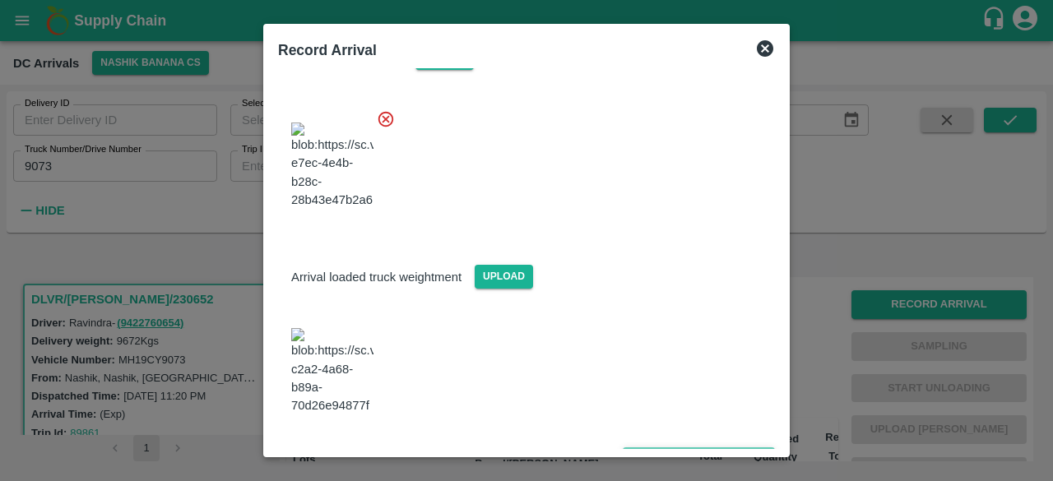
click at [676, 447] on button "Save Arrival Details" at bounding box center [699, 459] width 152 height 24
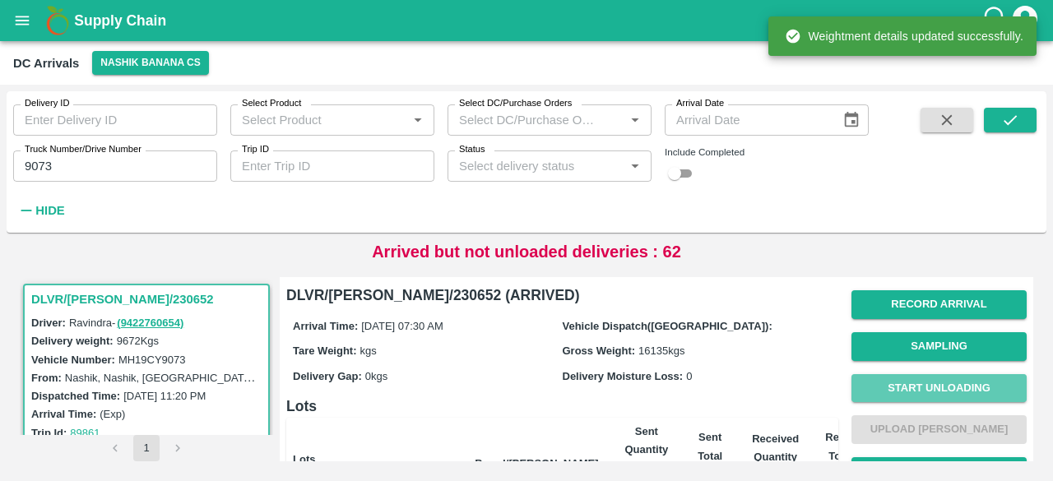
click at [926, 386] on button "Start Unloading" at bounding box center [938, 388] width 175 height 29
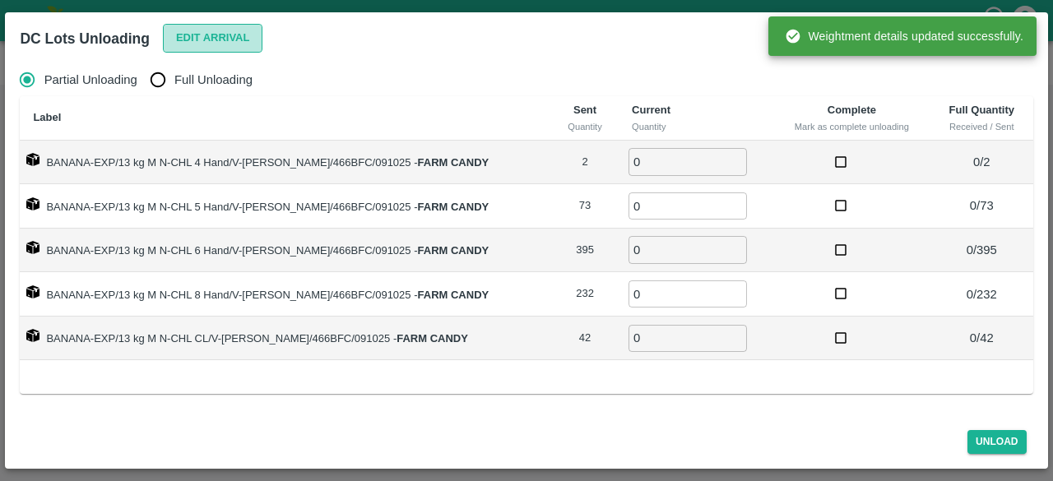
click at [209, 38] on button "Edit Arrival" at bounding box center [213, 38] width 100 height 29
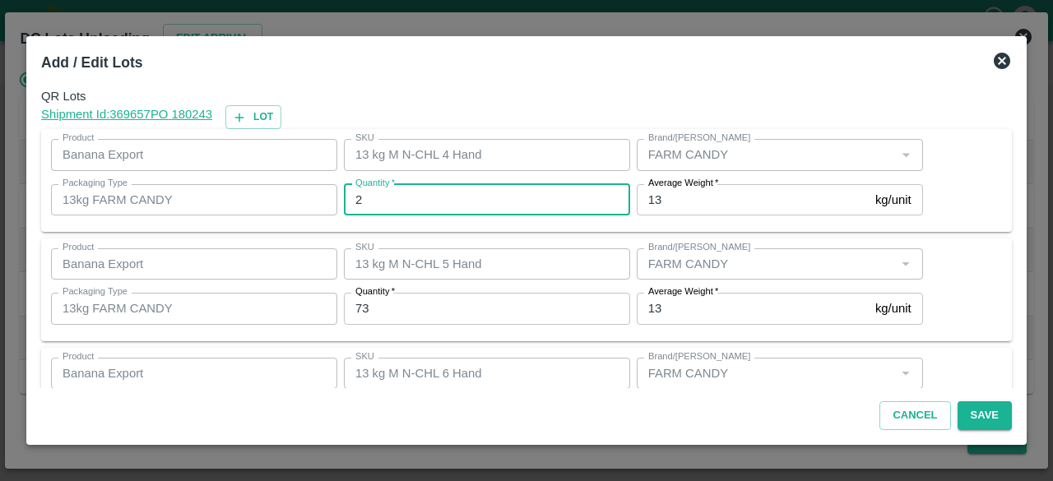
click at [366, 196] on input "2" at bounding box center [487, 199] width 286 height 31
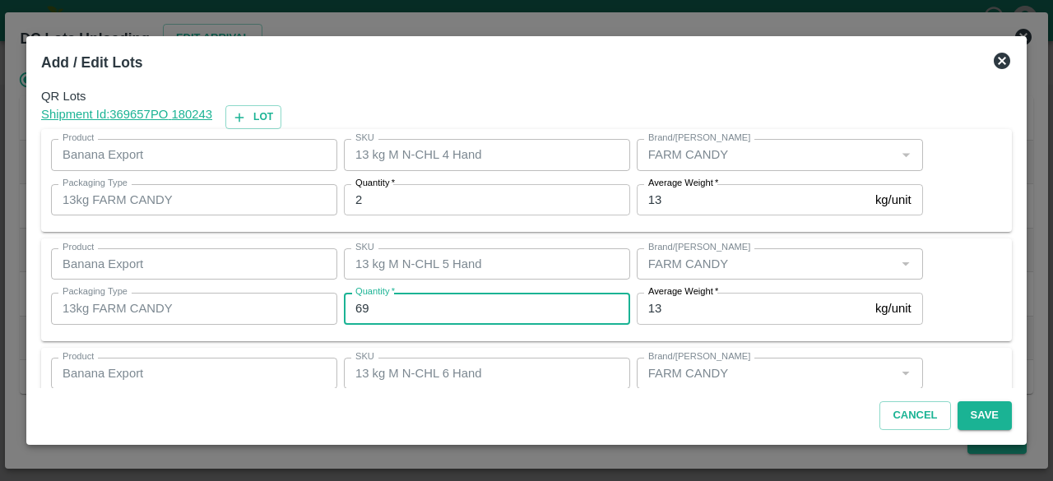
type input "69"
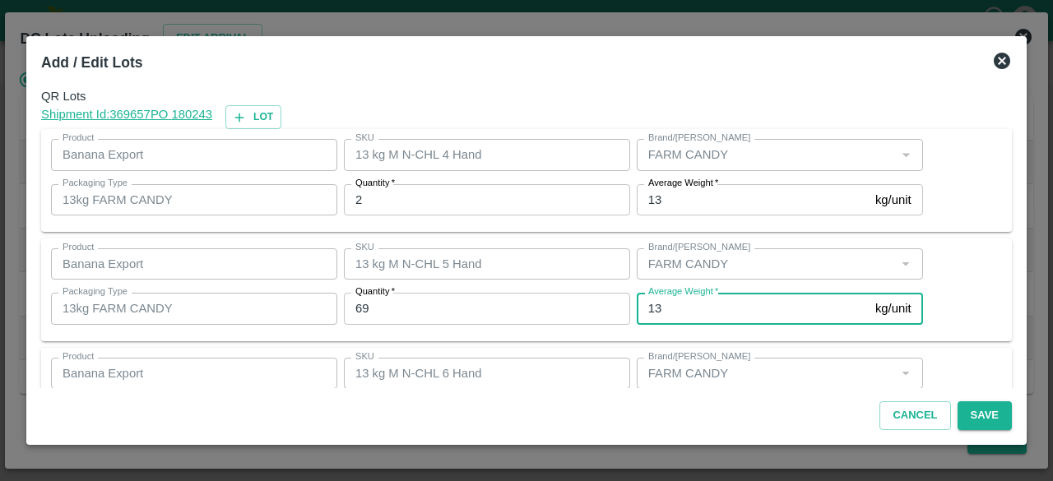
scroll to position [183, 0]
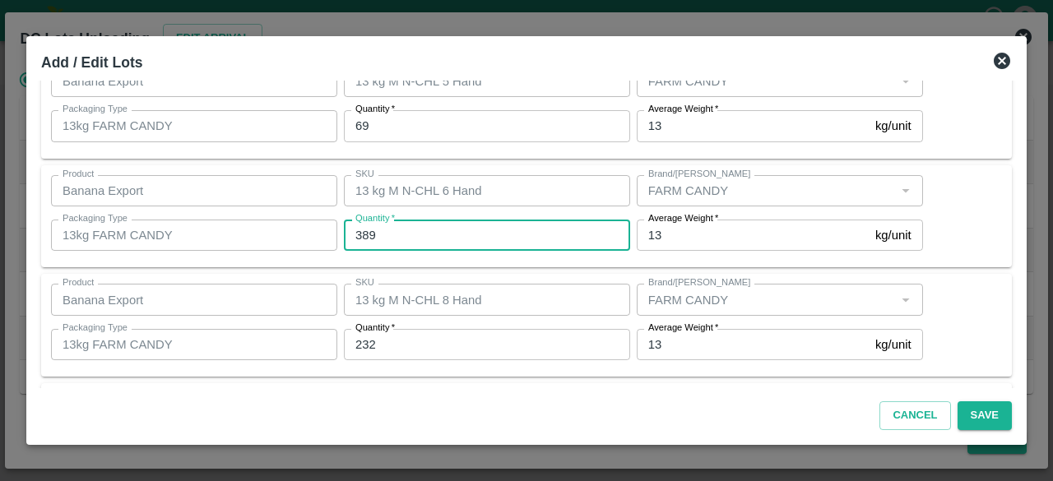
type input "389"
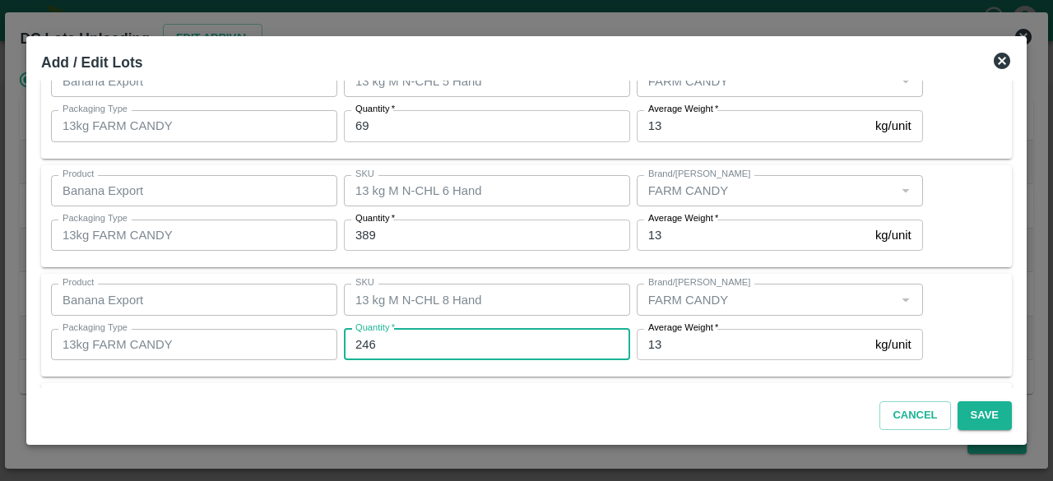
type input "246"
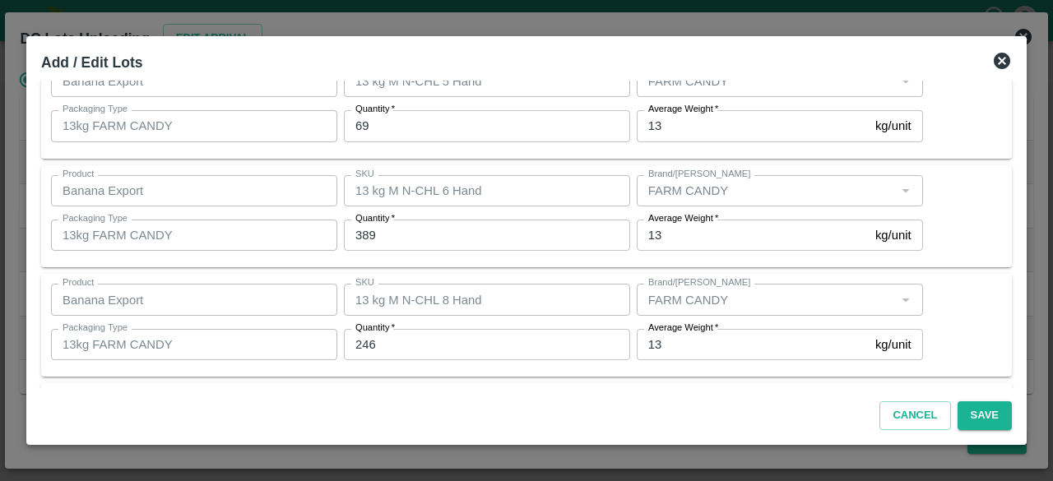
scroll to position [292, 0]
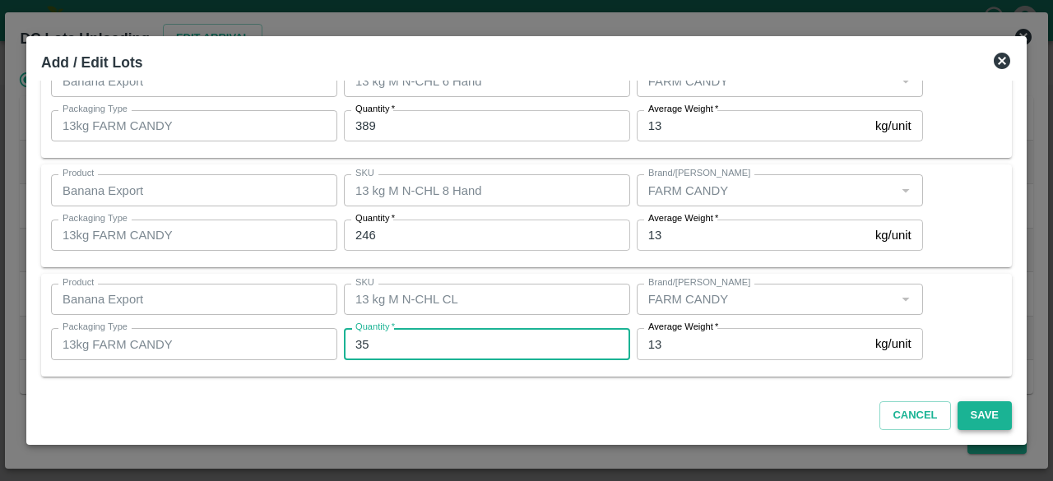
type input "35"
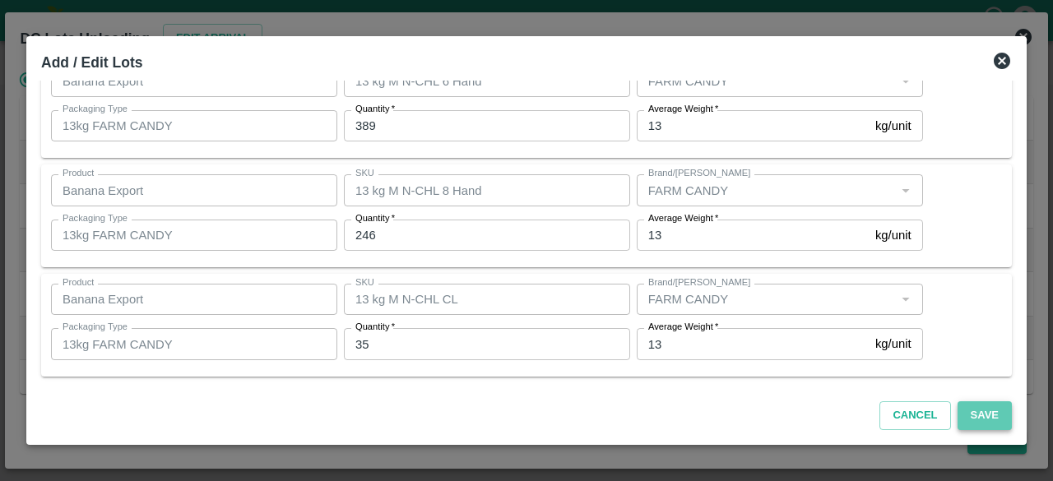
click at [979, 419] on button "Save" at bounding box center [984, 415] width 54 height 29
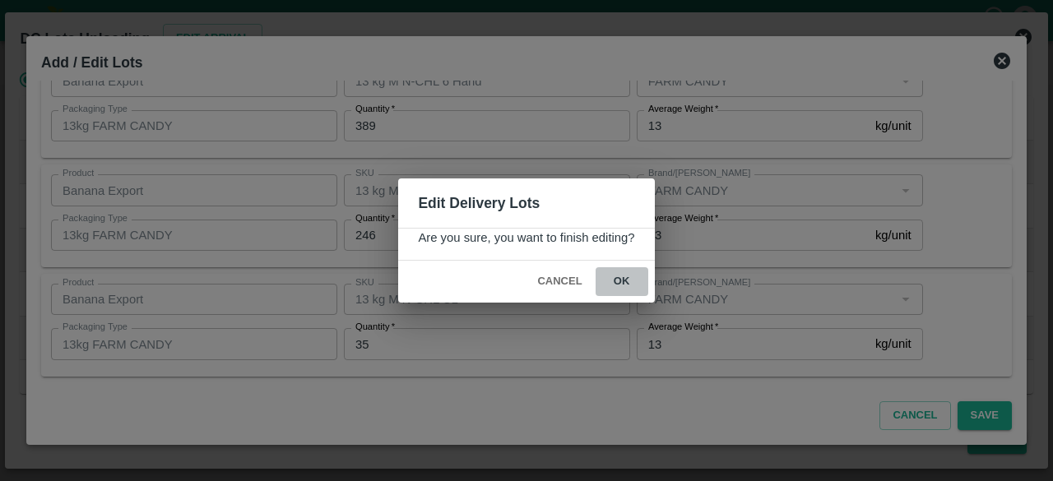
click at [620, 277] on button "ok" at bounding box center [622, 281] width 53 height 29
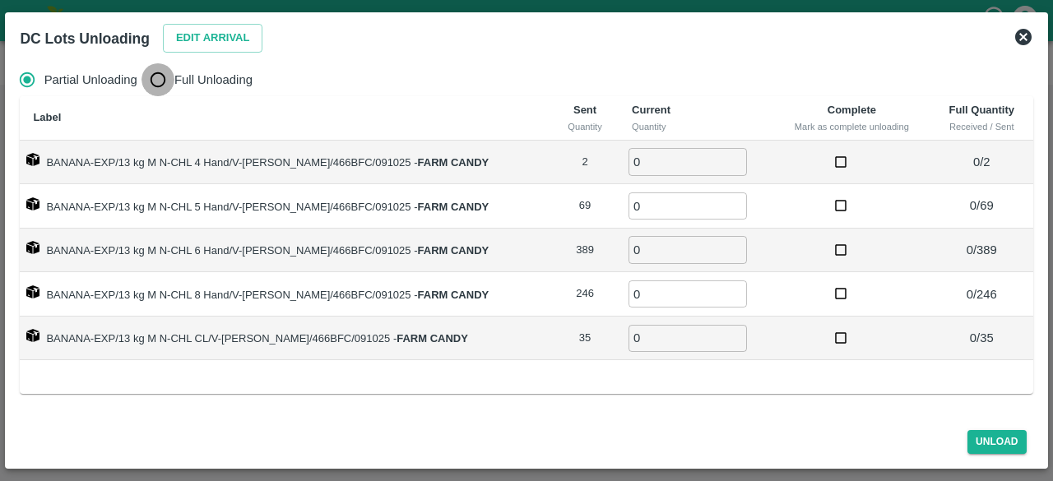
click at [161, 76] on input "Full Unloading" at bounding box center [157, 79] width 33 height 33
radio input "true"
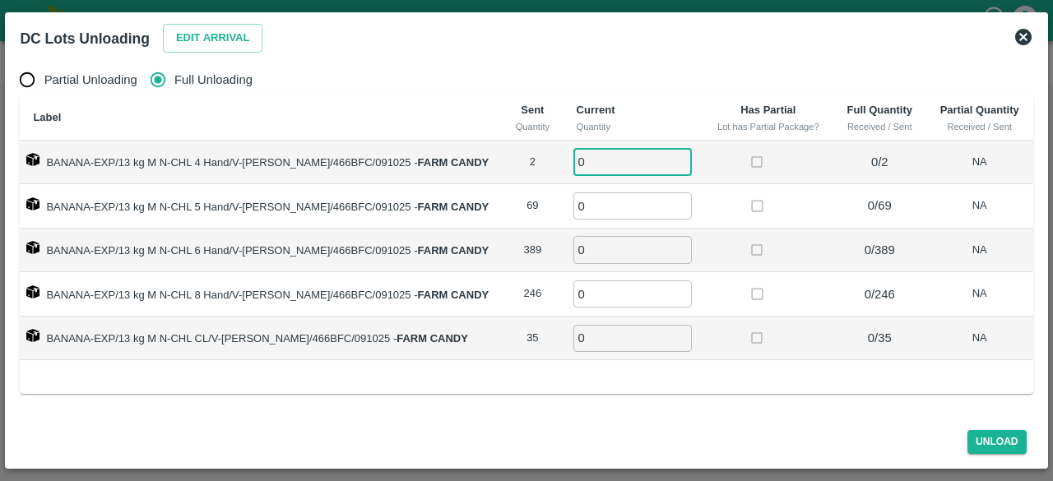
click at [604, 161] on input "0" at bounding box center [632, 161] width 118 height 27
type input "2"
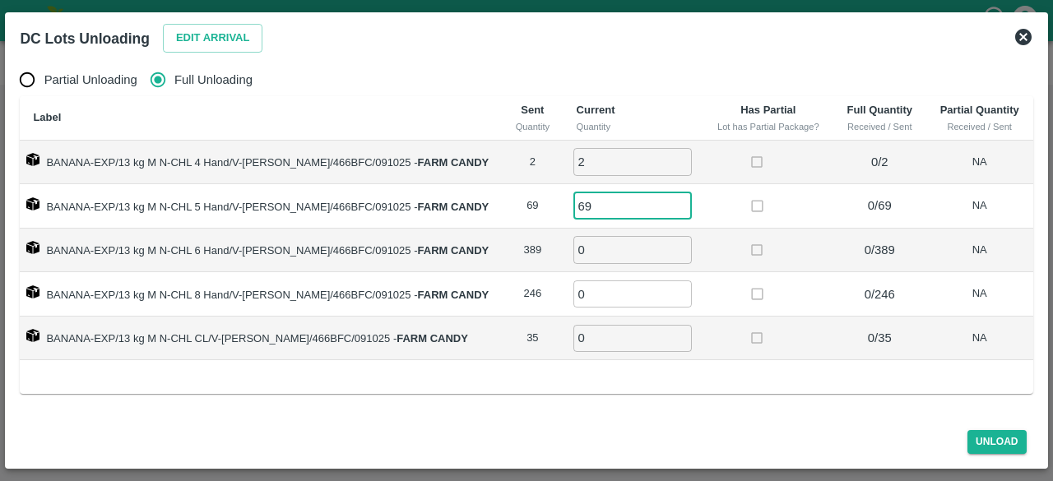
type input "69"
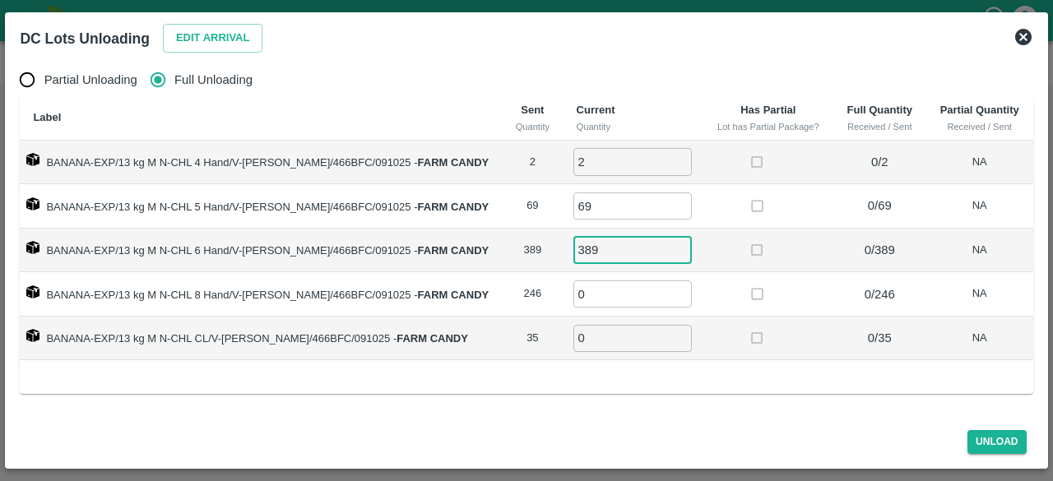
type input "389"
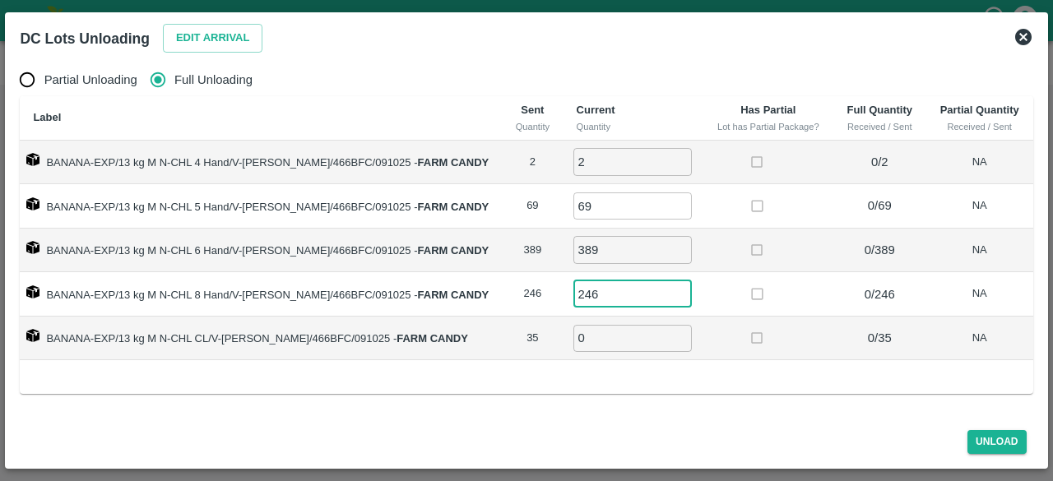
type input "246"
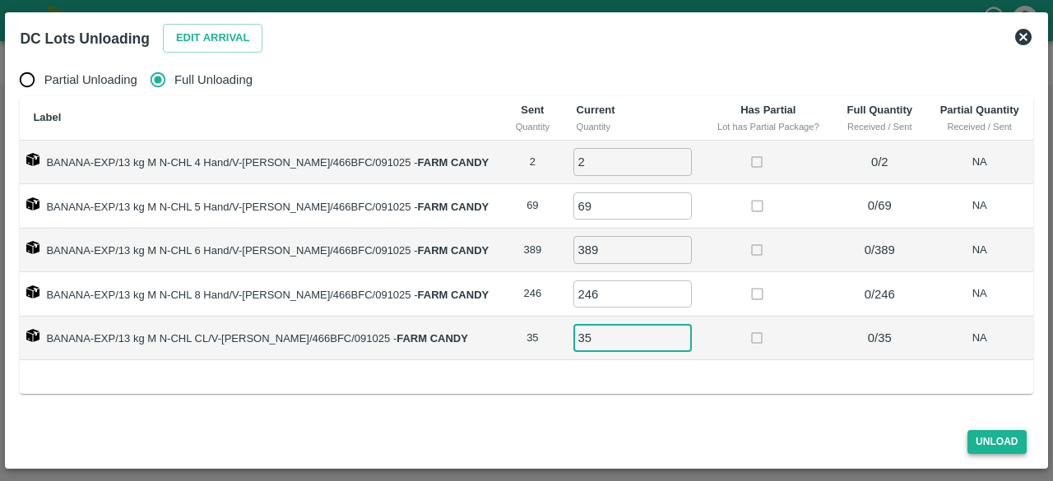
type input "35"
click at [997, 440] on button "Unload" at bounding box center [996, 442] width 59 height 24
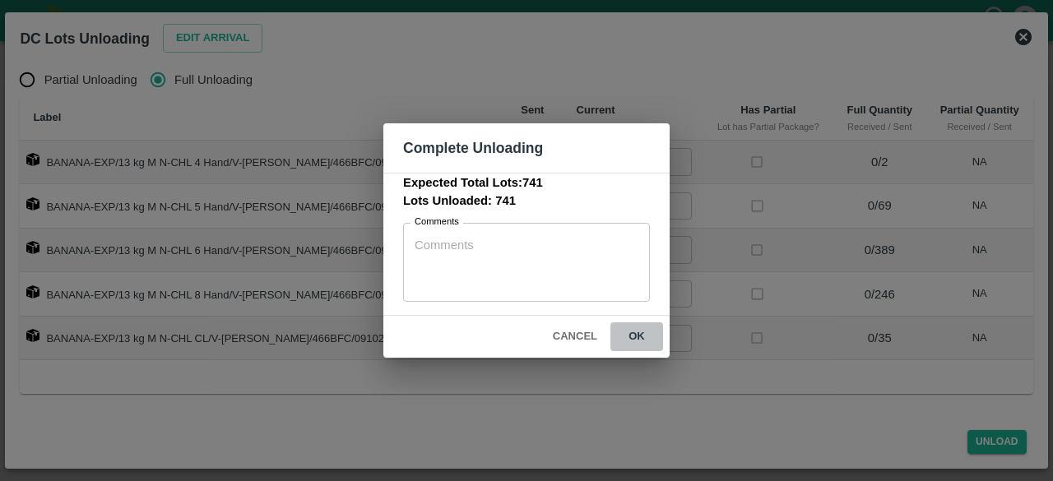
click at [635, 331] on button "ok" at bounding box center [636, 336] width 53 height 29
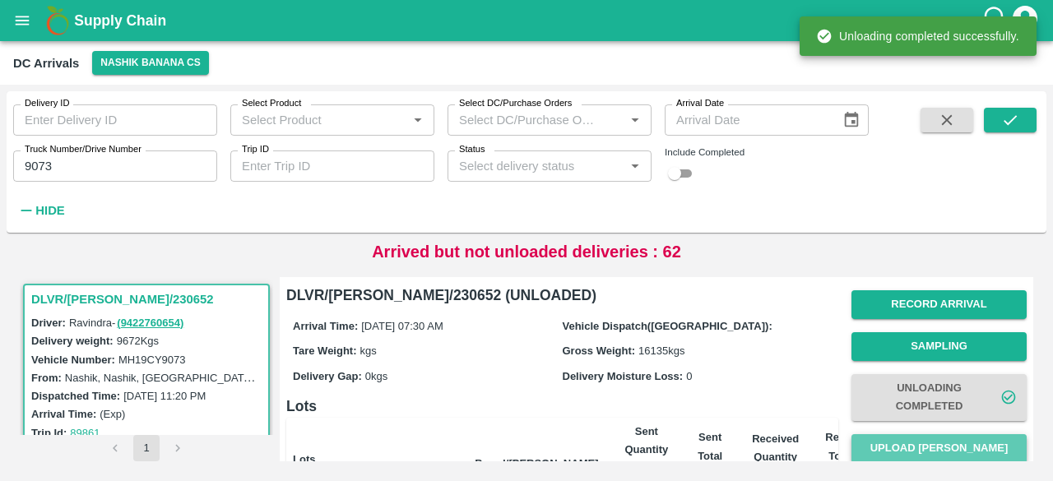
click at [934, 444] on button "Upload [PERSON_NAME]" at bounding box center [938, 448] width 175 height 29
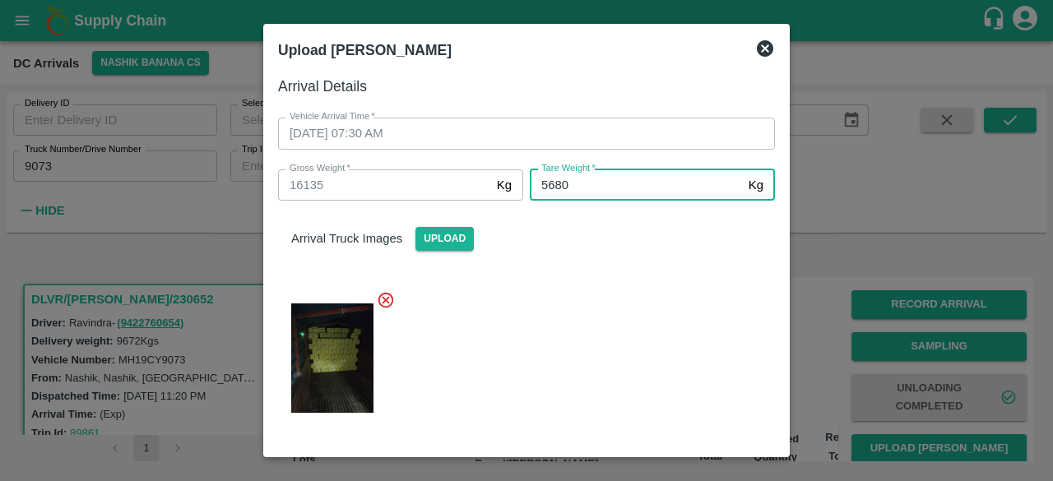
type input "5680"
click at [580, 294] on div at bounding box center [520, 353] width 510 height 152
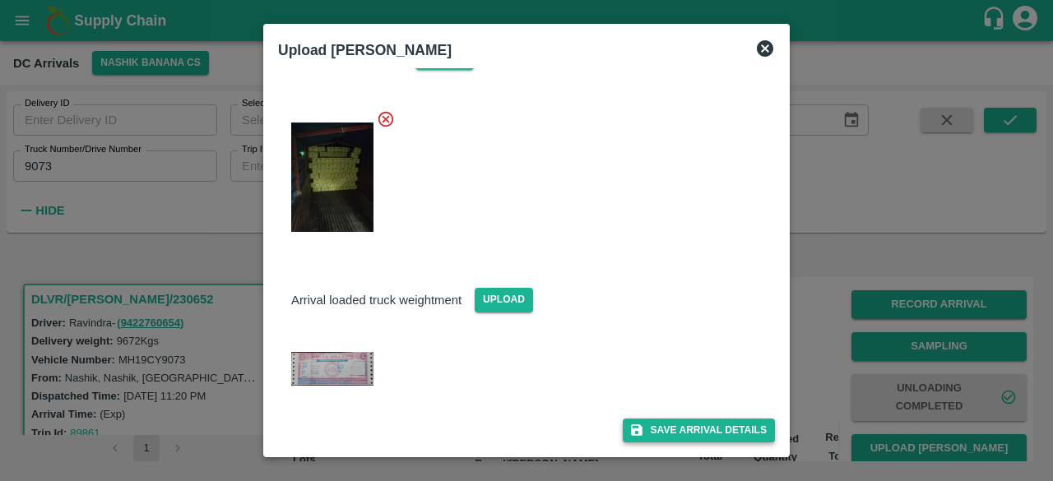
click at [689, 425] on button "Save Arrival Details" at bounding box center [699, 431] width 152 height 24
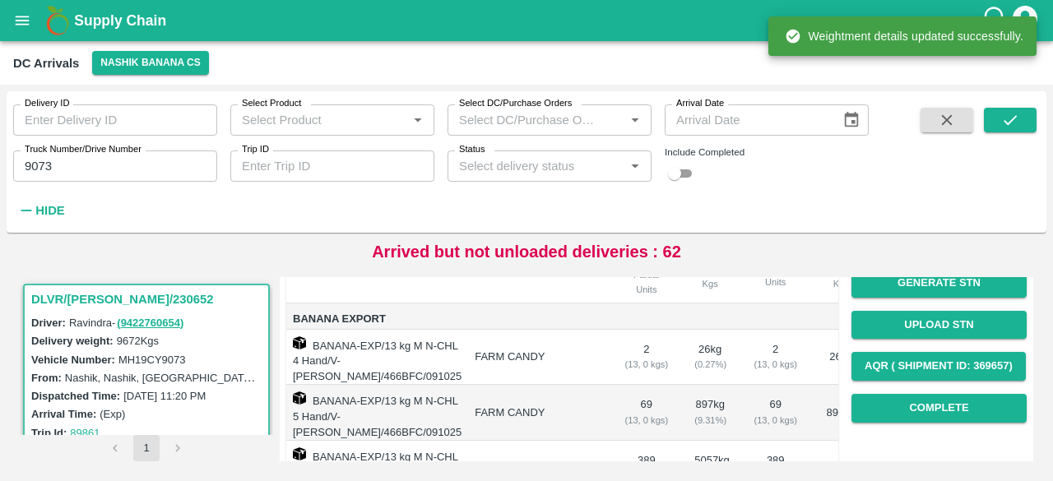
scroll to position [208, 0]
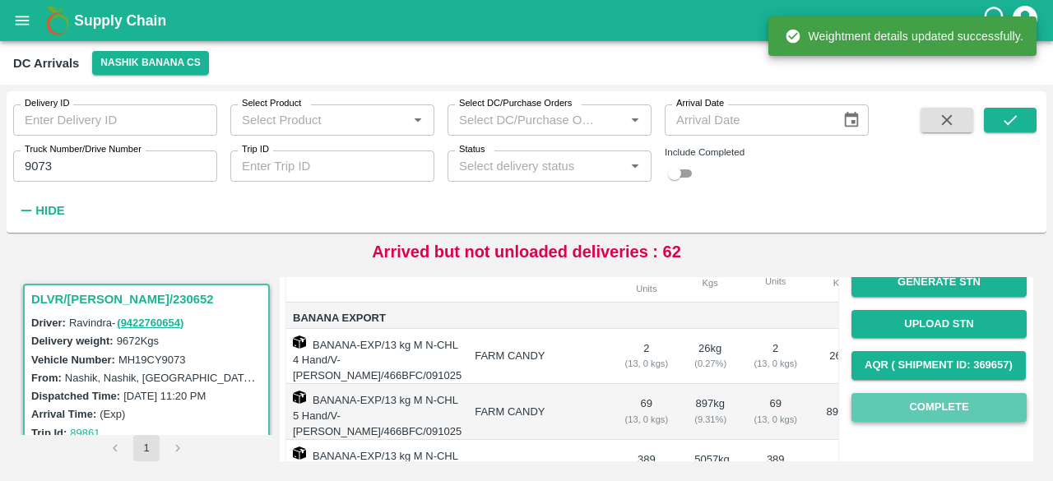
click at [928, 403] on button "Complete" at bounding box center [938, 407] width 175 height 29
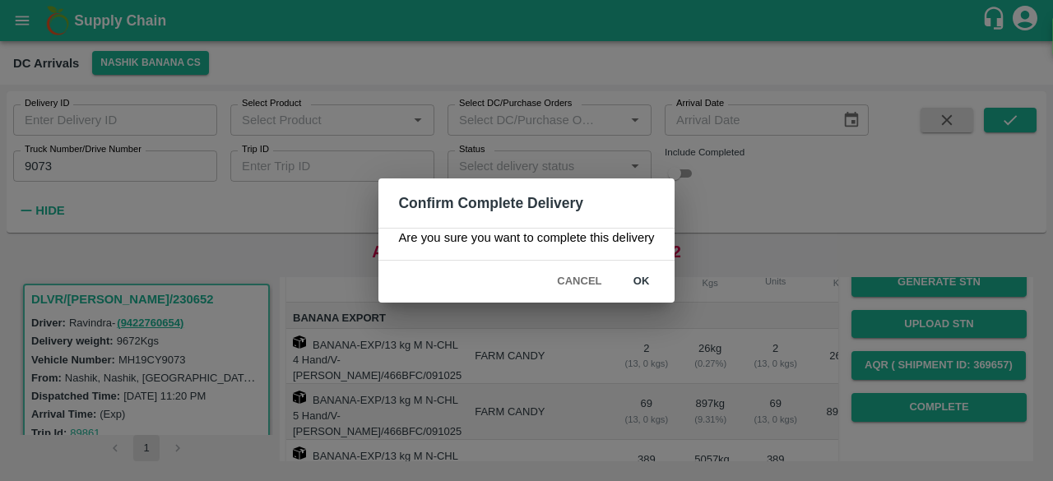
click at [638, 269] on button "ok" at bounding box center [641, 281] width 53 height 29
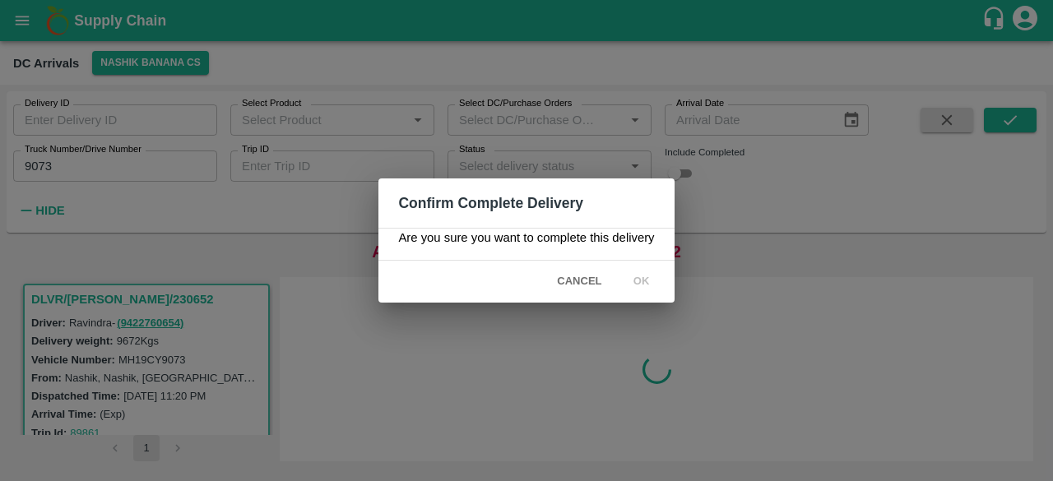
scroll to position [0, 0]
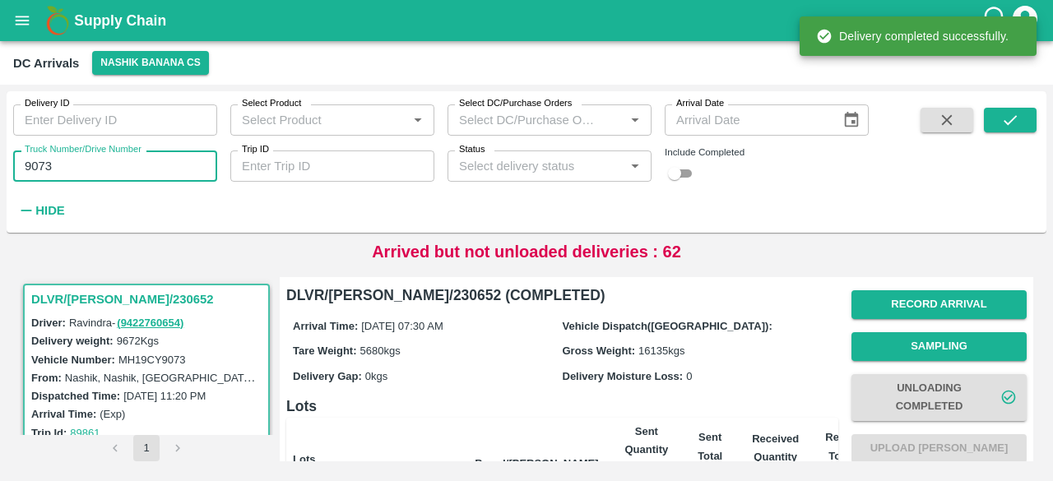
click at [34, 165] on input "9073" at bounding box center [115, 166] width 204 height 31
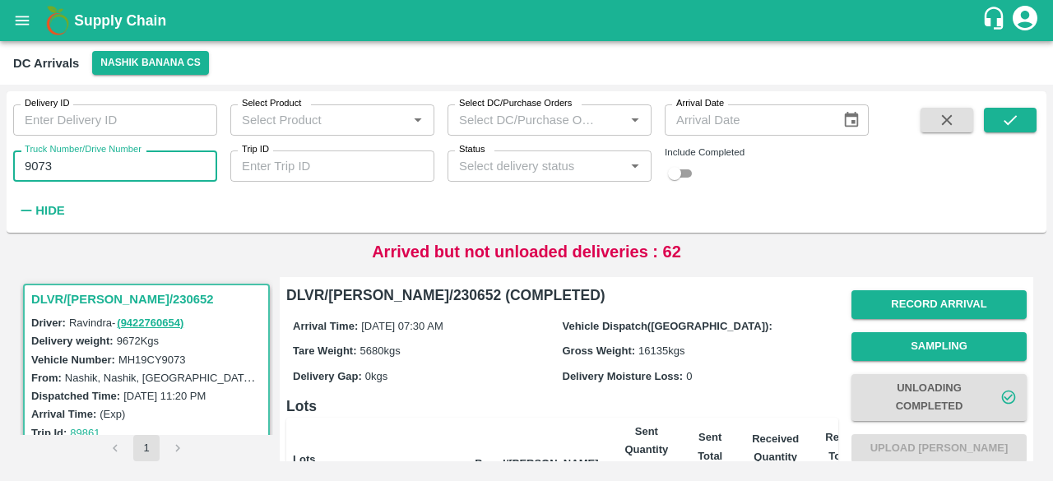
click at [34, 165] on input "9073" at bounding box center [115, 166] width 204 height 31
type input "6260"
click at [1005, 113] on icon "submit" at bounding box center [1010, 120] width 18 height 18
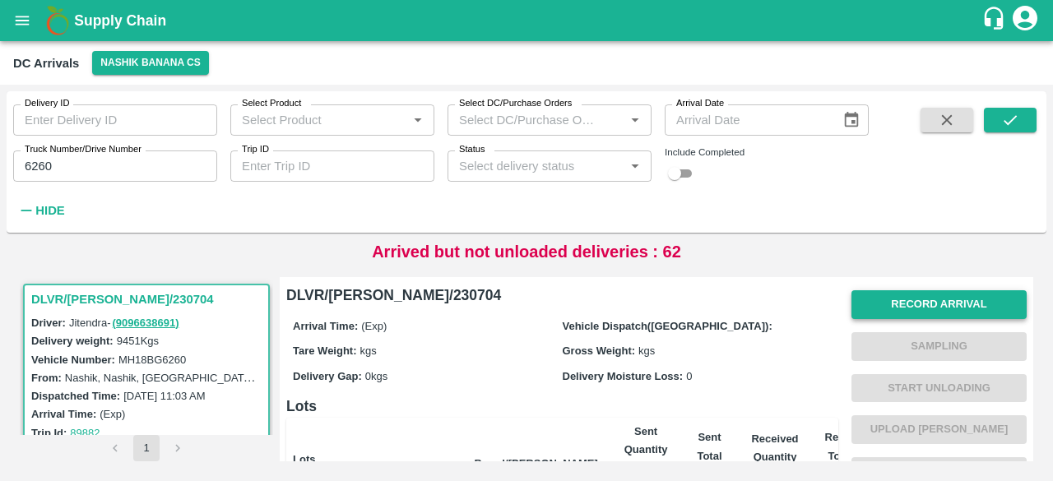
click at [925, 302] on button "Record Arrival" at bounding box center [938, 304] width 175 height 29
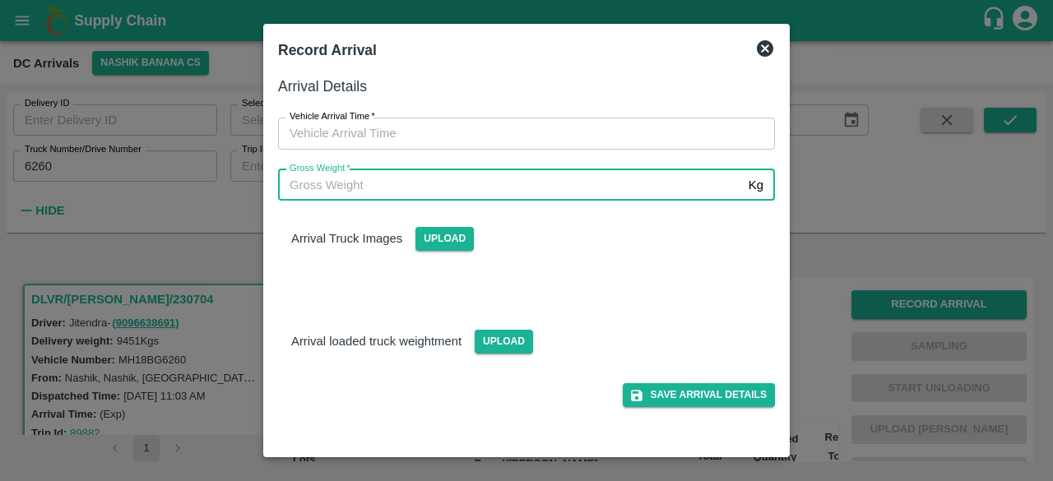
click at [582, 192] on input "Gross Weight   *" at bounding box center [510, 184] width 464 height 31
type input "16450"
type input "DD/MM/YYYY hh:mm aa"
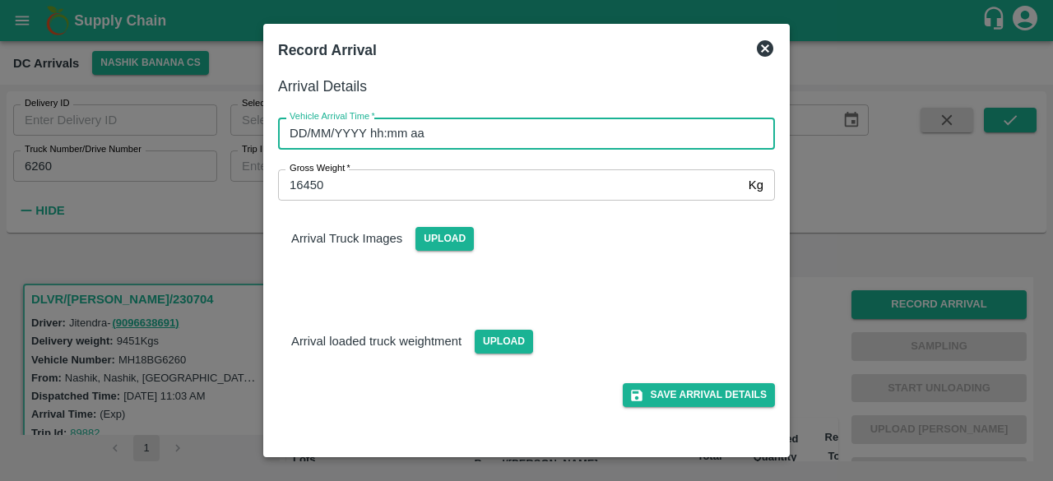
click at [547, 136] on input "DD/MM/YYYY hh:mm aa" at bounding box center [520, 133] width 485 height 31
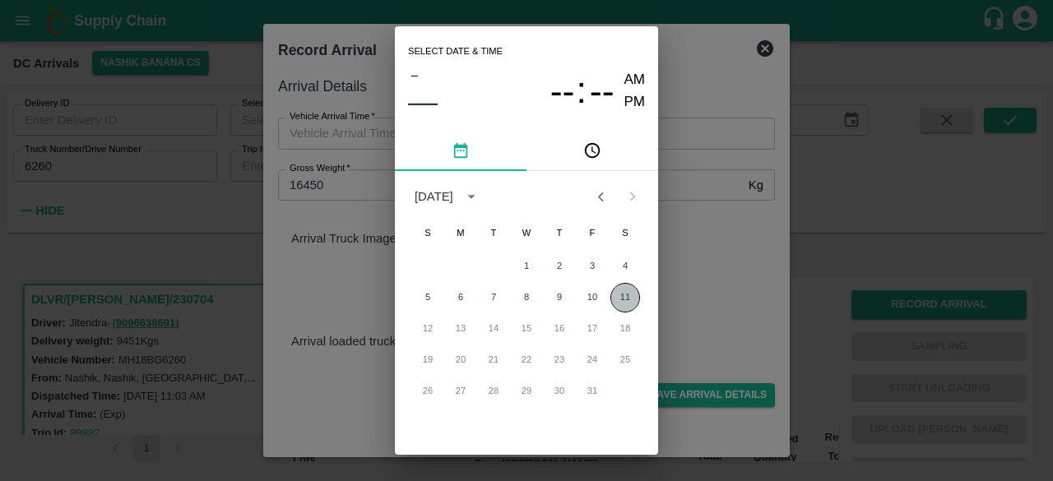
click at [622, 299] on button "11" at bounding box center [625, 298] width 30 height 30
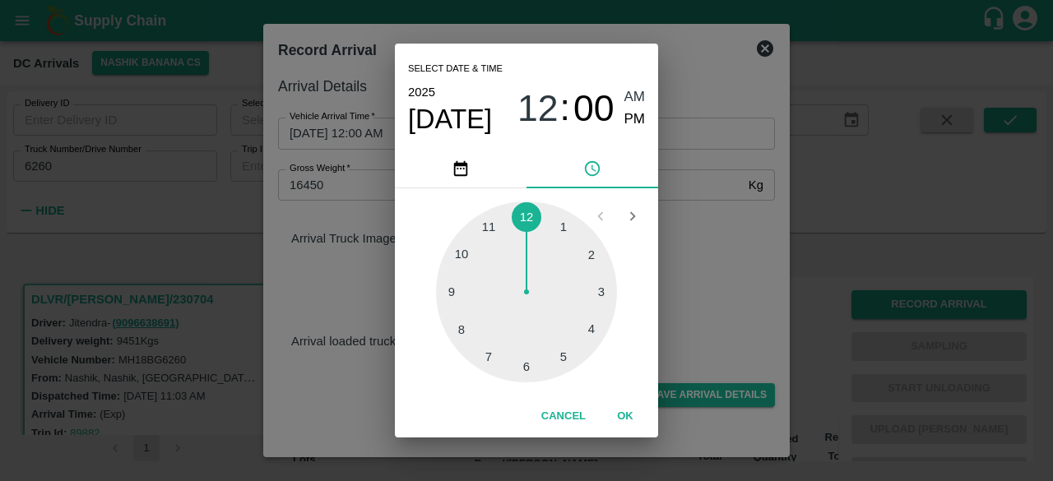
click at [461, 331] on div at bounding box center [526, 292] width 181 height 181
click at [590, 256] on div at bounding box center [526, 292] width 181 height 181
type input "[DATE] 08:10 AM"
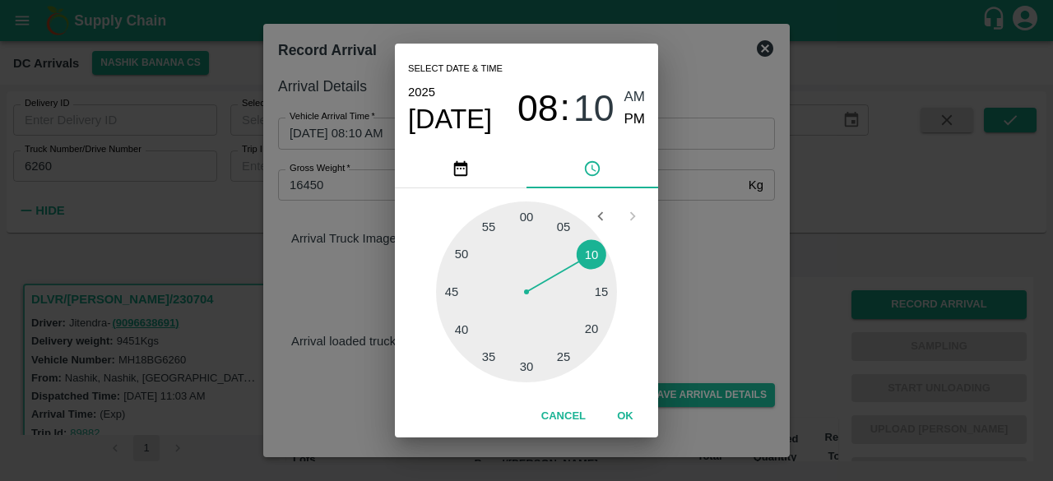
click at [696, 241] on div "Select date & time [DATE] 08 : 10 AM PM 05 10 15 20 25 30 35 40 45 50 55 00 Can…" at bounding box center [526, 240] width 1053 height 481
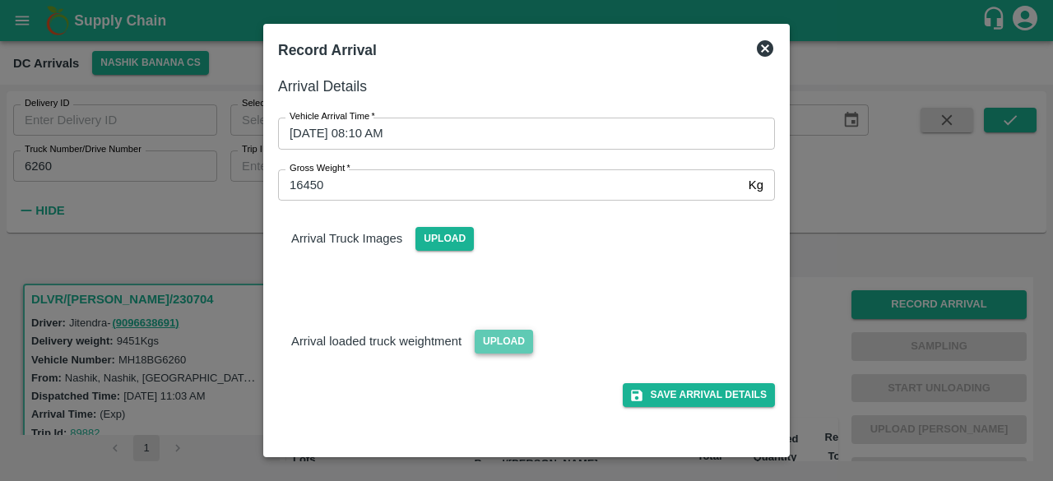
click at [500, 337] on span "Upload" at bounding box center [504, 342] width 58 height 24
click at [0, 0] on input "Upload" at bounding box center [0, 0] width 0 height 0
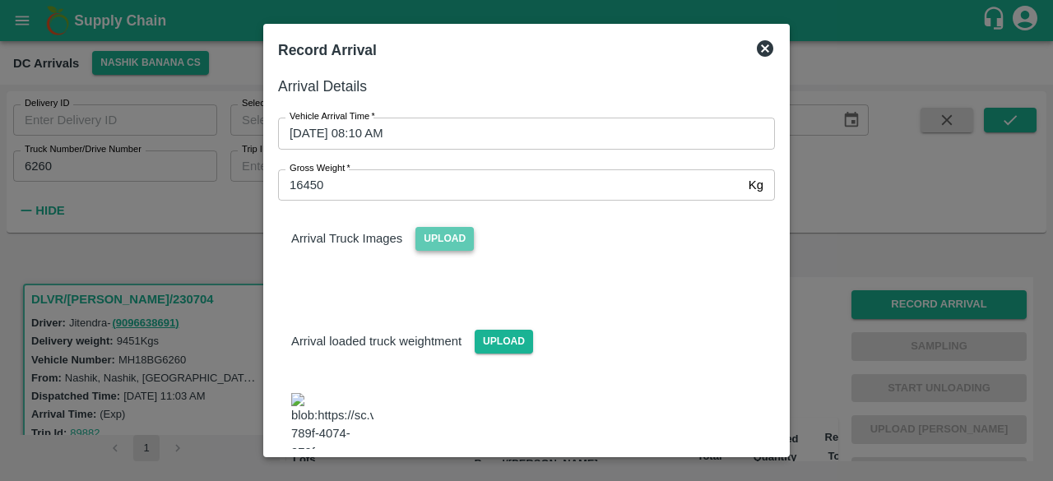
click at [445, 236] on span "Upload" at bounding box center [444, 239] width 58 height 24
click at [0, 0] on input "Upload" at bounding box center [0, 0] width 0 height 0
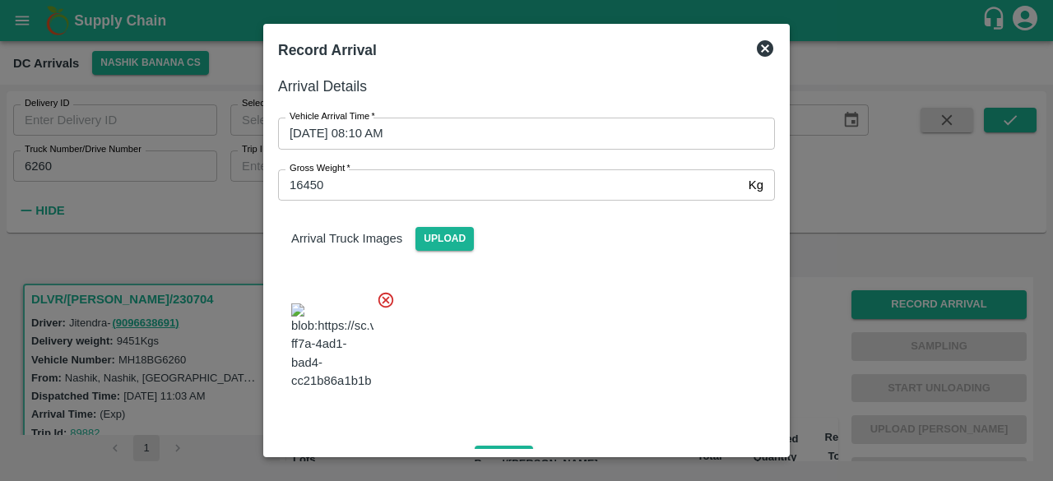
scroll to position [329, 0]
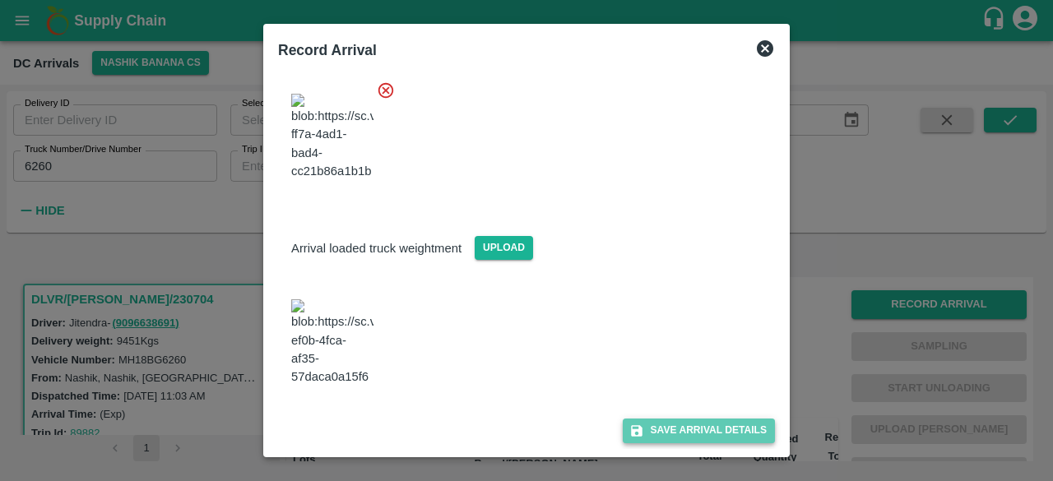
click at [668, 430] on button "Save Arrival Details" at bounding box center [699, 431] width 152 height 24
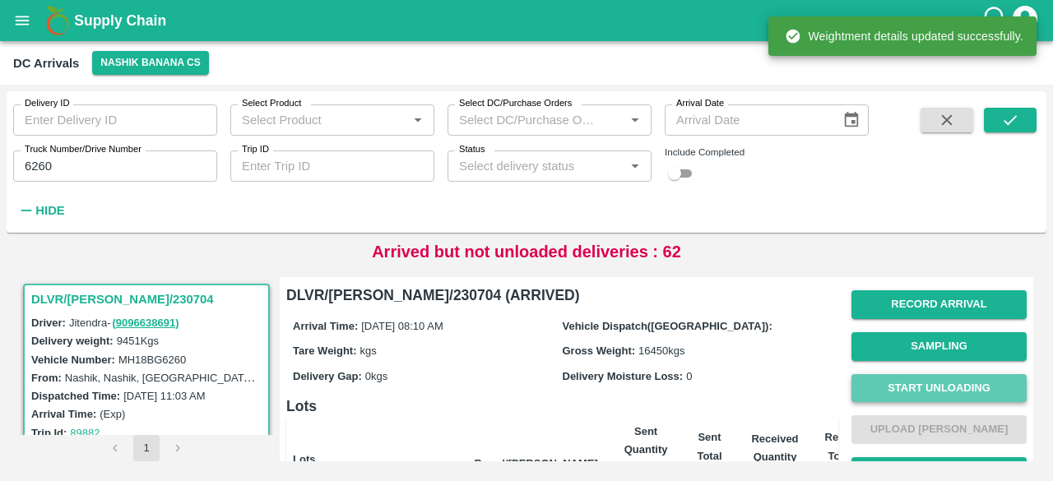
click at [929, 387] on button "Start Unloading" at bounding box center [938, 388] width 175 height 29
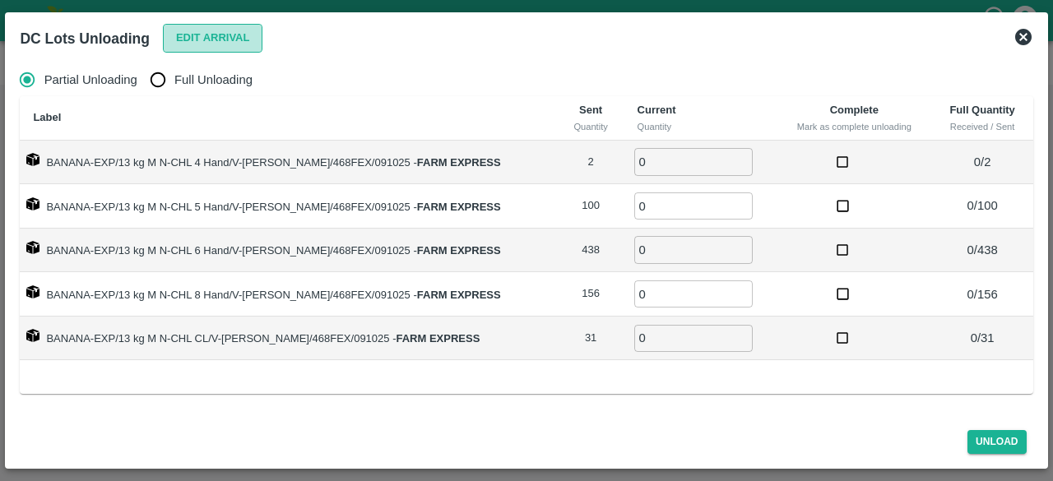
click at [207, 42] on button "Edit Arrival" at bounding box center [213, 38] width 100 height 29
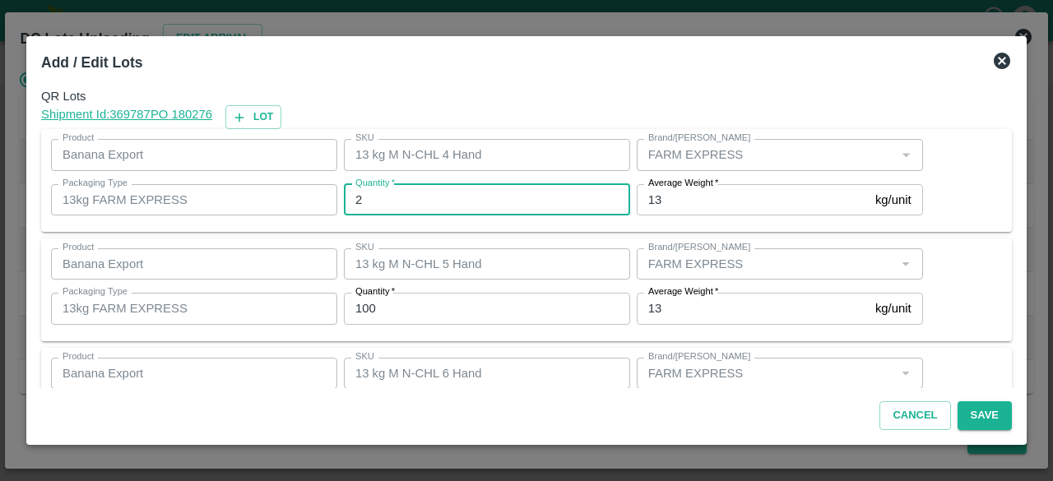
click at [393, 193] on input "2" at bounding box center [487, 199] width 286 height 31
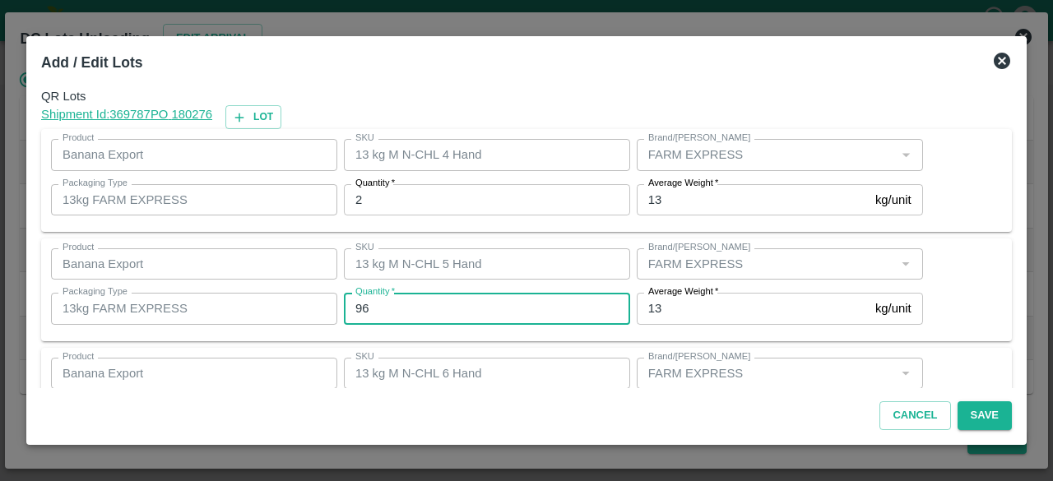
type input "96"
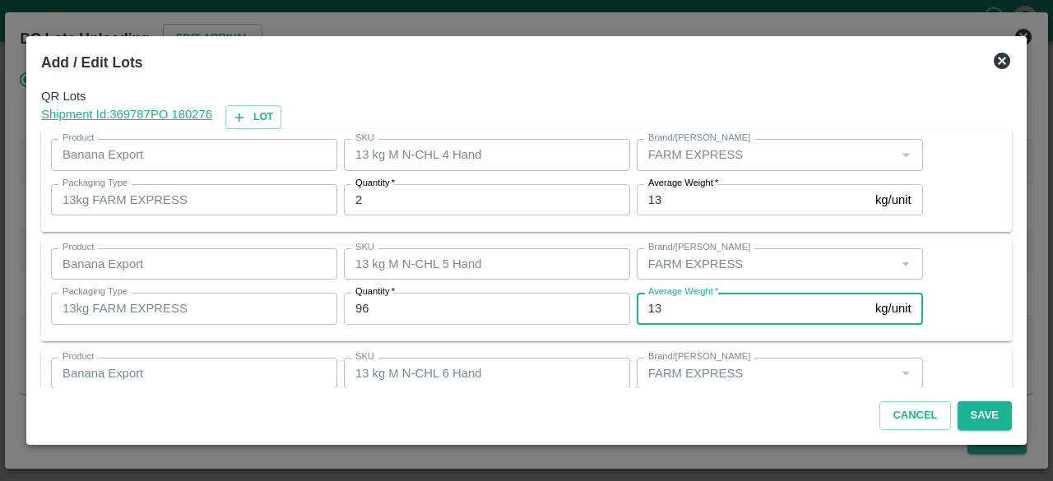
scroll to position [183, 0]
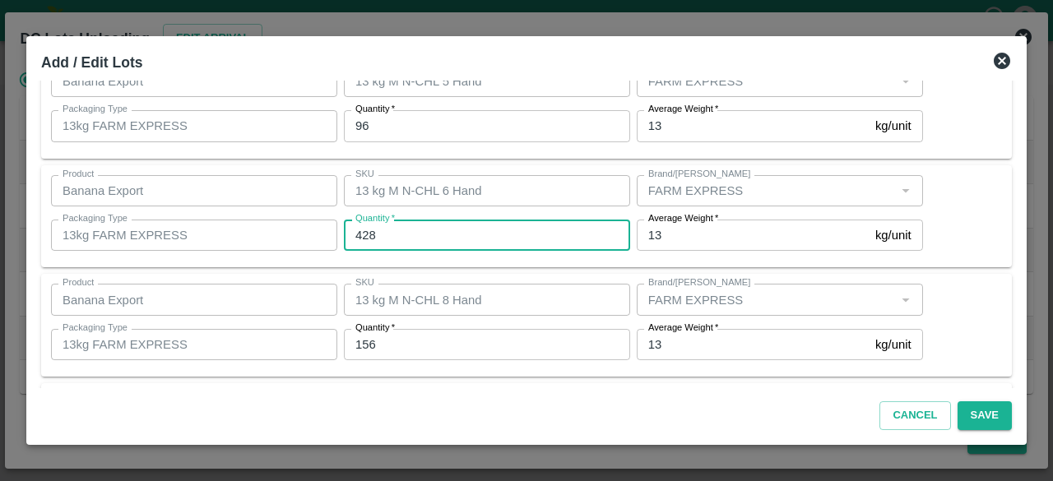
type input "428"
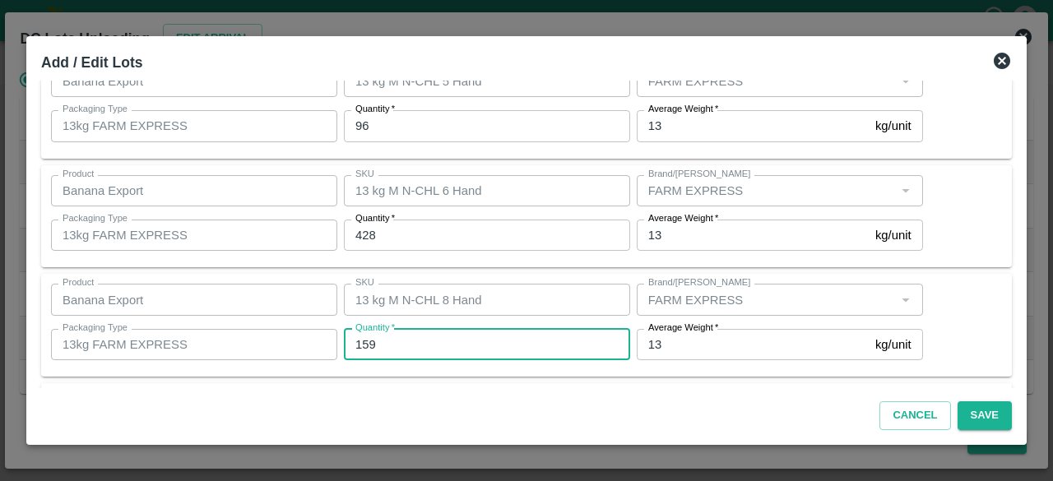
type input "159"
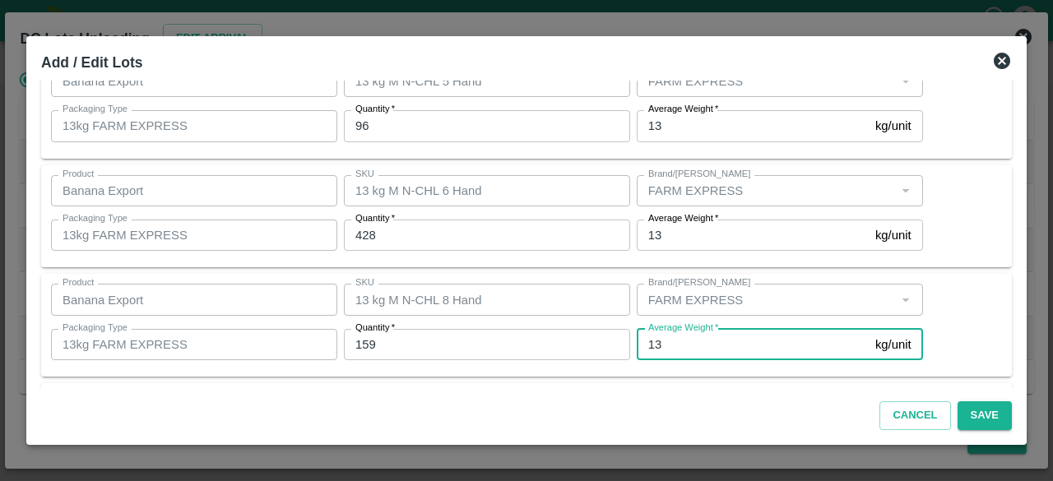
scroll to position [292, 0]
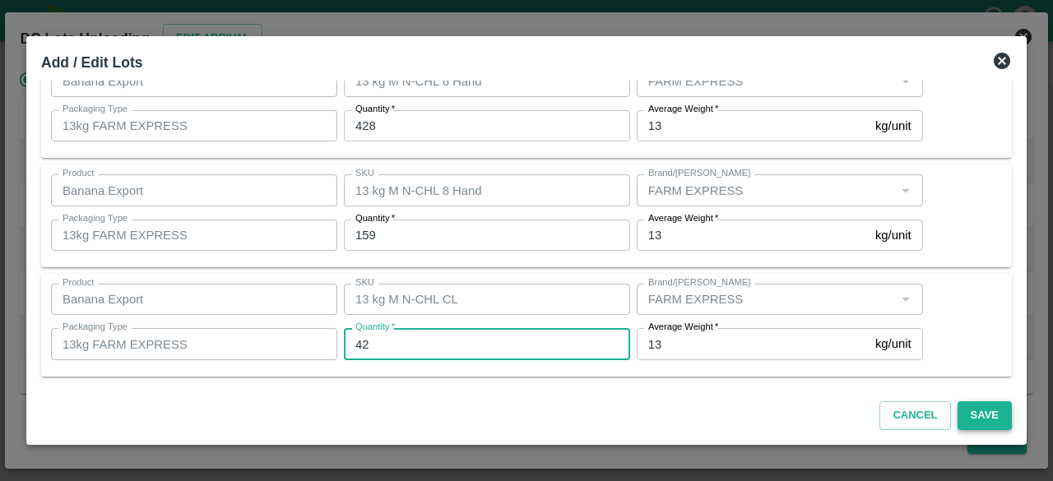
type input "42"
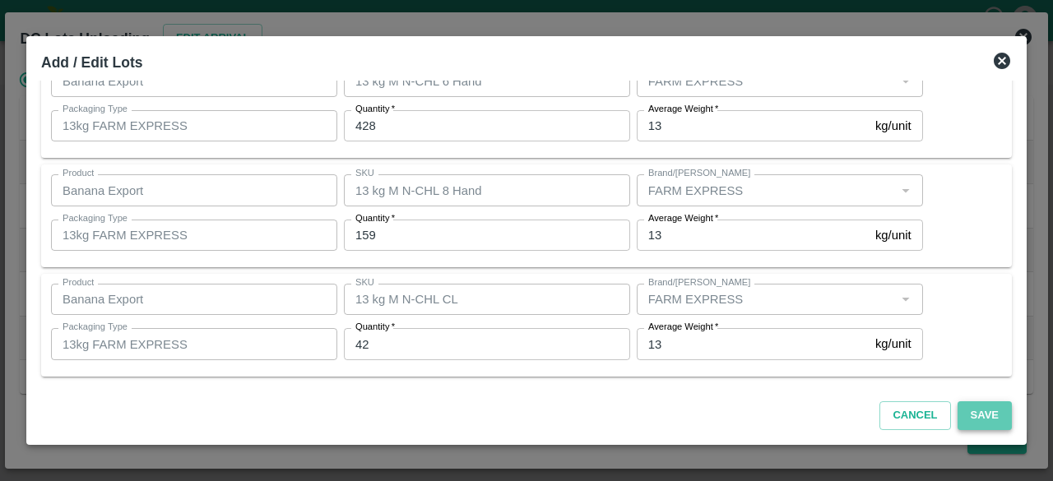
click at [982, 419] on button "Save" at bounding box center [984, 415] width 54 height 29
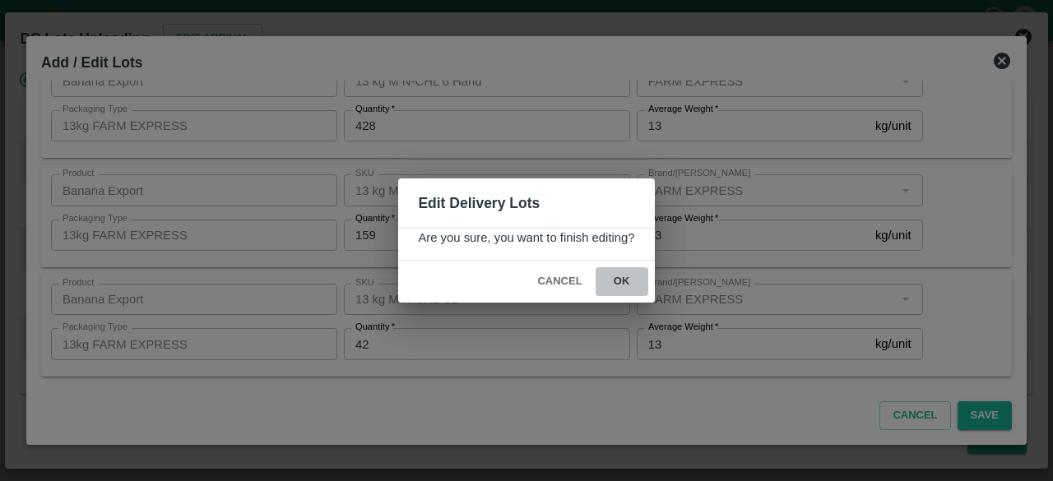
click at [623, 280] on button "ok" at bounding box center [622, 281] width 53 height 29
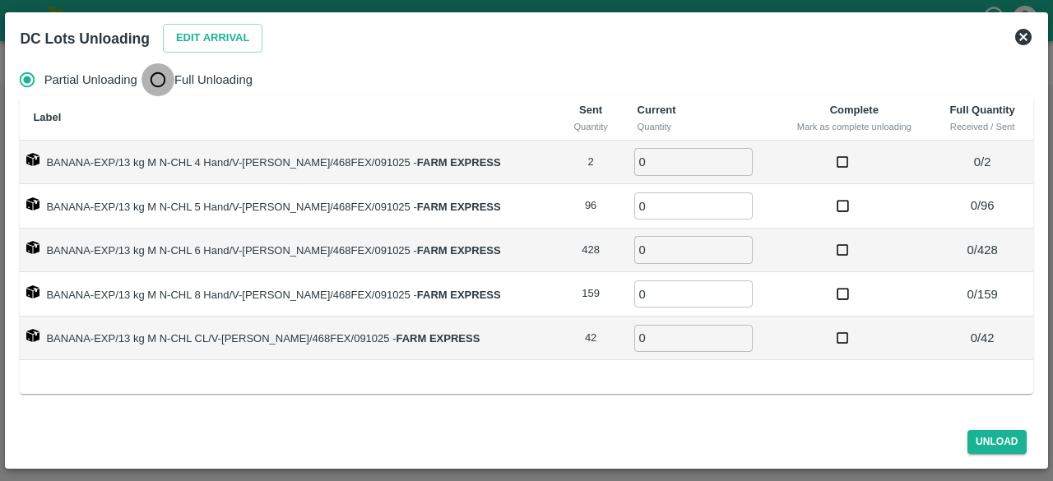
click at [160, 77] on input "Full Unloading" at bounding box center [157, 79] width 33 height 33
radio input "true"
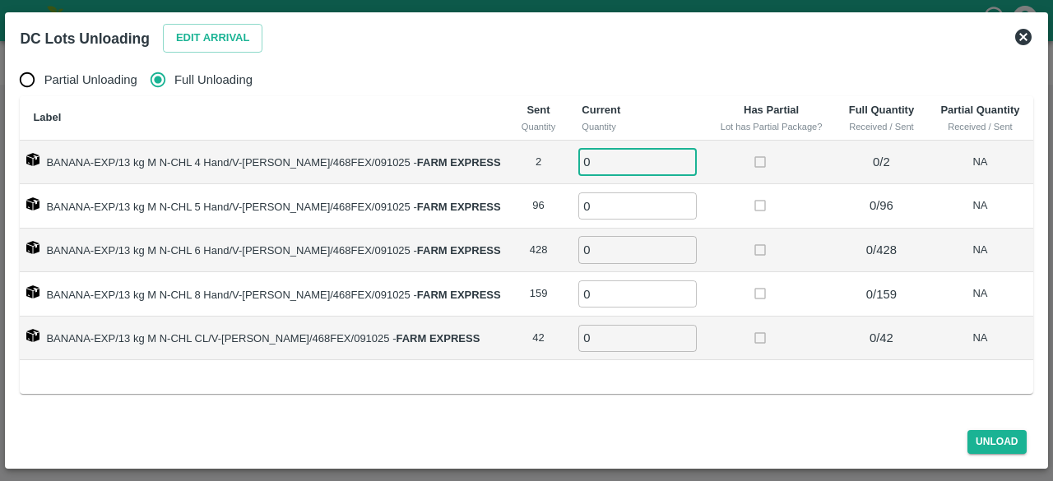
click at [591, 160] on input "0" at bounding box center [637, 161] width 118 height 27
type input "2"
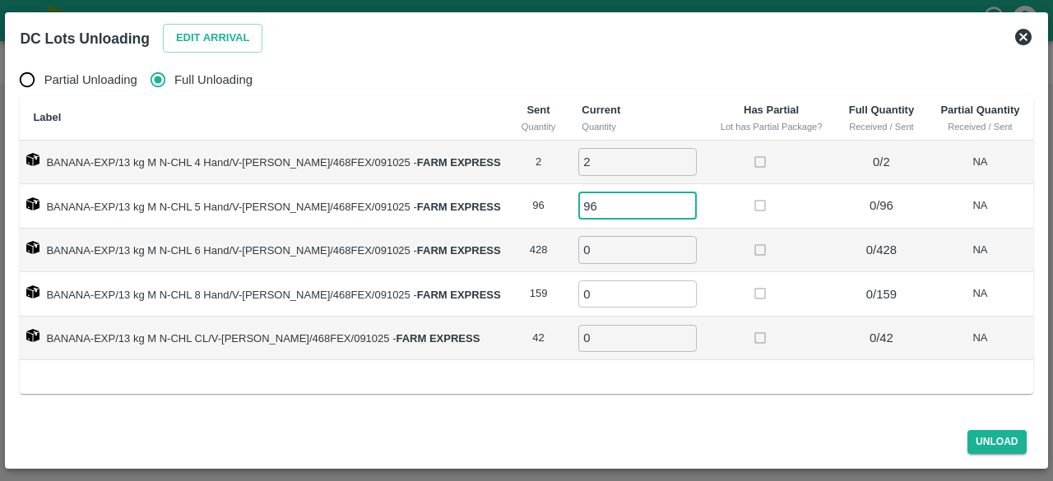
type input "96"
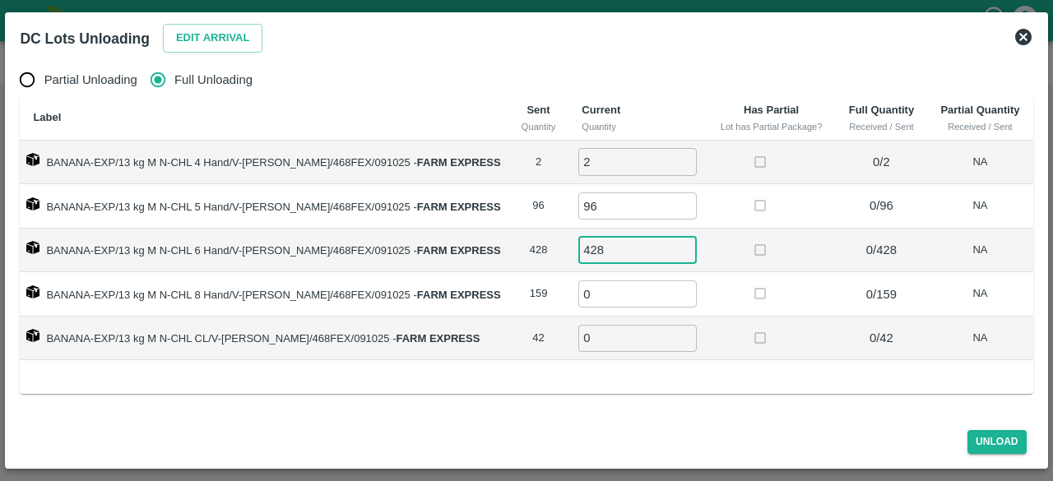
type input "428"
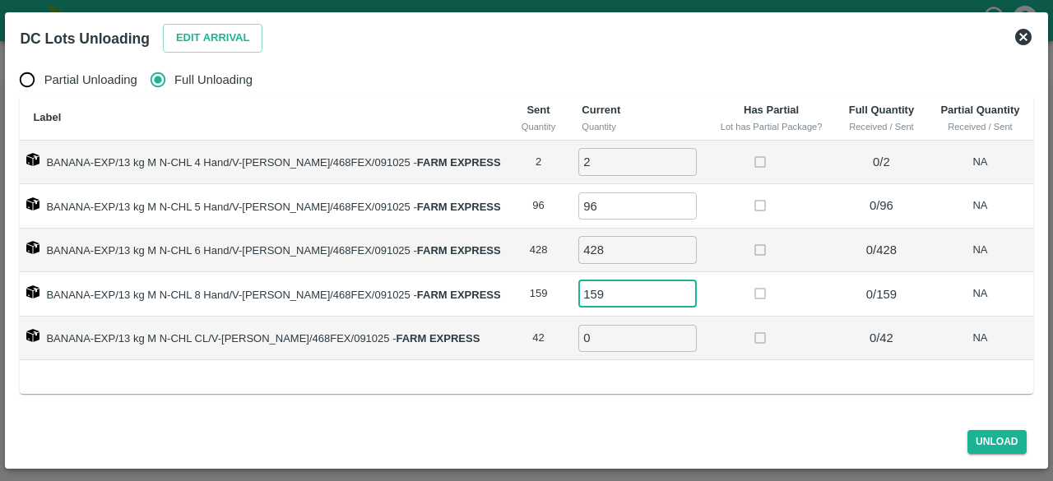
type input "159"
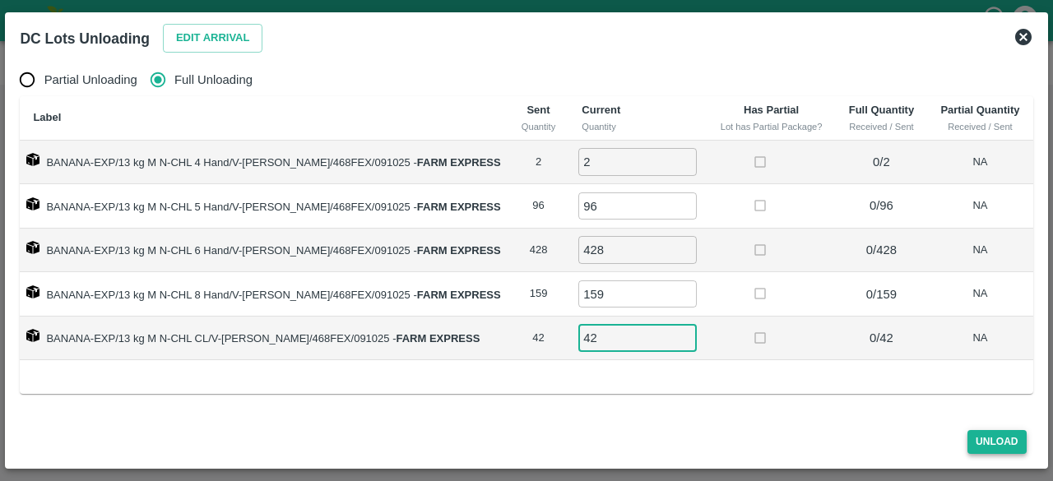
type input "42"
click at [992, 441] on button "Unload" at bounding box center [996, 442] width 59 height 24
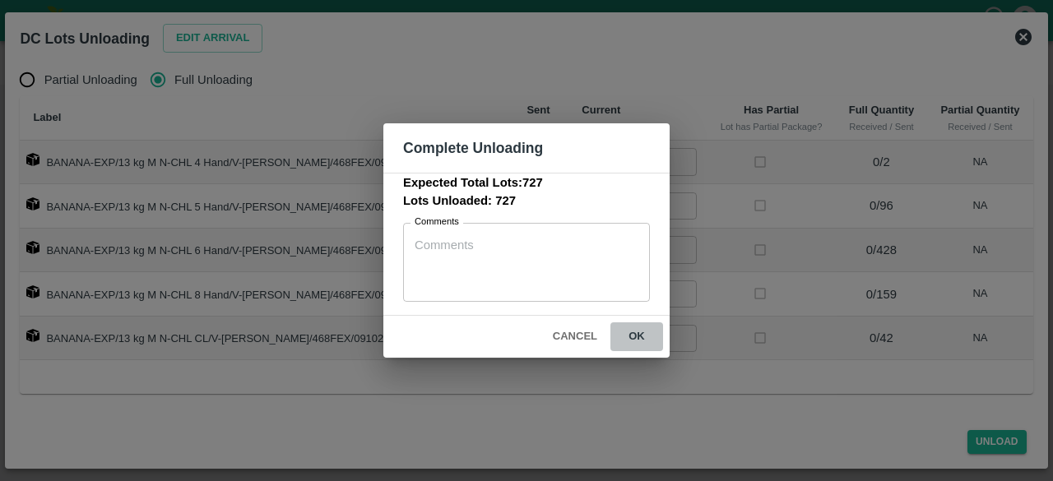
click at [634, 334] on button "ok" at bounding box center [636, 336] width 53 height 29
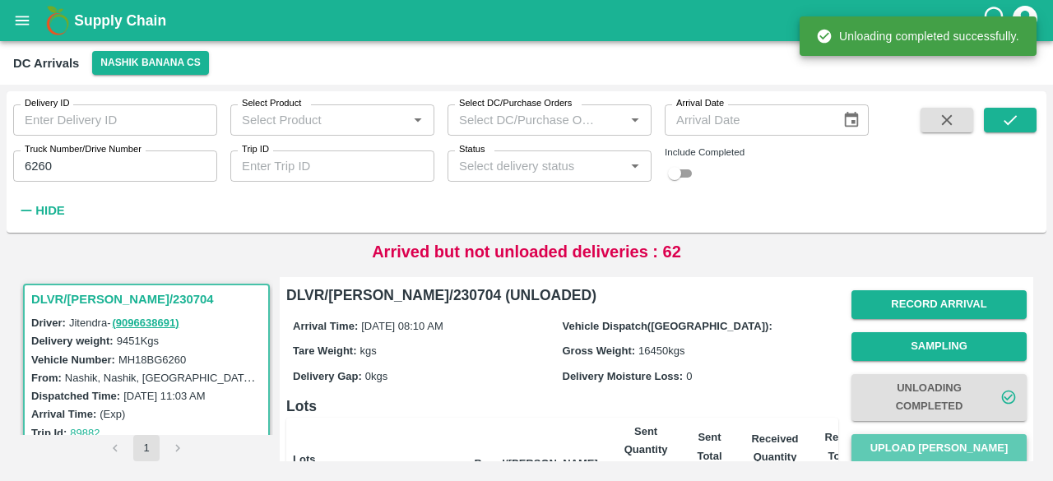
click at [928, 447] on button "Upload [PERSON_NAME]" at bounding box center [938, 448] width 175 height 29
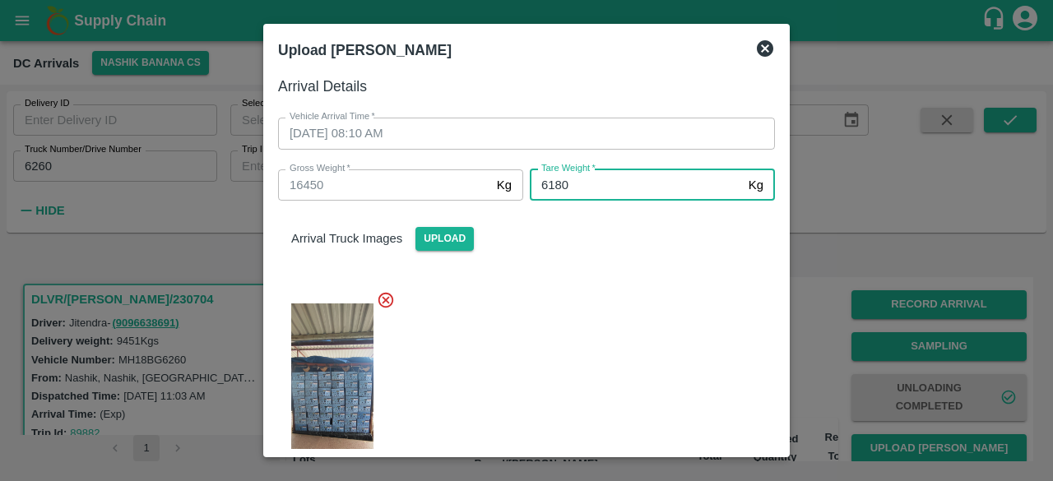
type input "6180"
click at [591, 343] on div at bounding box center [520, 389] width 510 height 225
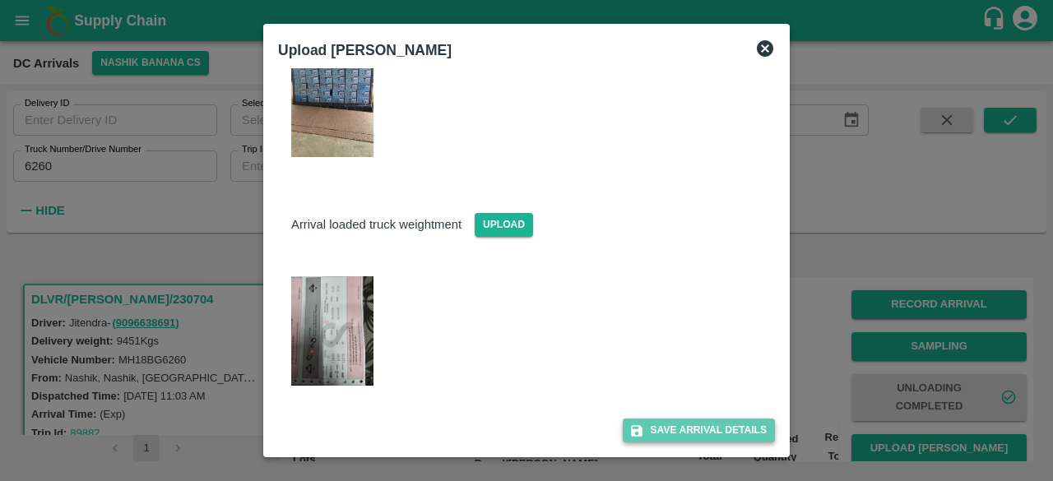
click at [684, 432] on button "Save Arrival Details" at bounding box center [699, 431] width 152 height 24
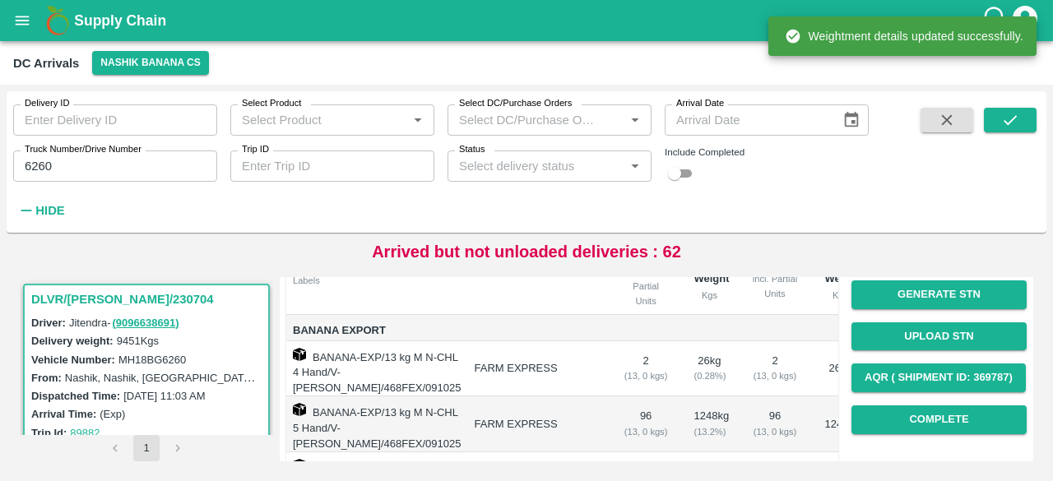
scroll to position [197, 0]
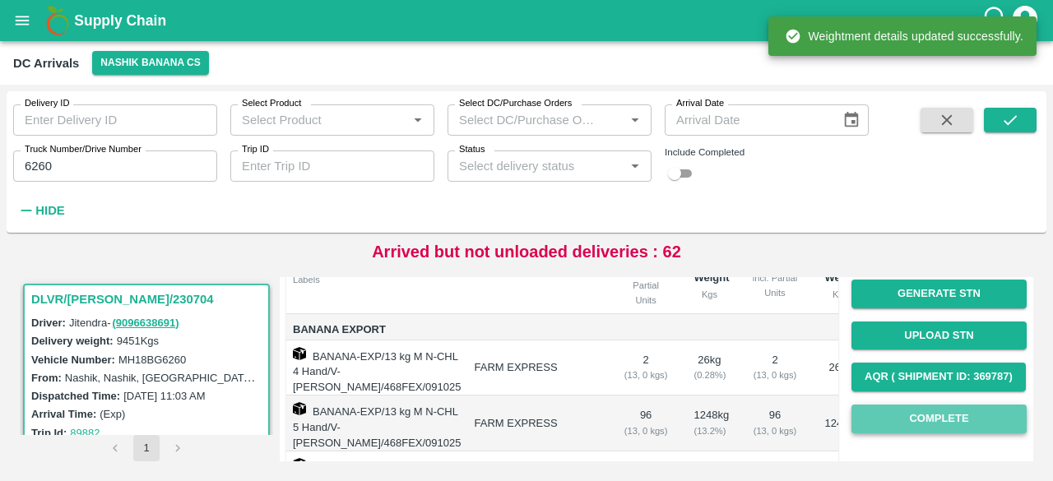
click at [924, 425] on button "Complete" at bounding box center [938, 419] width 175 height 29
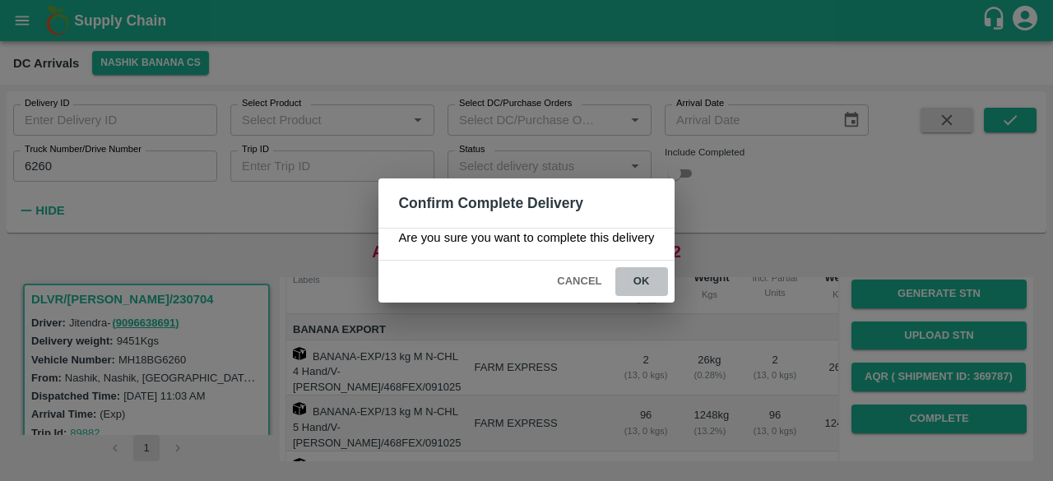
click at [639, 280] on button "ok" at bounding box center [641, 281] width 53 height 29
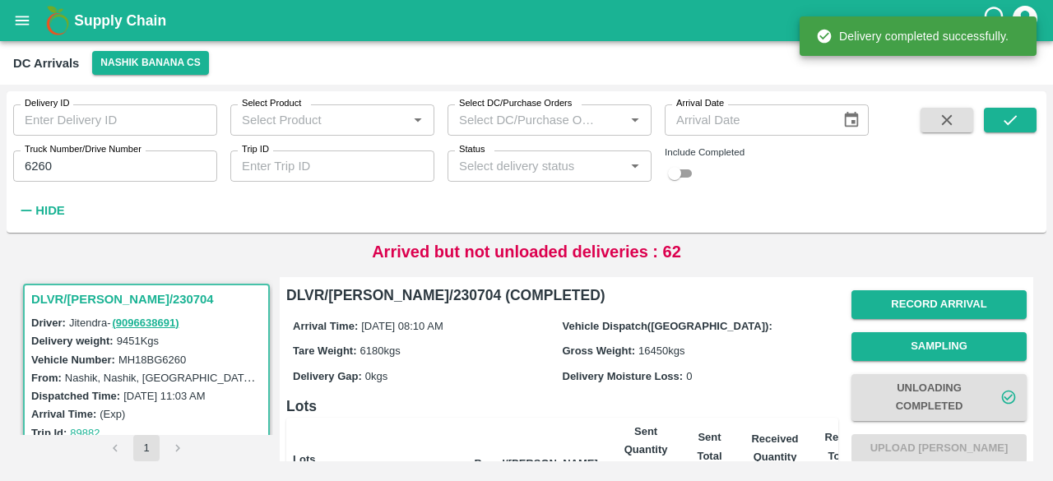
click at [28, 165] on input "6260" at bounding box center [115, 166] width 204 height 31
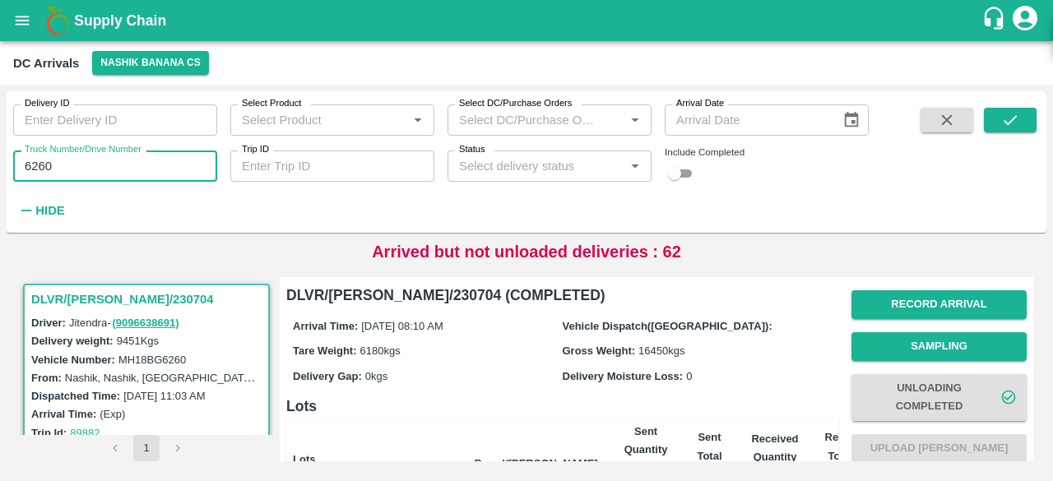
click at [28, 165] on input "6260" at bounding box center [115, 166] width 204 height 31
type input "3498"
click at [1010, 111] on icon "submit" at bounding box center [1010, 120] width 18 height 18
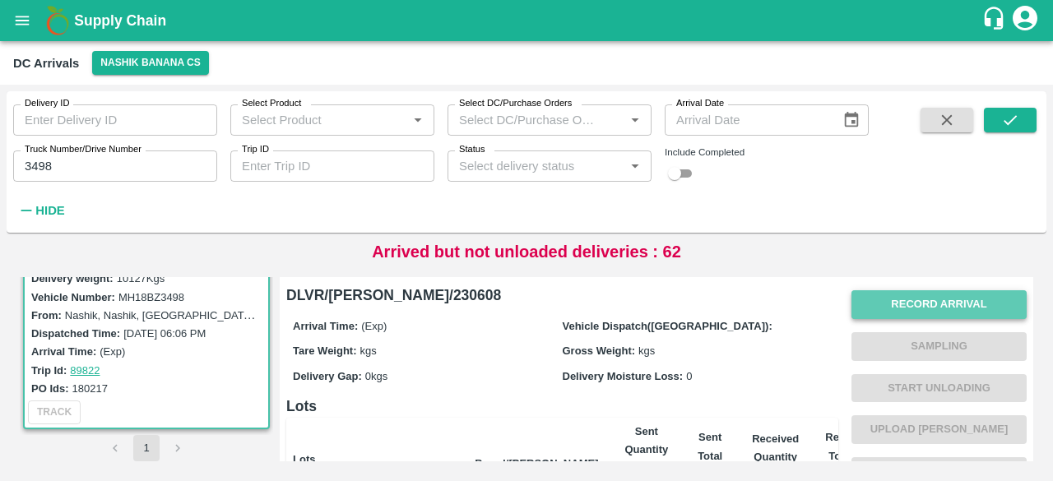
click at [920, 307] on button "Record Arrival" at bounding box center [938, 304] width 175 height 29
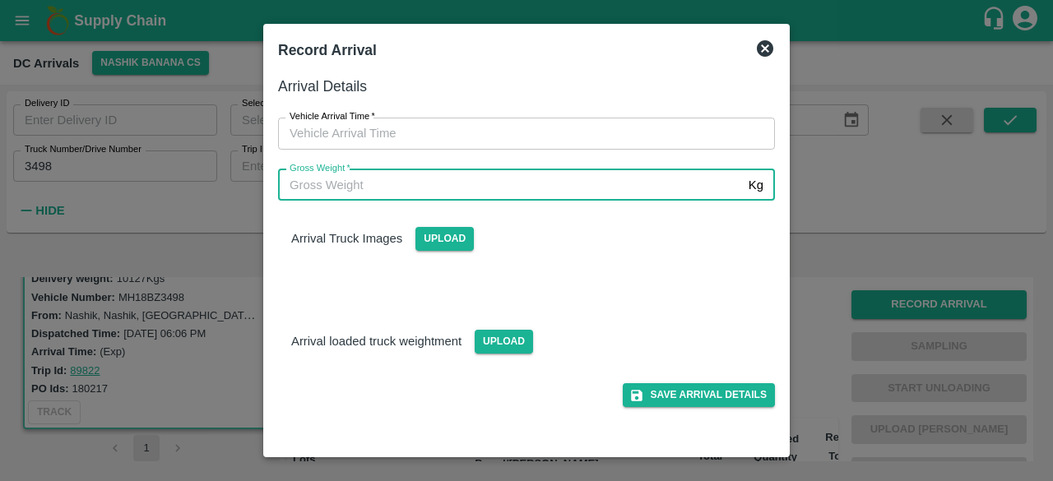
click at [502, 191] on input "Gross Weight   *" at bounding box center [510, 184] width 464 height 31
type input "16895"
type input "DD/MM/YYYY hh:mm aa"
click at [518, 127] on input "DD/MM/YYYY hh:mm aa" at bounding box center [520, 133] width 485 height 31
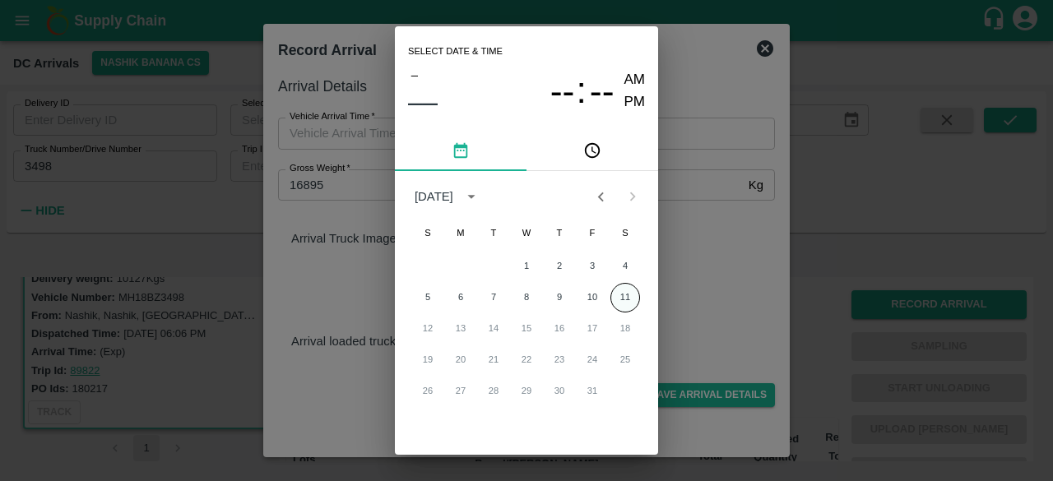
click at [623, 294] on button "11" at bounding box center [625, 298] width 30 height 30
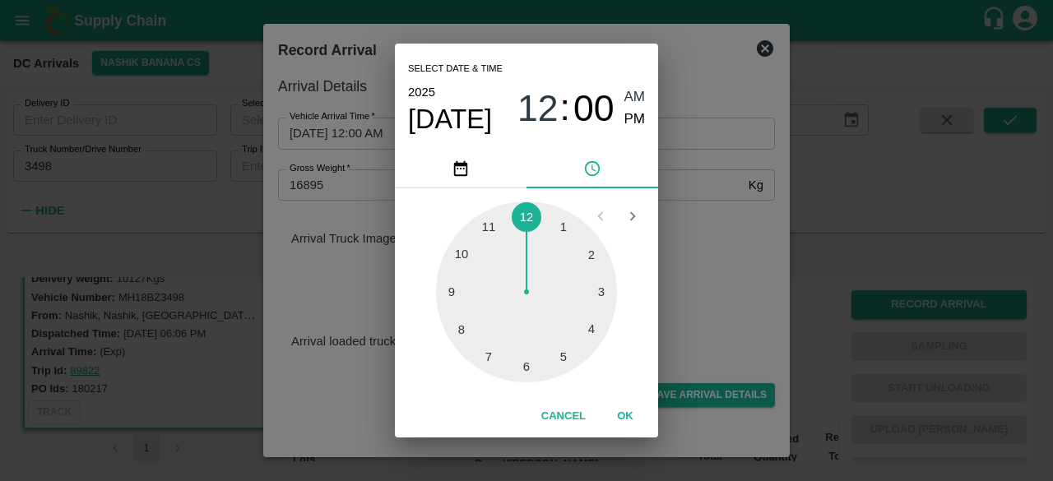
click at [461, 329] on div at bounding box center [526, 292] width 181 height 181
click at [490, 226] on div at bounding box center [526, 292] width 181 height 181
type input "[DATE] 08:55 AM"
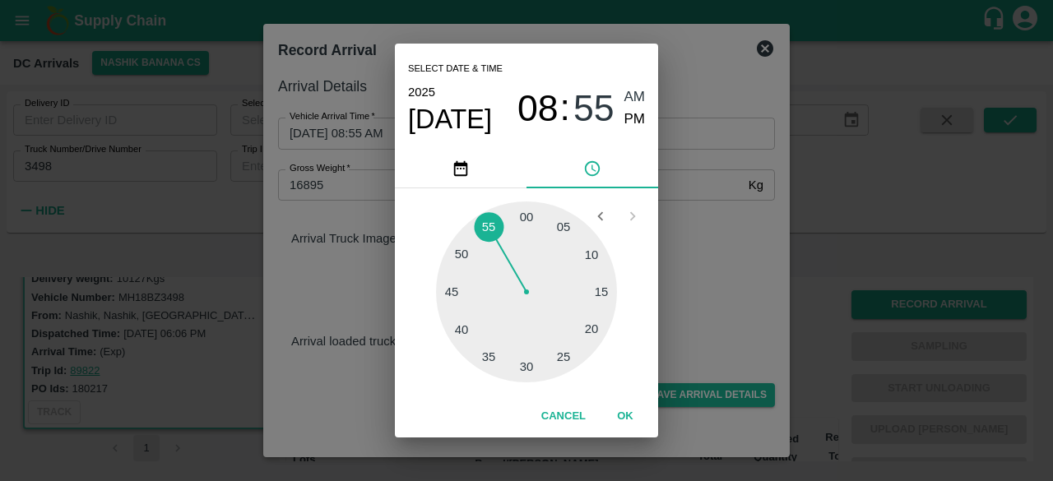
click at [704, 244] on div "Select date & time [DATE] 08 : 55 AM PM 05 10 15 20 25 30 35 40 45 50 55 00 Can…" at bounding box center [526, 240] width 1053 height 481
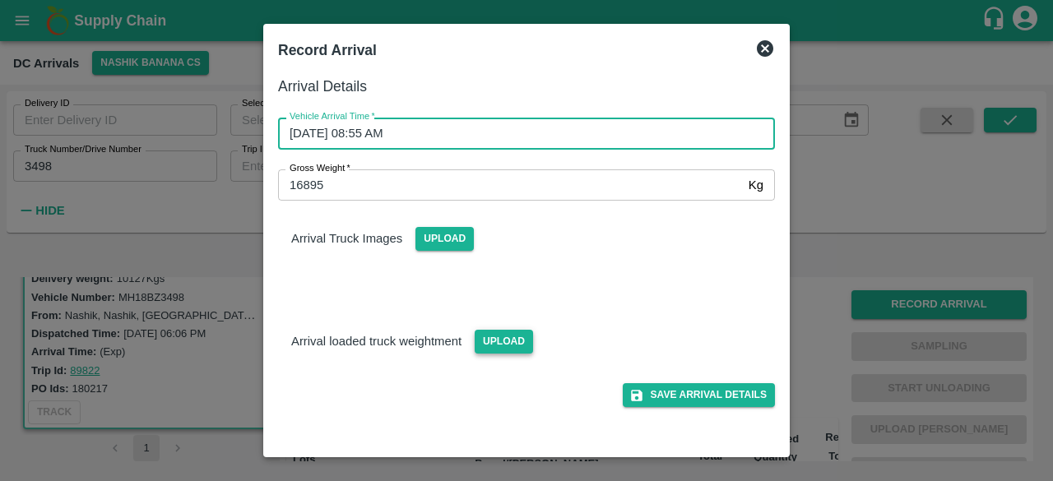
click at [490, 336] on span "Upload" at bounding box center [504, 342] width 58 height 24
click at [0, 0] on input "Upload" at bounding box center [0, 0] width 0 height 0
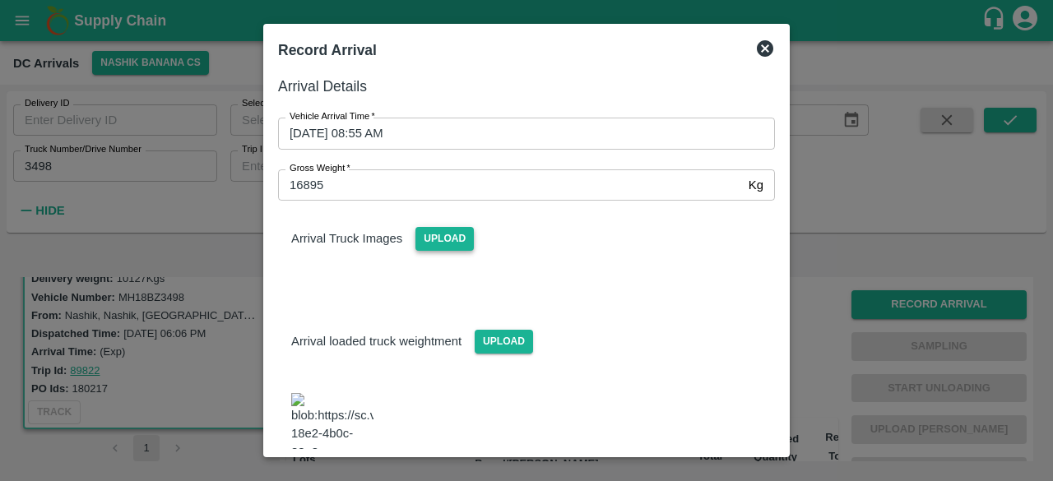
click at [434, 236] on span "Upload" at bounding box center [444, 239] width 58 height 24
click at [0, 0] on input "Upload" at bounding box center [0, 0] width 0 height 0
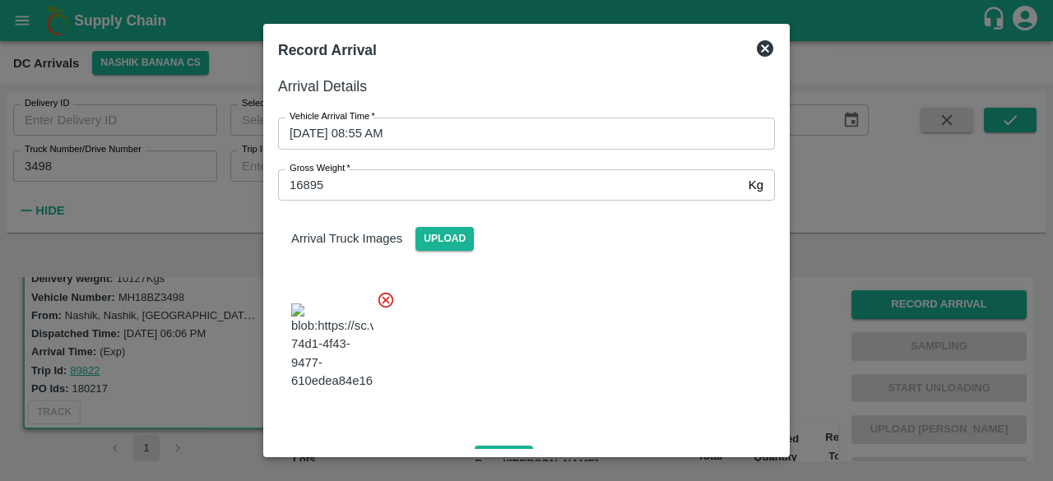
scroll to position [190, 0]
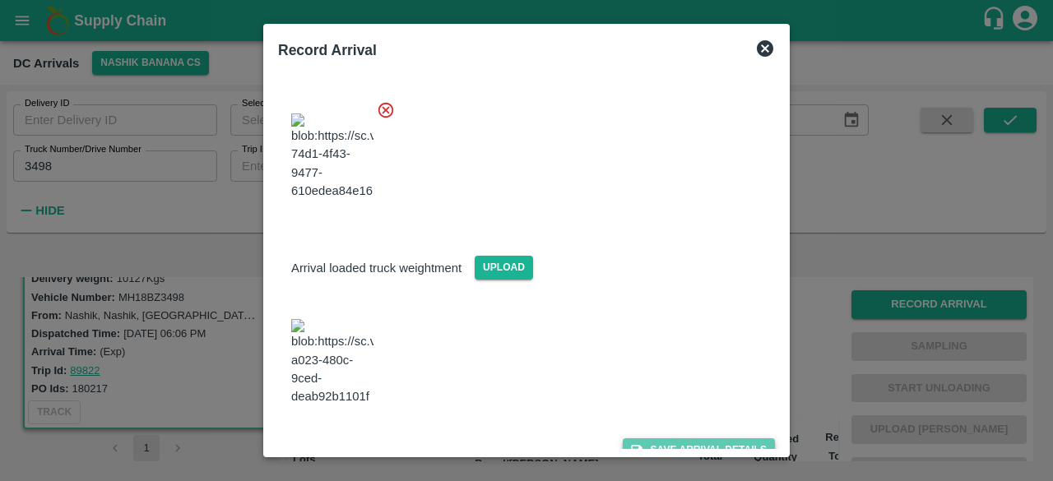
click at [676, 438] on button "Save Arrival Details" at bounding box center [699, 450] width 152 height 24
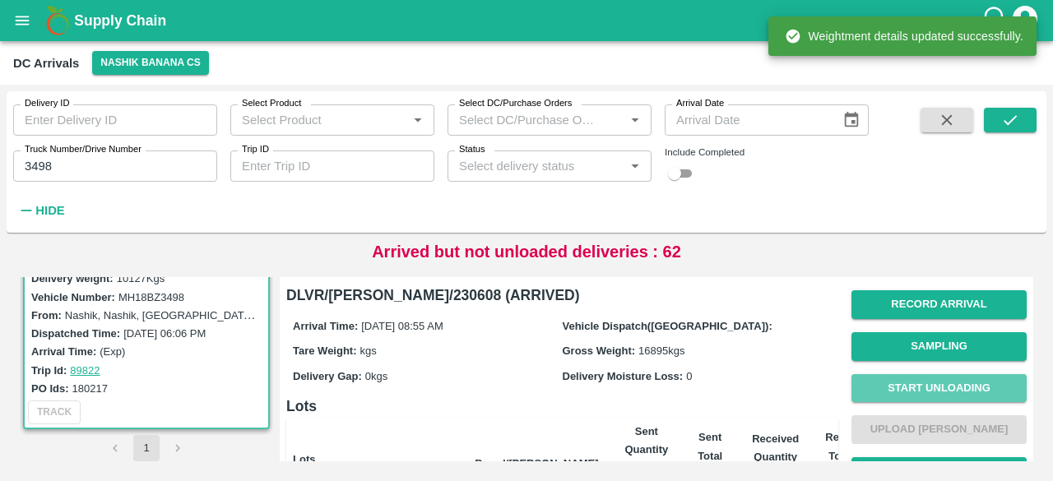
click at [934, 382] on button "Start Unloading" at bounding box center [938, 388] width 175 height 29
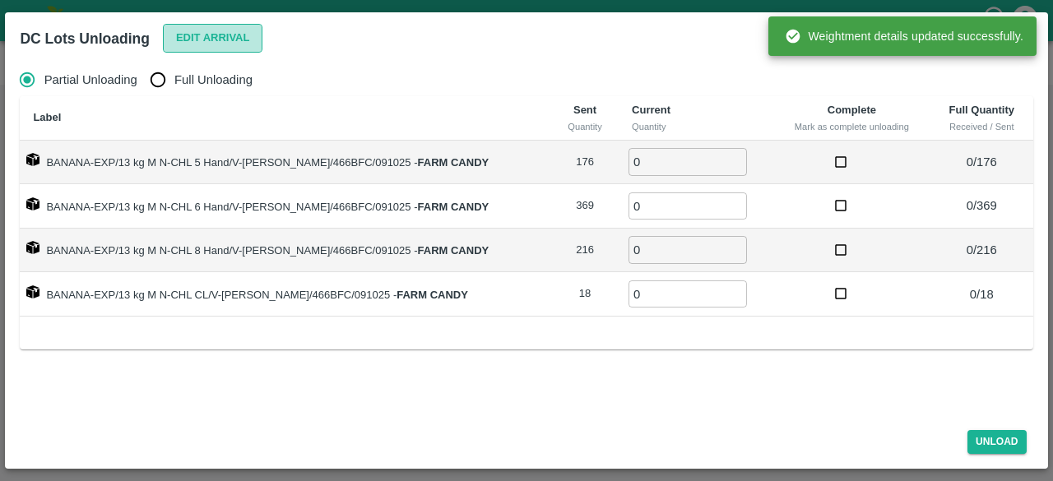
click at [201, 30] on button "Edit Arrival" at bounding box center [213, 38] width 100 height 29
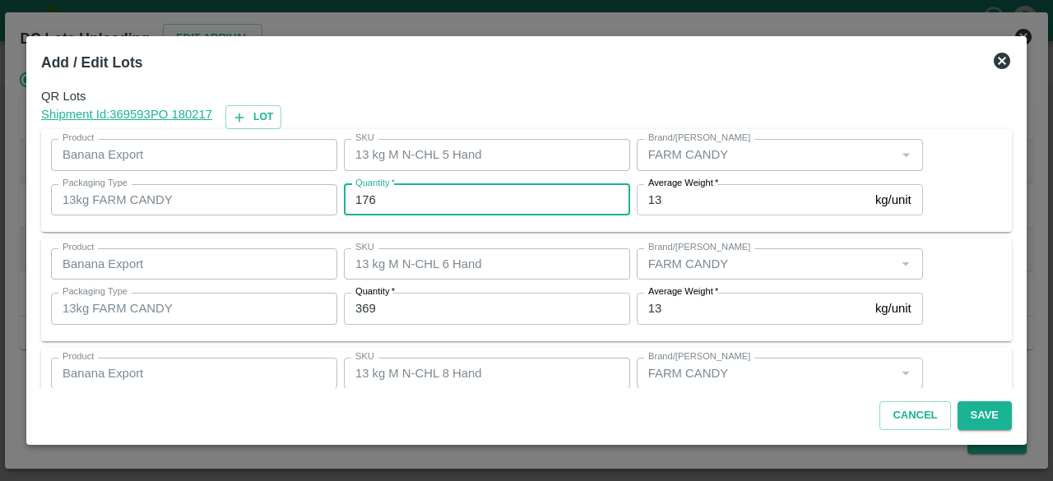
click at [359, 200] on input "176" at bounding box center [487, 199] width 286 height 31
type input "166"
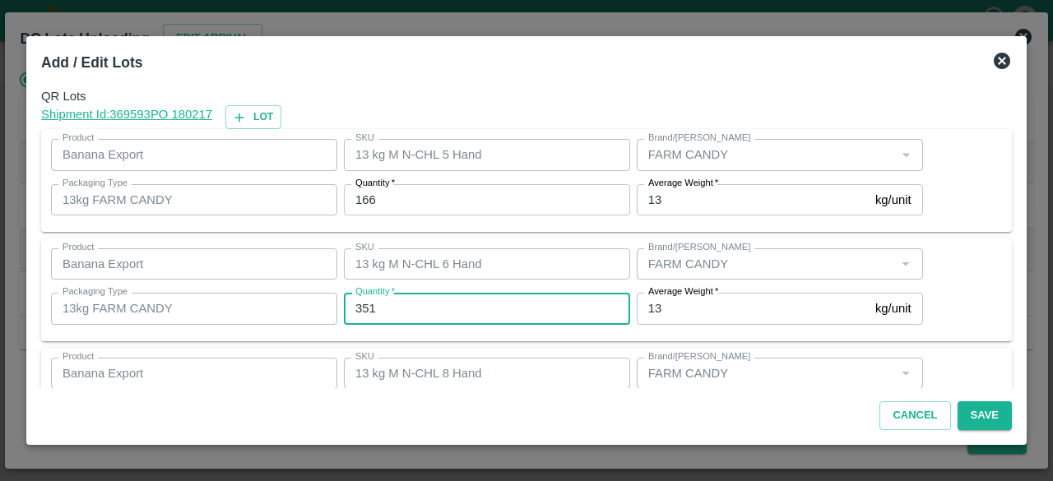
type input "351"
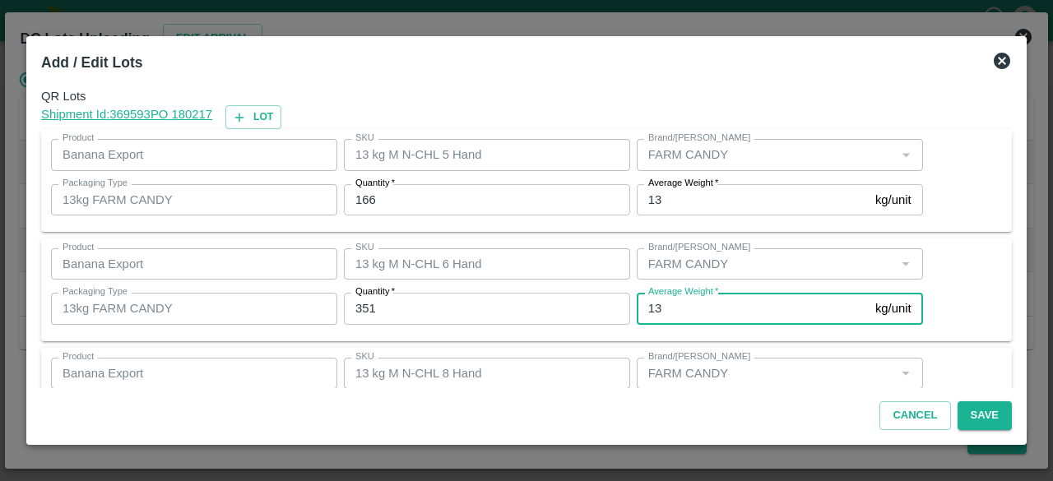
scroll to position [183, 0]
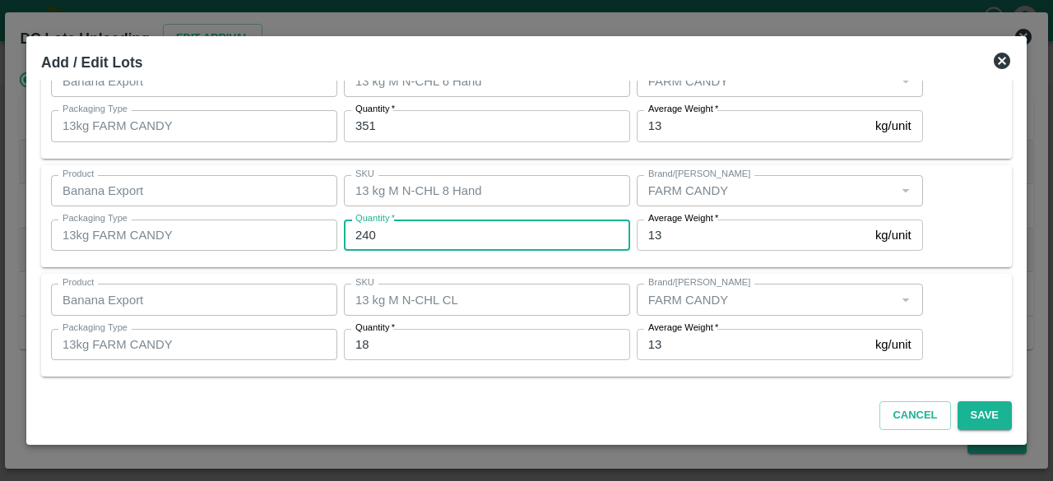
type input "240"
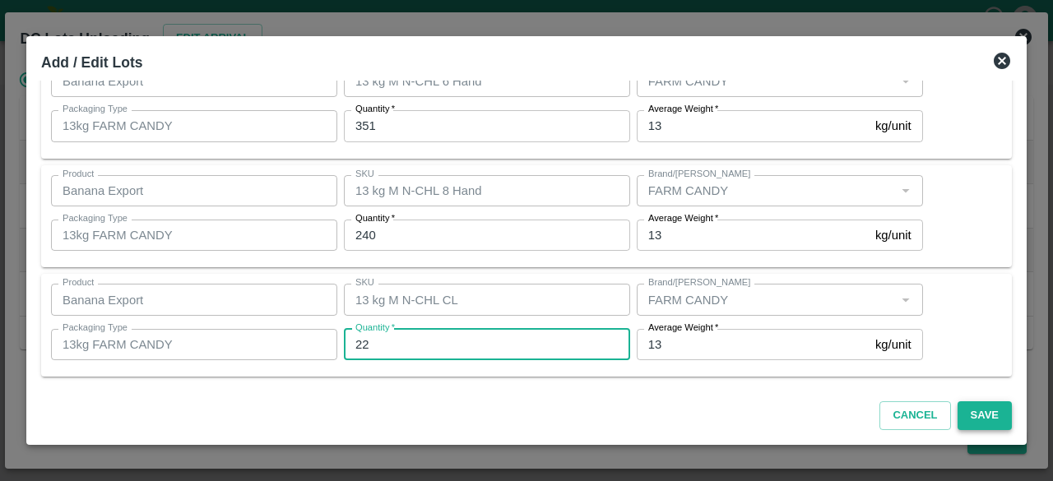
type input "22"
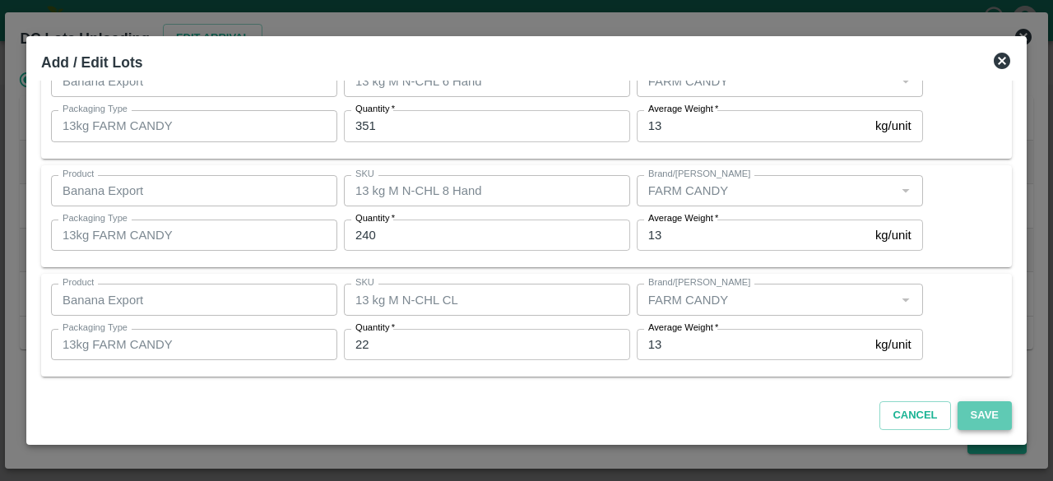
click at [980, 415] on button "Save" at bounding box center [984, 415] width 54 height 29
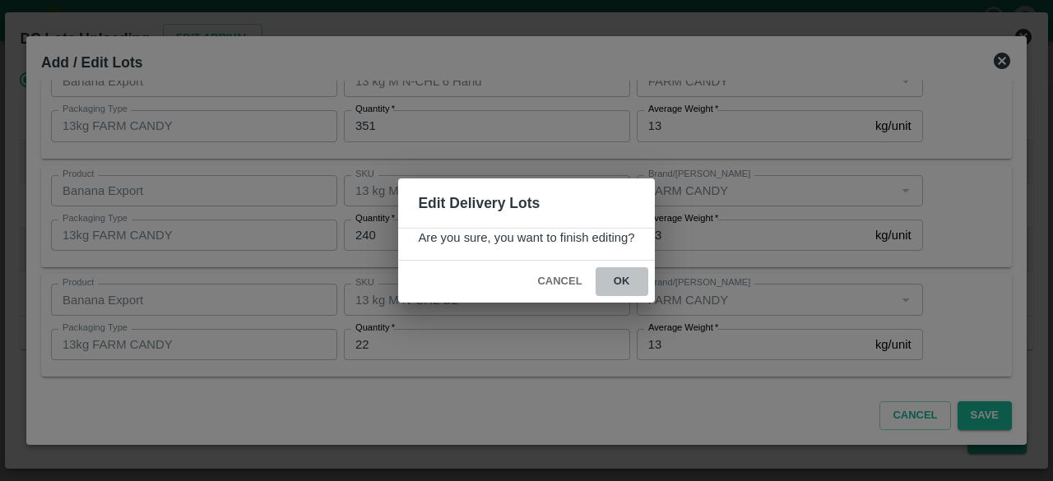
click at [618, 276] on button "ok" at bounding box center [622, 281] width 53 height 29
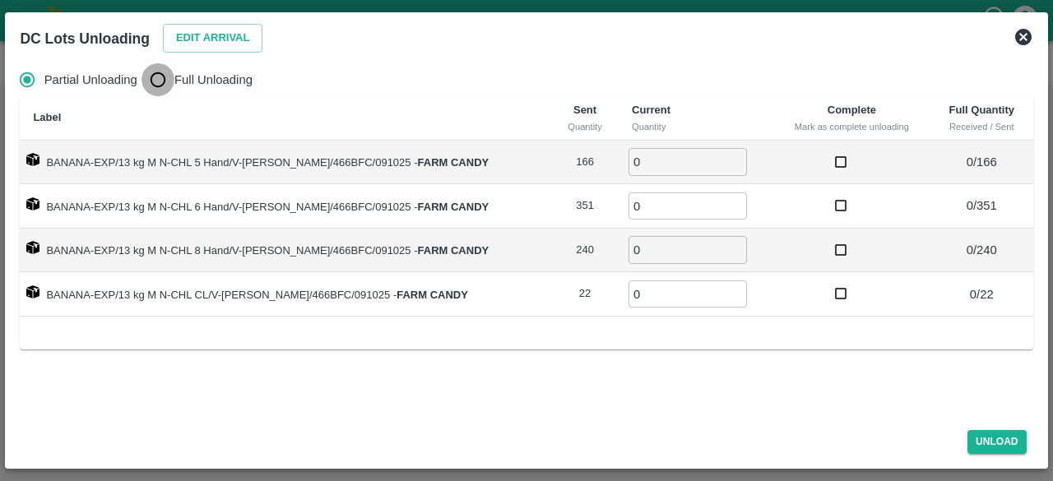
click at [160, 78] on input "Full Unloading" at bounding box center [157, 79] width 33 height 33
radio input "true"
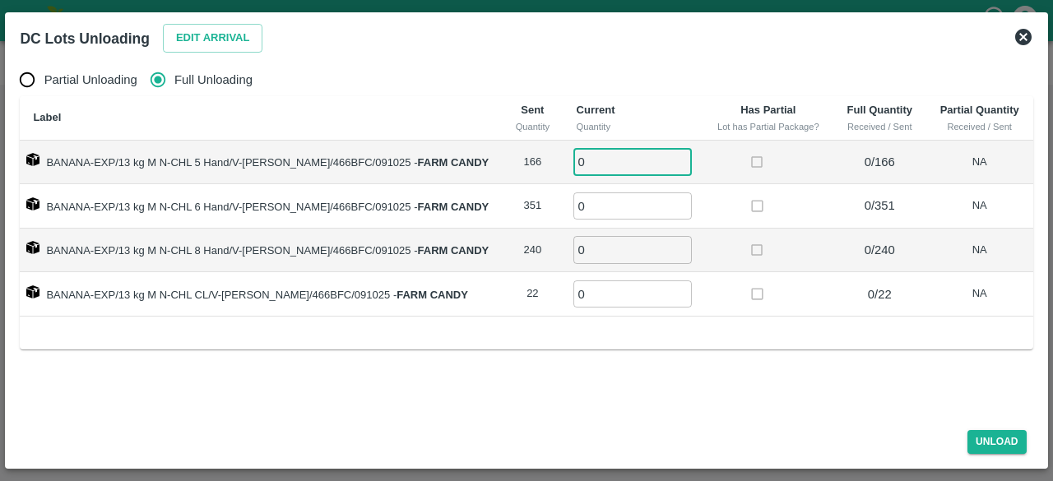
click at [586, 160] on input "0" at bounding box center [632, 161] width 118 height 27
type input "166"
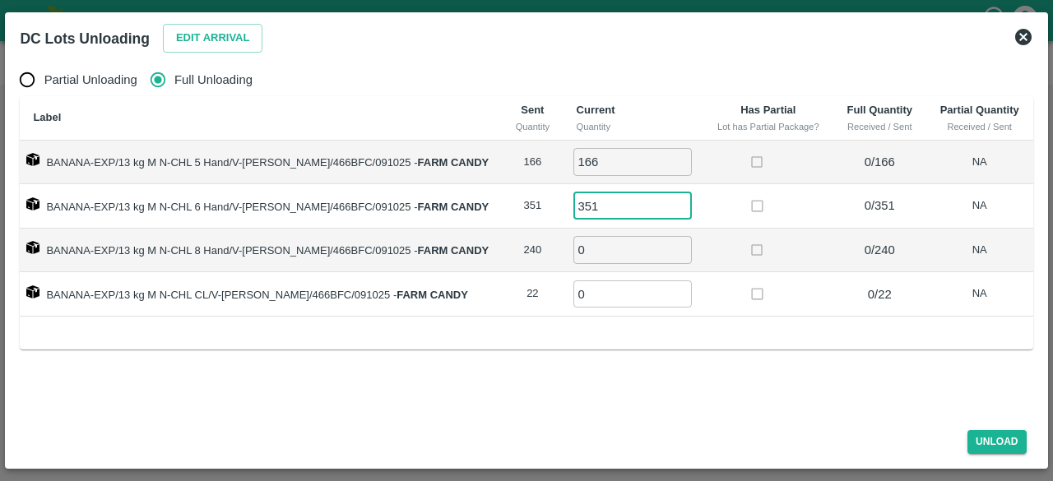
type input "351"
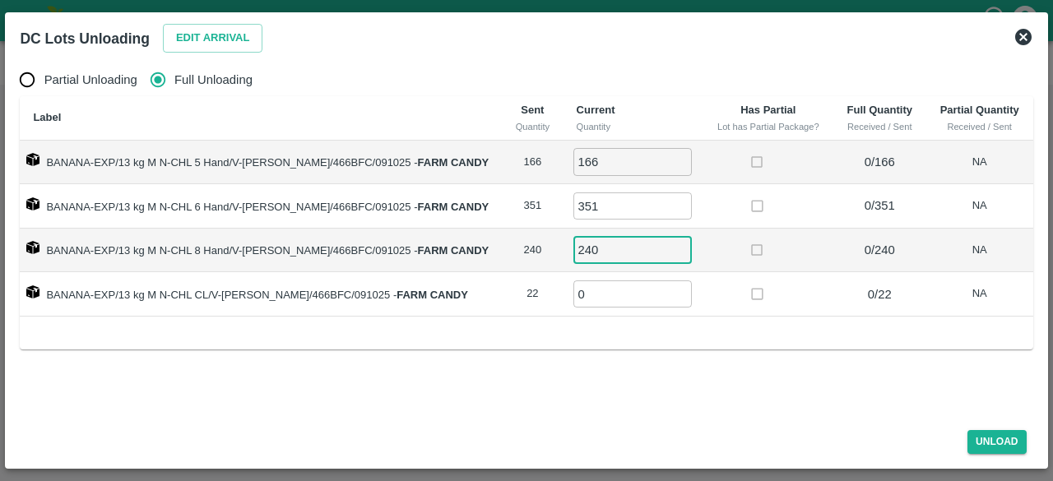
type input "240"
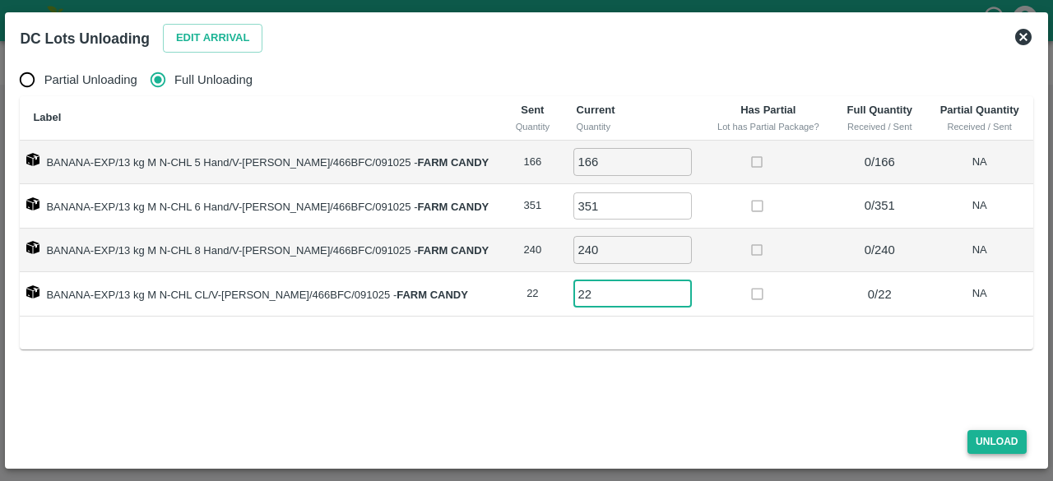
type input "22"
click at [1002, 438] on button "Unload" at bounding box center [996, 442] width 59 height 24
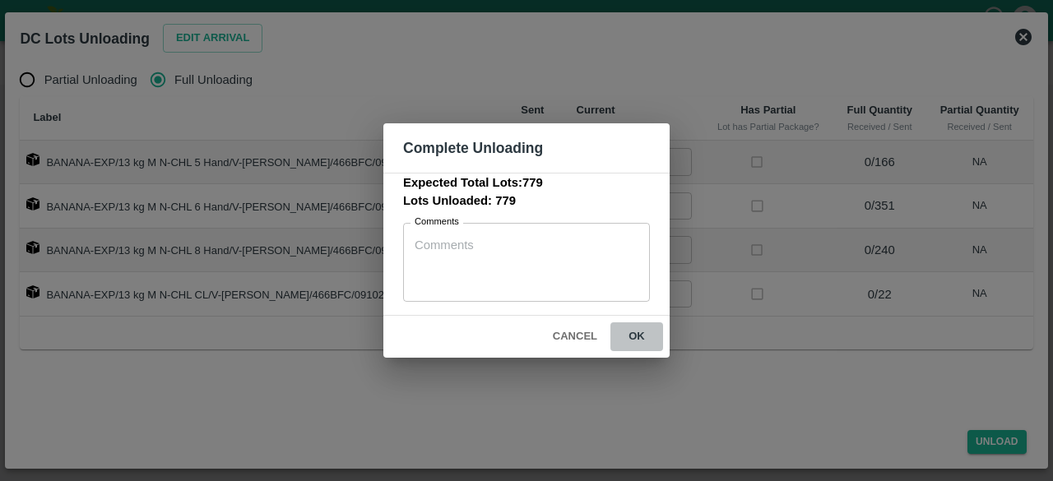
click at [633, 338] on button "ok" at bounding box center [636, 336] width 53 height 29
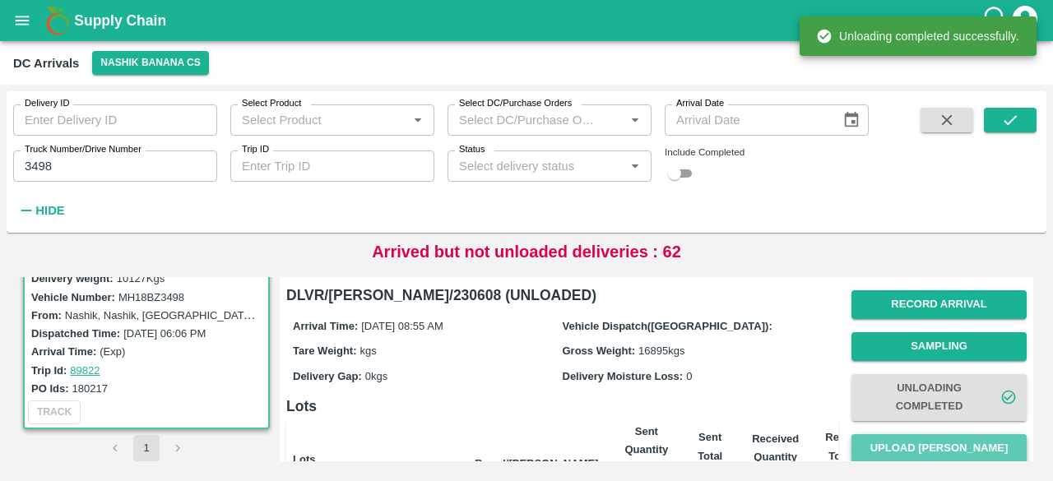
click at [938, 448] on button "Upload [PERSON_NAME]" at bounding box center [938, 448] width 175 height 29
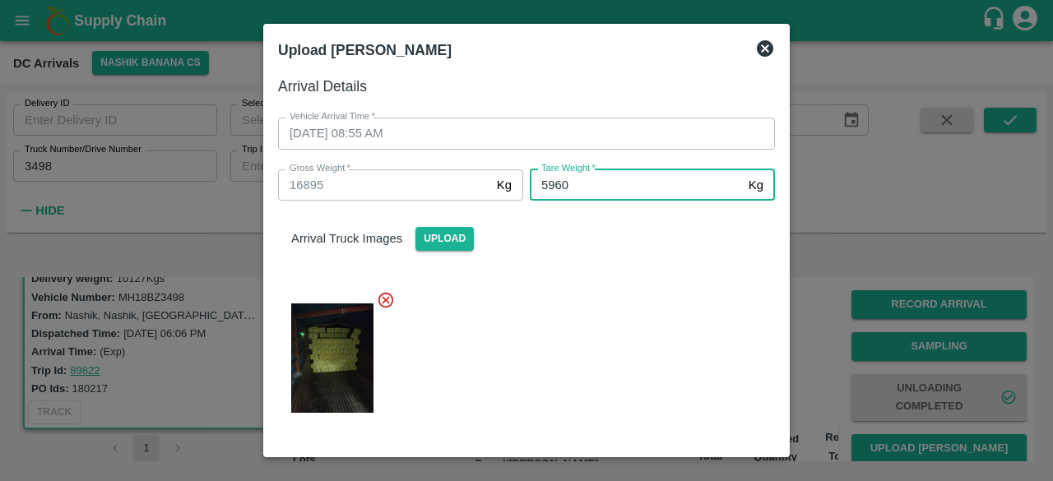
type input "5960"
click at [610, 353] on div at bounding box center [520, 353] width 510 height 152
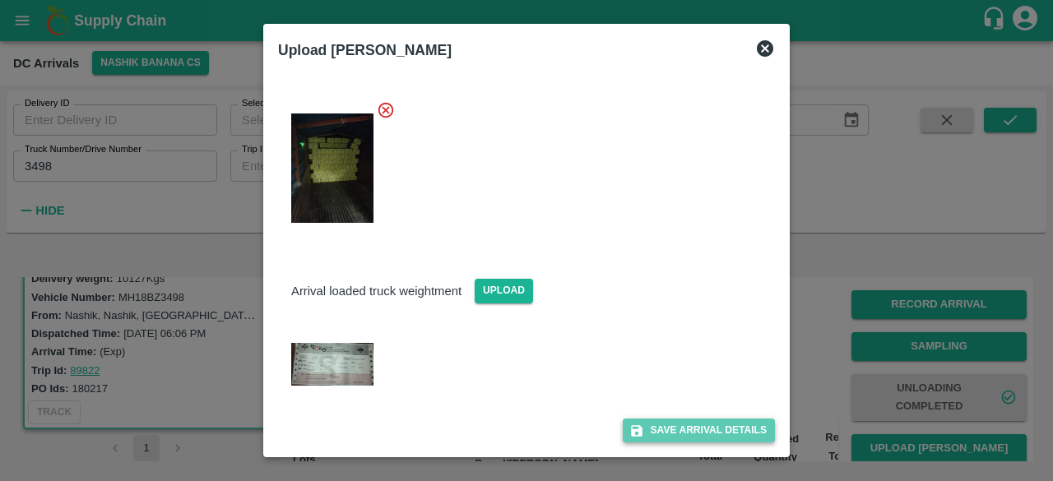
click at [703, 430] on button "Save Arrival Details" at bounding box center [699, 431] width 152 height 24
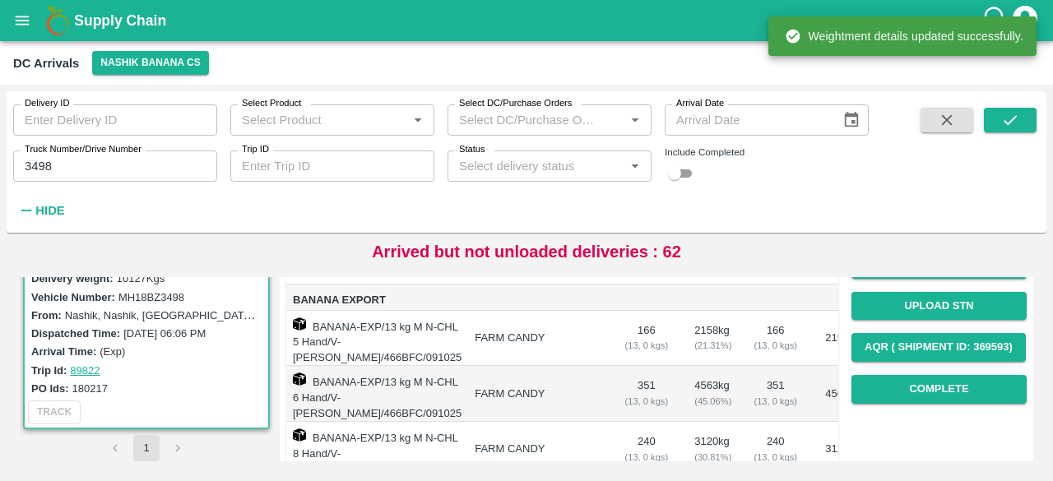
scroll to position [229, 0]
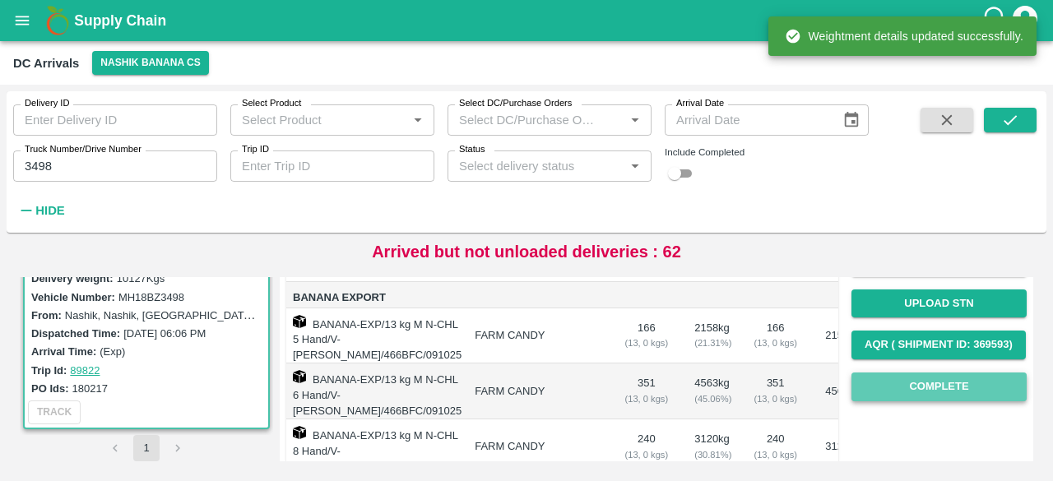
click at [929, 394] on button "Complete" at bounding box center [938, 387] width 175 height 29
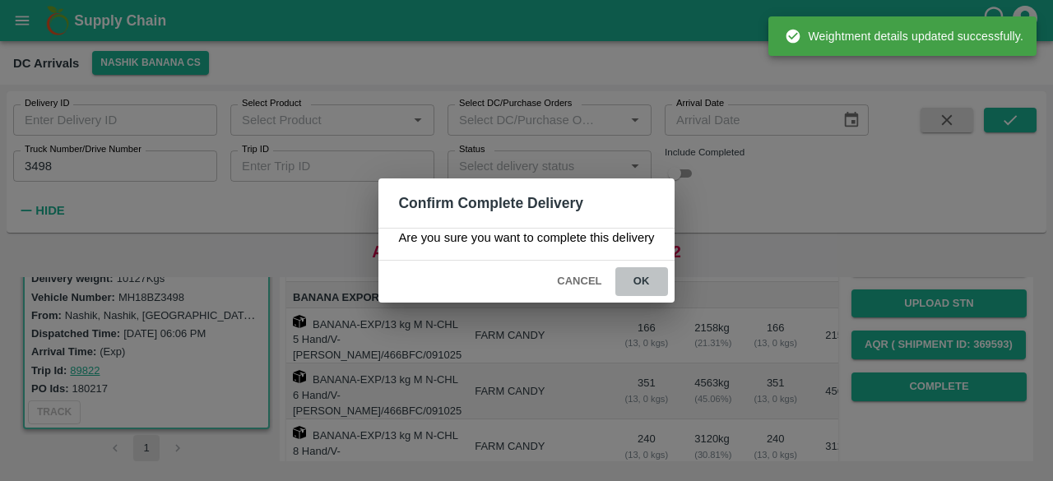
click at [642, 275] on button "ok" at bounding box center [641, 281] width 53 height 29
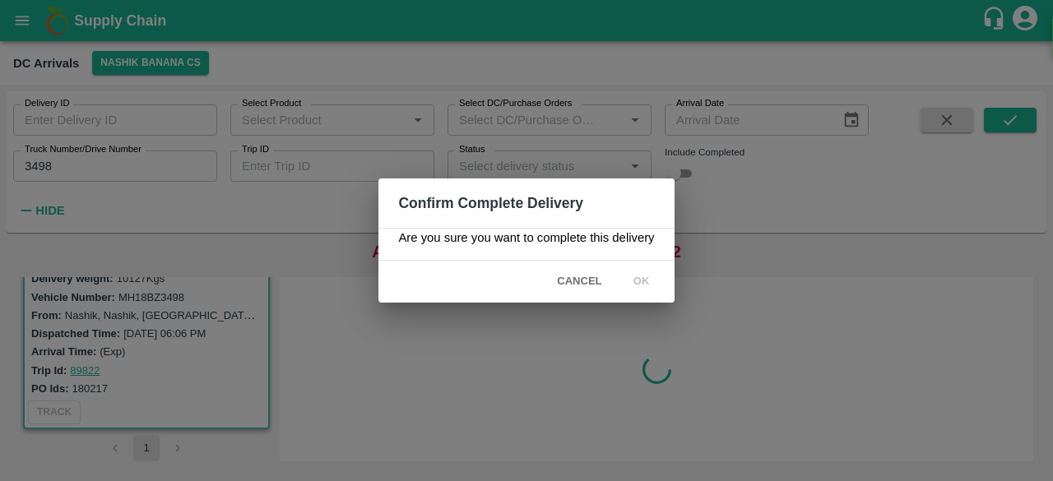
scroll to position [0, 0]
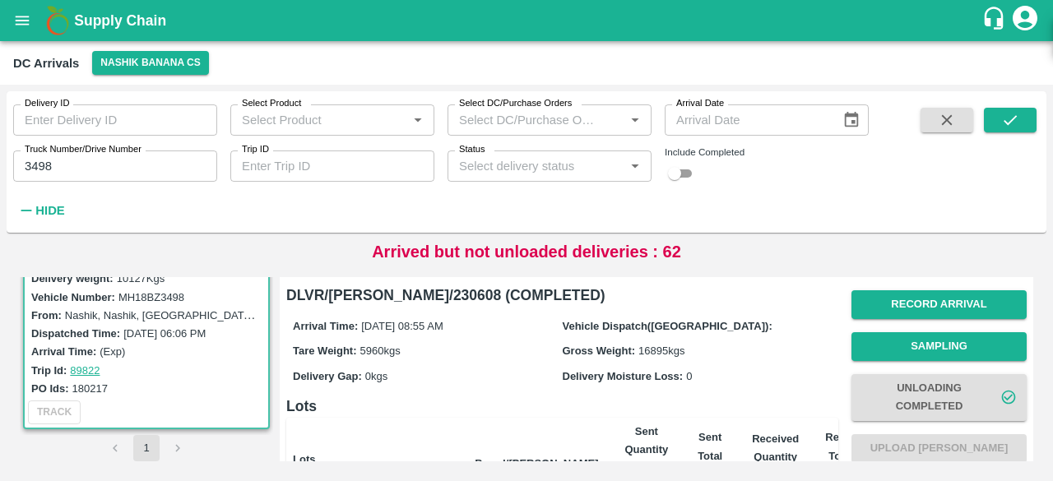
click at [35, 165] on input "3498" at bounding box center [115, 166] width 204 height 31
type input "9839"
click at [1016, 118] on icon "submit" at bounding box center [1010, 120] width 18 height 18
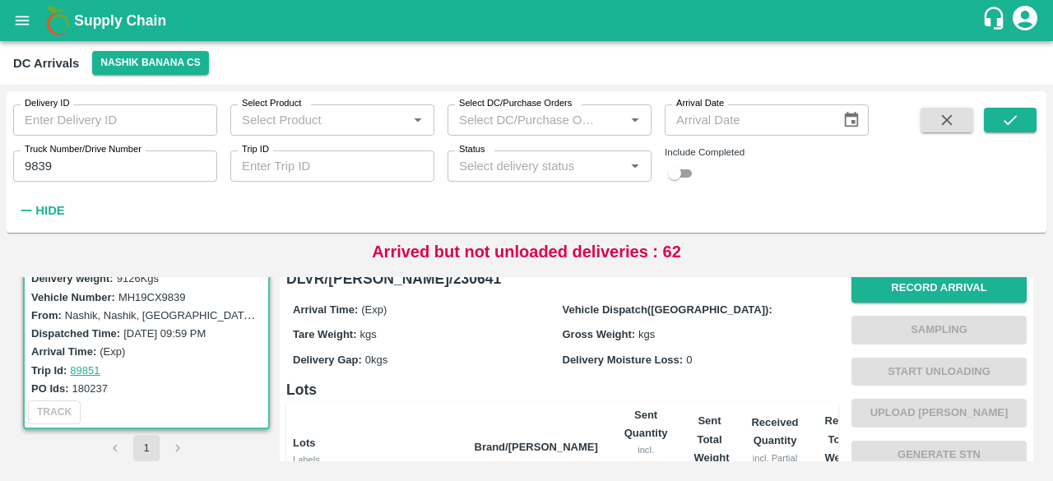
scroll to position [10, 0]
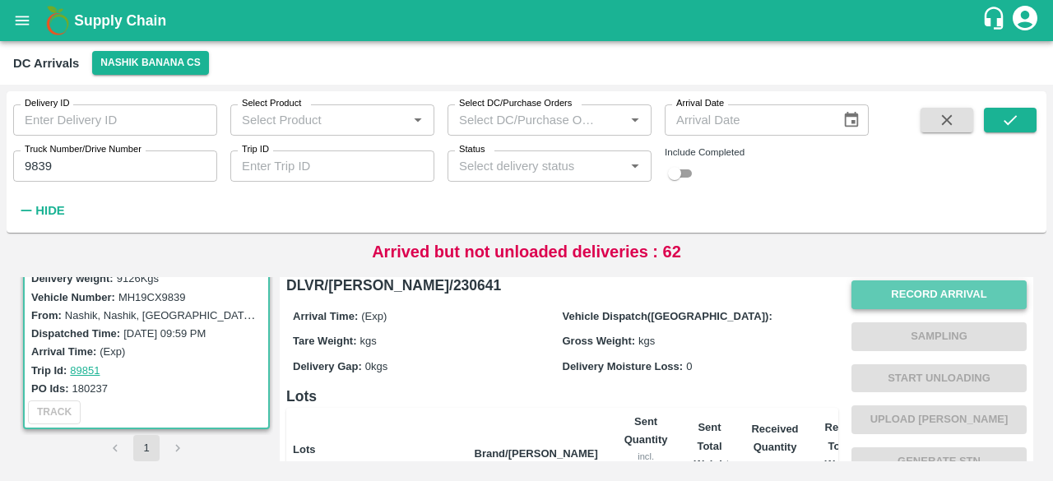
click at [916, 294] on button "Record Arrival" at bounding box center [938, 294] width 175 height 29
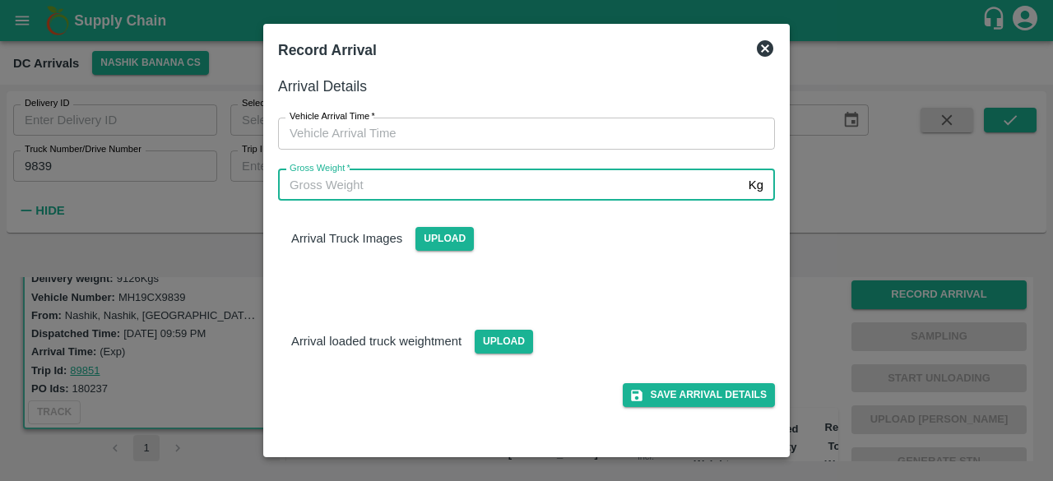
click at [477, 189] on input "Gross Weight   *" at bounding box center [510, 184] width 464 height 31
type input "15540"
type input "DD/MM/YYYY hh:mm aa"
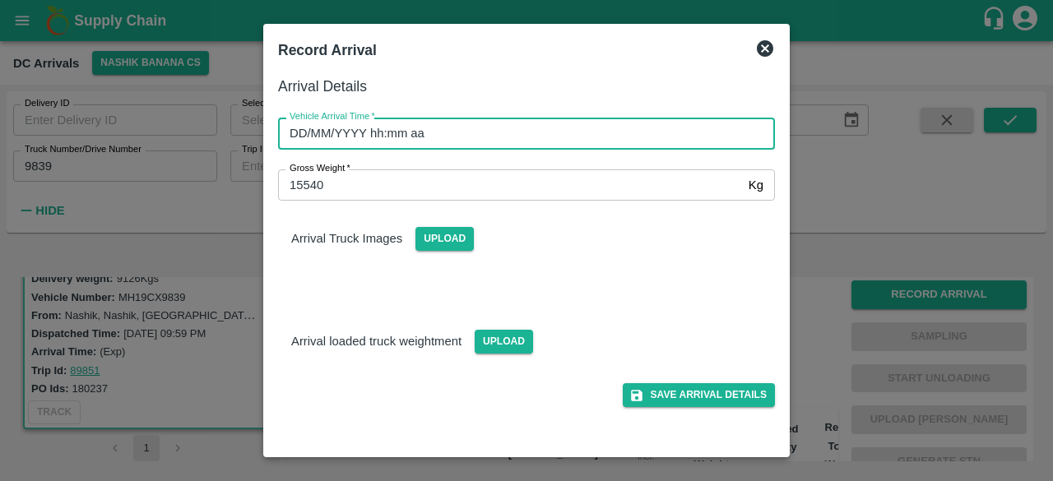
click at [525, 127] on input "DD/MM/YYYY hh:mm aa" at bounding box center [520, 133] width 485 height 31
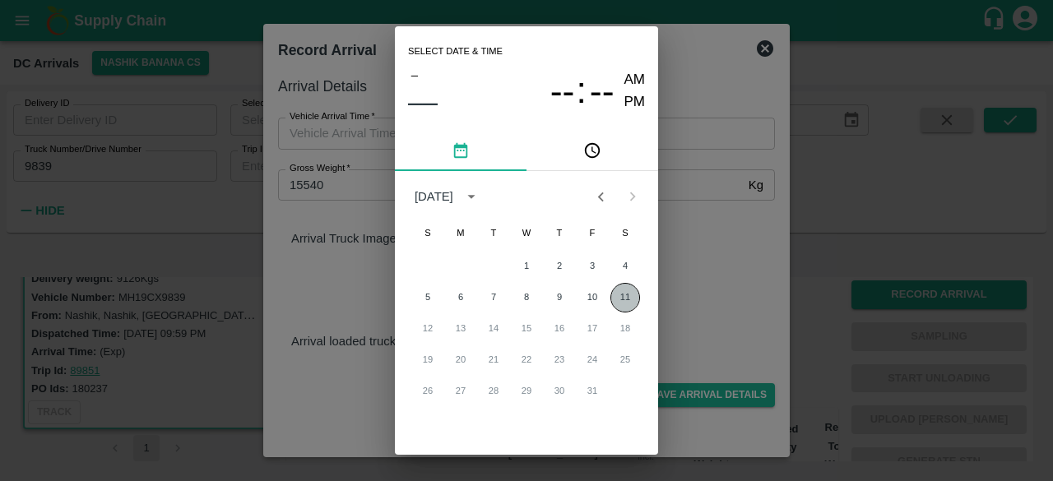
click at [625, 299] on button "11" at bounding box center [625, 298] width 30 height 30
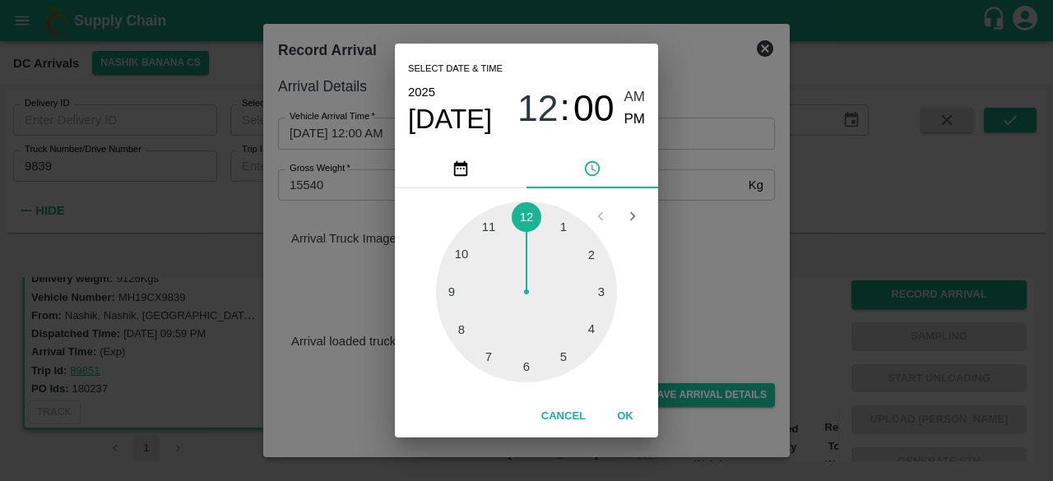
click at [477, 294] on div at bounding box center [526, 292] width 181 height 181
type input "[DATE] 09:00 AM"
click at [712, 251] on div "Select date & time [DATE] 09 : 00 AM PM 05 10 15 20 25 30 35 40 45 50 55 00 Can…" at bounding box center [526, 240] width 1053 height 481
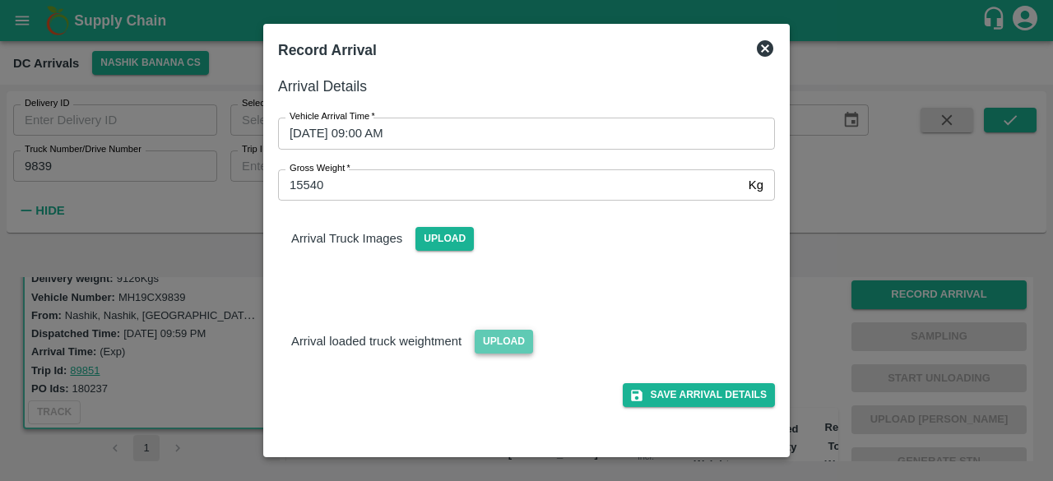
click at [515, 343] on span "Upload" at bounding box center [504, 342] width 58 height 24
click at [0, 0] on input "Upload" at bounding box center [0, 0] width 0 height 0
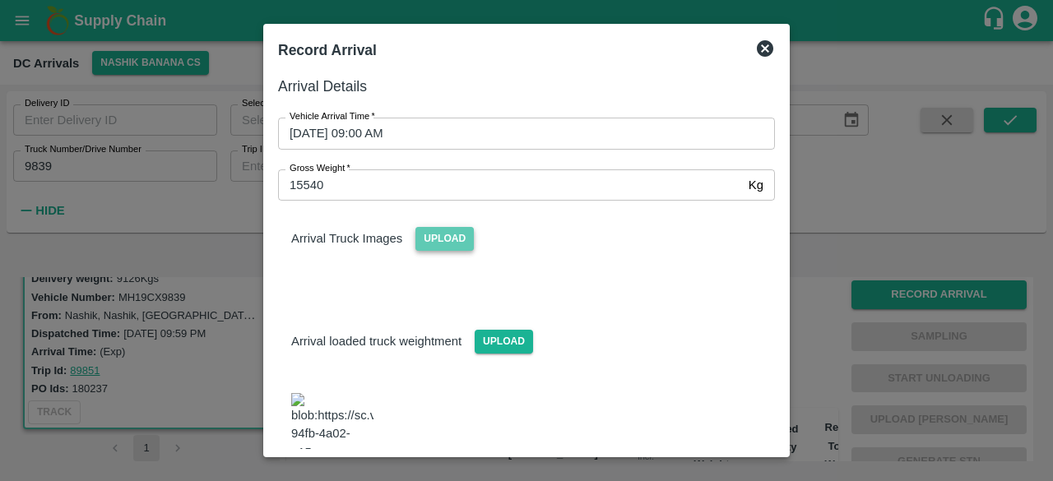
click at [442, 239] on span "Upload" at bounding box center [444, 239] width 58 height 24
click at [0, 0] on input "Upload" at bounding box center [0, 0] width 0 height 0
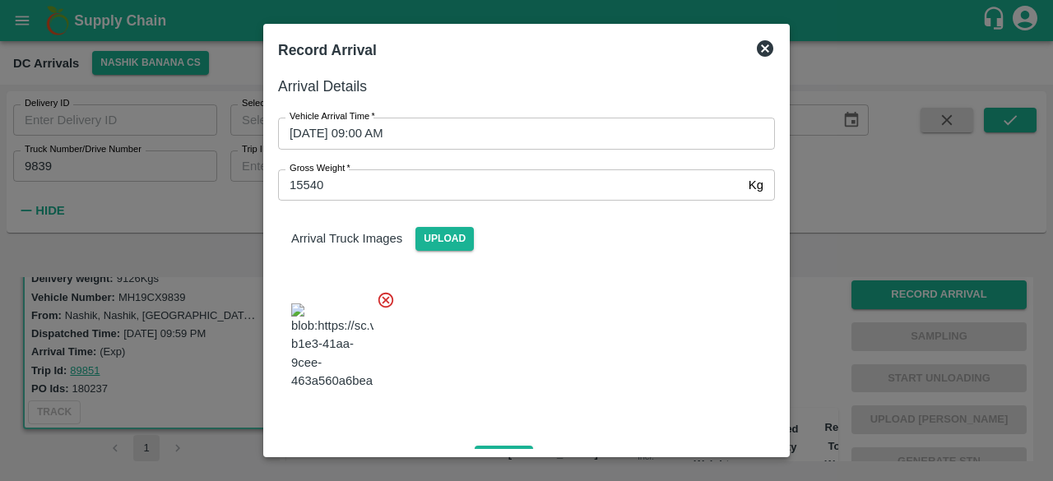
scroll to position [253, 0]
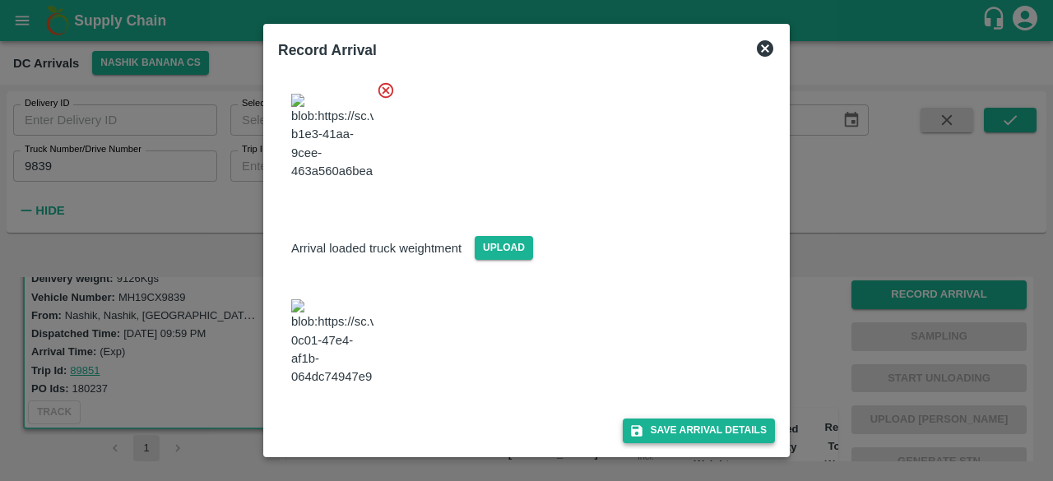
click at [683, 427] on button "Save Arrival Details" at bounding box center [699, 431] width 152 height 24
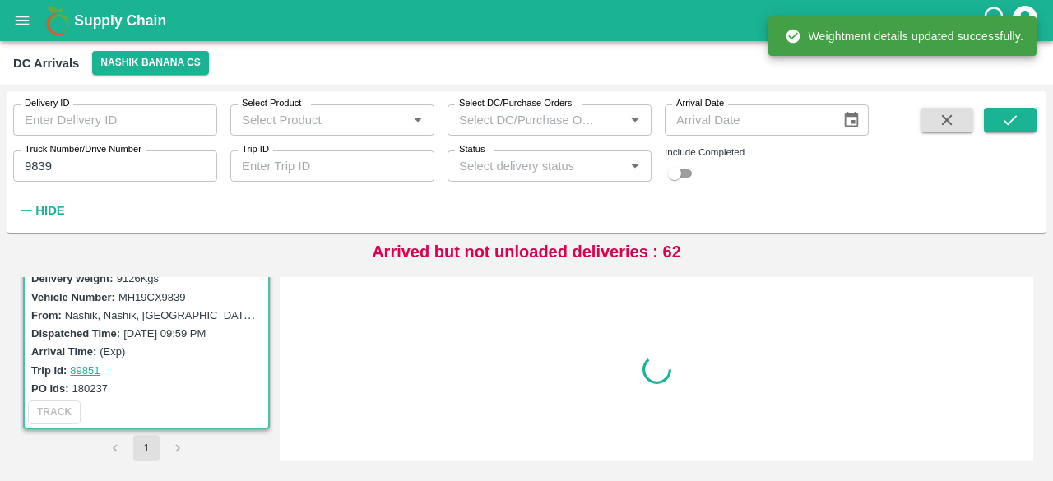
scroll to position [0, 0]
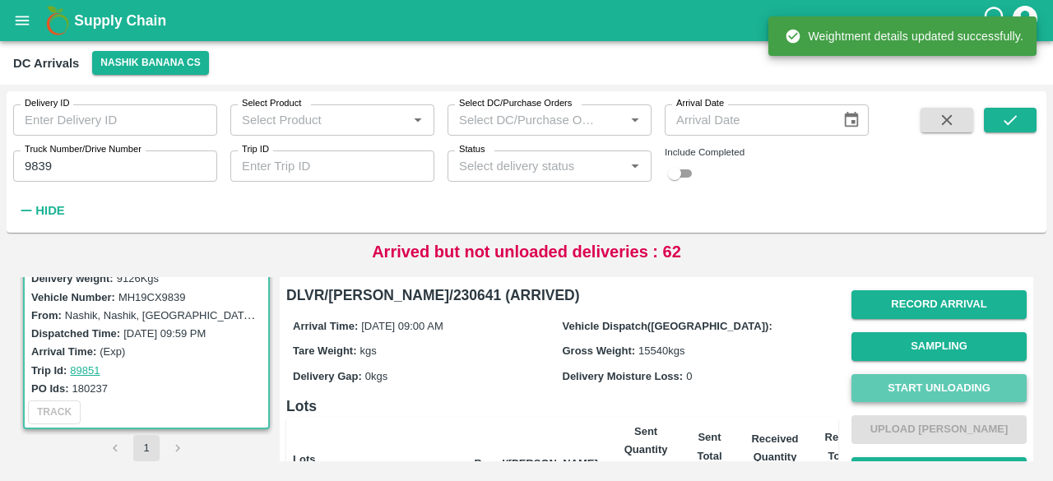
click at [919, 387] on button "Start Unloading" at bounding box center [938, 388] width 175 height 29
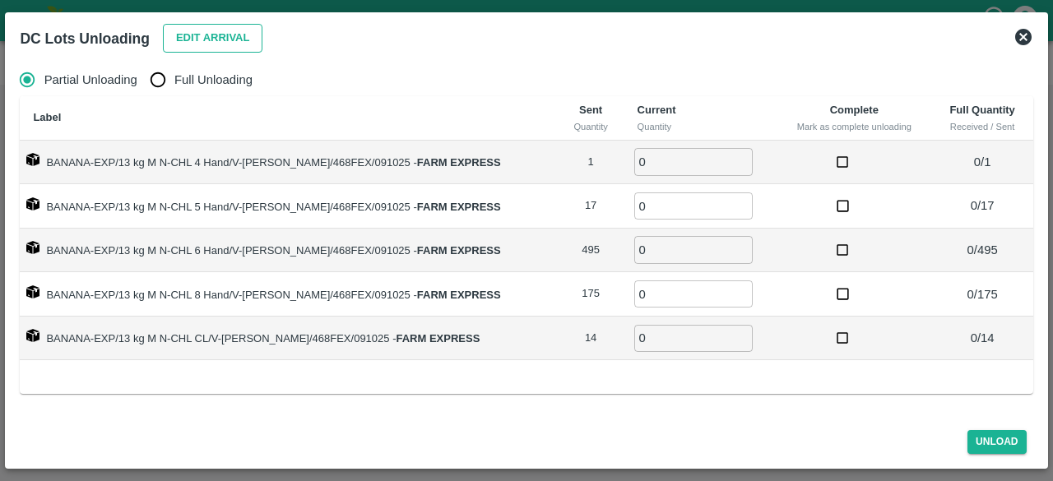
click at [196, 43] on button "Edit Arrival" at bounding box center [213, 38] width 100 height 29
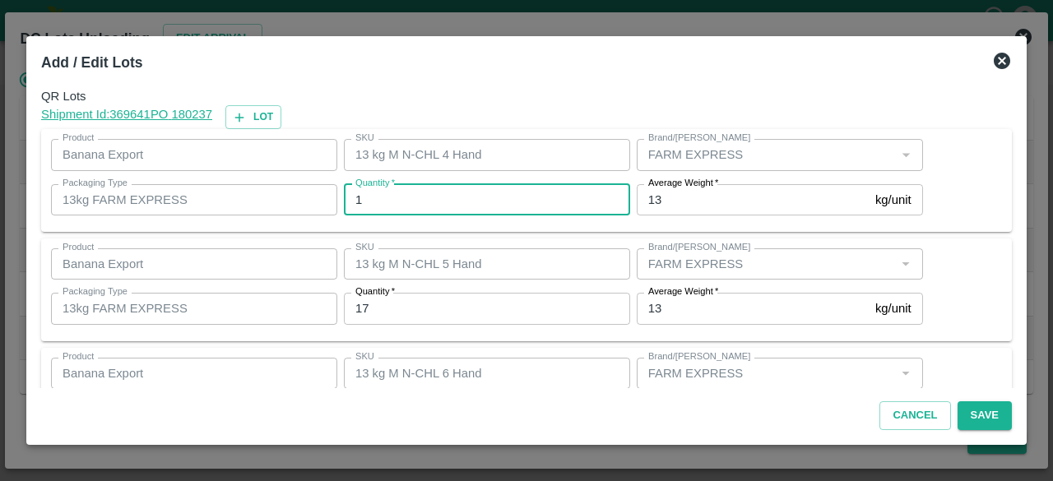
click at [373, 203] on input "1" at bounding box center [487, 199] width 286 height 31
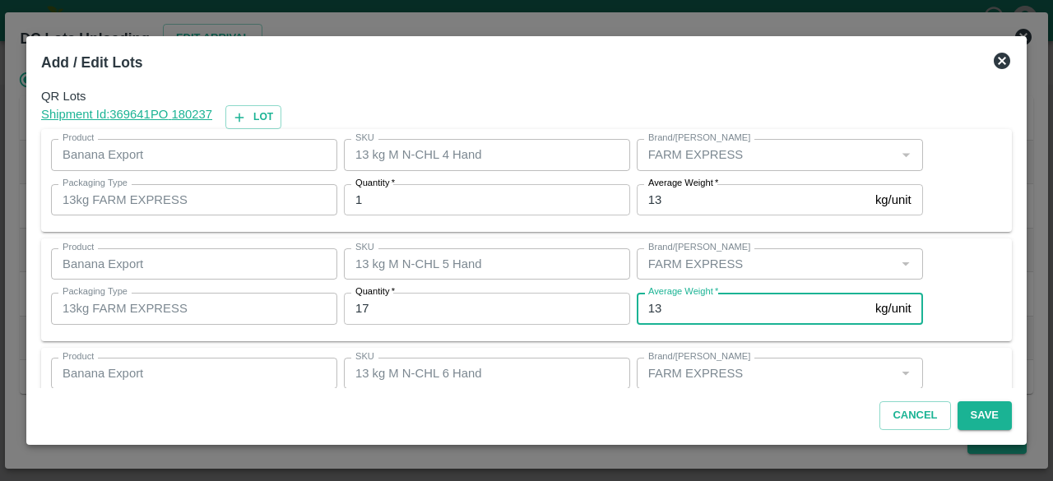
scroll to position [183, 0]
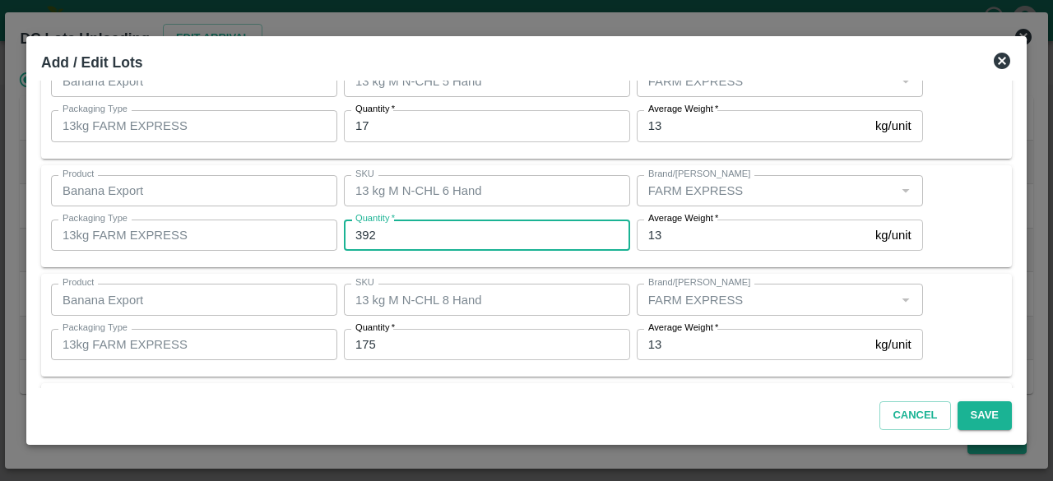
type input "392"
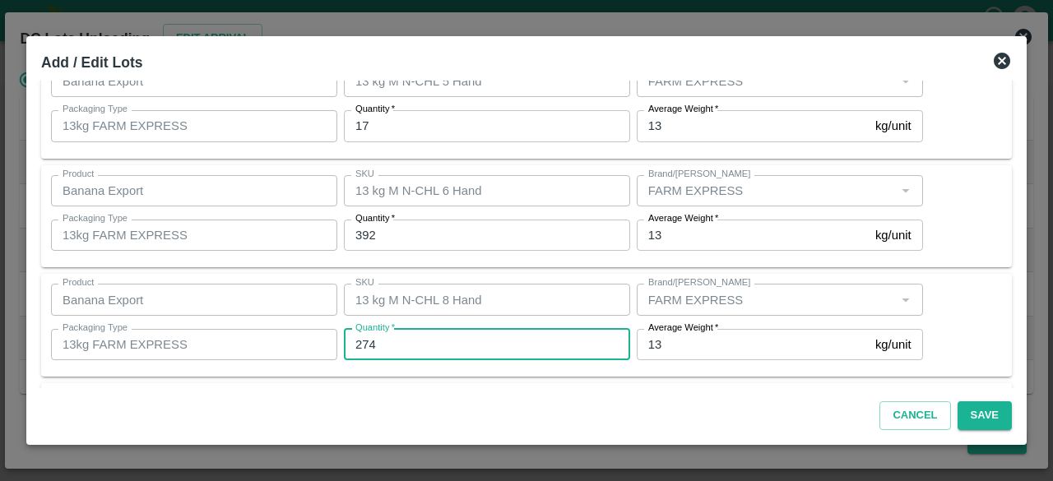
type input "274"
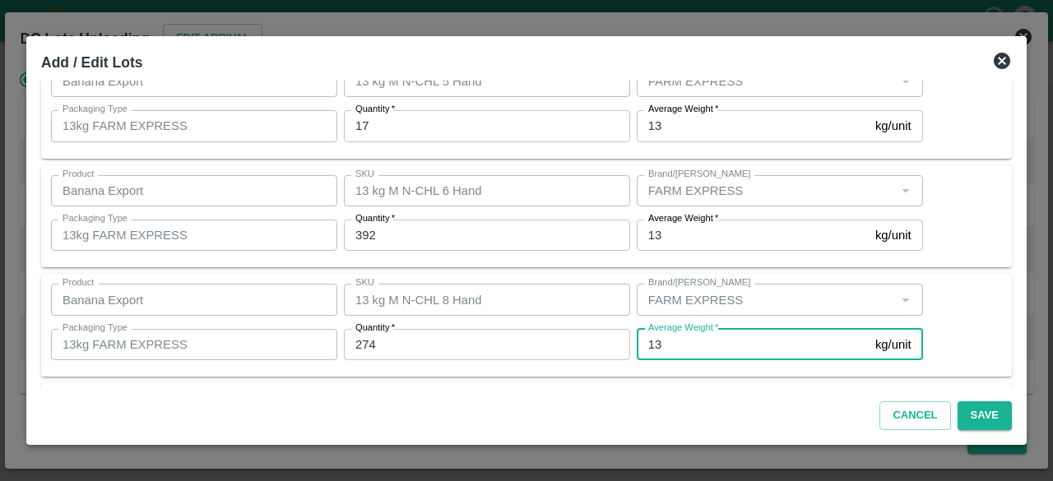
scroll to position [292, 0]
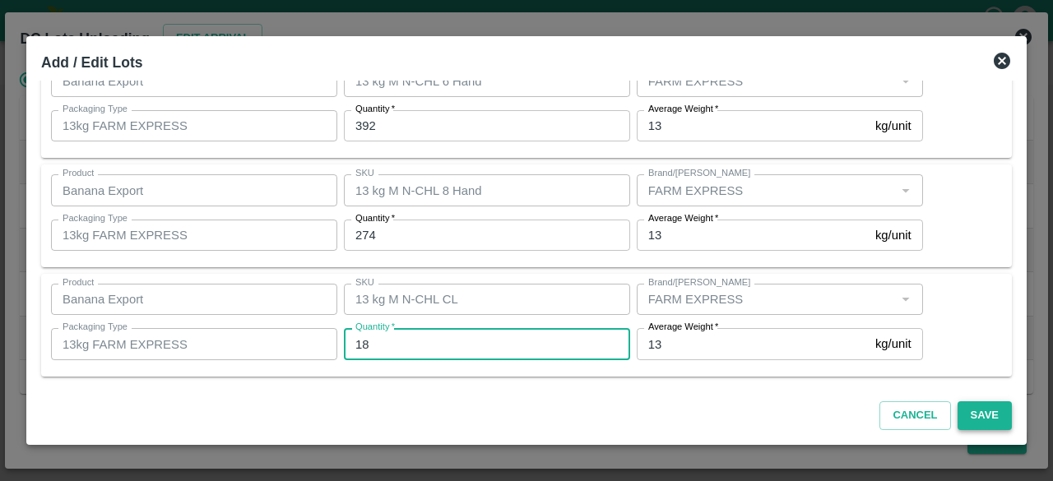
type input "18"
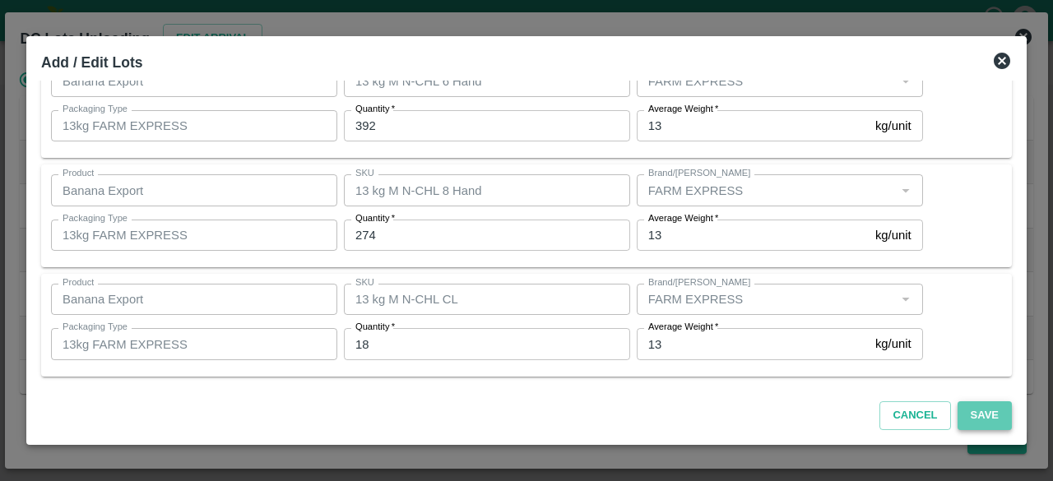
click at [985, 406] on button "Save" at bounding box center [984, 415] width 54 height 29
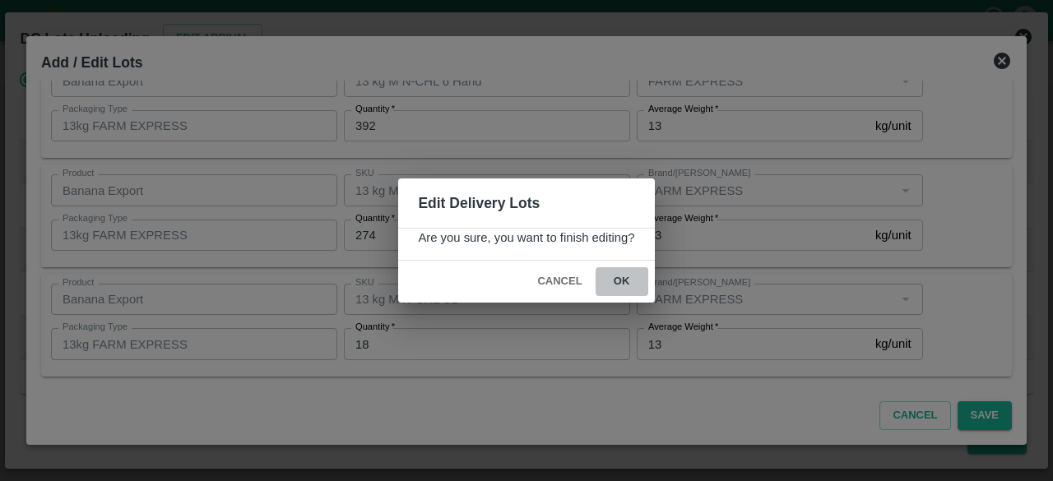
click at [619, 277] on button "ok" at bounding box center [622, 281] width 53 height 29
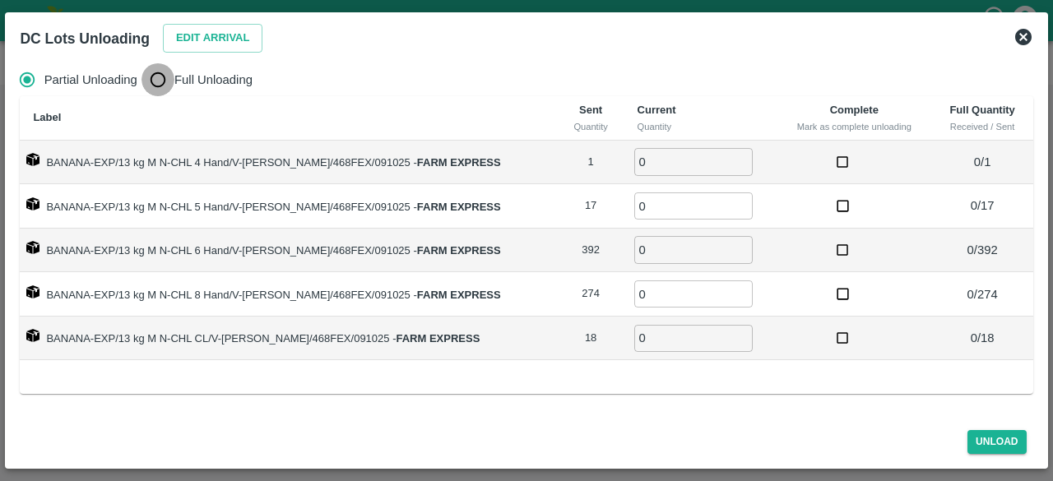
click at [156, 81] on input "Full Unloading" at bounding box center [157, 79] width 33 height 33
radio input "true"
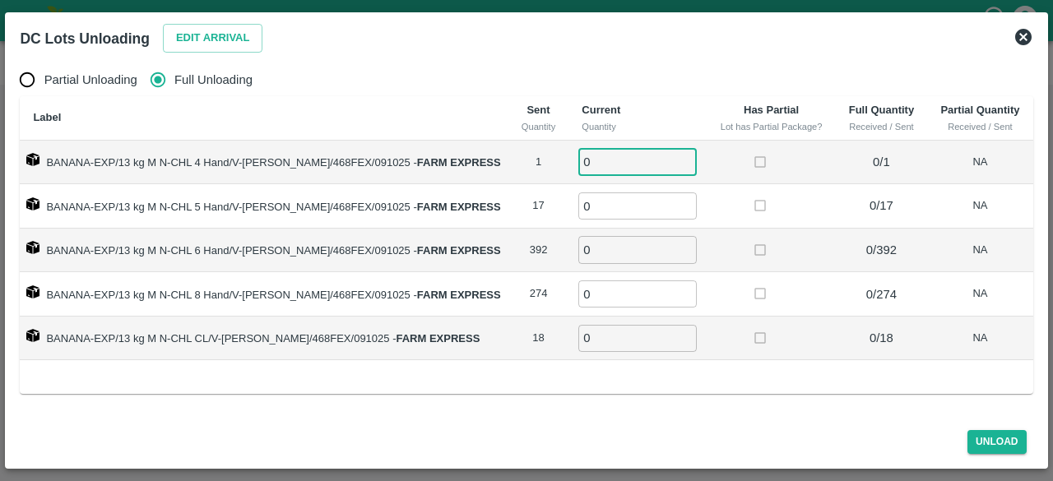
click at [616, 158] on input "0" at bounding box center [637, 161] width 118 height 27
type input "1"
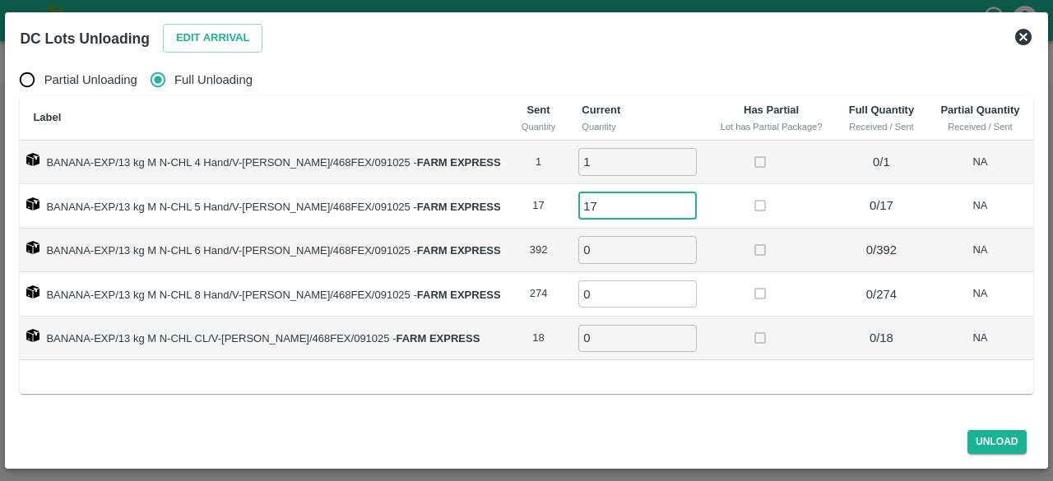
type input "17"
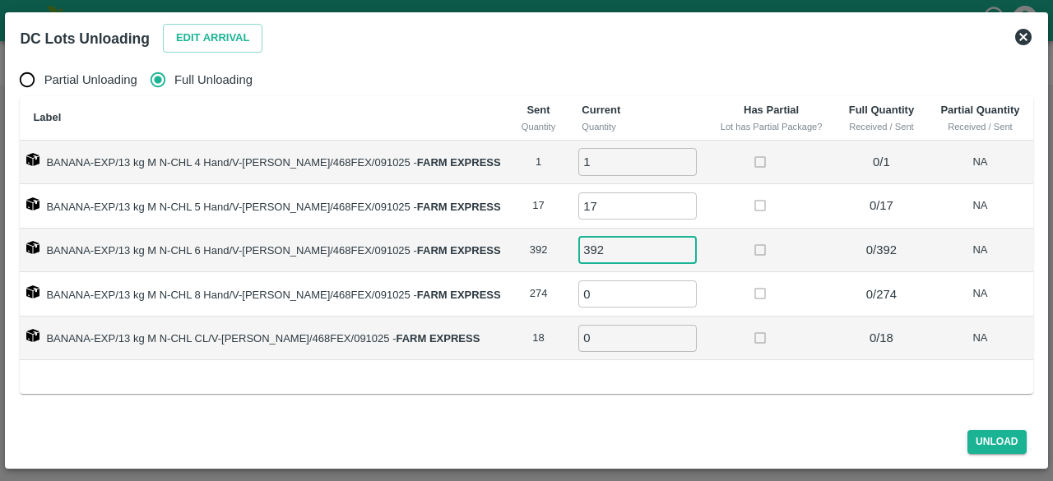
type input "392"
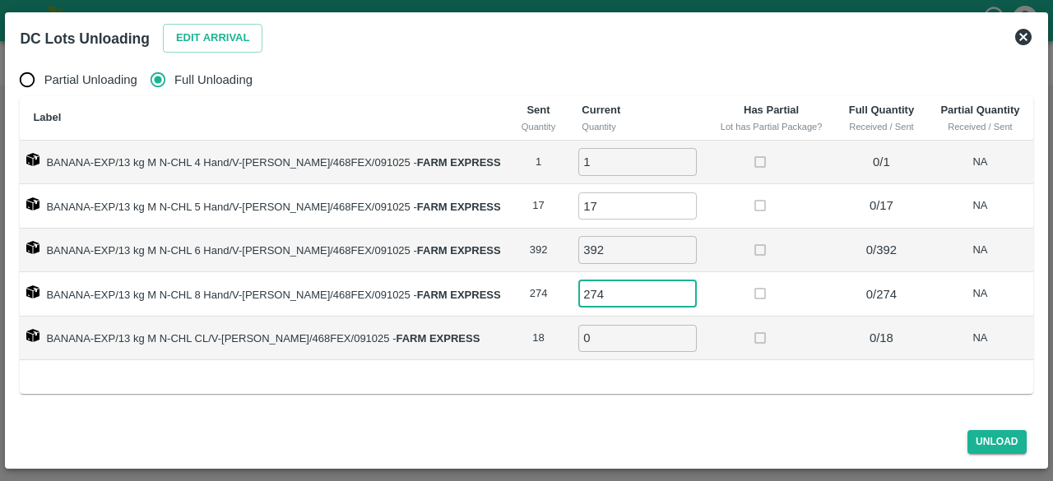
type input "274"
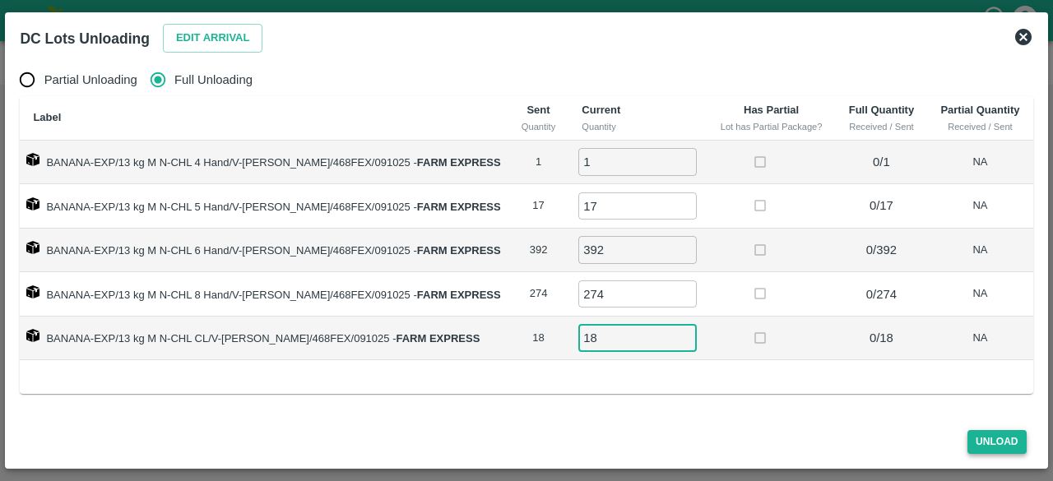
type input "18"
click at [1003, 438] on button "Unload" at bounding box center [996, 442] width 59 height 24
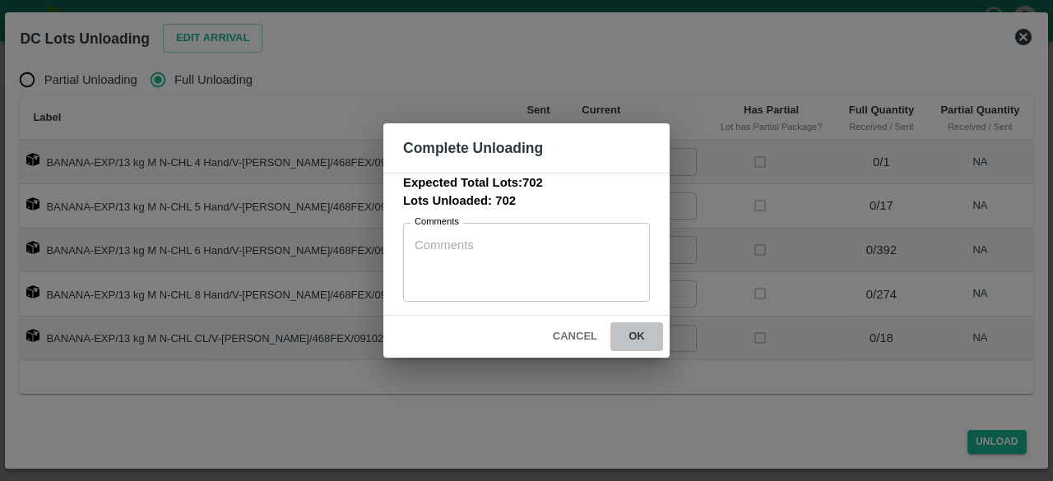
click at [635, 336] on button "ok" at bounding box center [636, 336] width 53 height 29
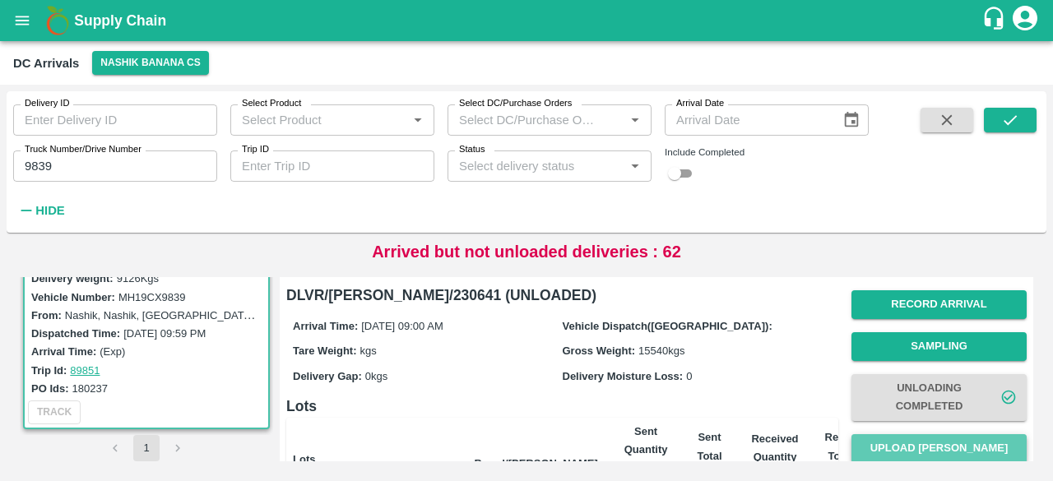
click at [919, 452] on button "Upload [PERSON_NAME]" at bounding box center [938, 448] width 175 height 29
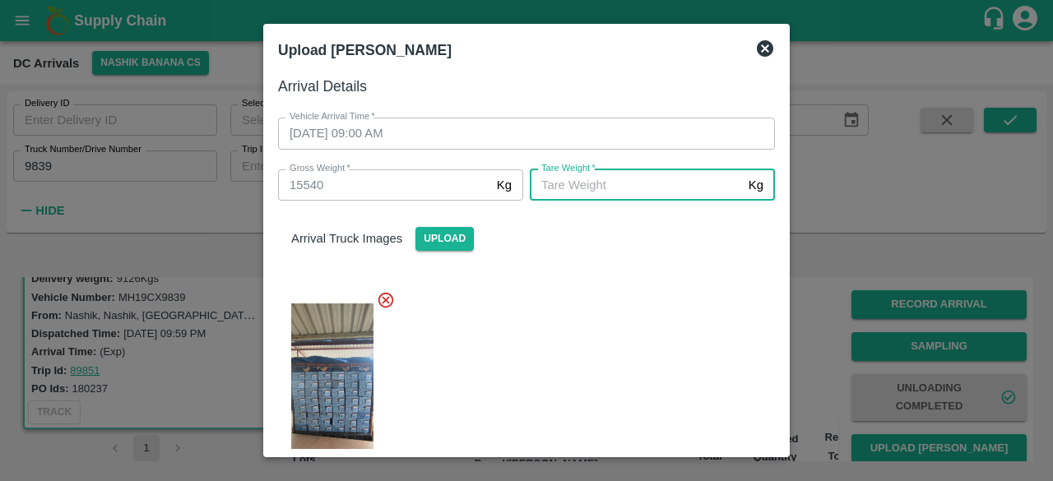
click at [591, 191] on input "[PERSON_NAME]   *" at bounding box center [636, 184] width 212 height 31
type input "5685"
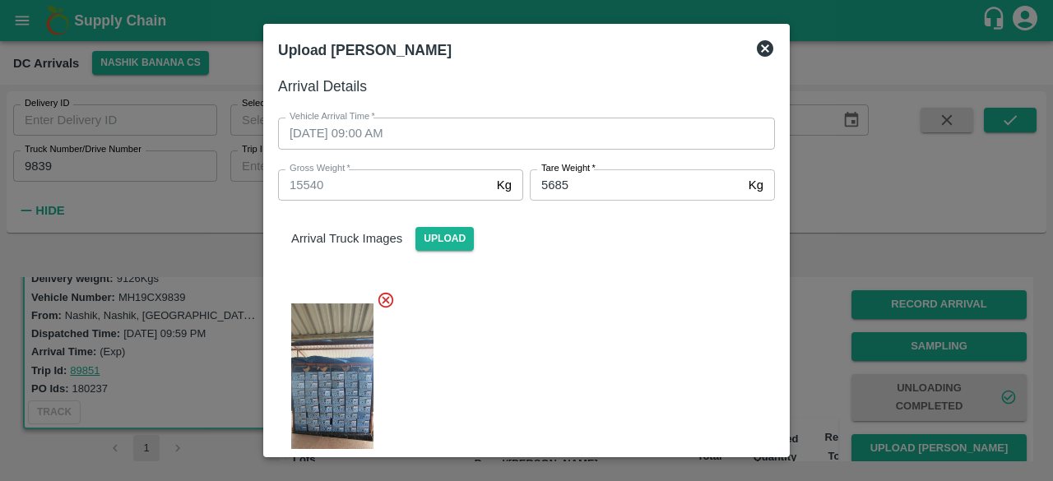
click at [605, 345] on div at bounding box center [520, 389] width 510 height 225
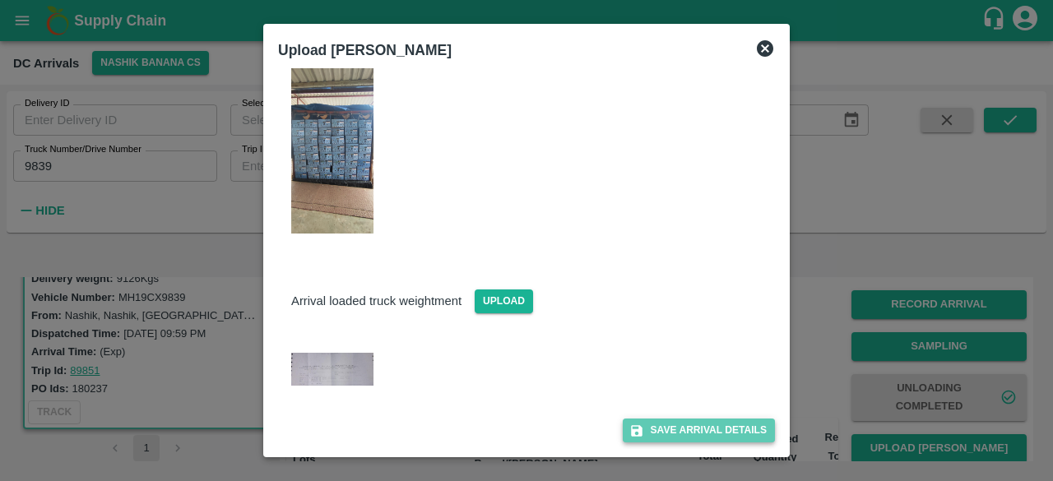
click at [684, 430] on button "Save Arrival Details" at bounding box center [699, 431] width 152 height 24
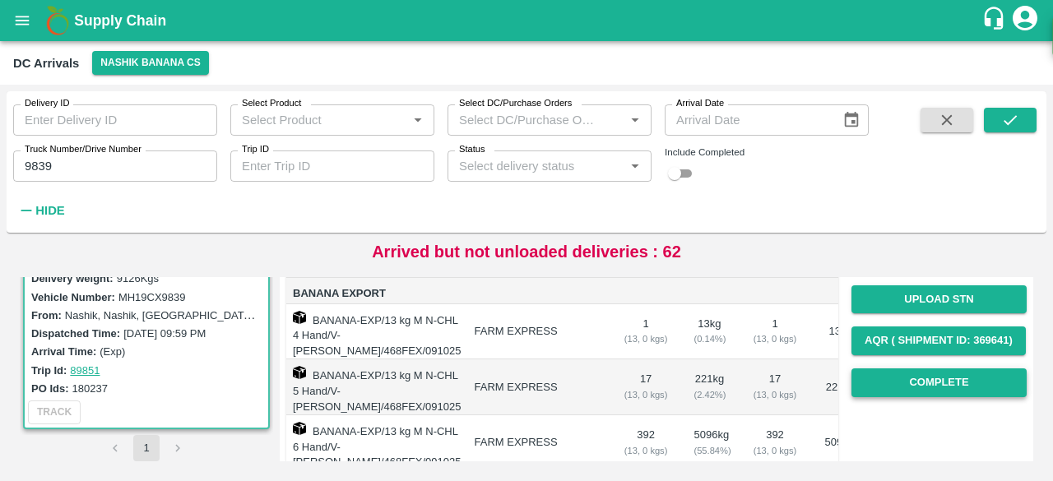
scroll to position [232, 0]
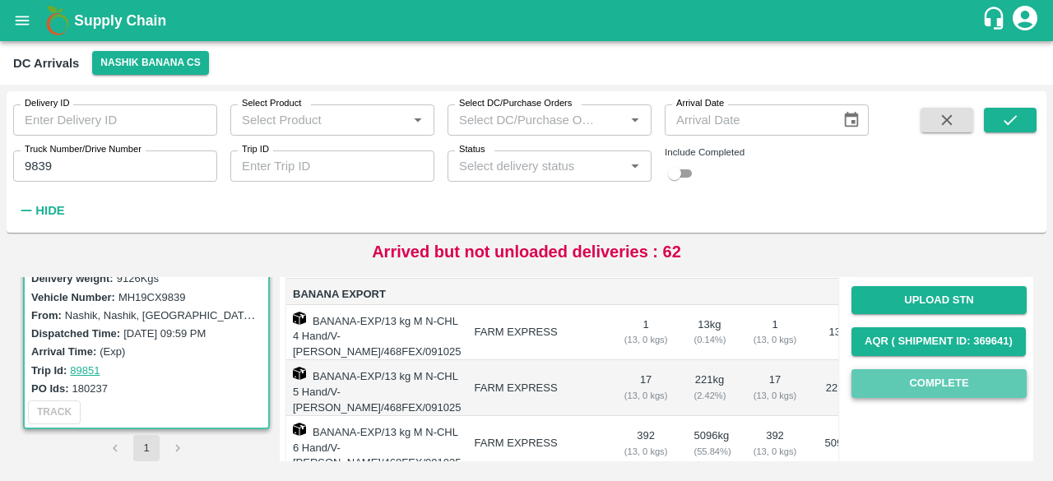
click at [923, 382] on button "Complete" at bounding box center [938, 383] width 175 height 29
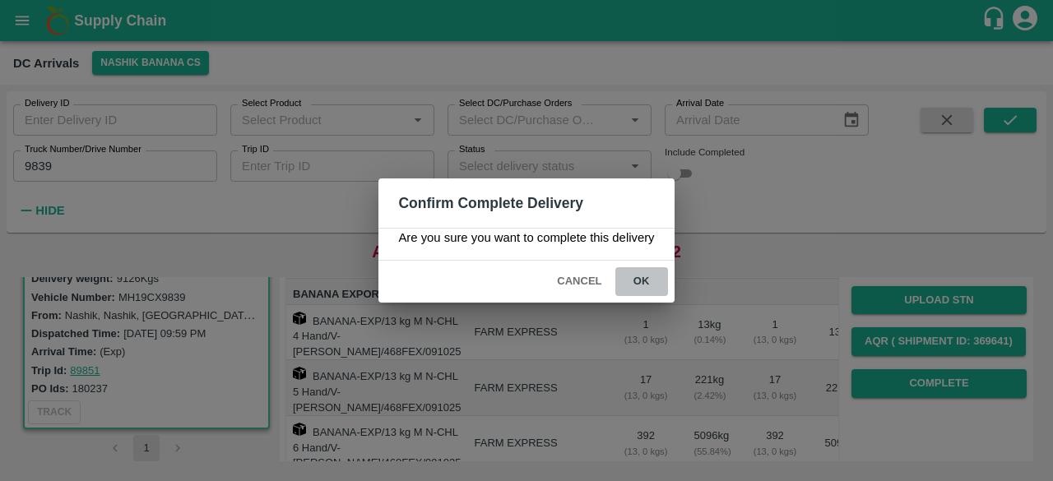
click at [637, 279] on button "ok" at bounding box center [641, 281] width 53 height 29
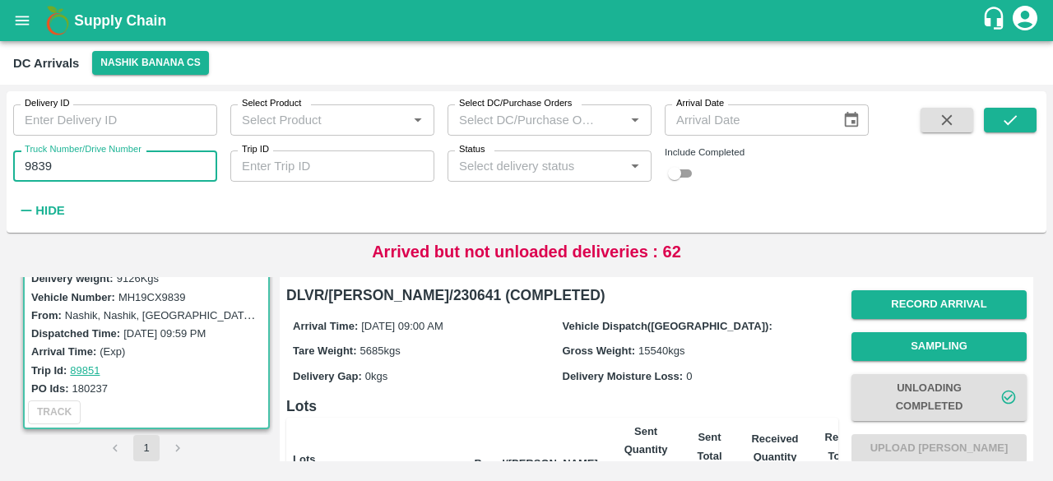
click at [37, 168] on input "9839" at bounding box center [115, 166] width 204 height 31
type input "0423"
click at [1008, 121] on icon "submit" at bounding box center [1010, 120] width 18 height 18
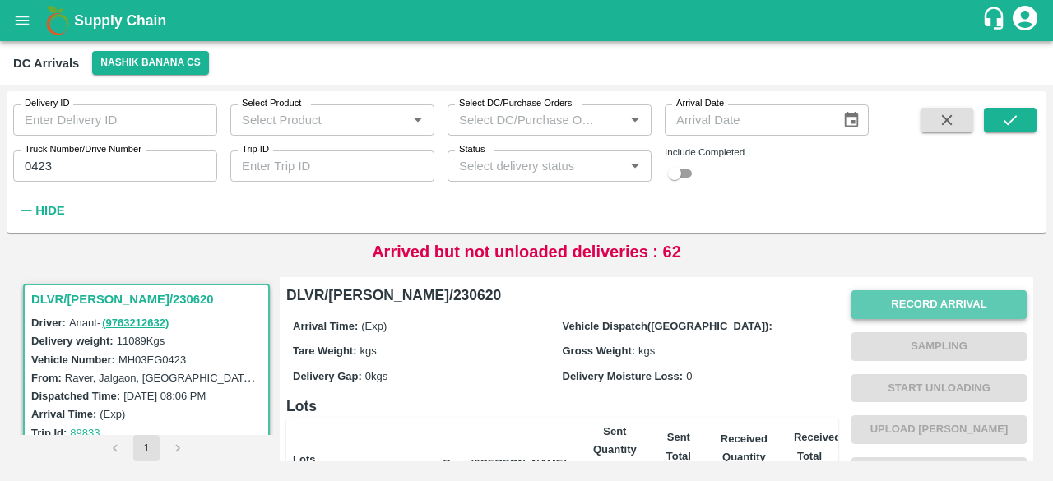
click at [961, 306] on button "Record Arrival" at bounding box center [938, 304] width 175 height 29
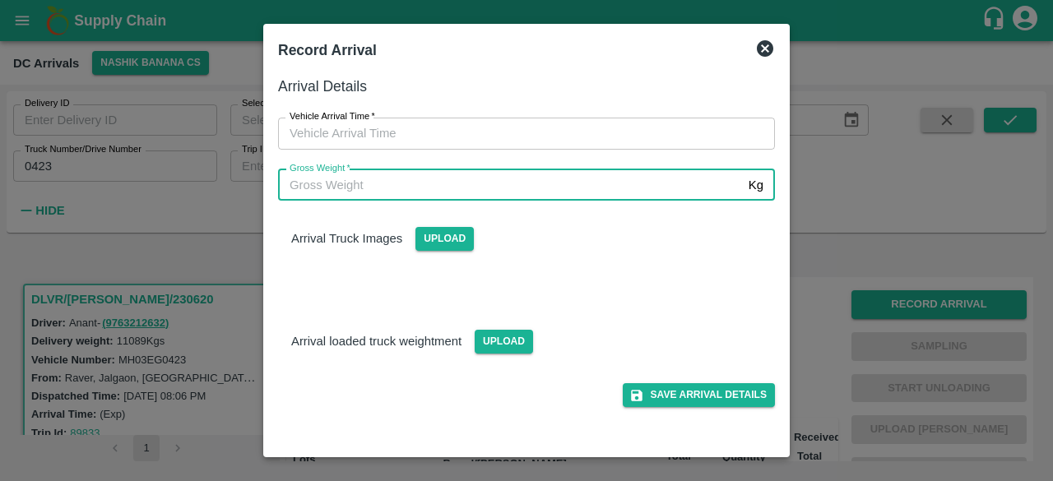
click at [467, 189] on input "Gross Weight   *" at bounding box center [510, 184] width 464 height 31
type input "18305"
type input "DD/MM/YYYY hh:mm aa"
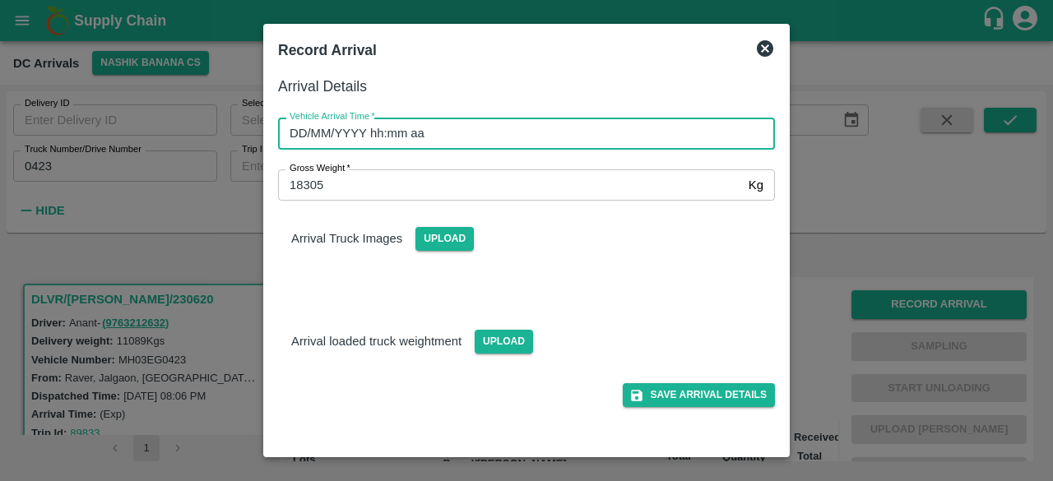
click at [461, 135] on input "DD/MM/YYYY hh:mm aa" at bounding box center [520, 133] width 485 height 31
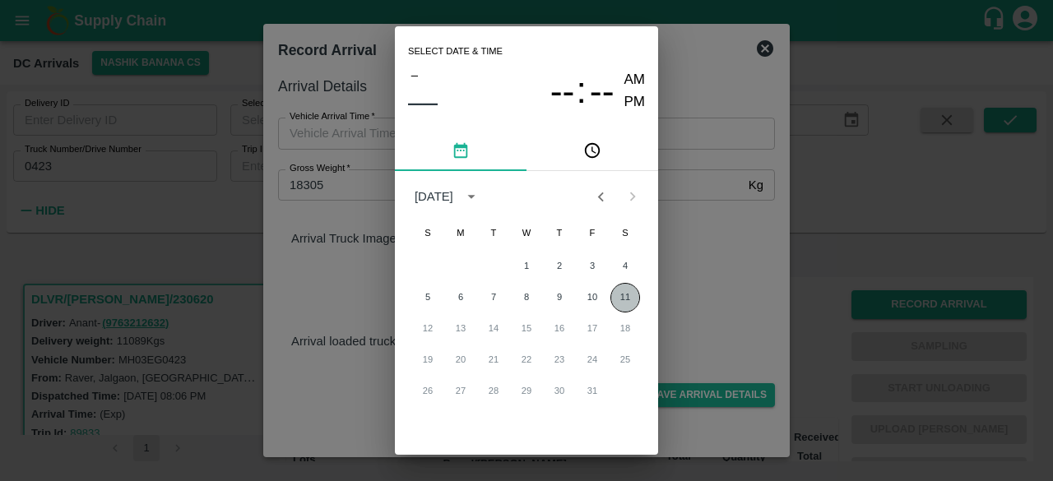
click at [625, 298] on button "11" at bounding box center [625, 298] width 30 height 30
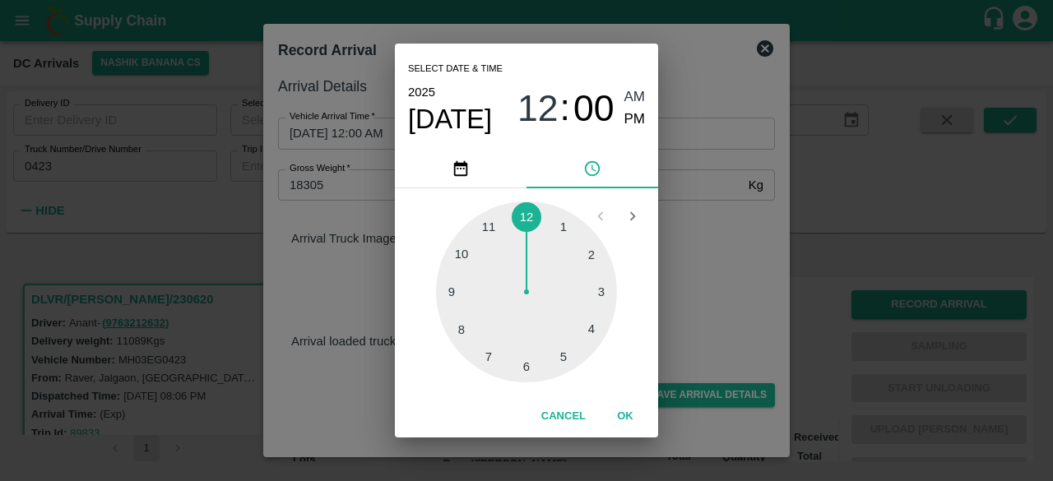
click at [491, 229] on div at bounding box center [526, 292] width 181 height 181
click at [593, 253] on div at bounding box center [526, 292] width 181 height 181
type input "[DATE] 11:10 AM"
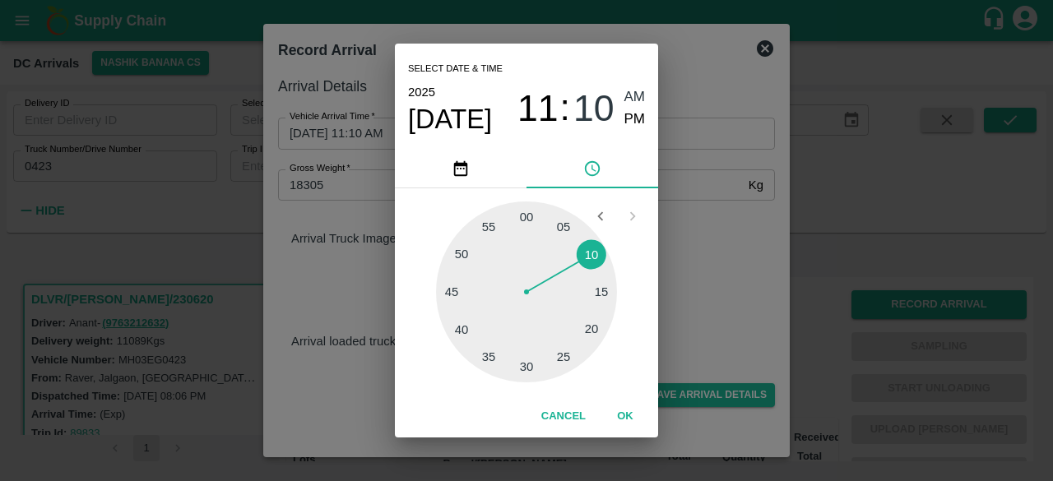
click at [676, 231] on div "Select date & time [DATE] 11 : 10 AM PM 05 10 15 20 25 30 35 40 45 50 55 00 Can…" at bounding box center [526, 240] width 1053 height 481
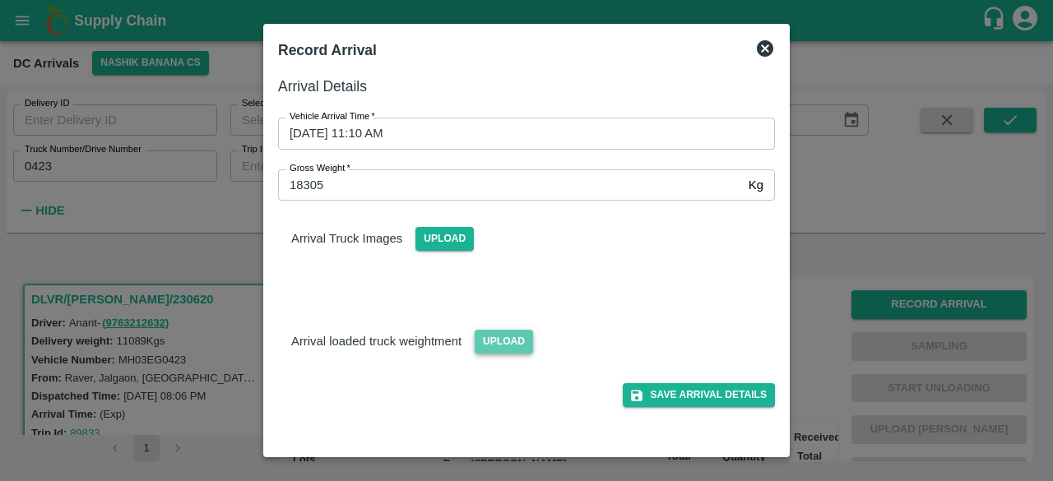
click at [505, 339] on span "Upload" at bounding box center [504, 342] width 58 height 24
click at [0, 0] on input "Upload" at bounding box center [0, 0] width 0 height 0
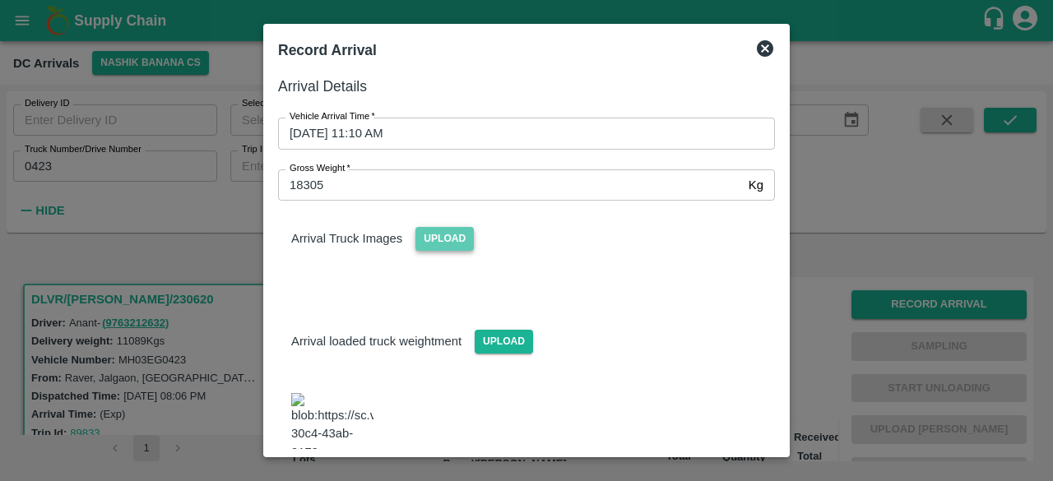
click at [431, 240] on span "Upload" at bounding box center [444, 239] width 58 height 24
click at [0, 0] on input "Upload" at bounding box center [0, 0] width 0 height 0
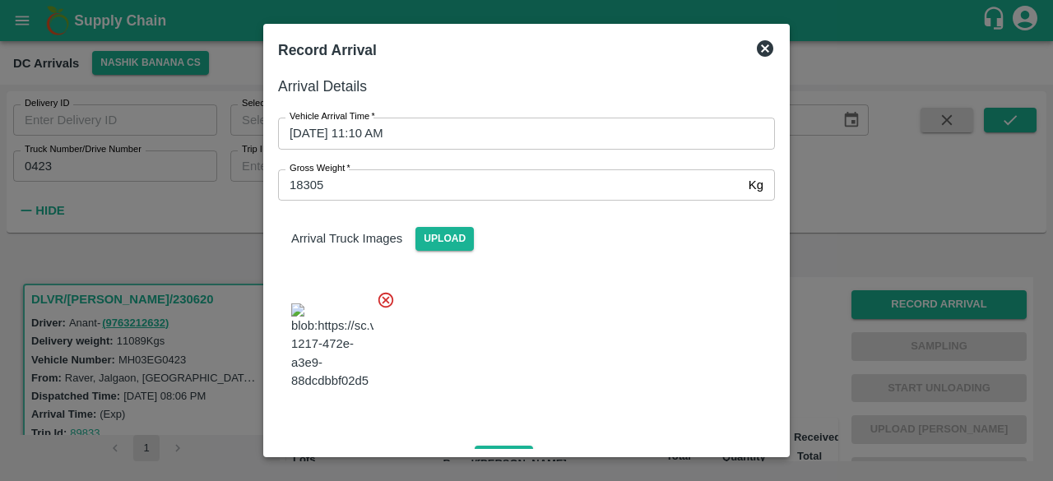
scroll to position [366, 0]
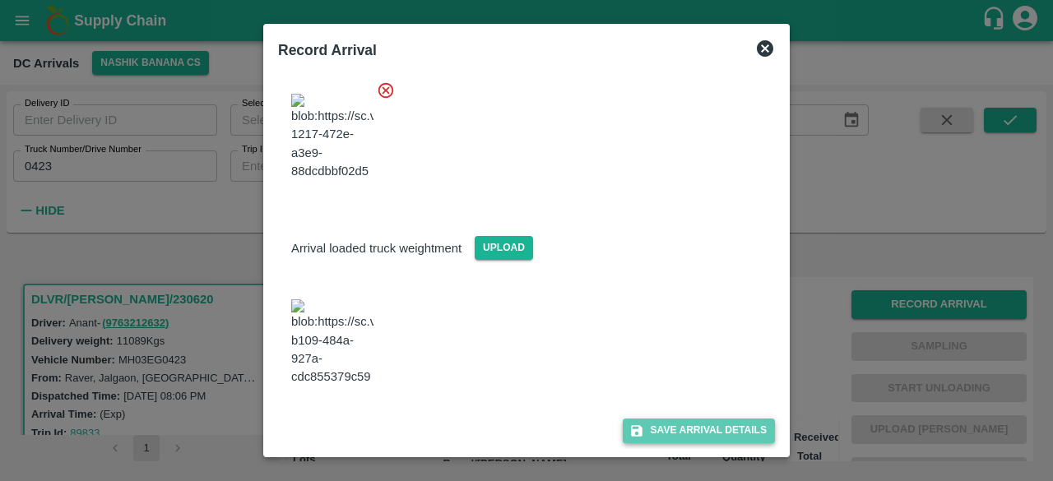
click at [680, 430] on button "Save Arrival Details" at bounding box center [699, 431] width 152 height 24
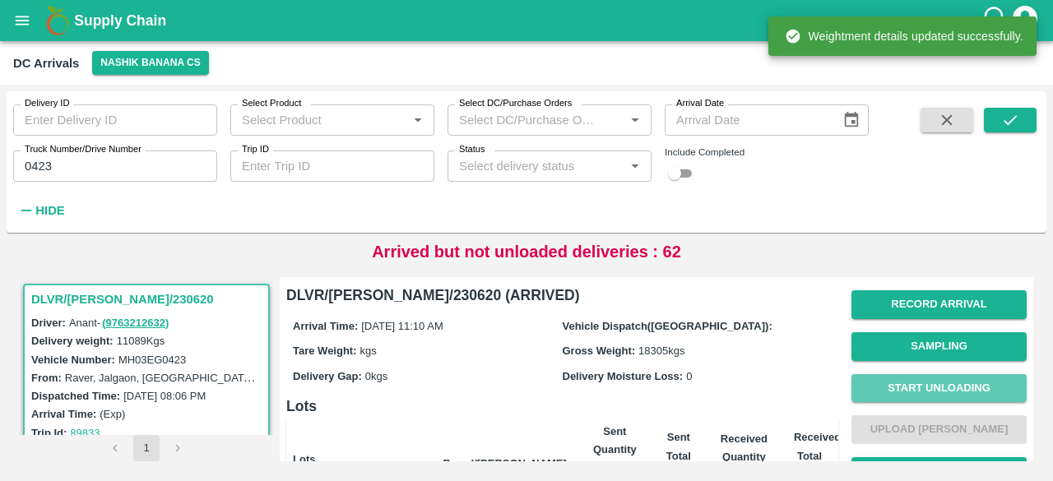
click at [936, 395] on button "Start Unloading" at bounding box center [938, 388] width 175 height 29
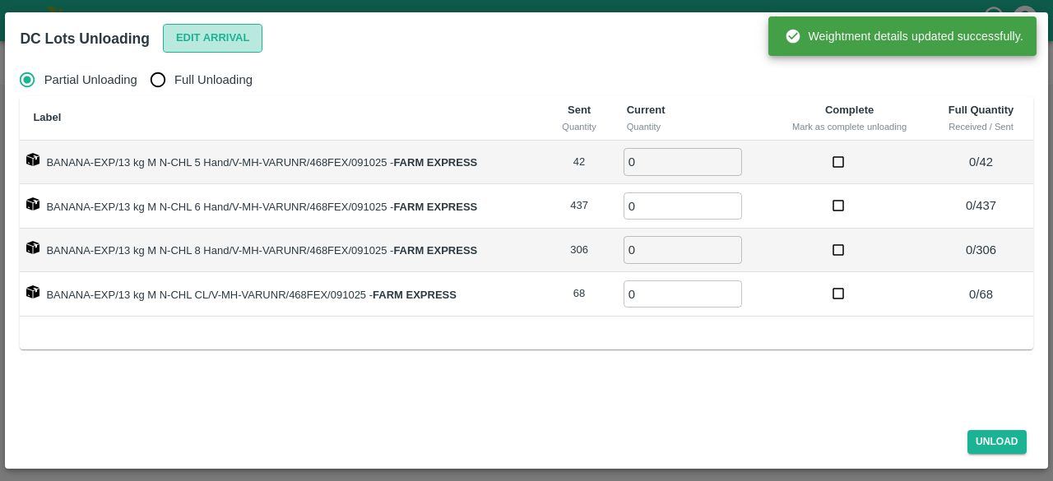
click at [204, 38] on button "Edit Arrival" at bounding box center [213, 38] width 100 height 29
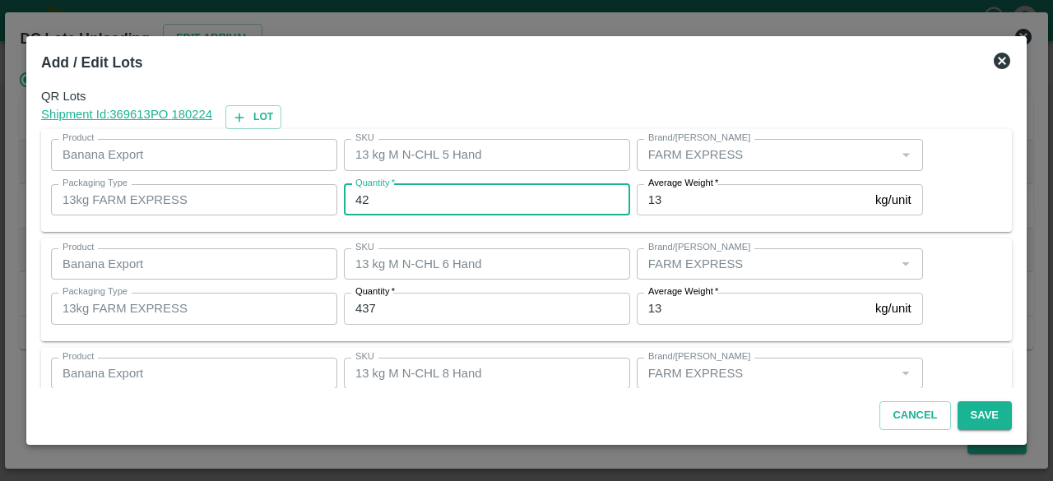
click at [360, 197] on input "42" at bounding box center [487, 199] width 286 height 31
type input "34"
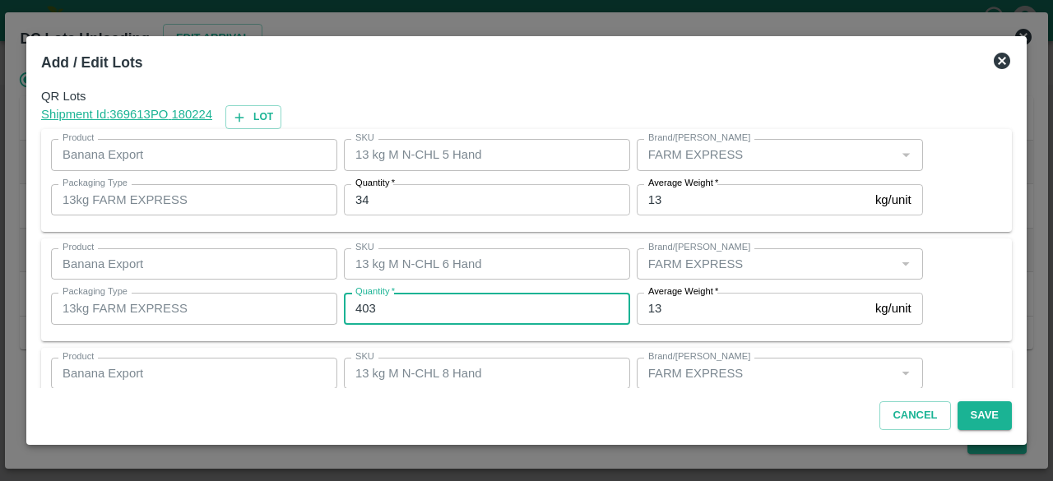
type input "403"
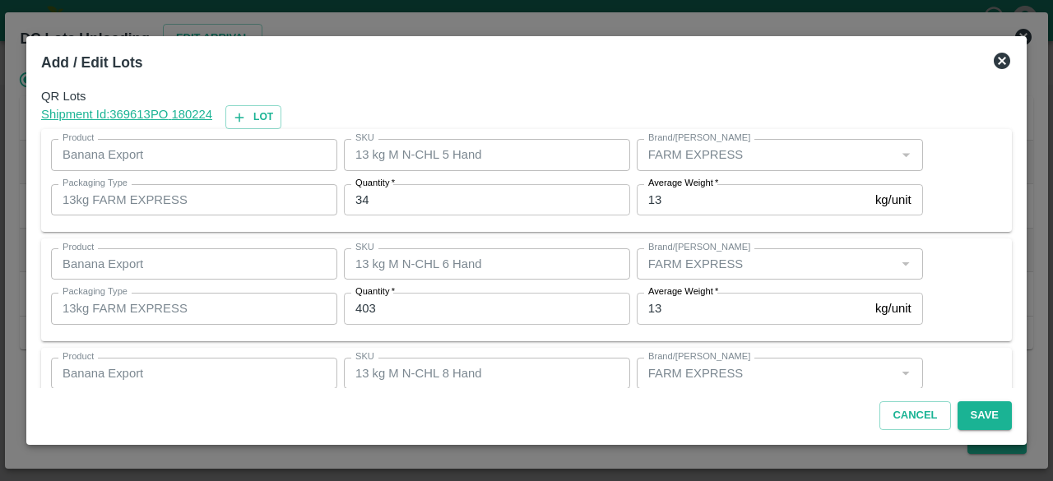
scroll to position [183, 0]
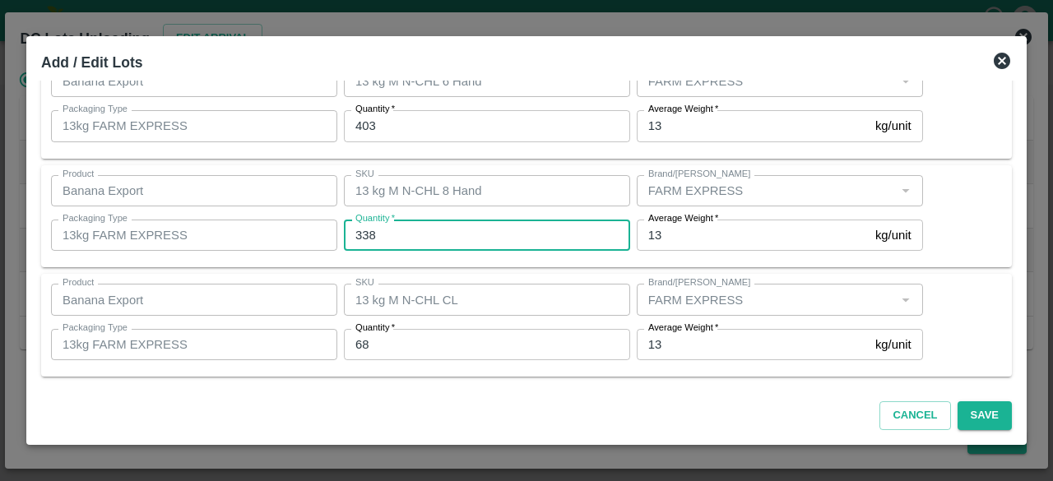
type input "338"
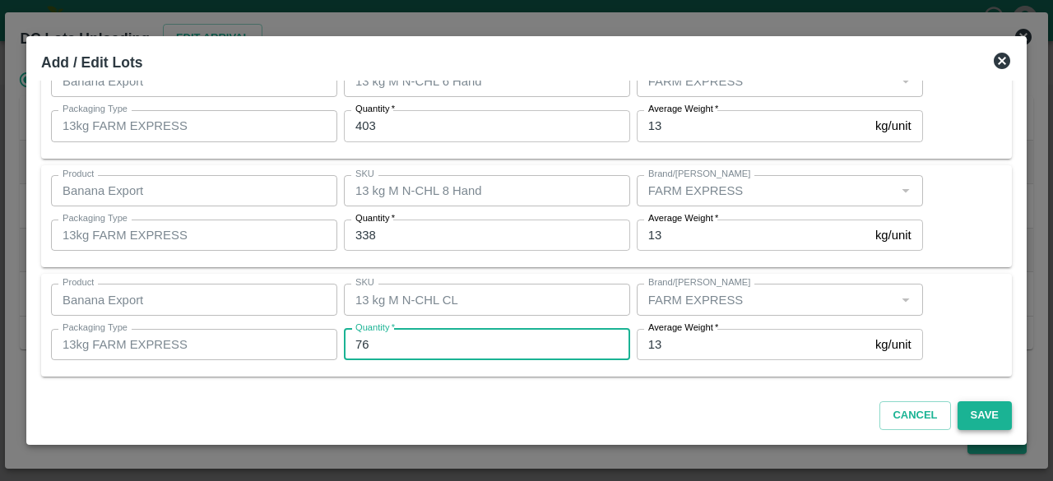
type input "76"
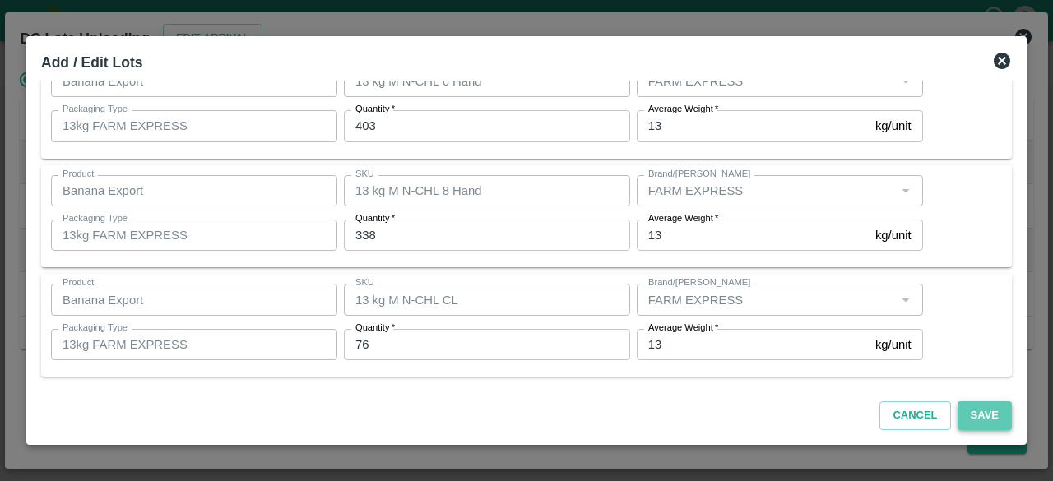
click at [979, 410] on button "Save" at bounding box center [984, 415] width 54 height 29
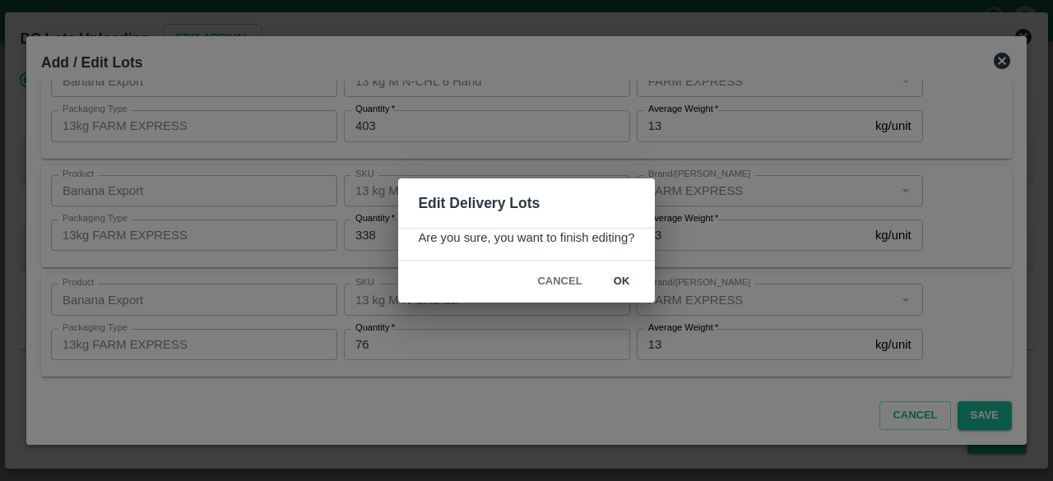
click at [622, 278] on button "ok" at bounding box center [622, 281] width 53 height 29
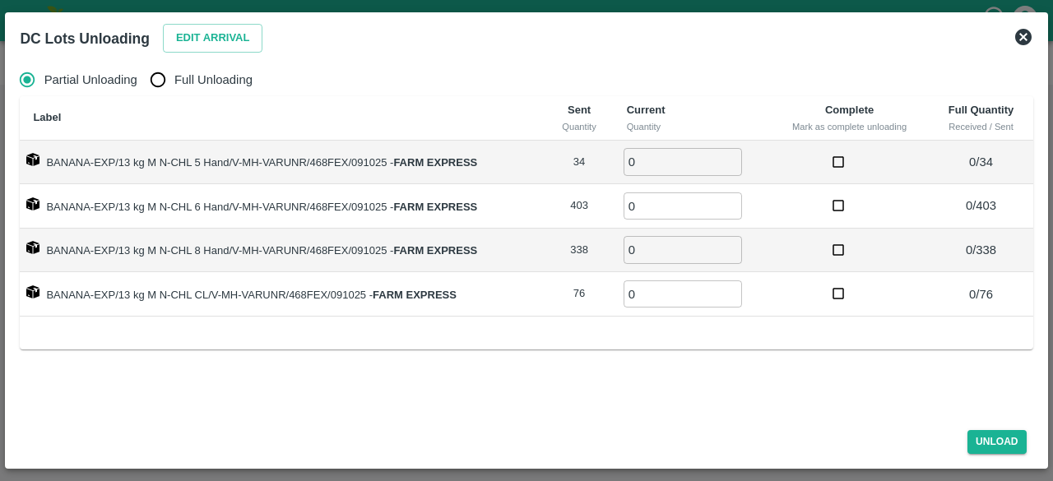
click at [155, 83] on input "Full Unloading" at bounding box center [157, 79] width 33 height 33
radio input "true"
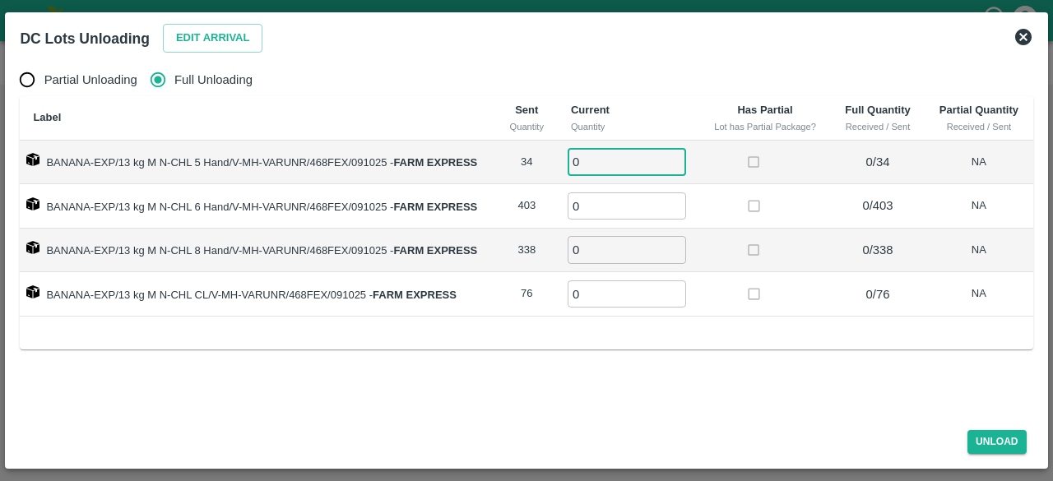
click at [584, 162] on input "0" at bounding box center [627, 161] width 118 height 27
type input "34"
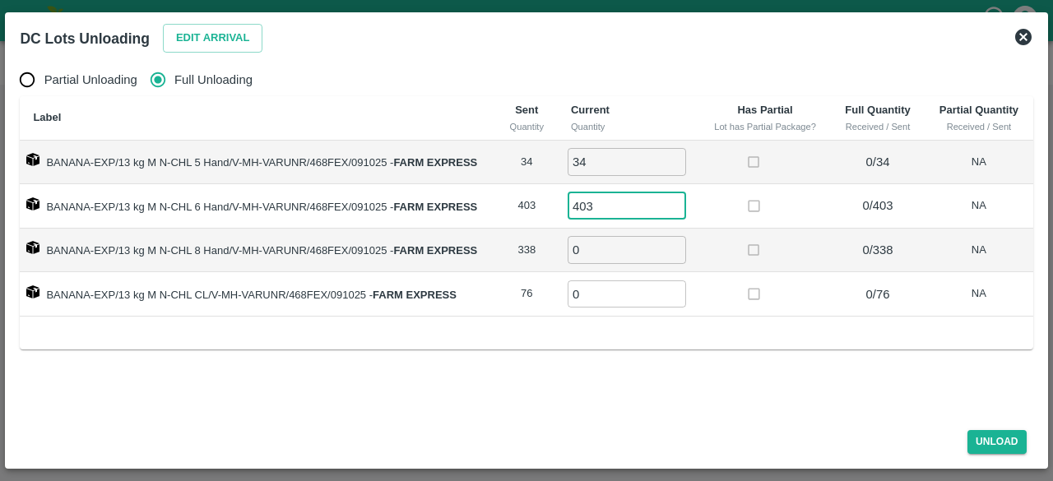
type input "403"
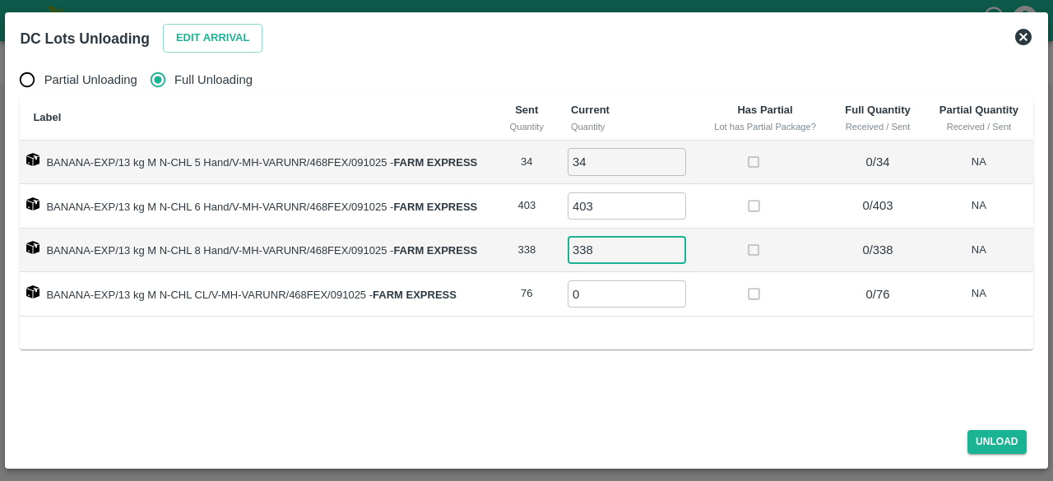
type input "338"
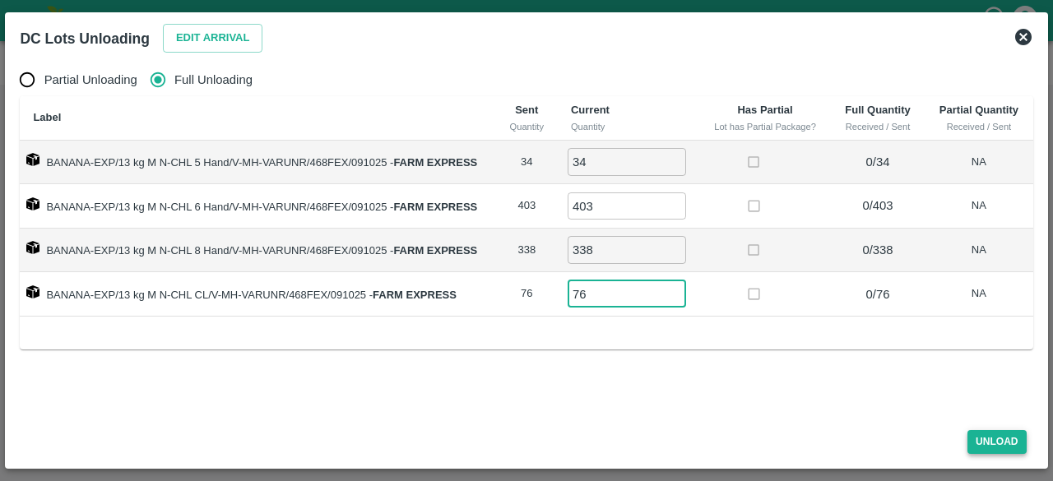
type input "76"
click at [990, 441] on button "Unload" at bounding box center [996, 442] width 59 height 24
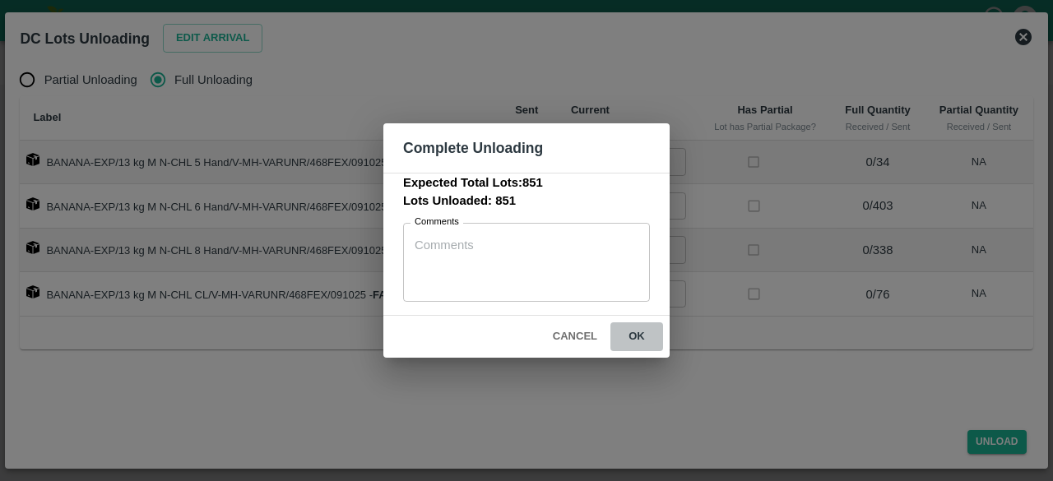
click at [637, 331] on button "ok" at bounding box center [636, 336] width 53 height 29
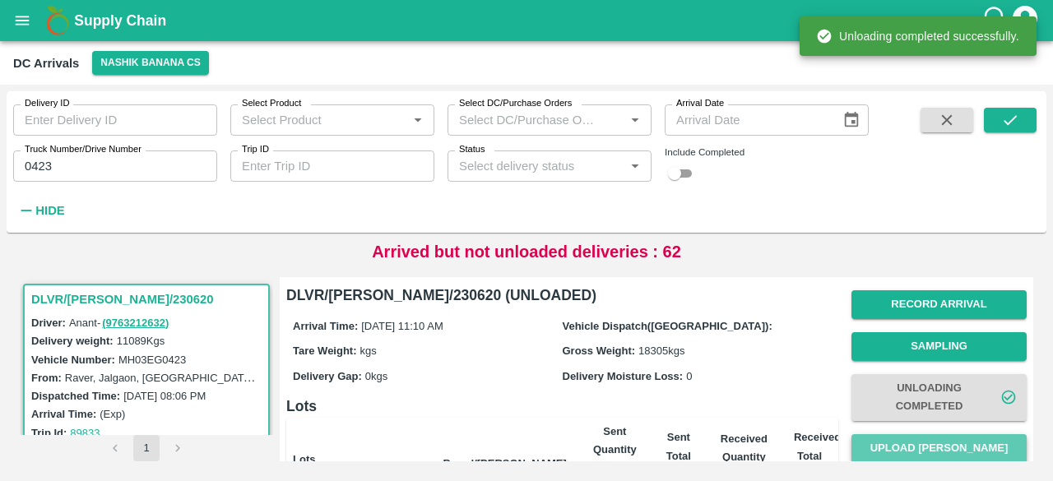
click at [935, 440] on button "Upload [PERSON_NAME]" at bounding box center [938, 448] width 175 height 29
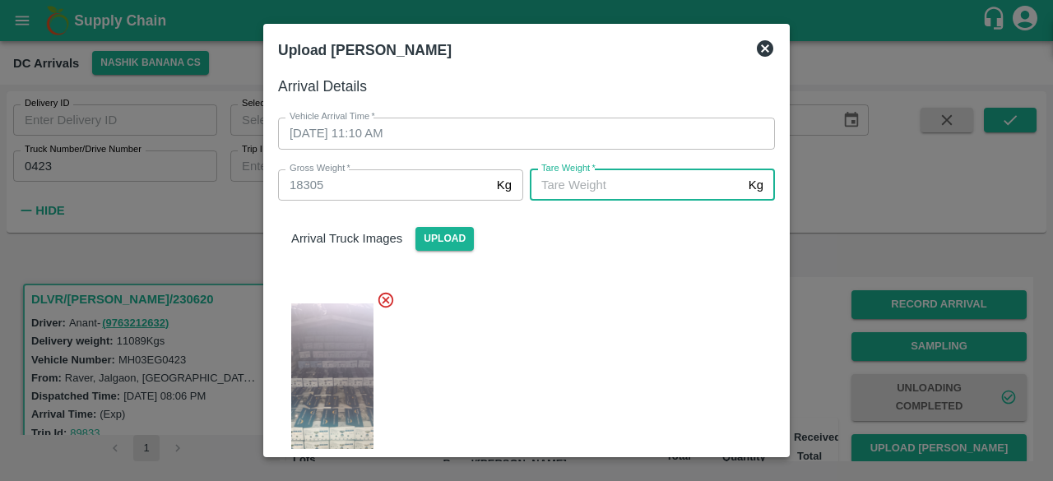
click at [564, 190] on input "[PERSON_NAME]   *" at bounding box center [636, 184] width 212 height 31
type input "6200"
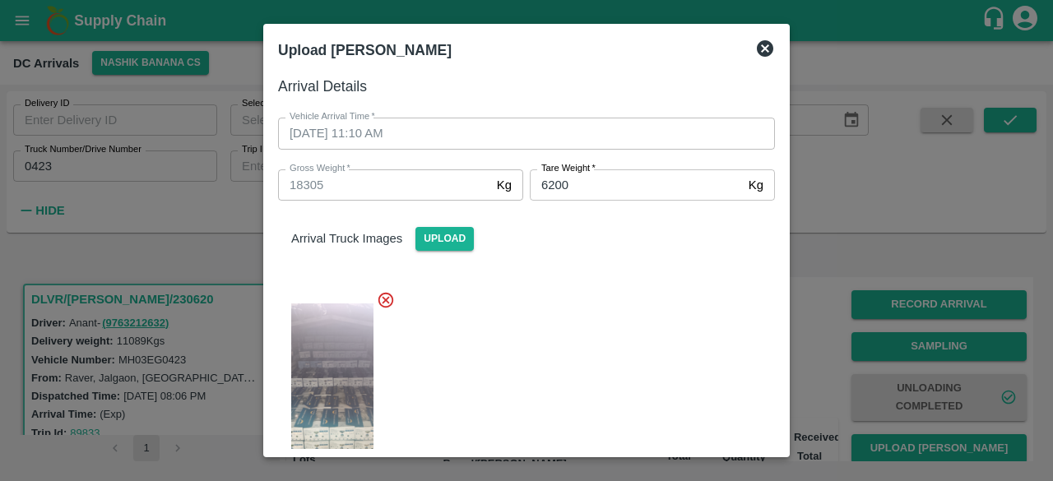
click at [589, 299] on div at bounding box center [520, 389] width 510 height 225
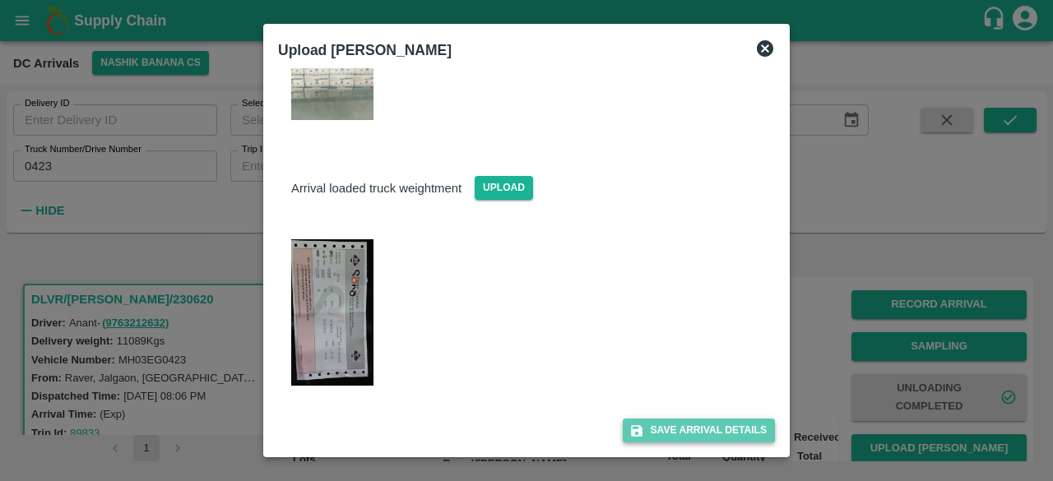
click at [685, 427] on button "Save Arrival Details" at bounding box center [699, 431] width 152 height 24
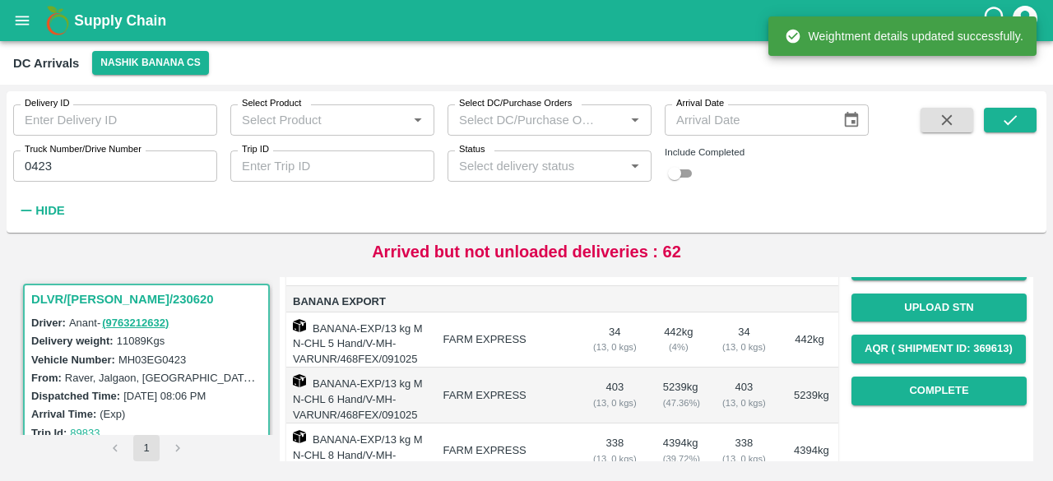
scroll to position [229, 0]
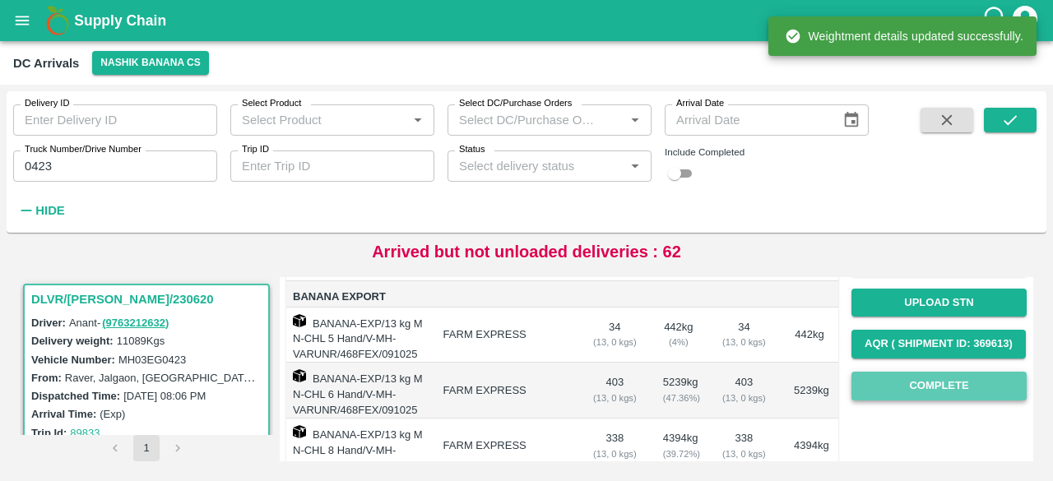
click at [927, 384] on button "Complete" at bounding box center [938, 386] width 175 height 29
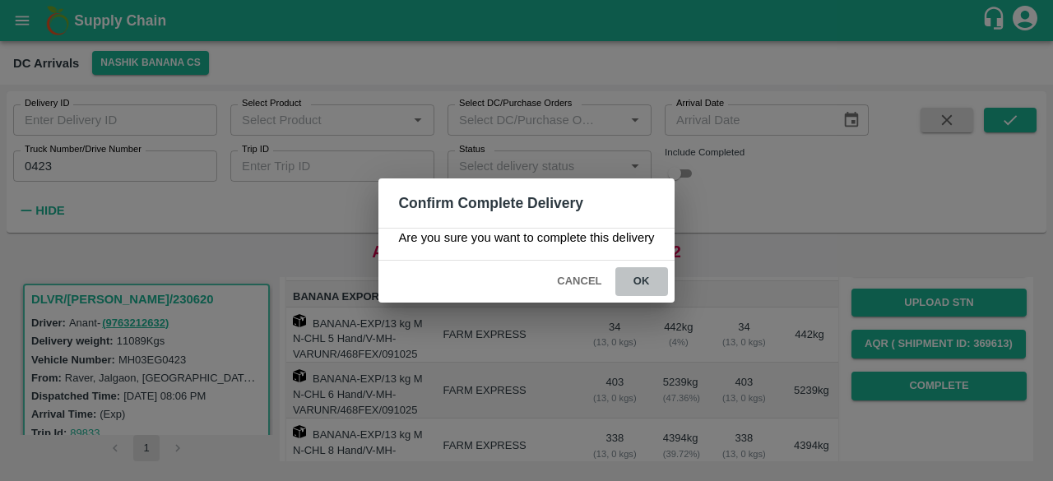
click at [642, 279] on button "ok" at bounding box center [641, 281] width 53 height 29
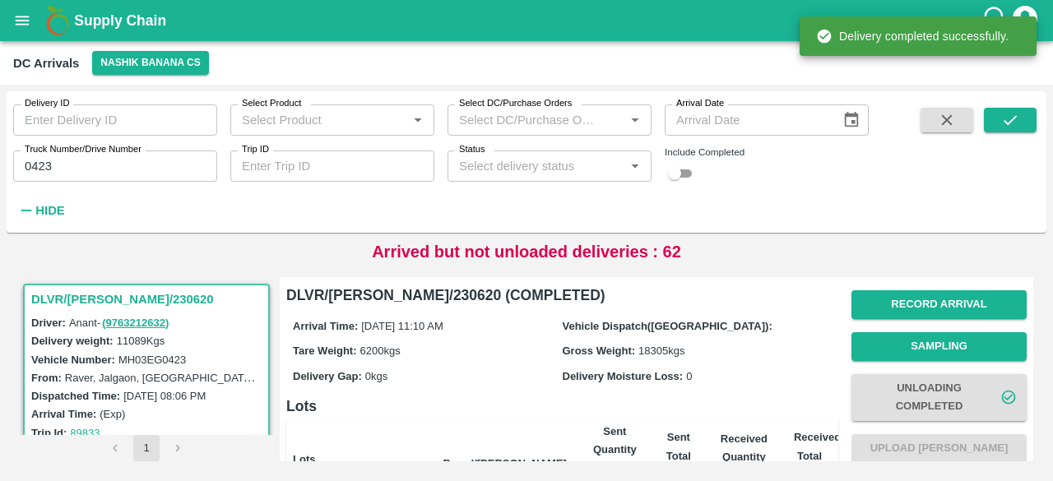
scroll to position [360, 0]
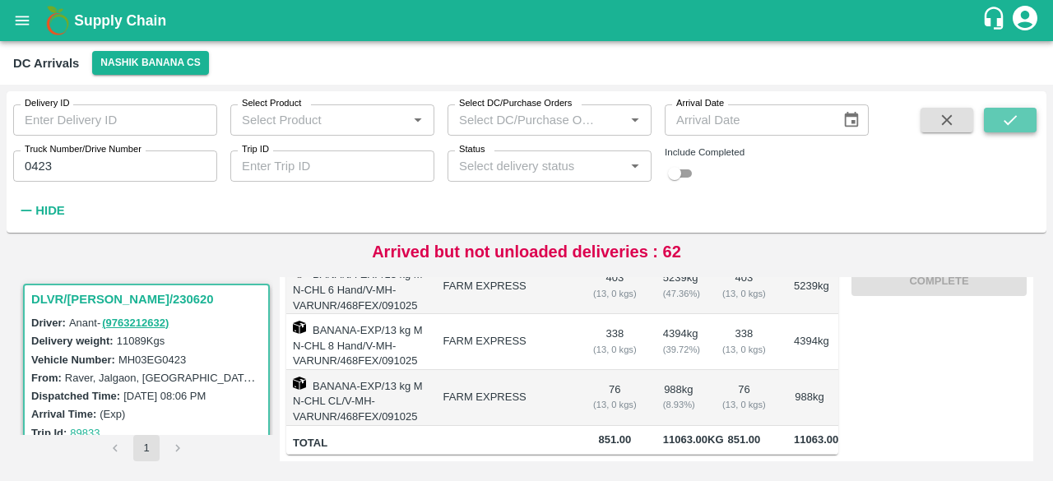
click at [1007, 125] on icon "submit" at bounding box center [1010, 120] width 18 height 18
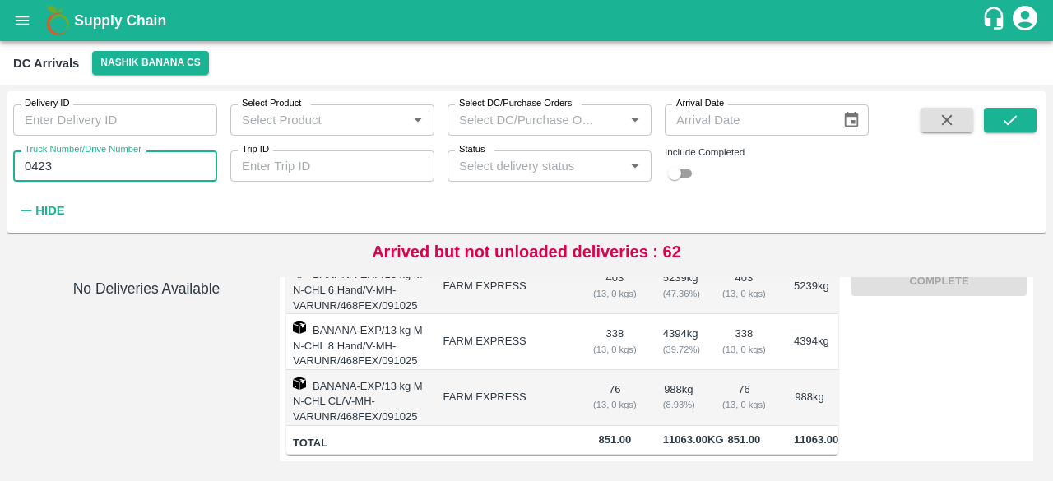
click at [35, 164] on input "0423" at bounding box center [115, 166] width 204 height 31
type input "0423"
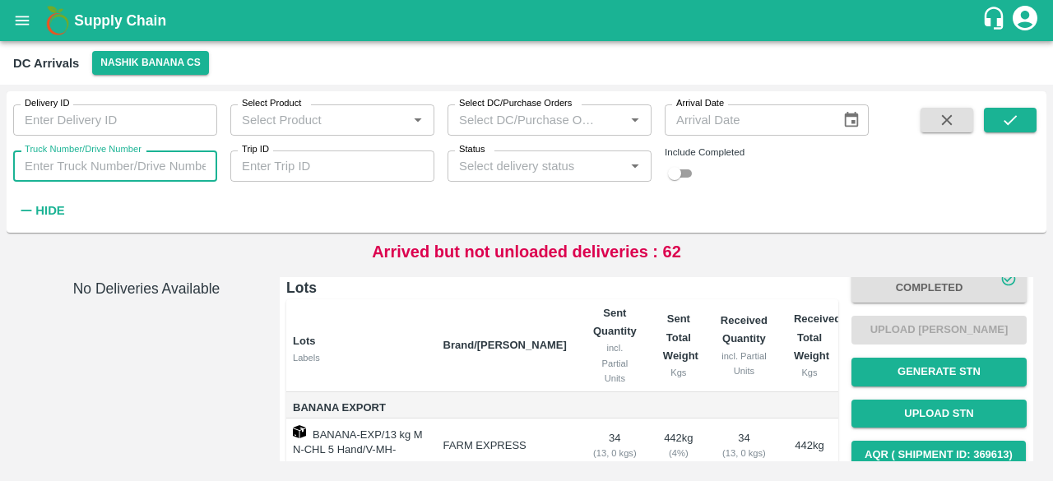
scroll to position [117, 0]
